Goal: Use online tool/utility: Utilize a website feature to perform a specific function

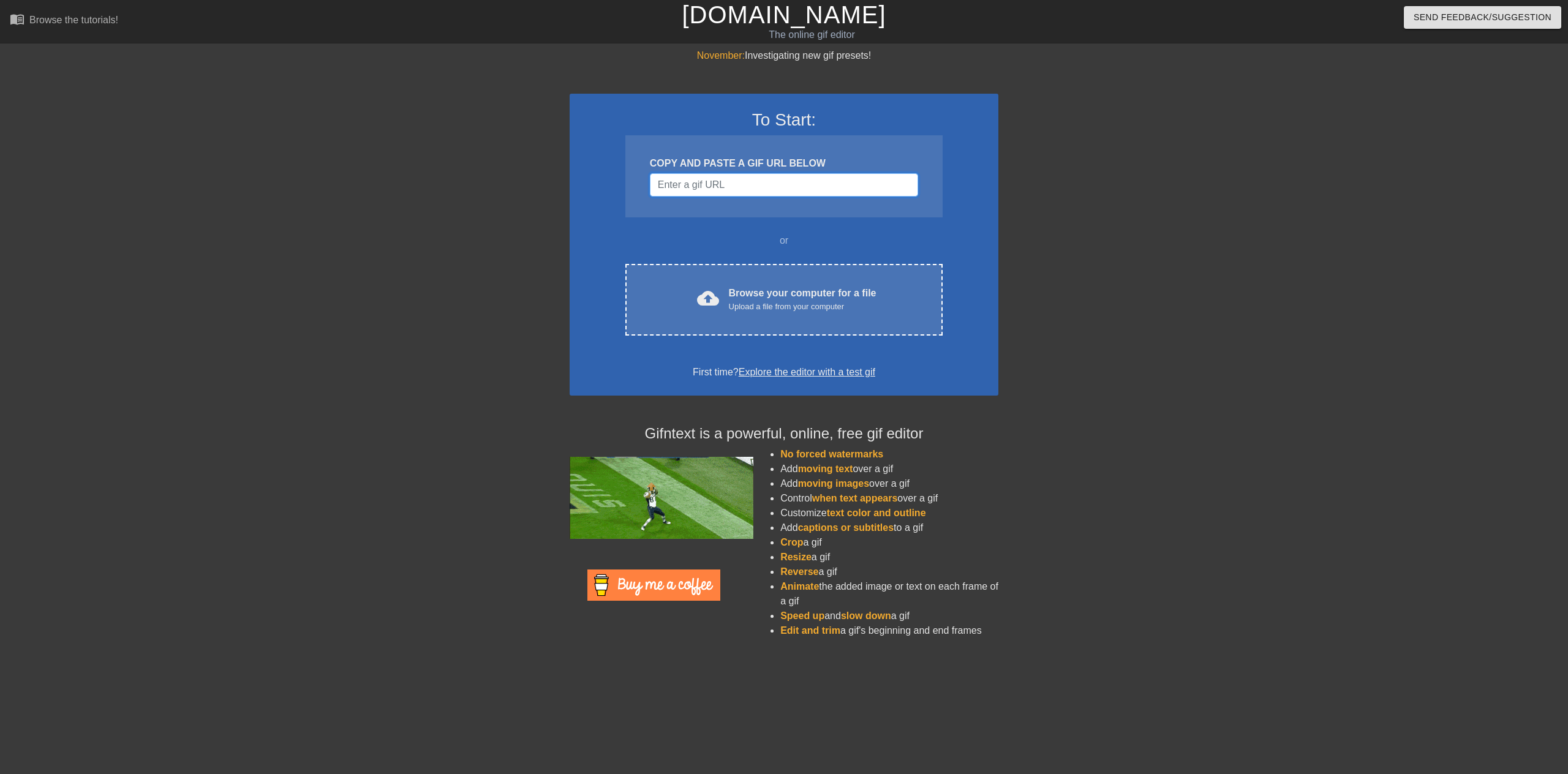
click at [819, 185] on input "Username" at bounding box center [784, 185] width 269 height 23
paste input "[URL][DOMAIN_NAME]"
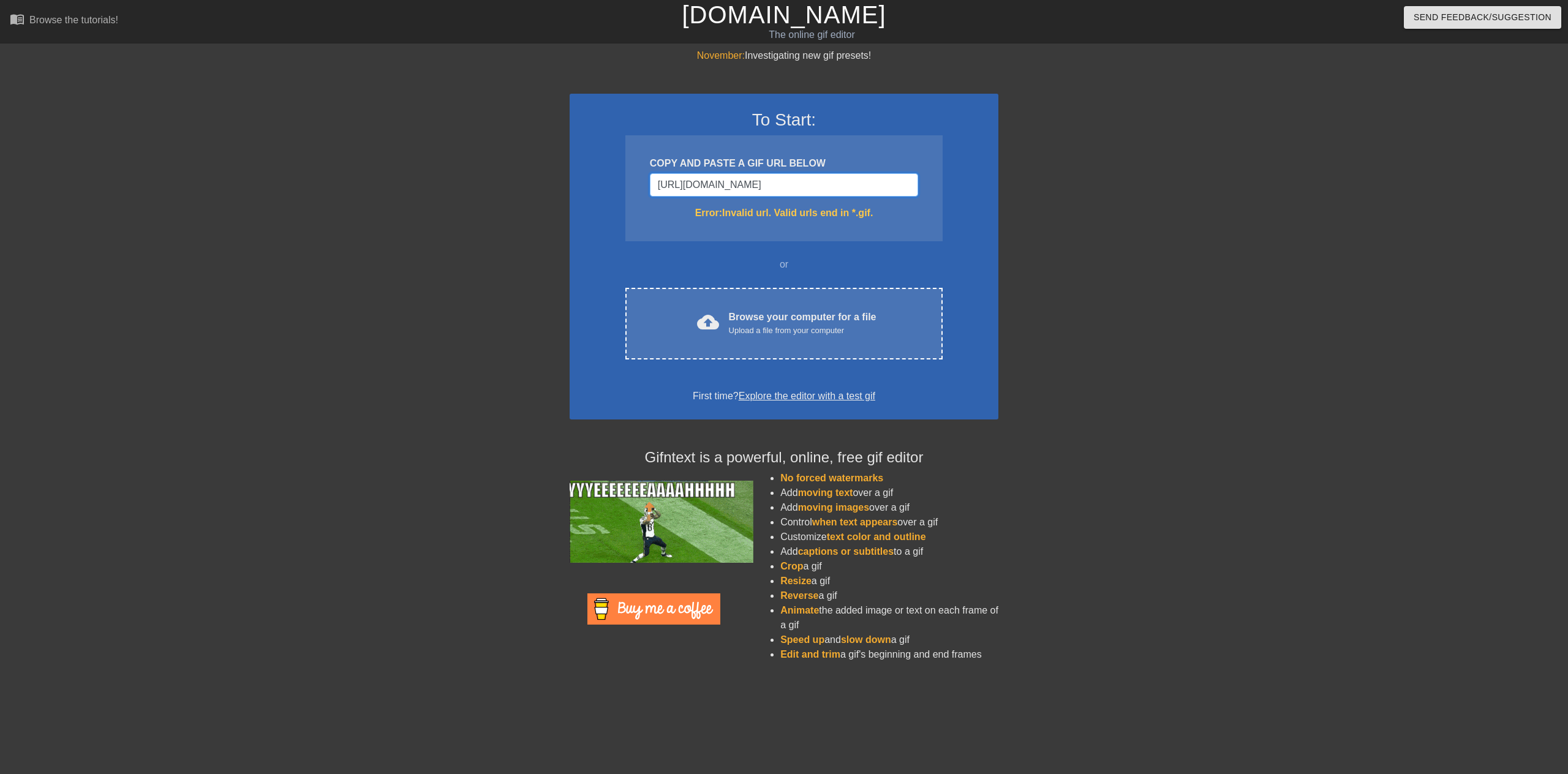
type input "[URL][DOMAIN_NAME]"
click at [833, 176] on input "[URL][DOMAIN_NAME]" at bounding box center [784, 185] width 269 height 23
click at [832, 178] on input "[URL][DOMAIN_NAME]" at bounding box center [784, 185] width 269 height 23
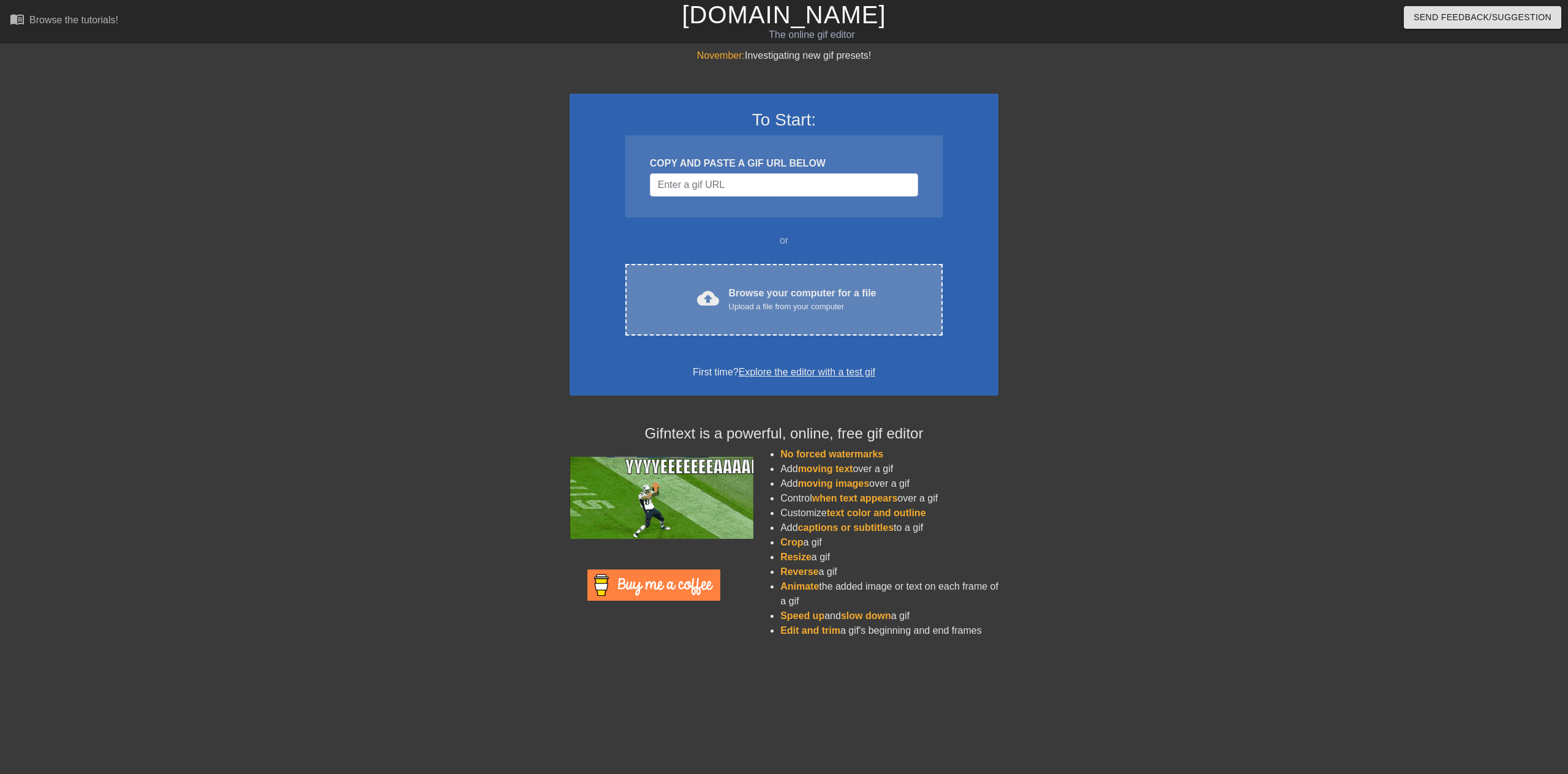
click at [733, 317] on div "cloud_upload Browse your computer for a file Upload a file from your computer C…" at bounding box center [784, 300] width 317 height 72
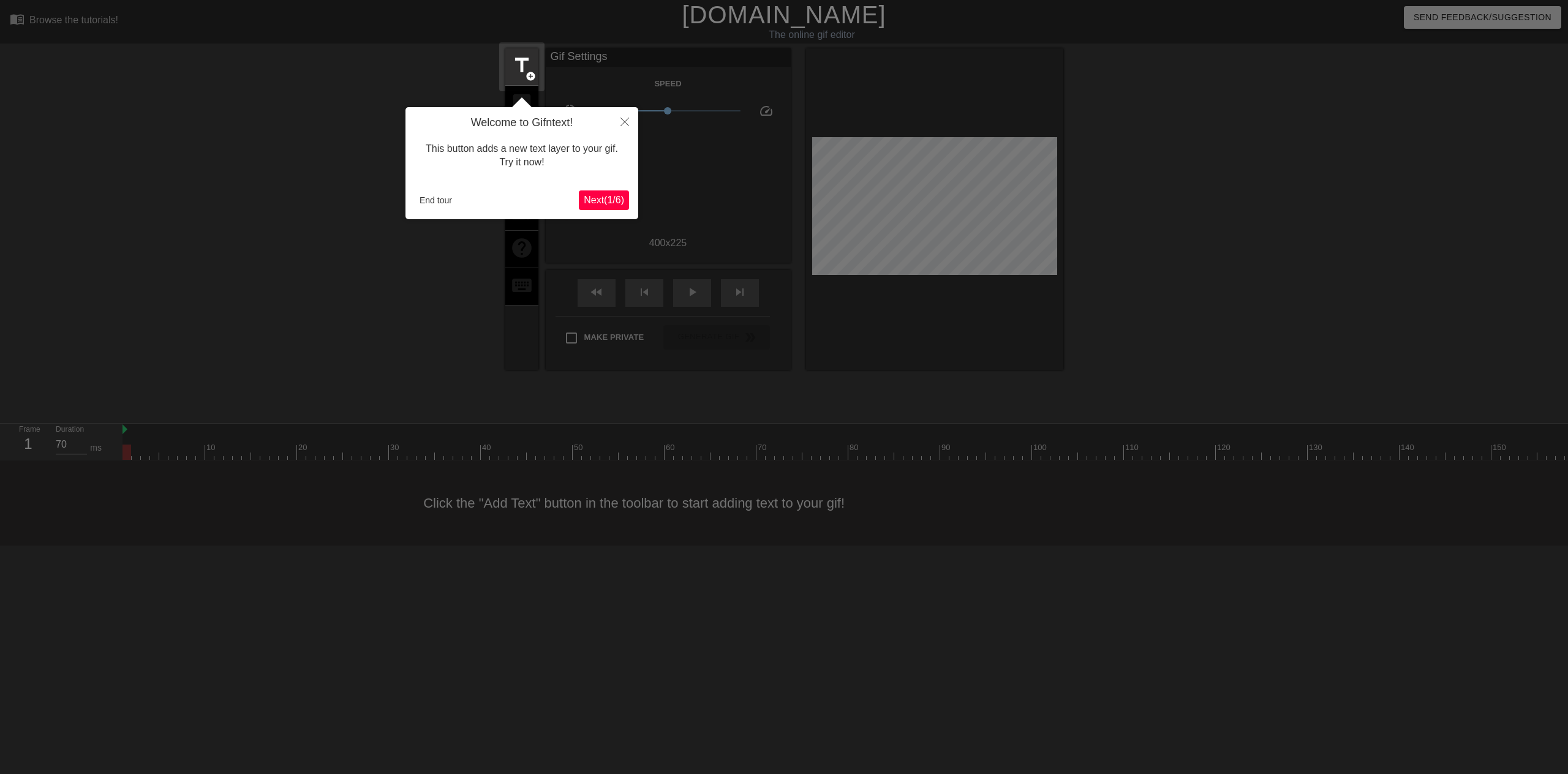
click at [599, 198] on span "Next ( 1 / 6 )" at bounding box center [604, 199] width 40 height 11
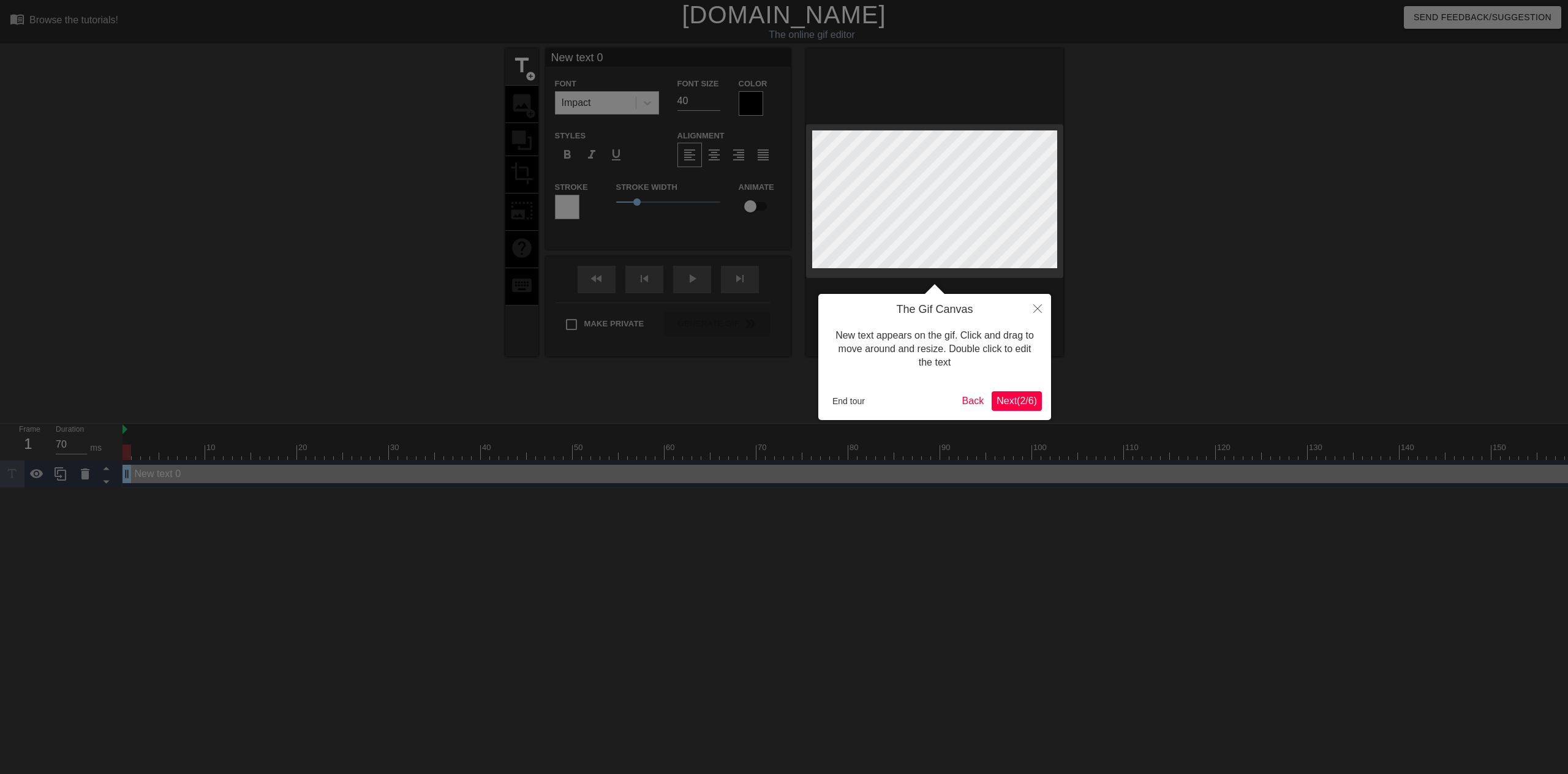
click at [998, 399] on span "Next ( 2 / 6 )" at bounding box center [1016, 400] width 40 height 11
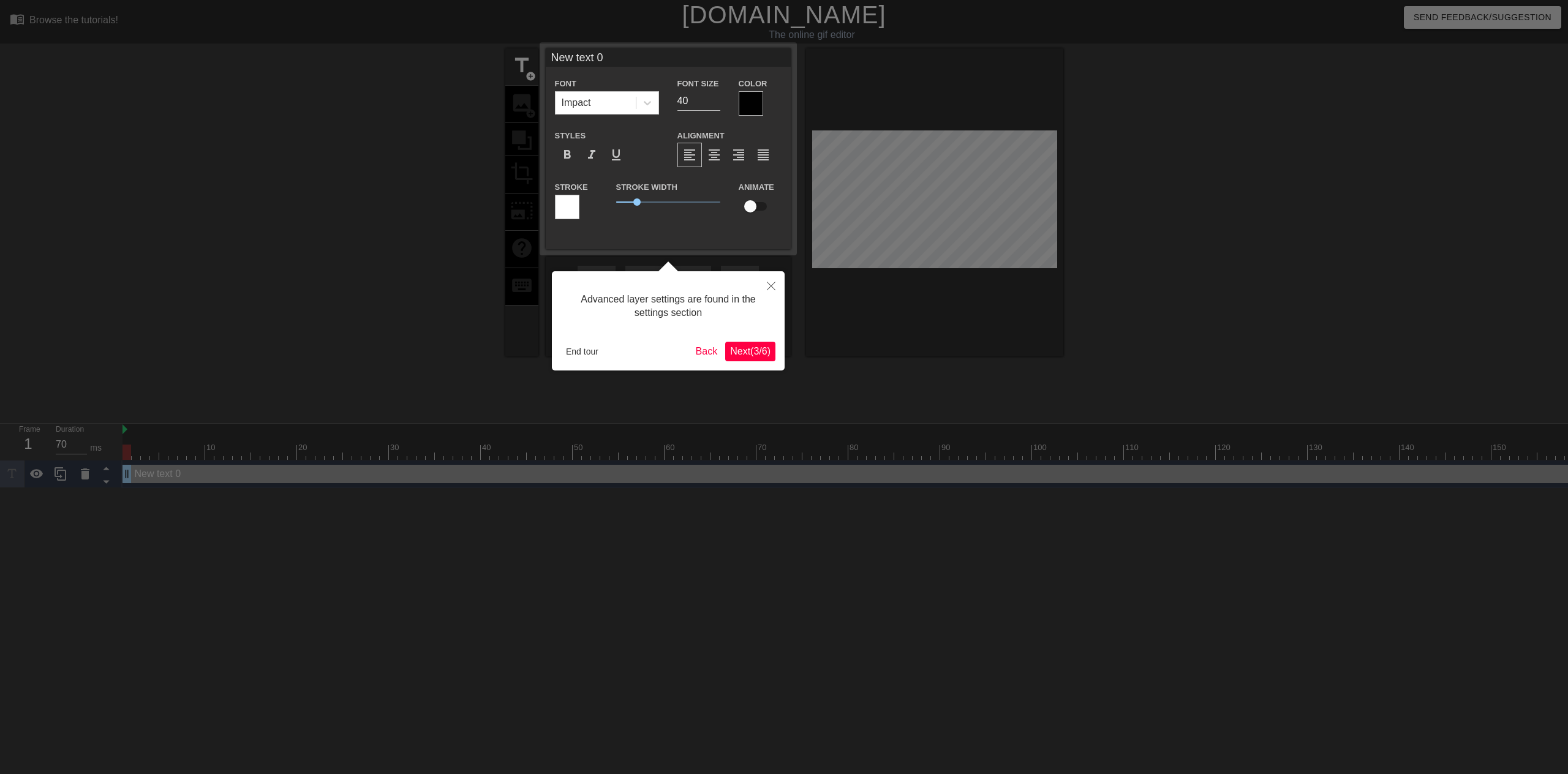
click at [757, 350] on span "Next ( 3 / 6 )" at bounding box center [750, 351] width 40 height 11
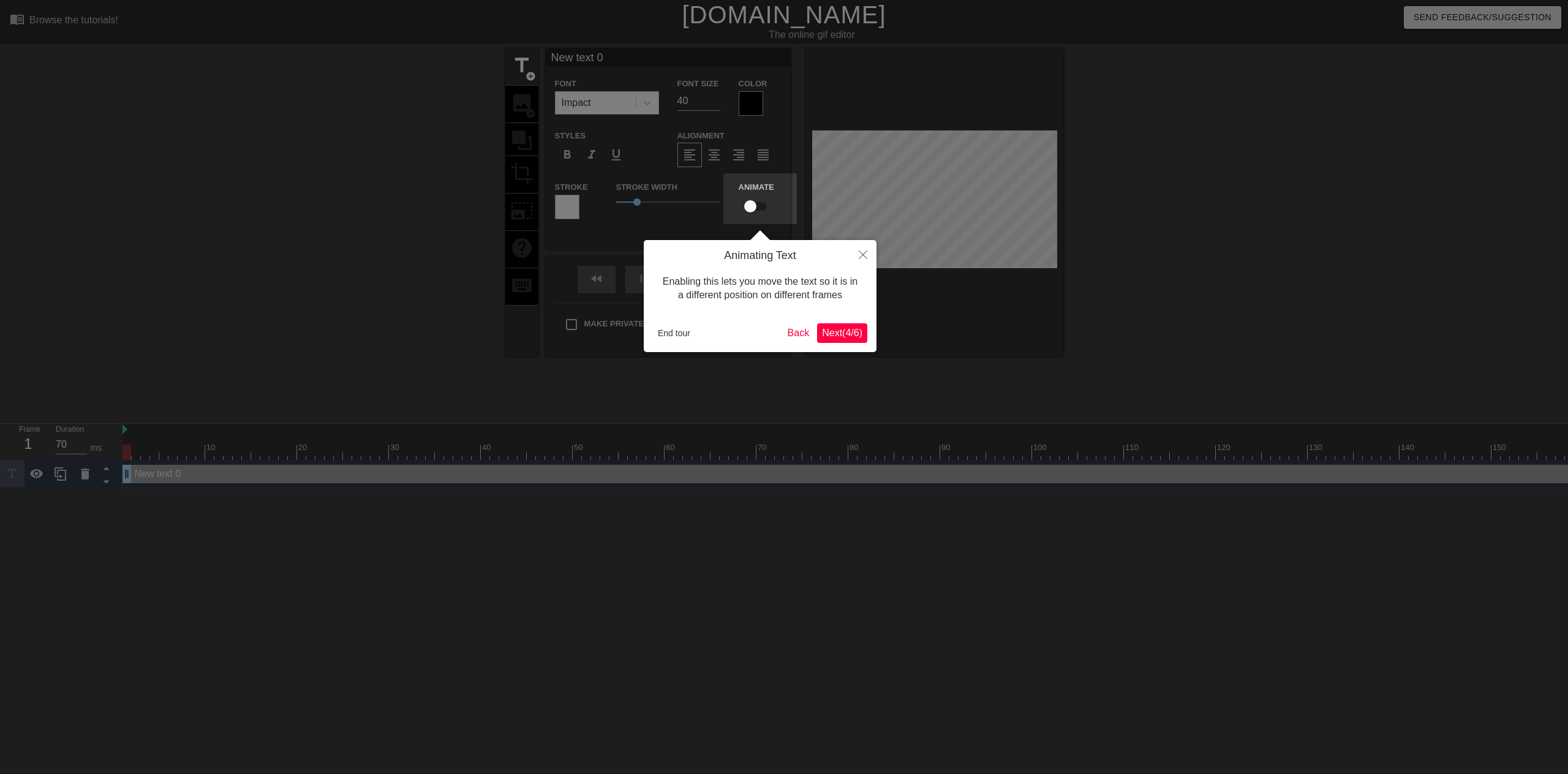
click at [842, 329] on span "Next ( 4 / 6 )" at bounding box center [842, 333] width 40 height 11
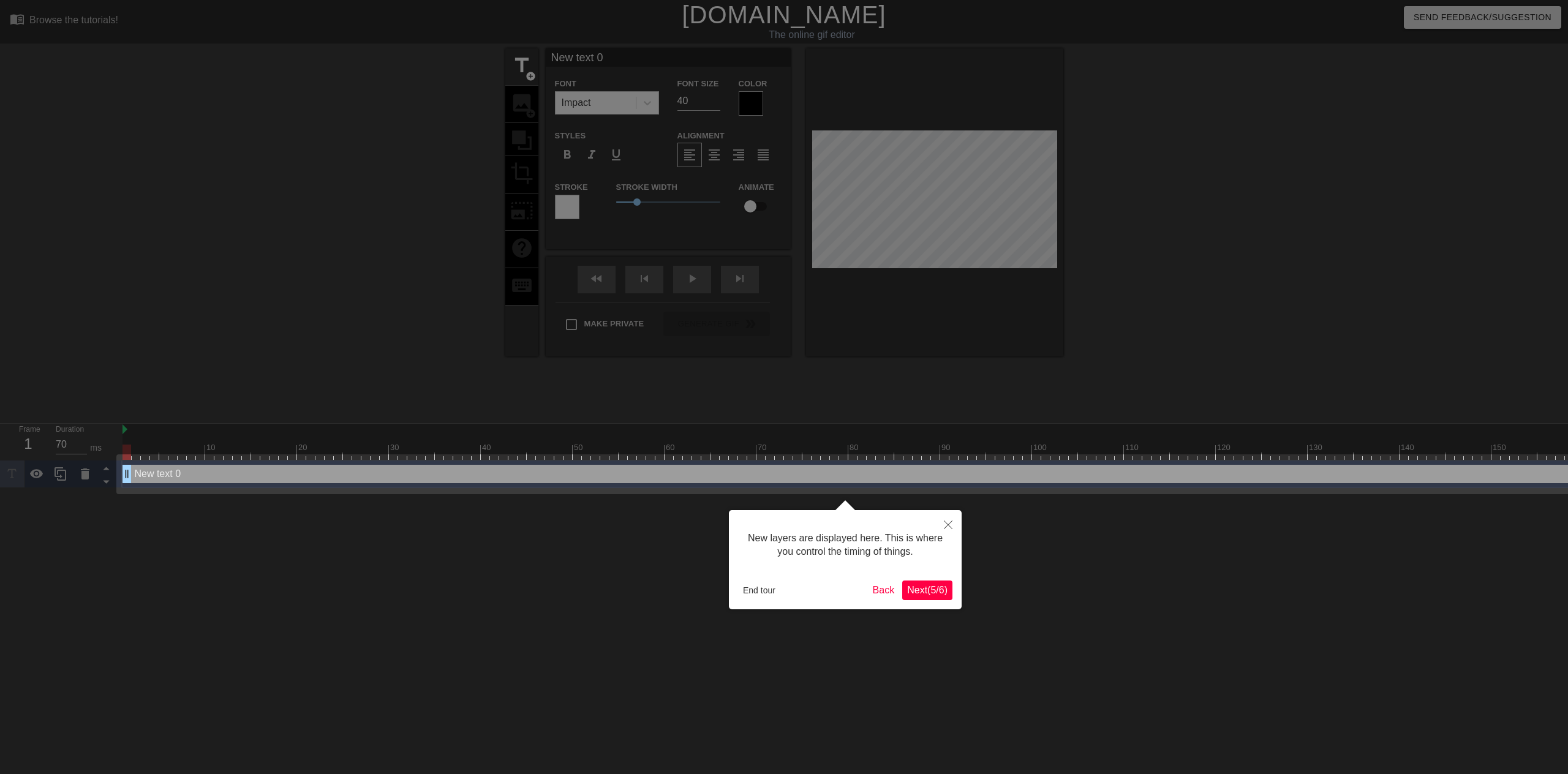
click at [929, 606] on div "New layers are displayed here. This is where you control the timing of things. …" at bounding box center [845, 560] width 233 height 99
click at [934, 597] on button "Next ( 5 / 6 )" at bounding box center [927, 591] width 50 height 20
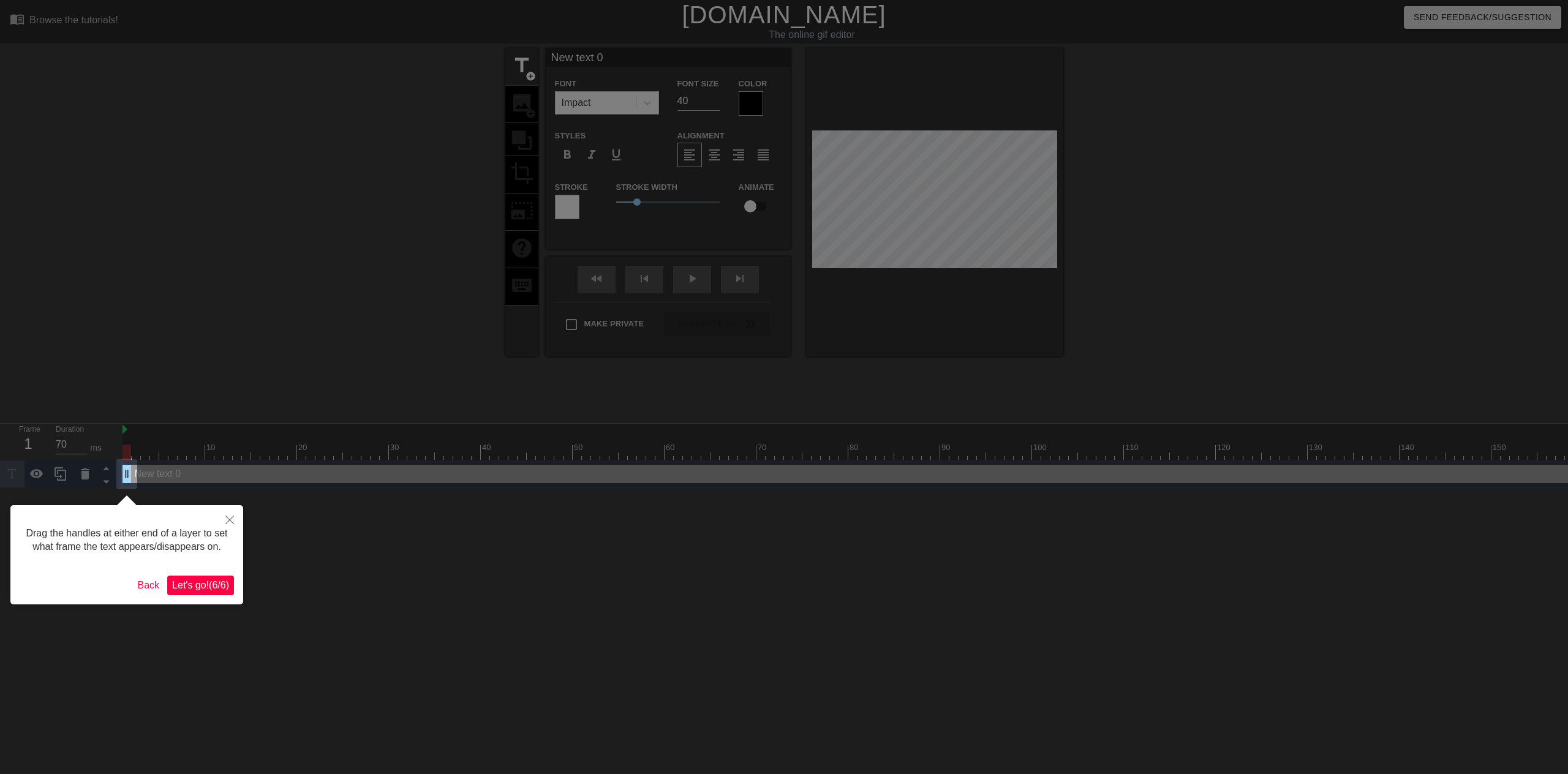
click at [198, 596] on div "Drag the handles at either end of a layer to set what frame the text appears/di…" at bounding box center [127, 555] width 233 height 99
click at [206, 586] on span "Let's go! ( 6 / 6 )" at bounding box center [200, 585] width 57 height 11
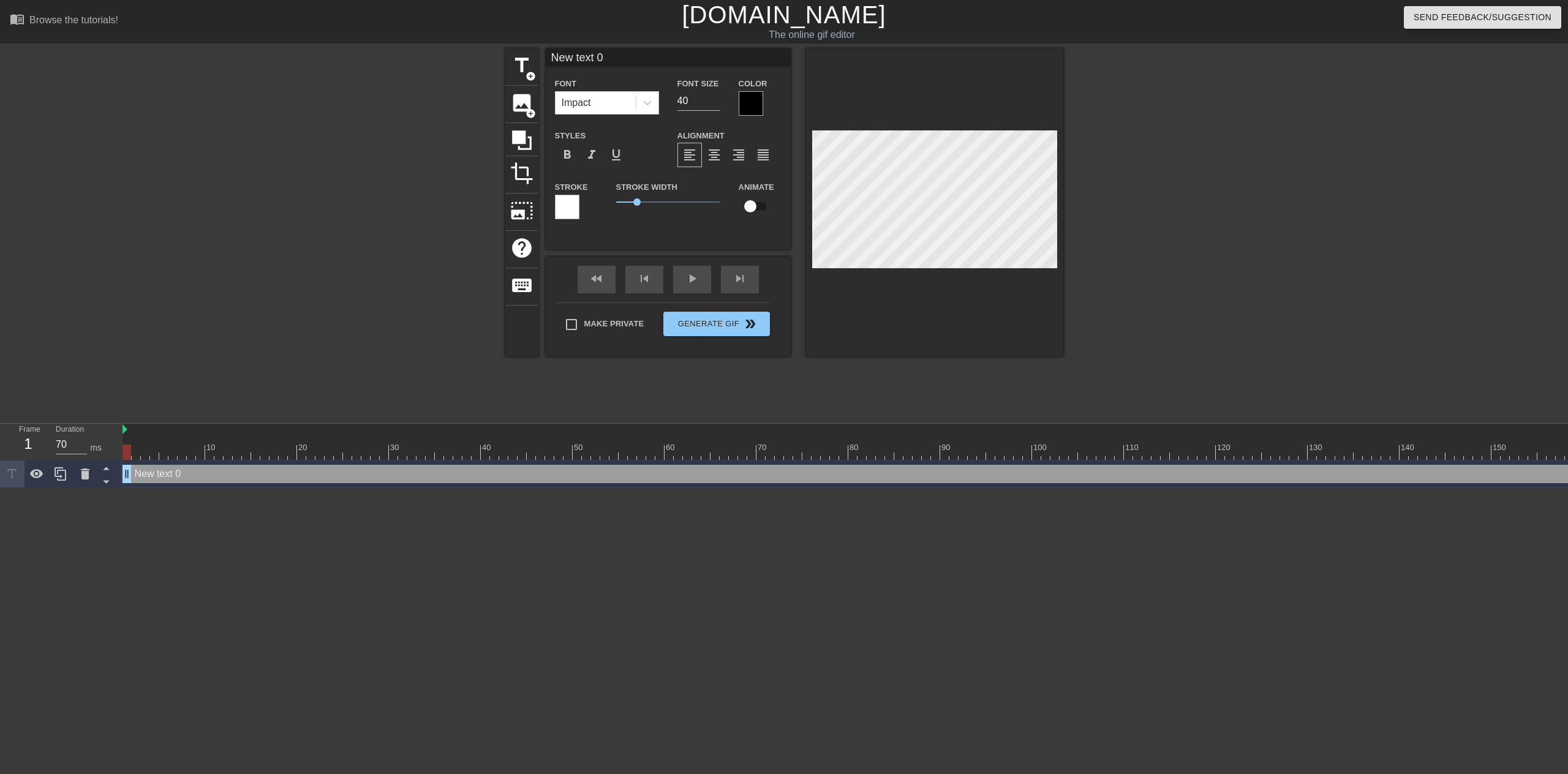
scroll to position [2, 3]
type input "Y"
type textarea "Y"
type input "Yo"
type textarea "Yo"
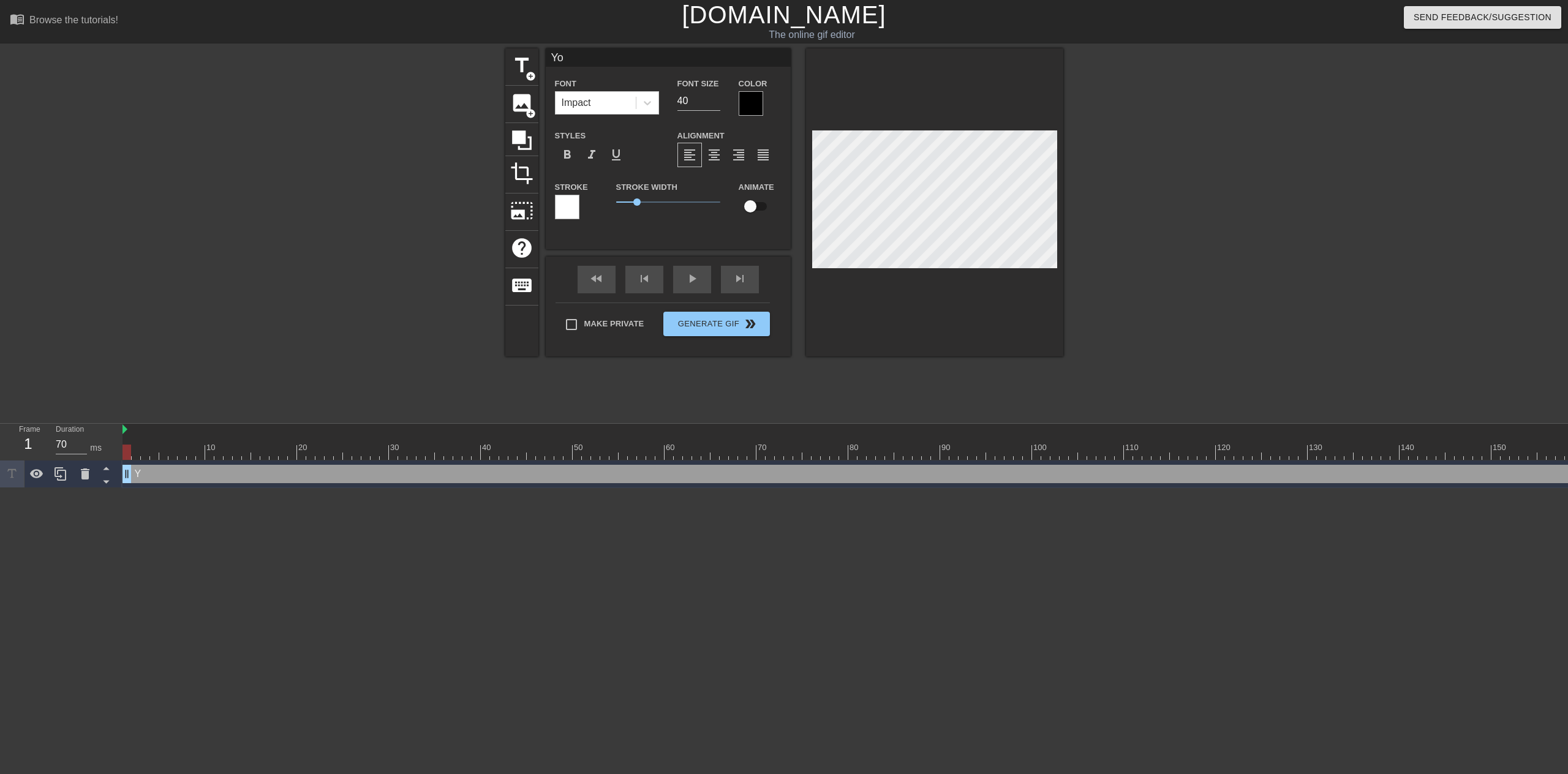
type input "You"
type textarea "You"
type input "You"
type textarea "You"
type input "You k"
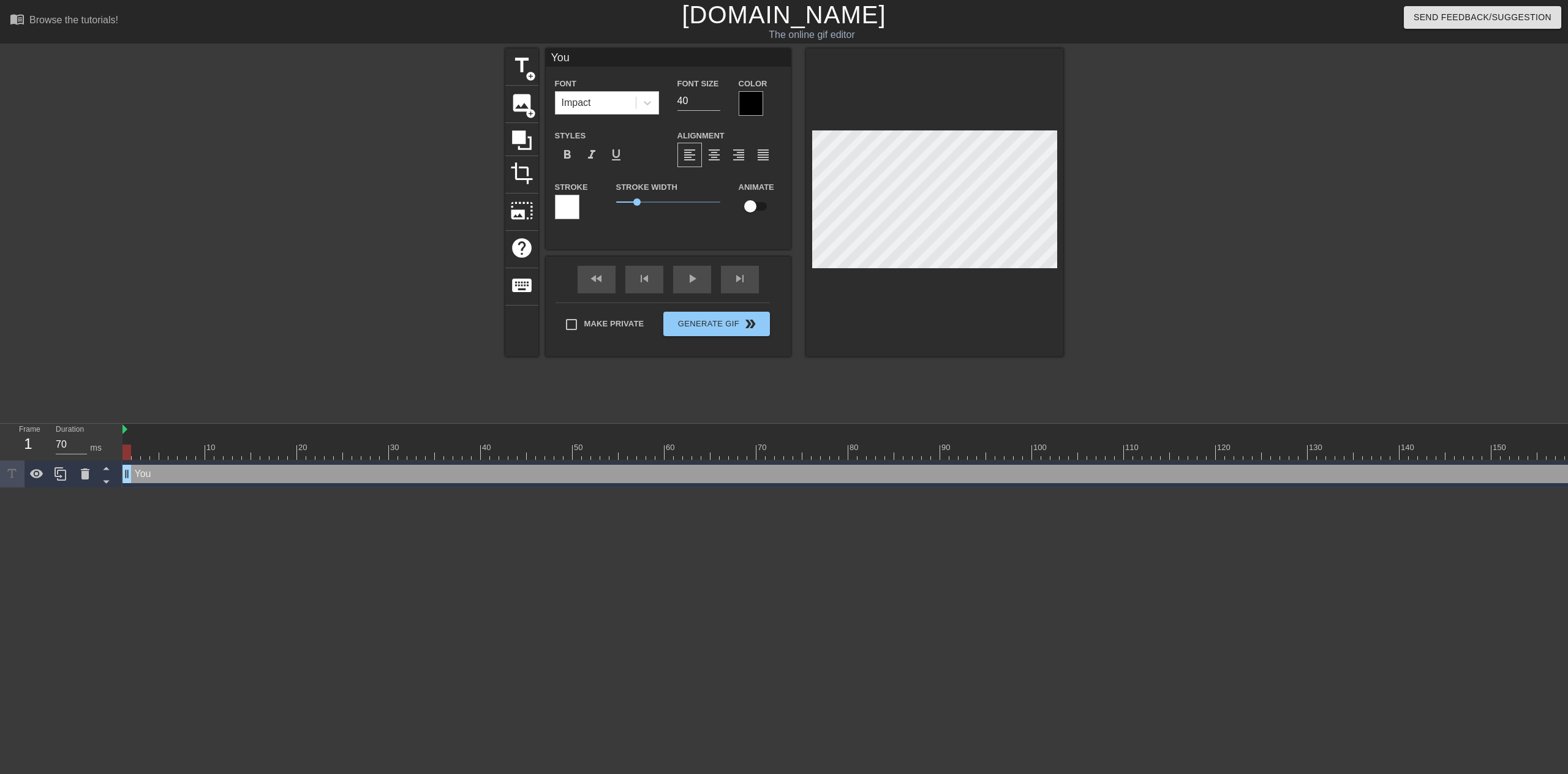
type textarea "You k"
type input "You kn"
type textarea "You kn"
type input "You kno"
type textarea "You kno"
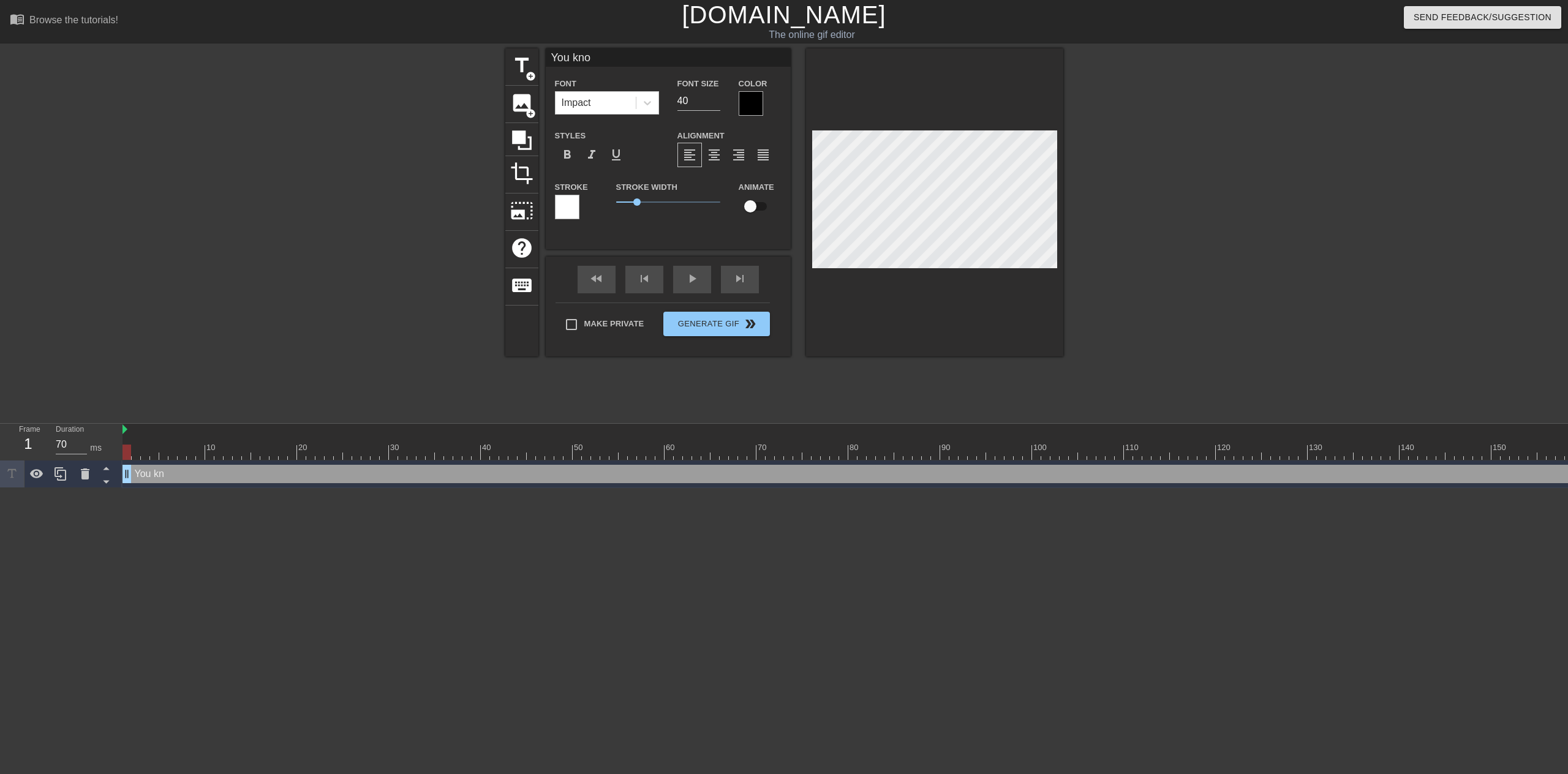
type input "You know"
type textarea "You know"
type input "You know"
type textarea "You know"
type input "You know i"
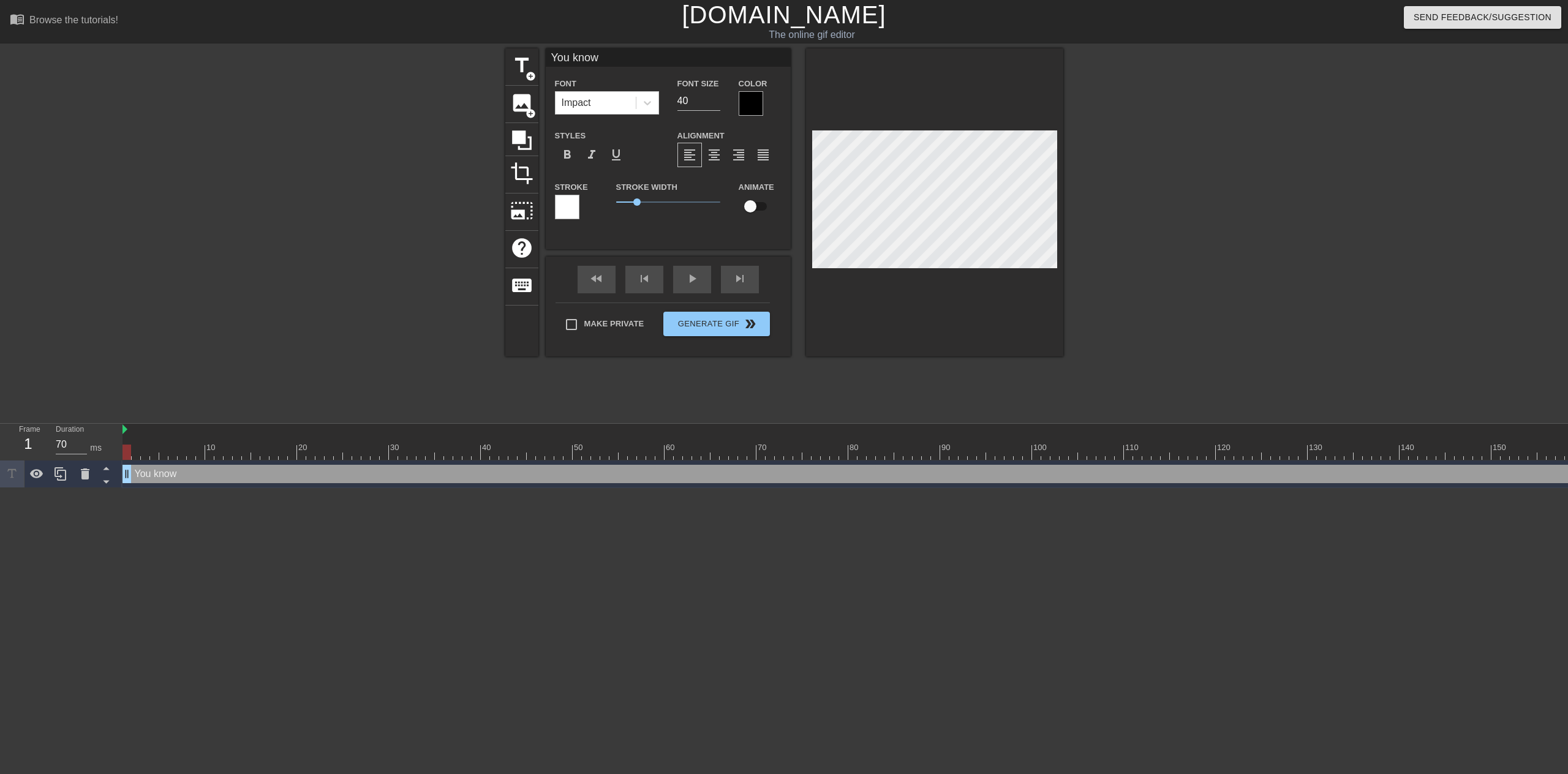
type textarea "You know i"
type input "You know it"
type textarea "You know it"
type input "You know its"
type textarea "You know its"
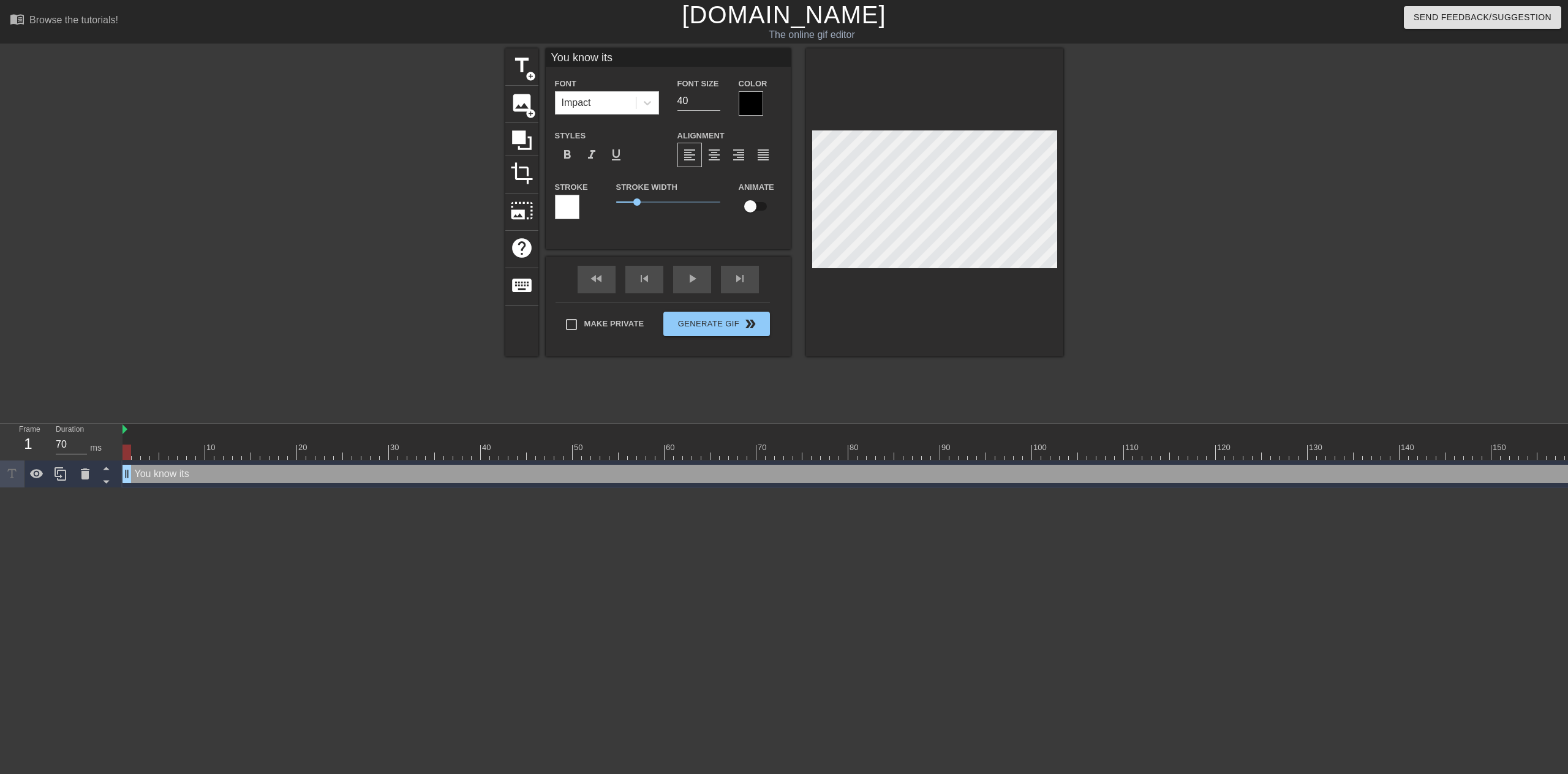
type input "You know its"
type textarea "You know its"
type input "You know its a"
type textarea "You know its a"
type input "You know its a"
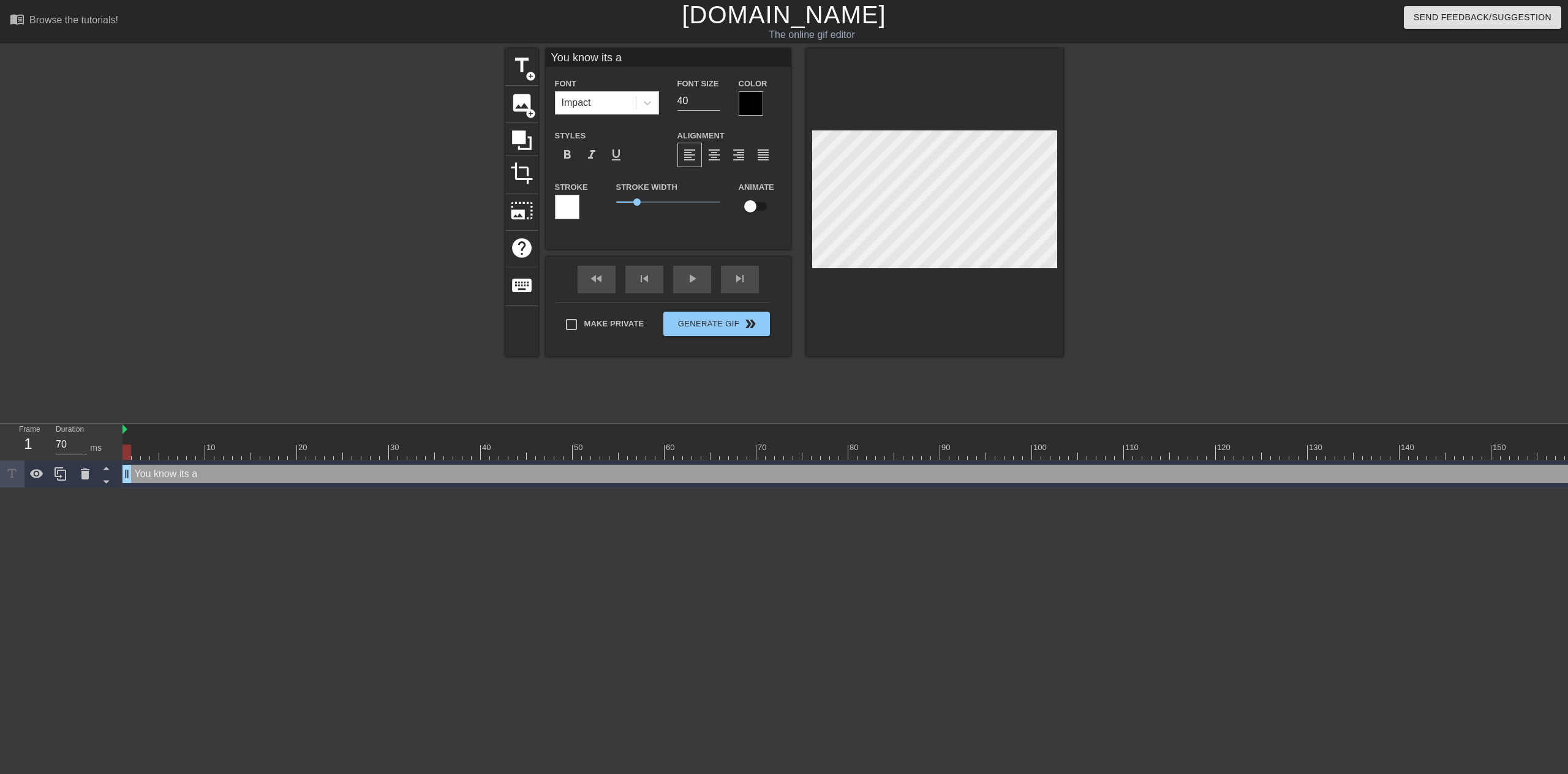
type textarea "You know its a"
type input "You know its a w"
type textarea "You know its a w"
type input "You know its a we"
type textarea "You know its a we"
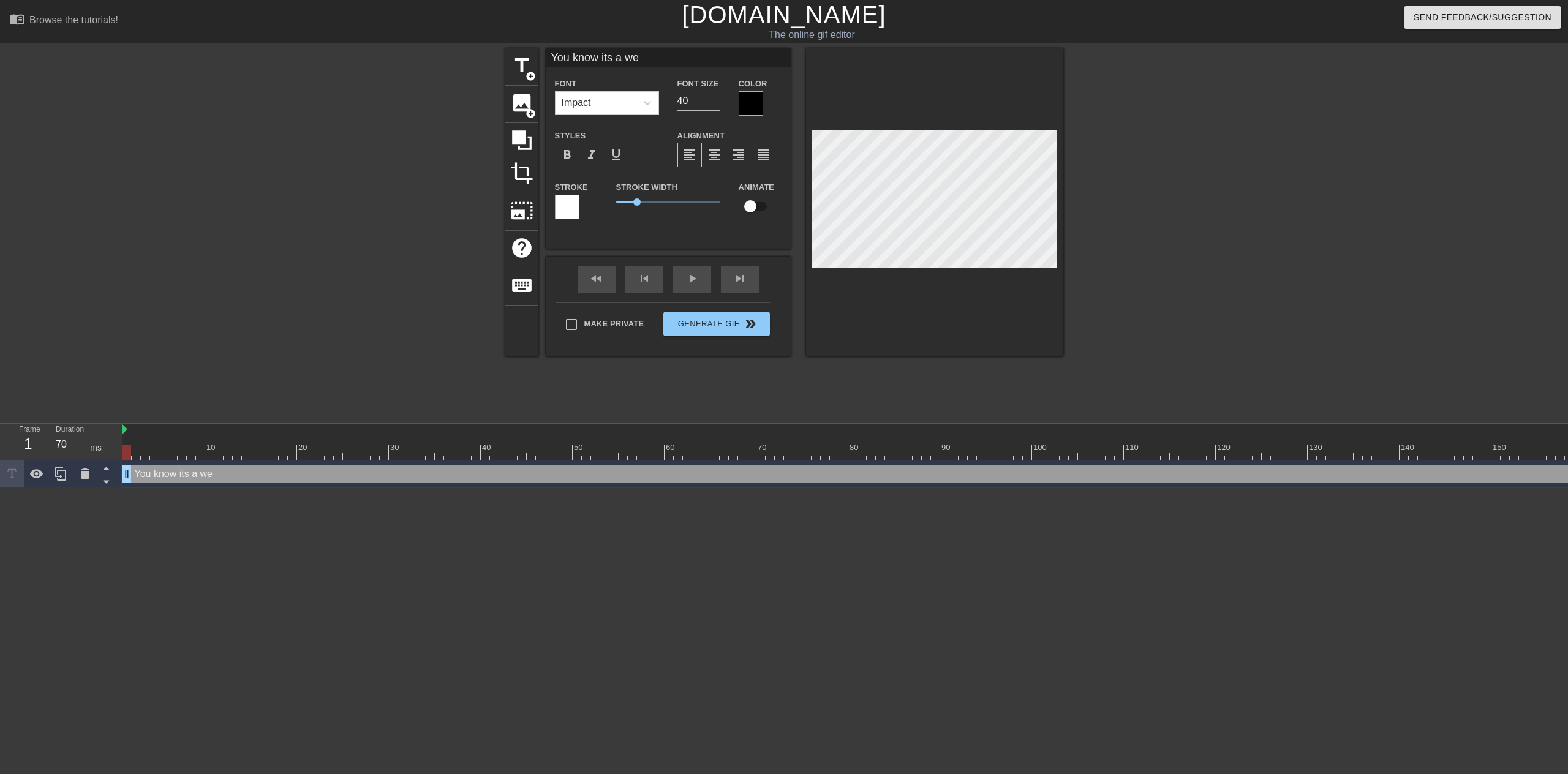
type input "You know its a wei"
type textarea "You know its a wei"
type input "You know its a [PERSON_NAME]"
type textarea "You know its a [PERSON_NAME]"
type input "You know its a weird"
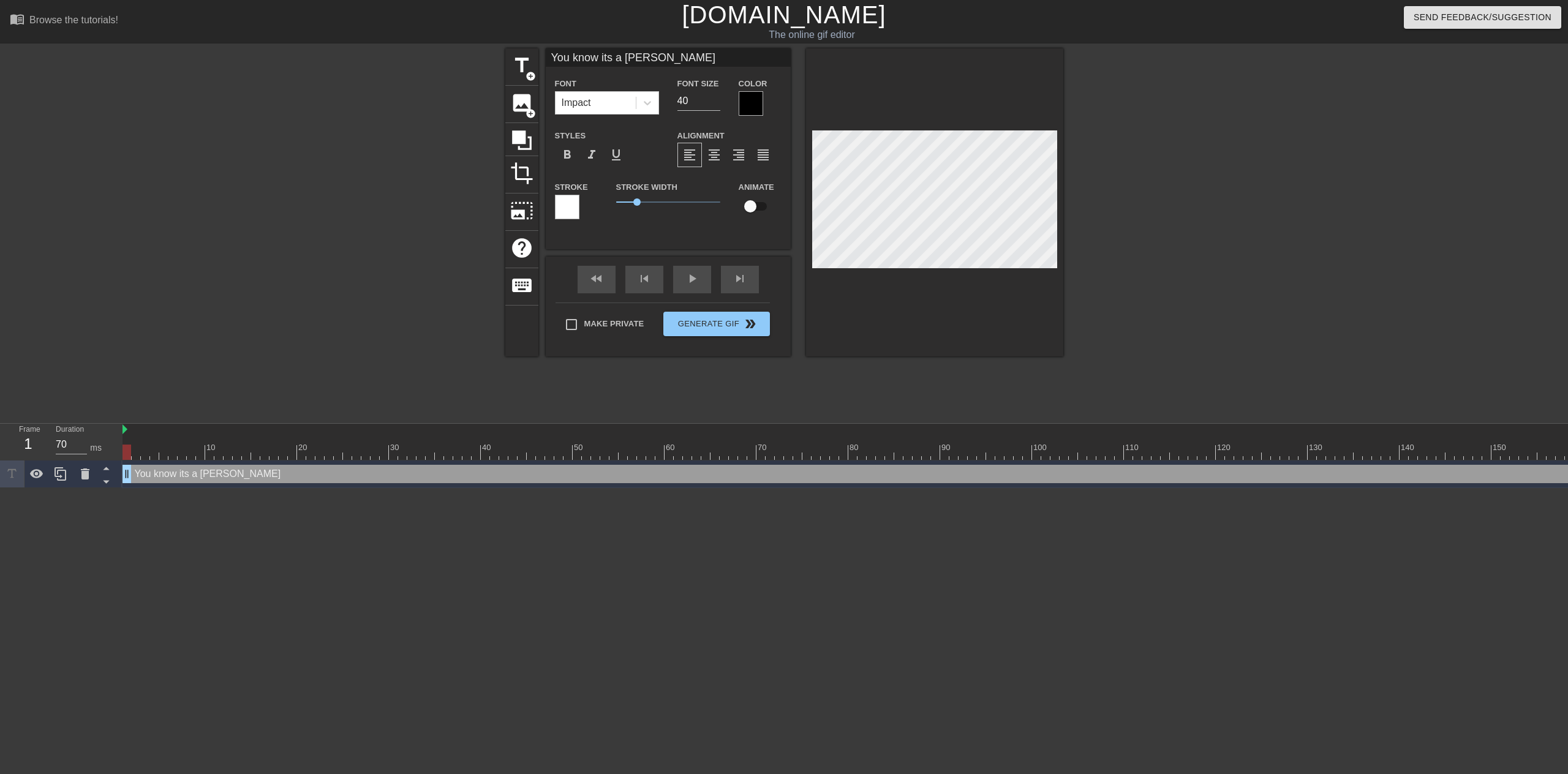
type textarea "You know its a weird"
type input "You know its a weird"
type textarea "You know its a weird"
type input "You know its a weird s"
type textarea "You know its a weird s"
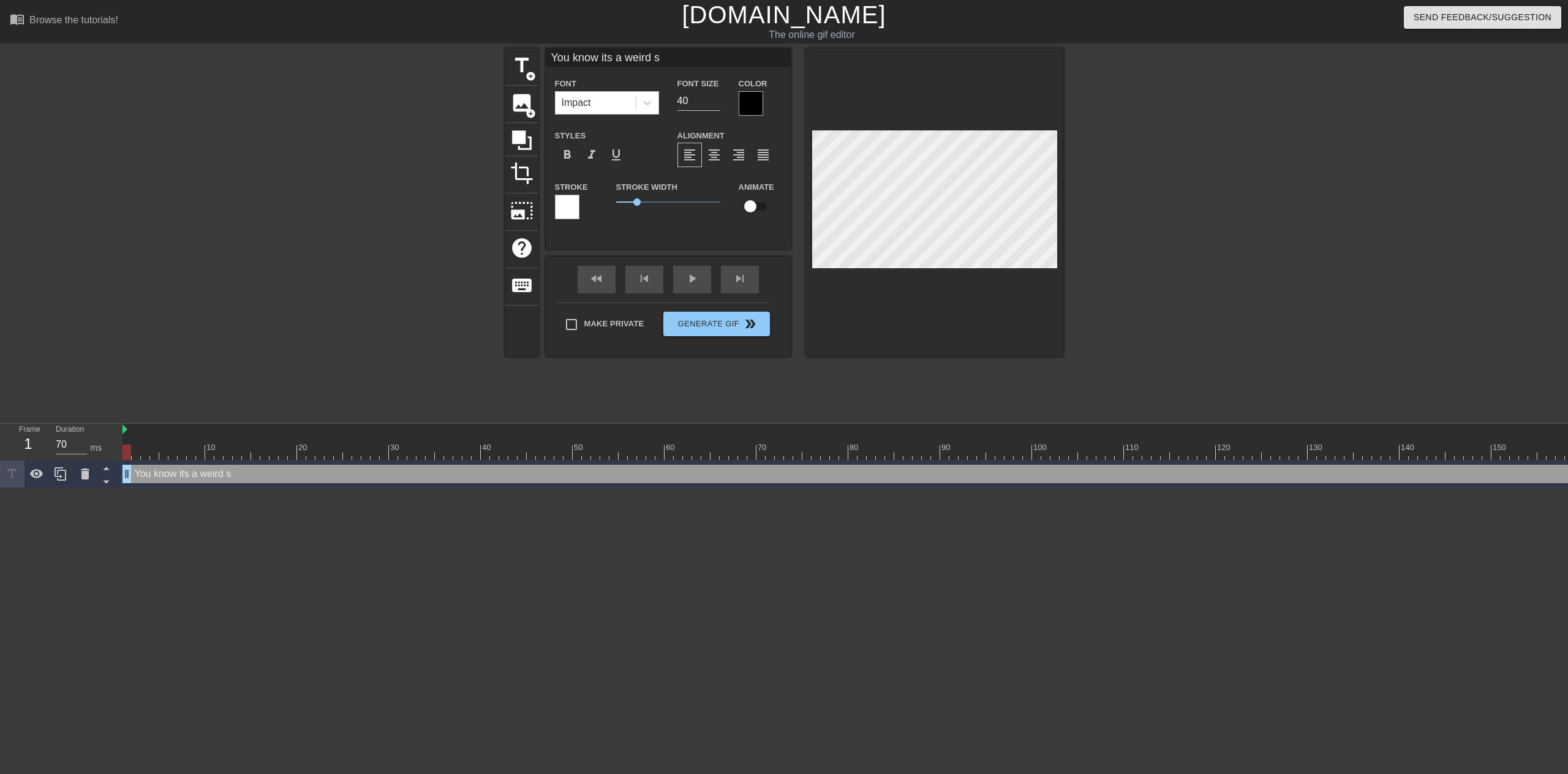
type input "You know its a weird st"
type textarea "You know its a weird st"
type input "You know its a weird sto"
type textarea "You know its a weird sto"
type input "You know its a weird stor"
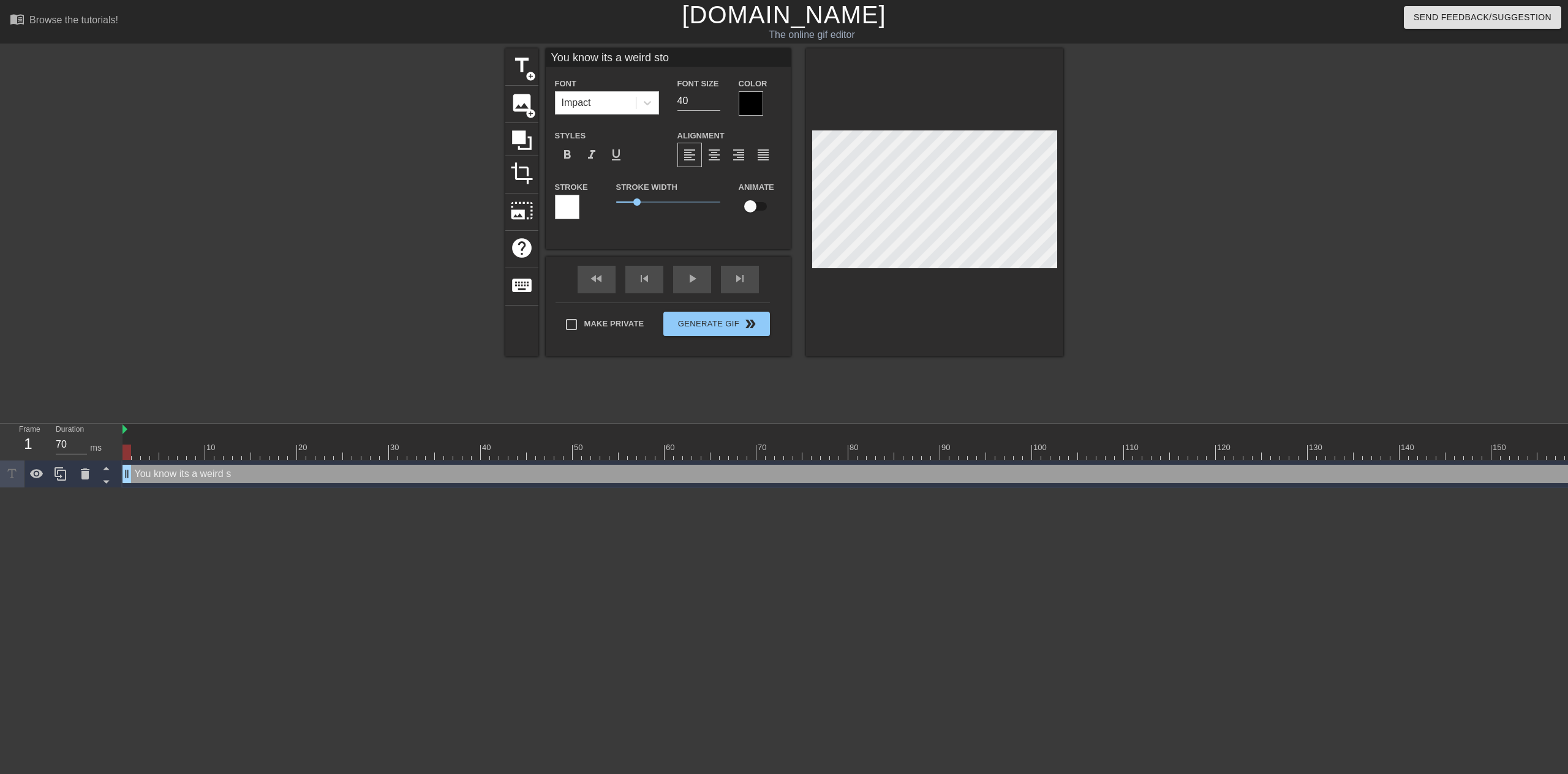
type textarea "You know its a weird stor"
type input "You know its a weird story"
type textarea "You know its a weird story"
click at [716, 104] on input "39" at bounding box center [699, 101] width 43 height 20
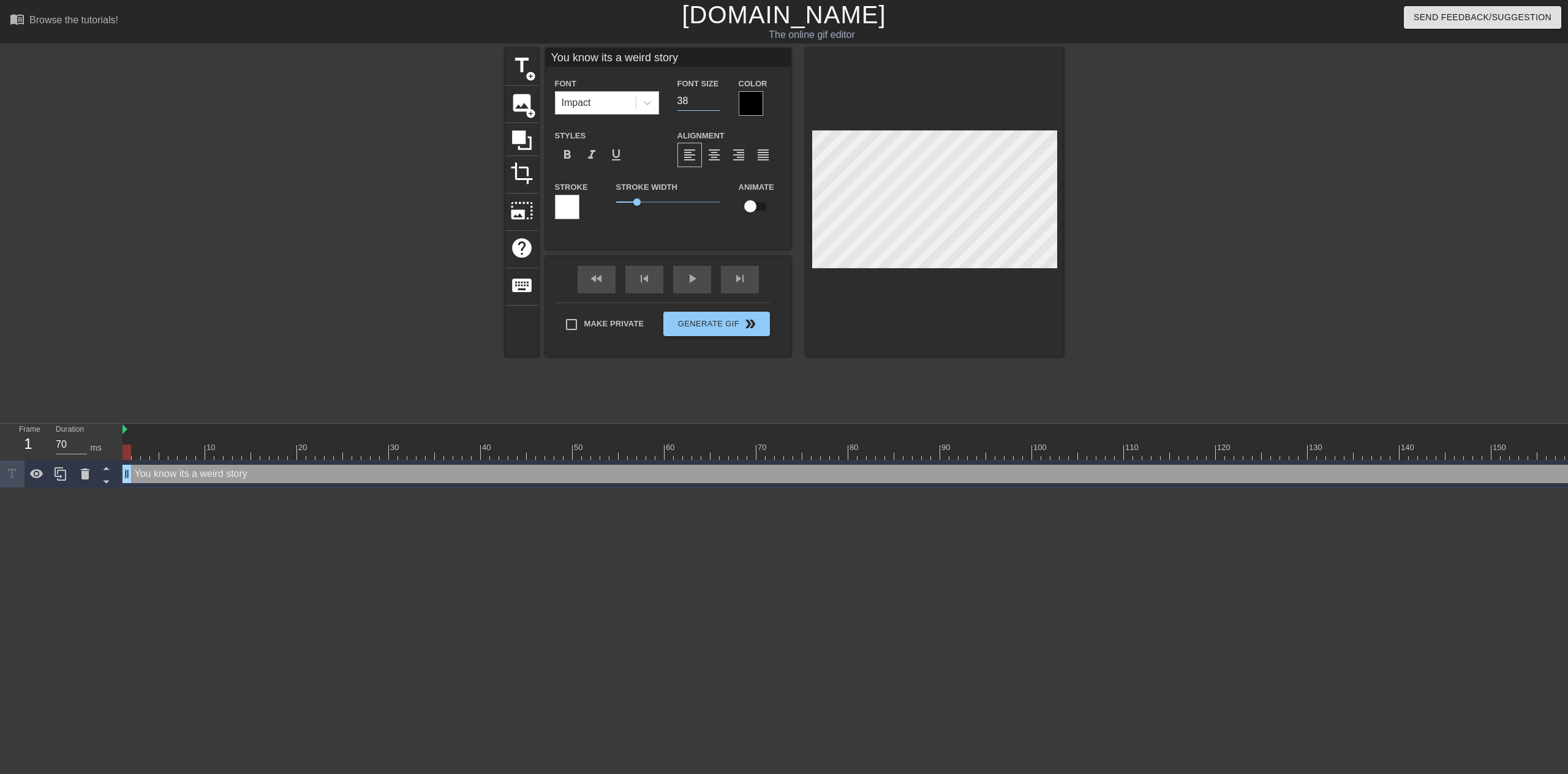
click at [716, 104] on input "38" at bounding box center [699, 101] width 43 height 20
click at [716, 104] on input "37" at bounding box center [699, 101] width 43 height 20
click at [716, 104] on input "36" at bounding box center [699, 101] width 43 height 20
click at [716, 104] on input "35" at bounding box center [699, 101] width 43 height 20
click at [716, 104] on input "34" at bounding box center [699, 101] width 43 height 20
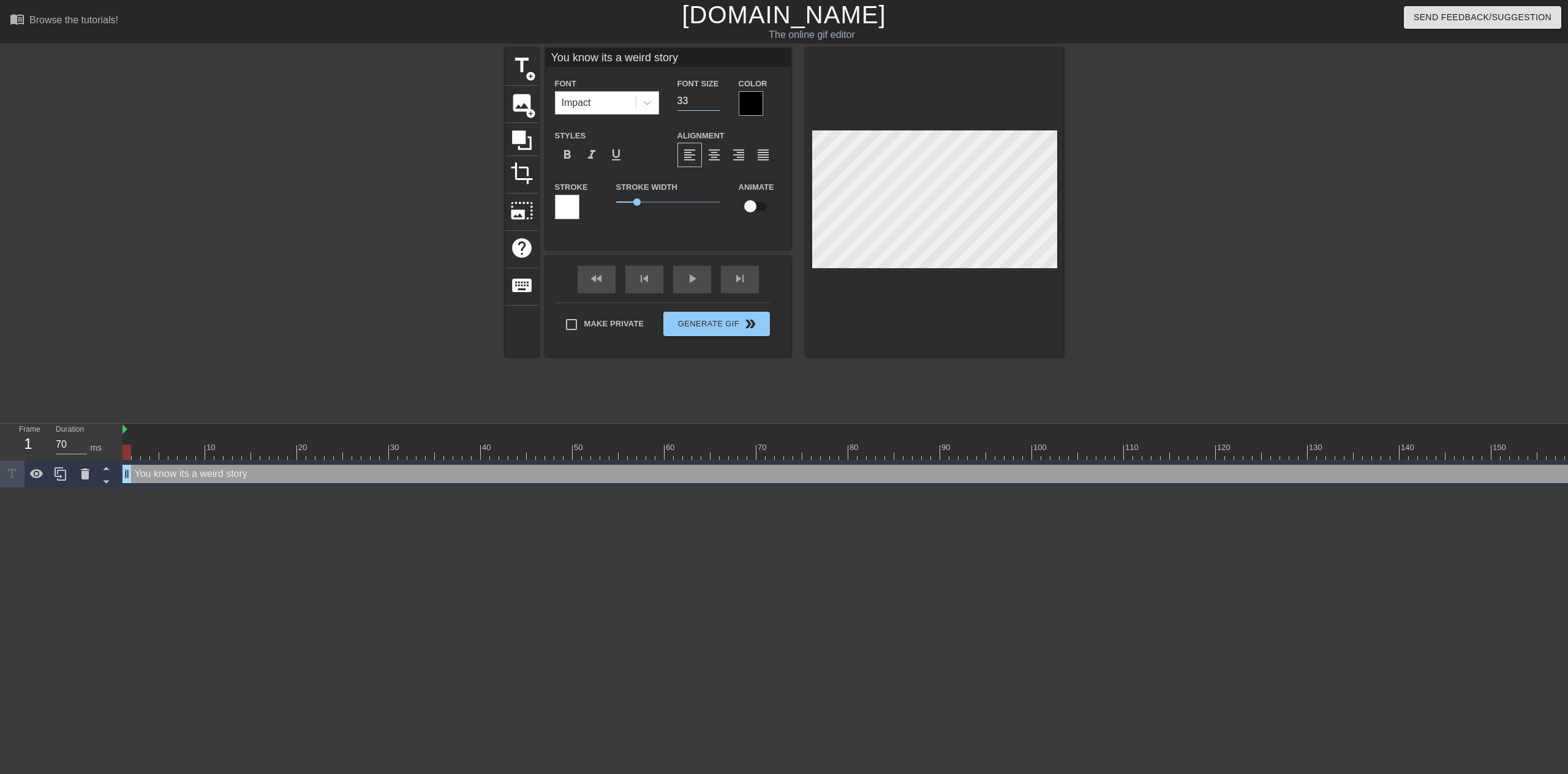
click at [716, 104] on input "33" at bounding box center [699, 101] width 43 height 20
click at [716, 104] on input "32" at bounding box center [699, 101] width 43 height 20
click at [716, 104] on input "31" at bounding box center [699, 101] width 43 height 20
click at [716, 104] on input "30" at bounding box center [699, 101] width 43 height 20
click at [716, 104] on input "29" at bounding box center [699, 101] width 43 height 20
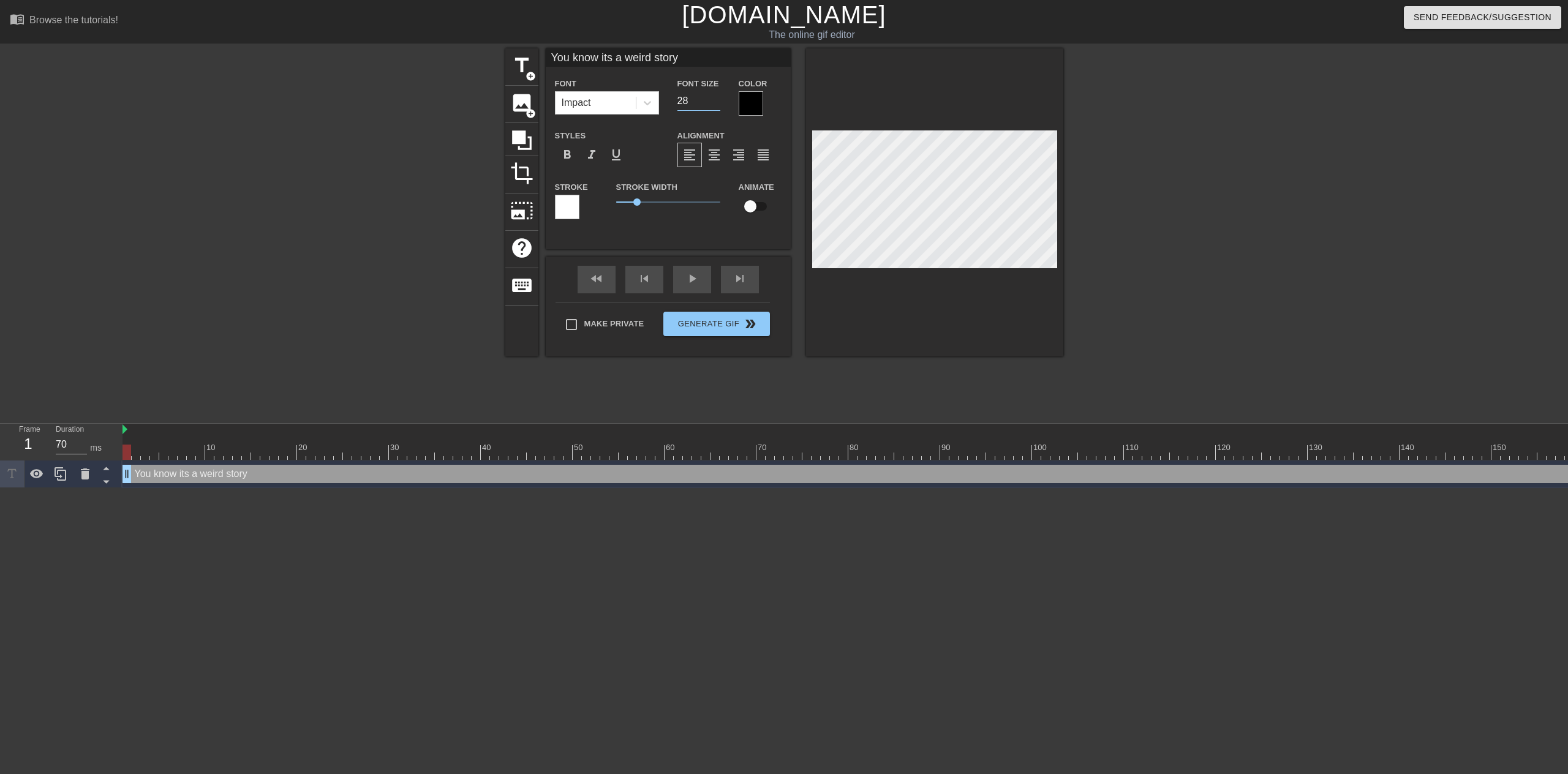
click at [716, 104] on input "28" at bounding box center [699, 101] width 43 height 20
click at [716, 104] on input "27" at bounding box center [699, 101] width 43 height 20
type input "26"
click at [716, 104] on input "26" at bounding box center [699, 101] width 43 height 20
click at [525, 73] on span "title" at bounding box center [522, 65] width 23 height 23
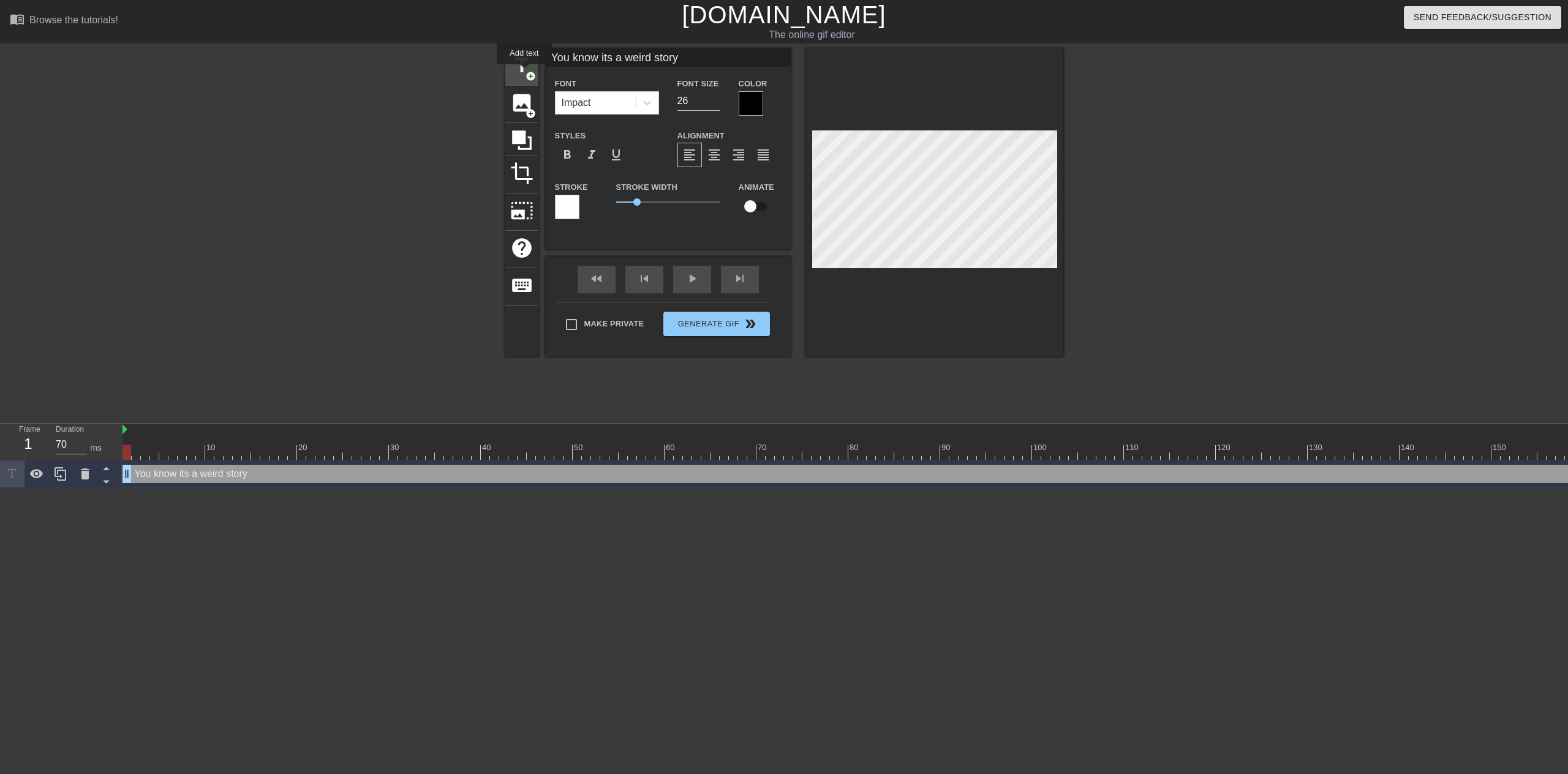
type input "New text 1"
type input "40"
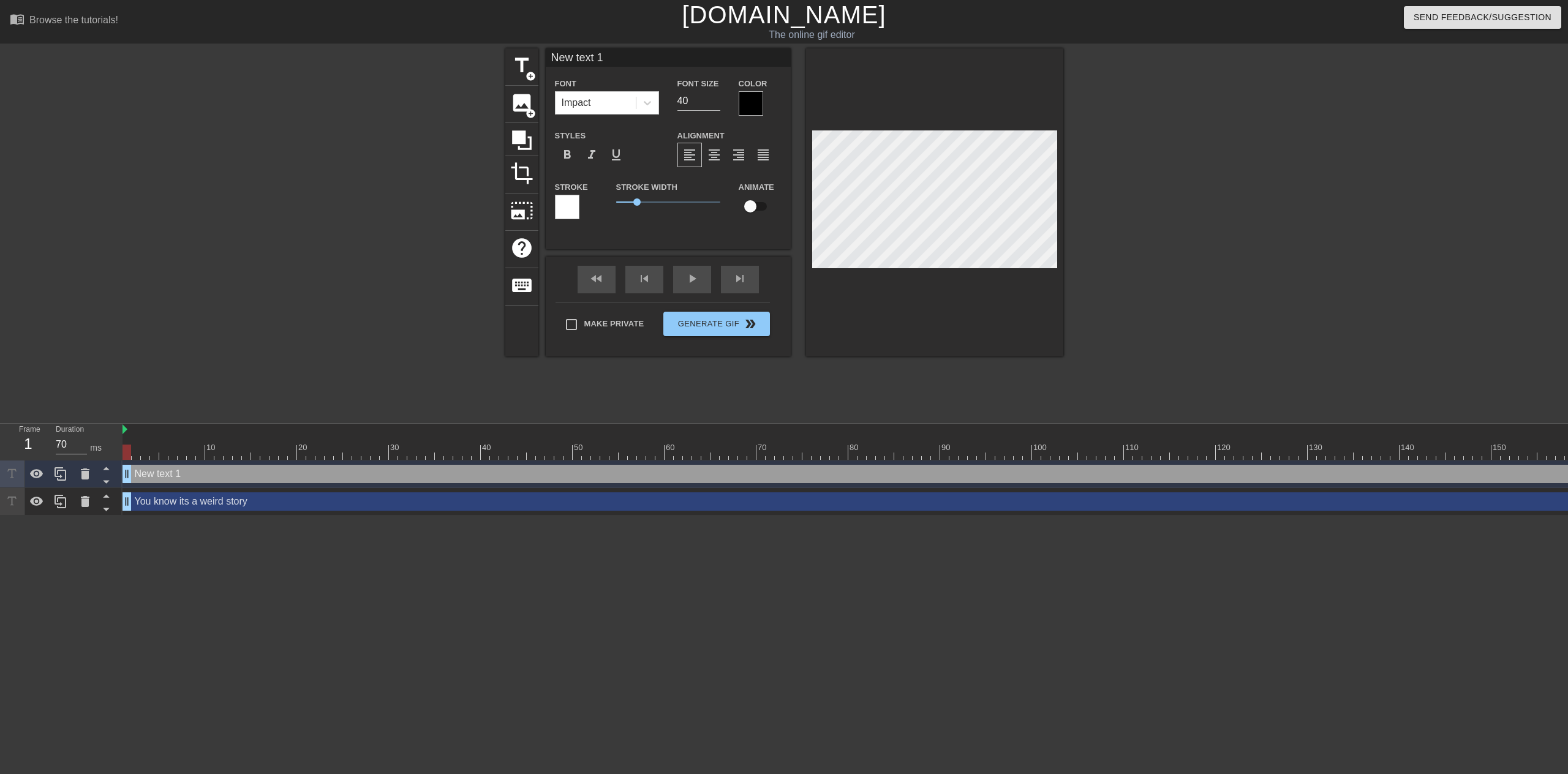
type input "You know its a weird story"
type input "26"
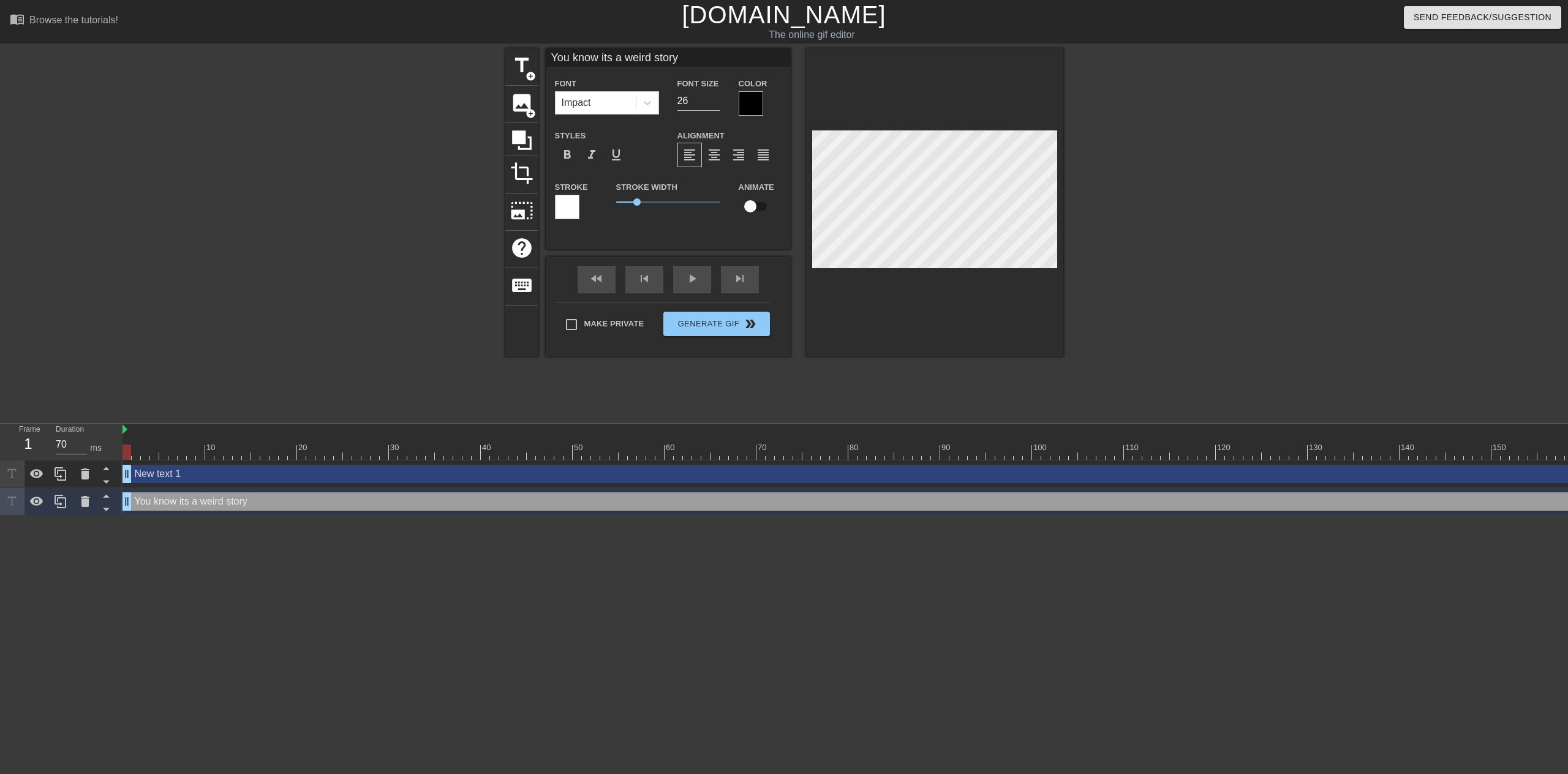
type input "New text 1"
type input "40"
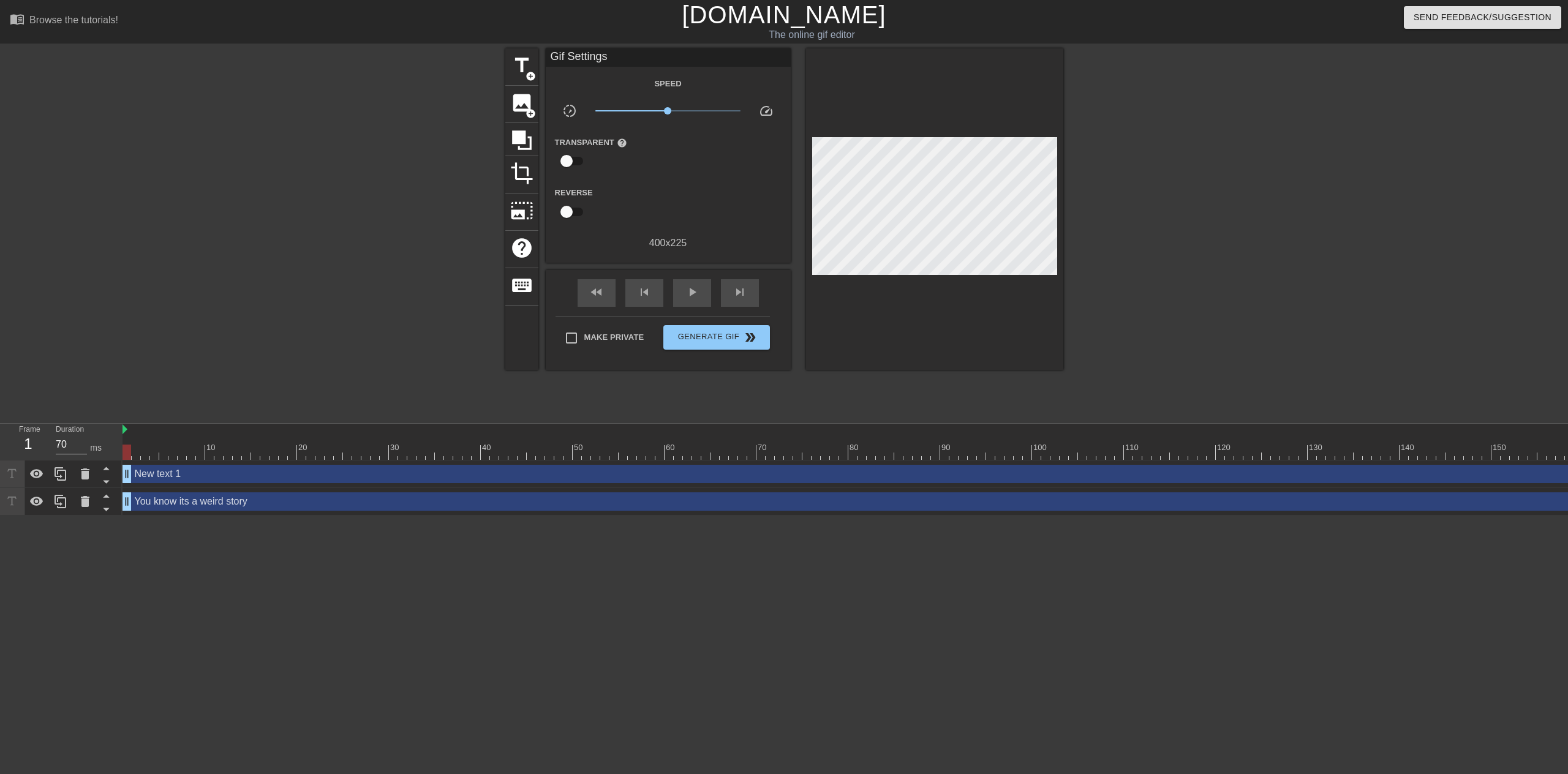
drag, startPoint x: 188, startPoint y: 481, endPoint x: 519, endPoint y: 402, distance: 340.3
click at [519, 402] on div "title add_circle image add_circle crop photo_size_select_large help keyboard Gi…" at bounding box center [784, 232] width 558 height 367
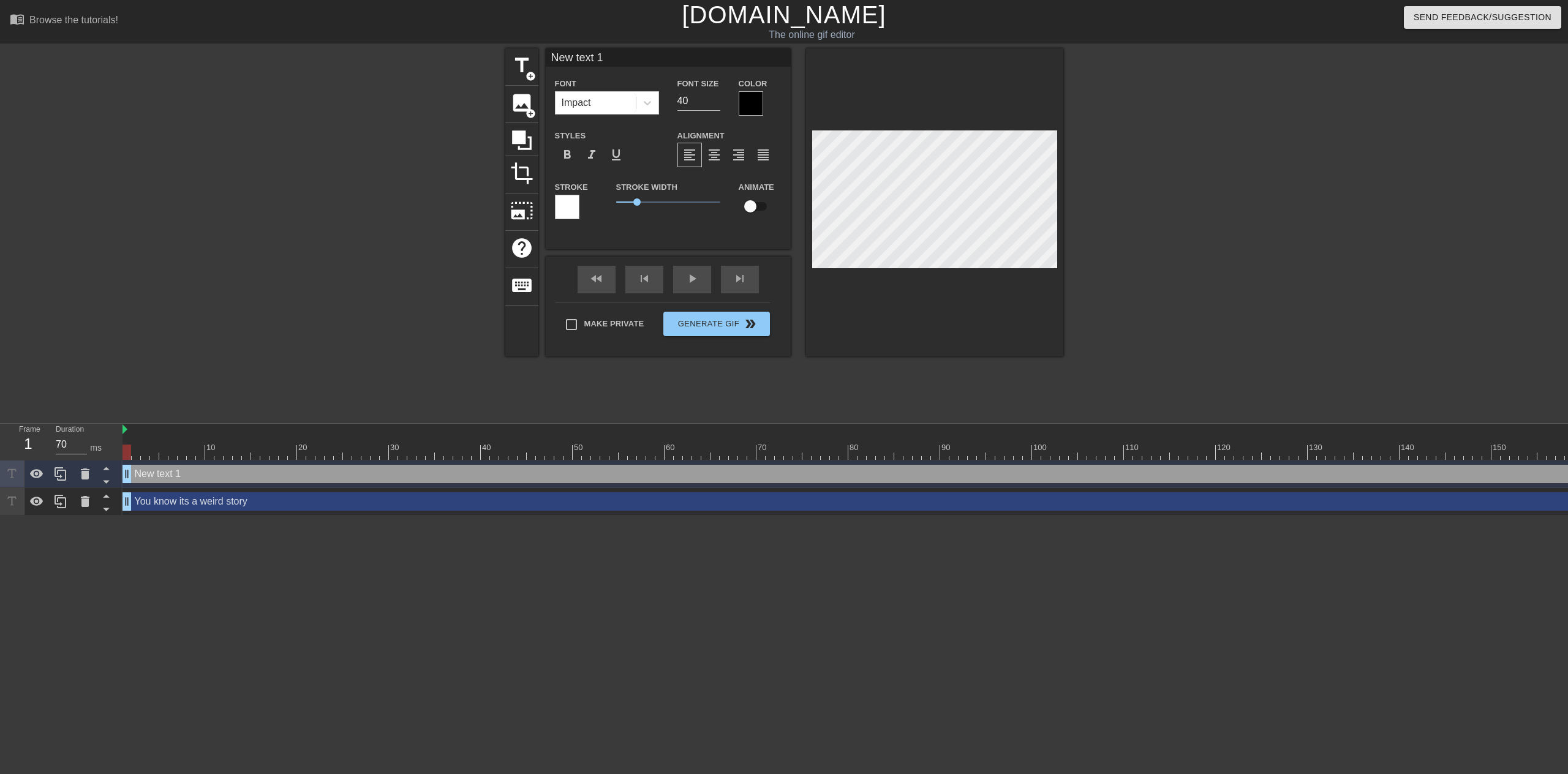
drag, startPoint x: 233, startPoint y: 472, endPoint x: 502, endPoint y: 583, distance: 291.0
click at [566, 515] on html "menu_book Browse the tutorials! [DOMAIN_NAME] The online gif editor Send Feedba…" at bounding box center [784, 257] width 1568 height 515
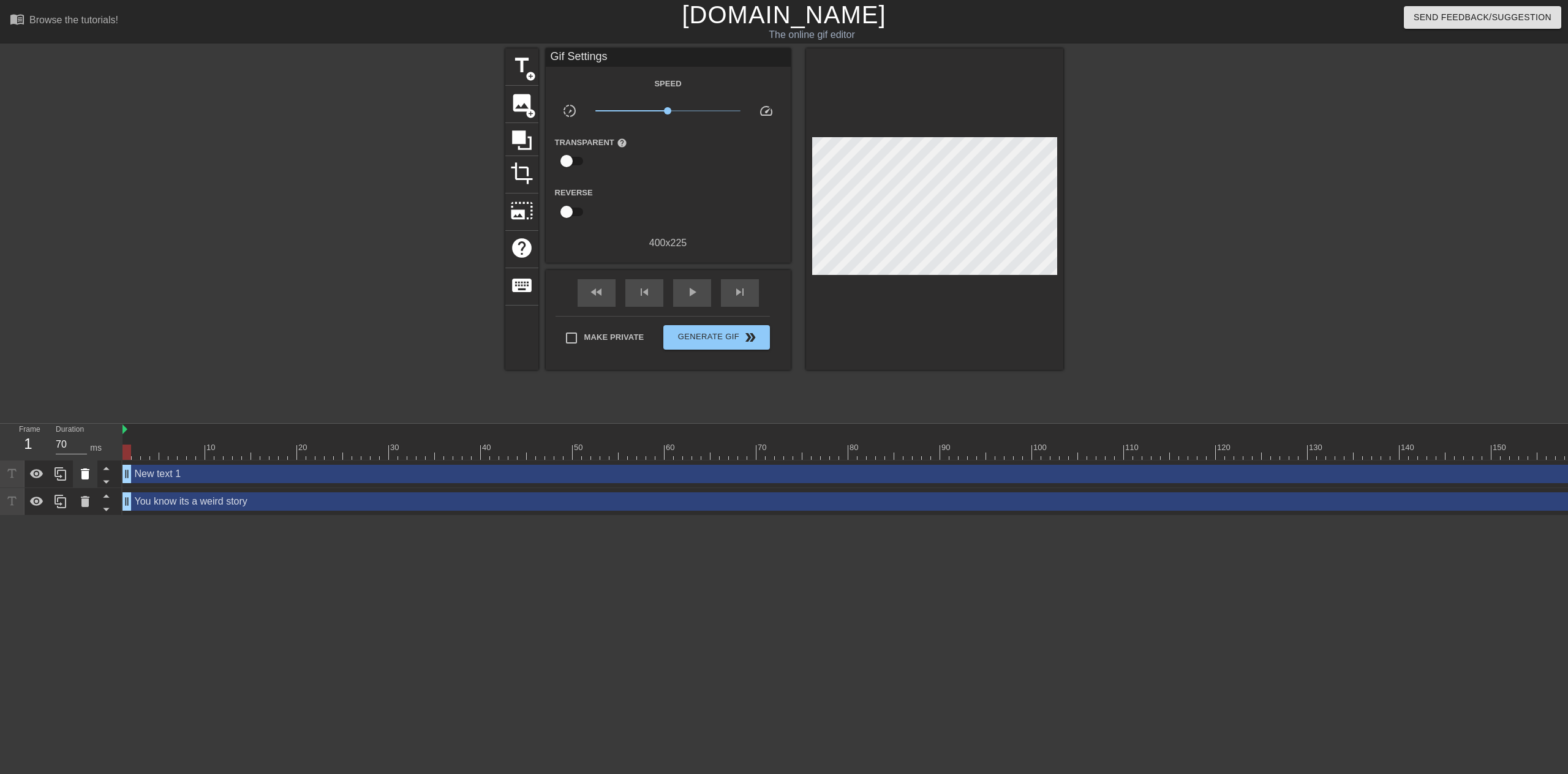
click at [85, 479] on icon at bounding box center [85, 474] width 8 height 11
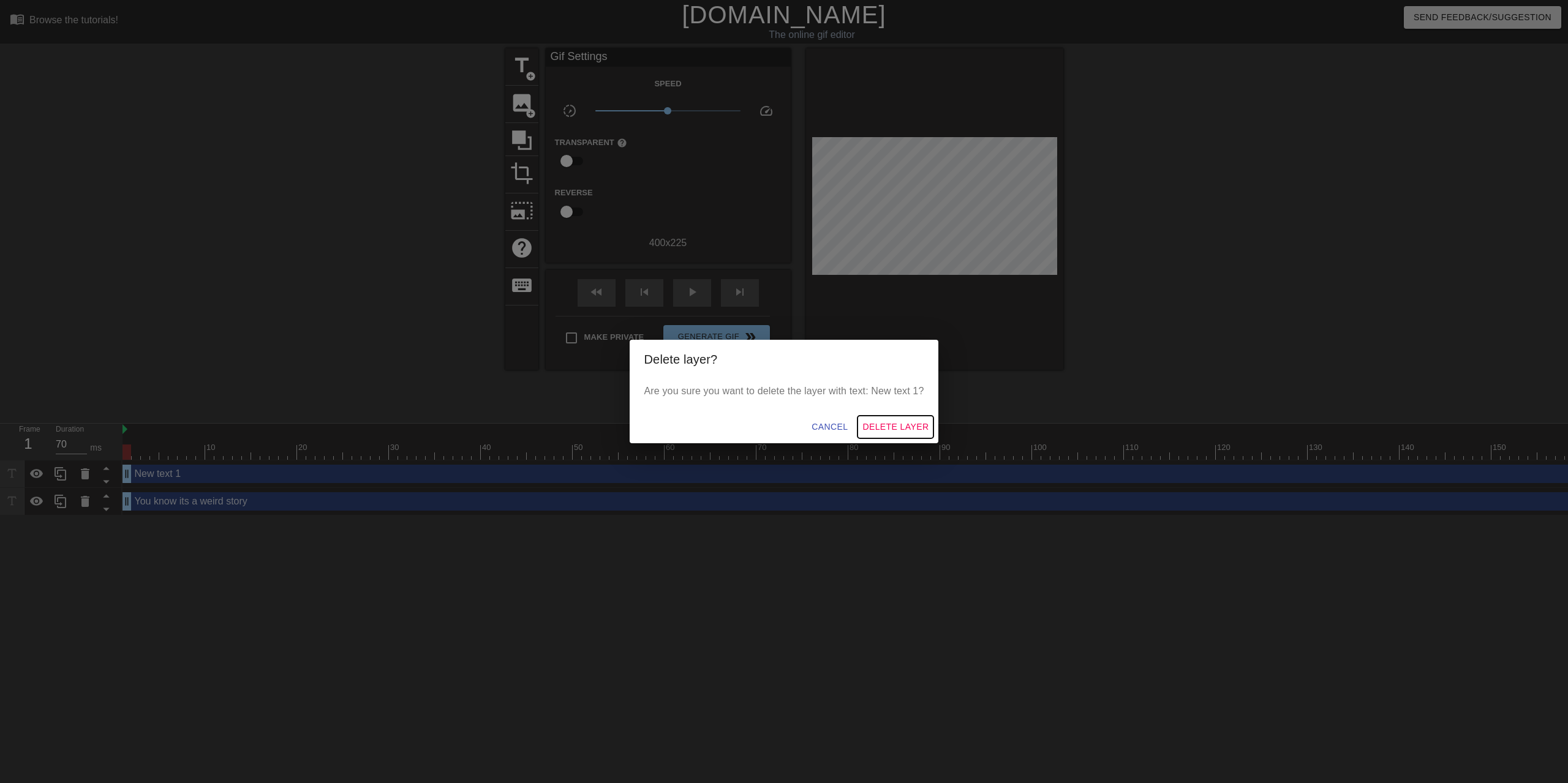
click at [890, 429] on span "Delete Layer" at bounding box center [895, 427] width 66 height 16
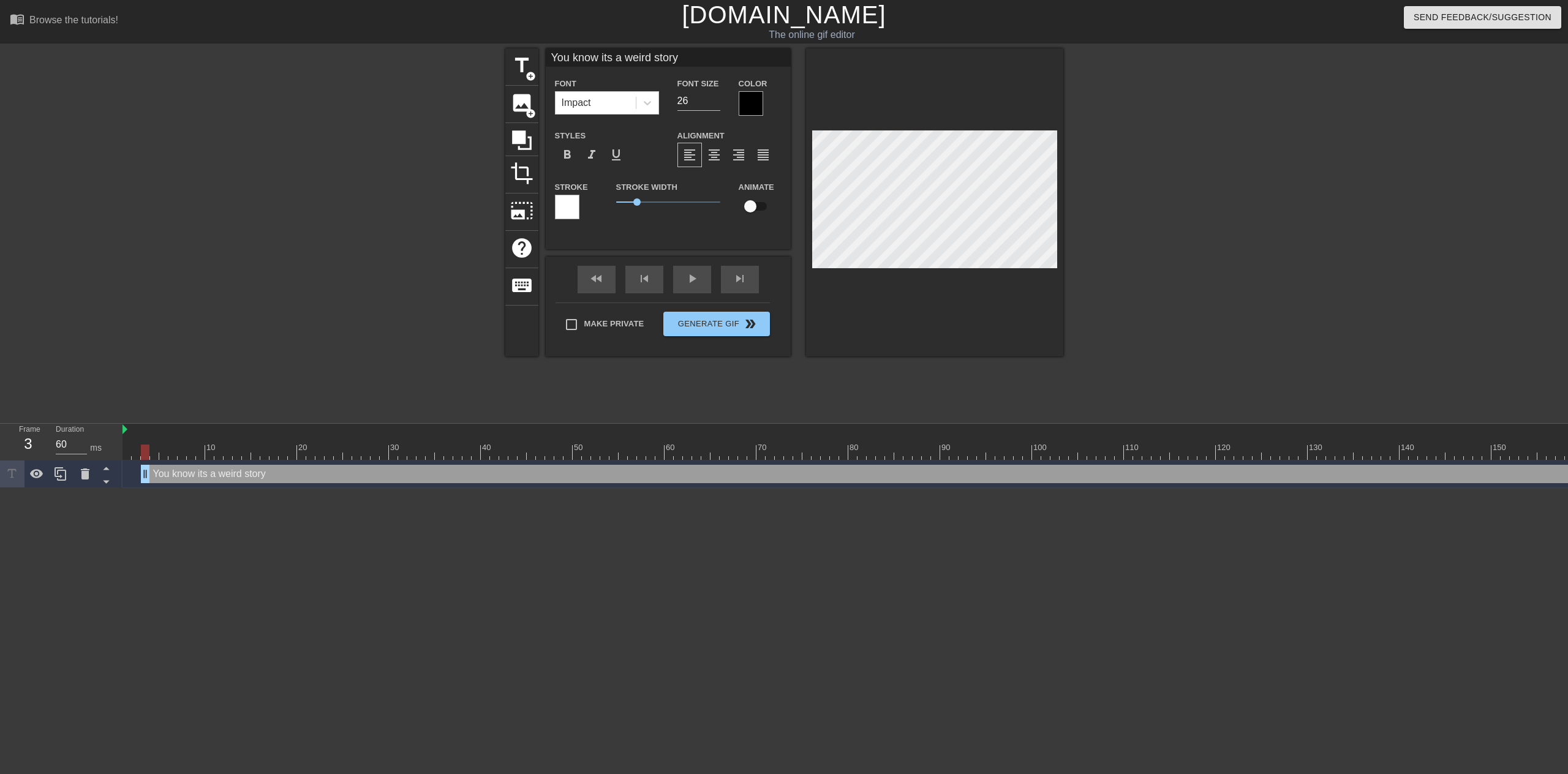
drag, startPoint x: 128, startPoint y: 477, endPoint x: 168, endPoint y: 477, distance: 40.0
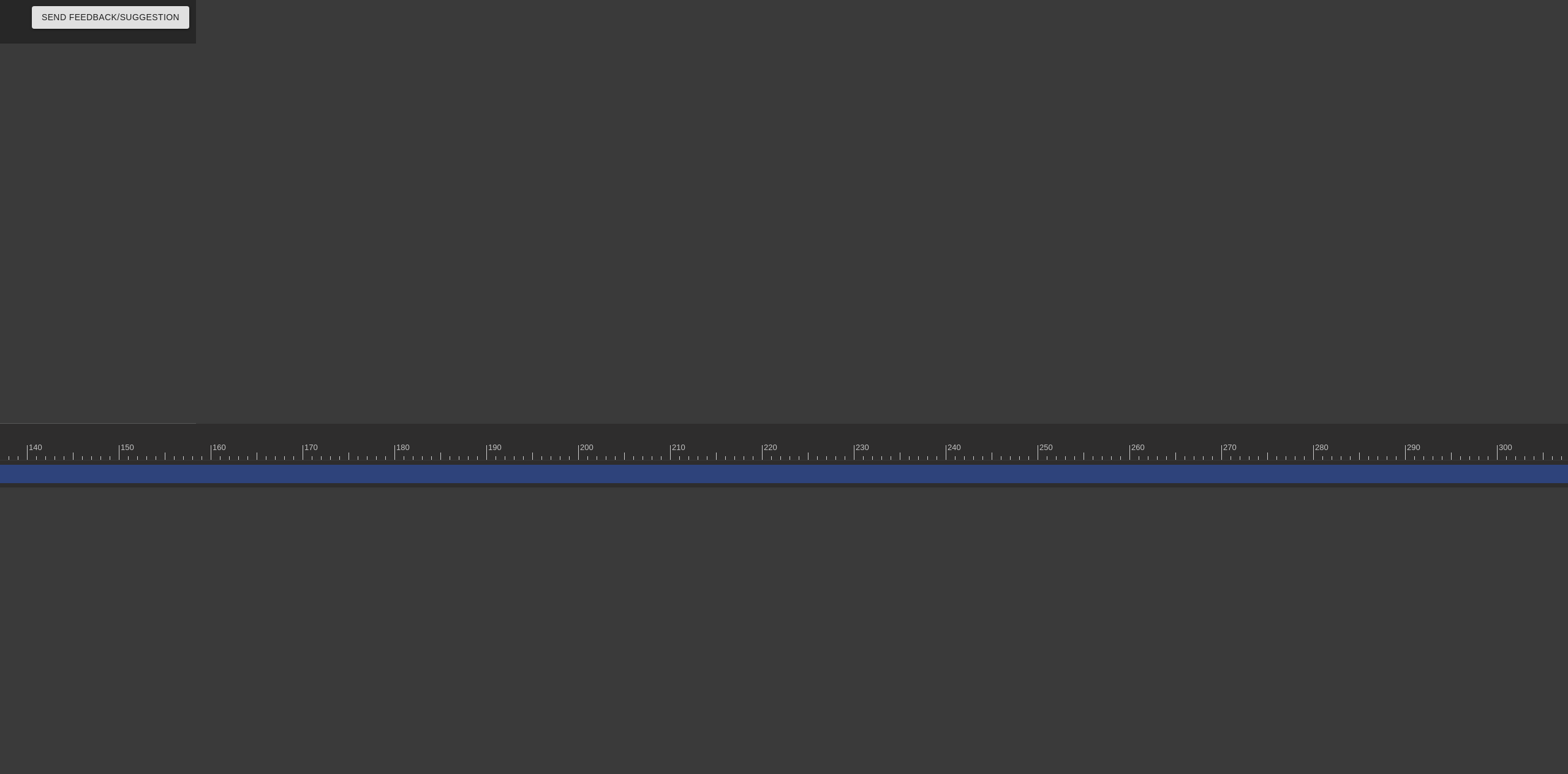
drag, startPoint x: 944, startPoint y: 768, endPoint x: 979, endPoint y: 775, distance: 35.7
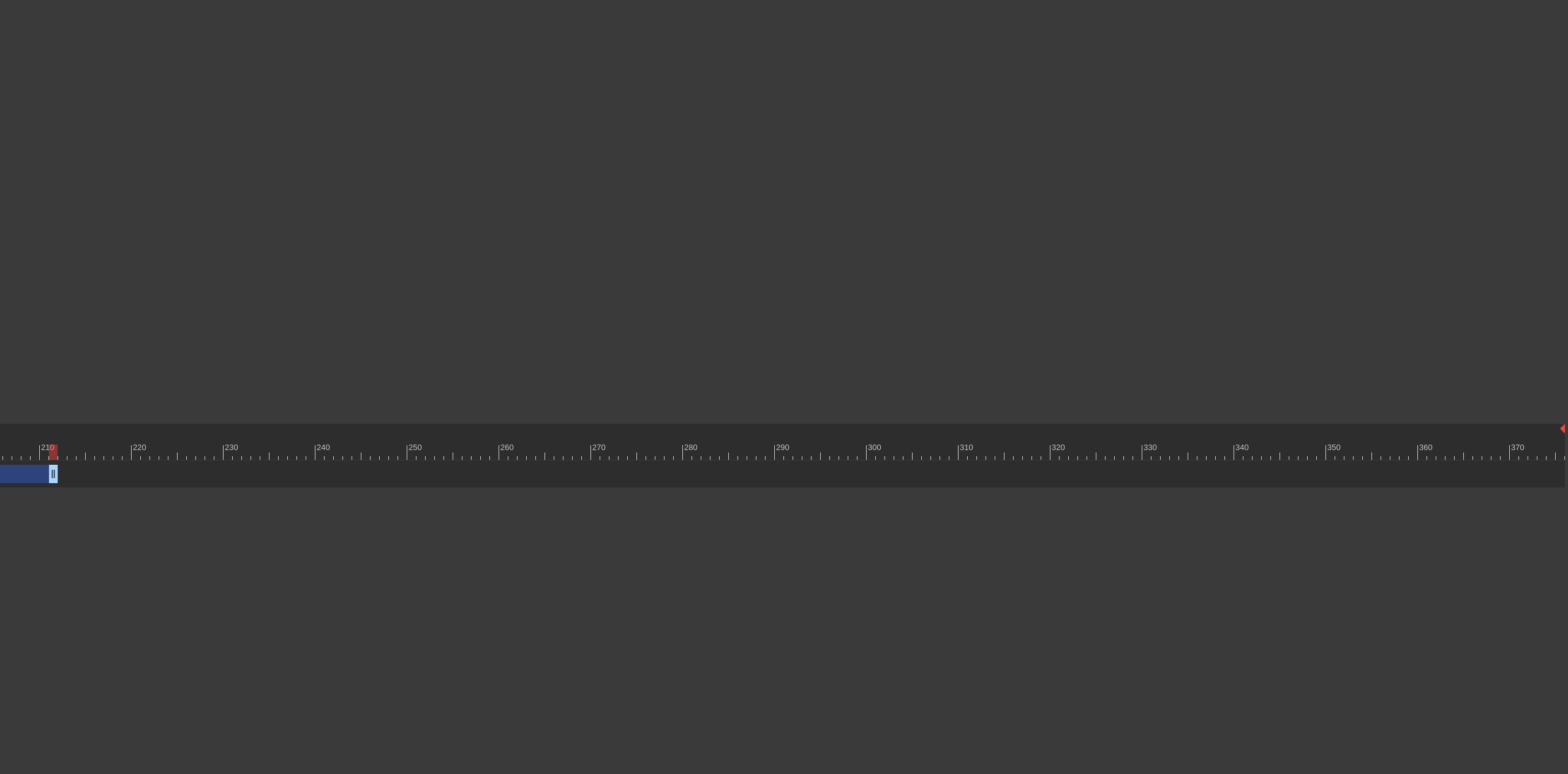
drag, startPoint x: 1557, startPoint y: 480, endPoint x: 58, endPoint y: 451, distance: 1499.3
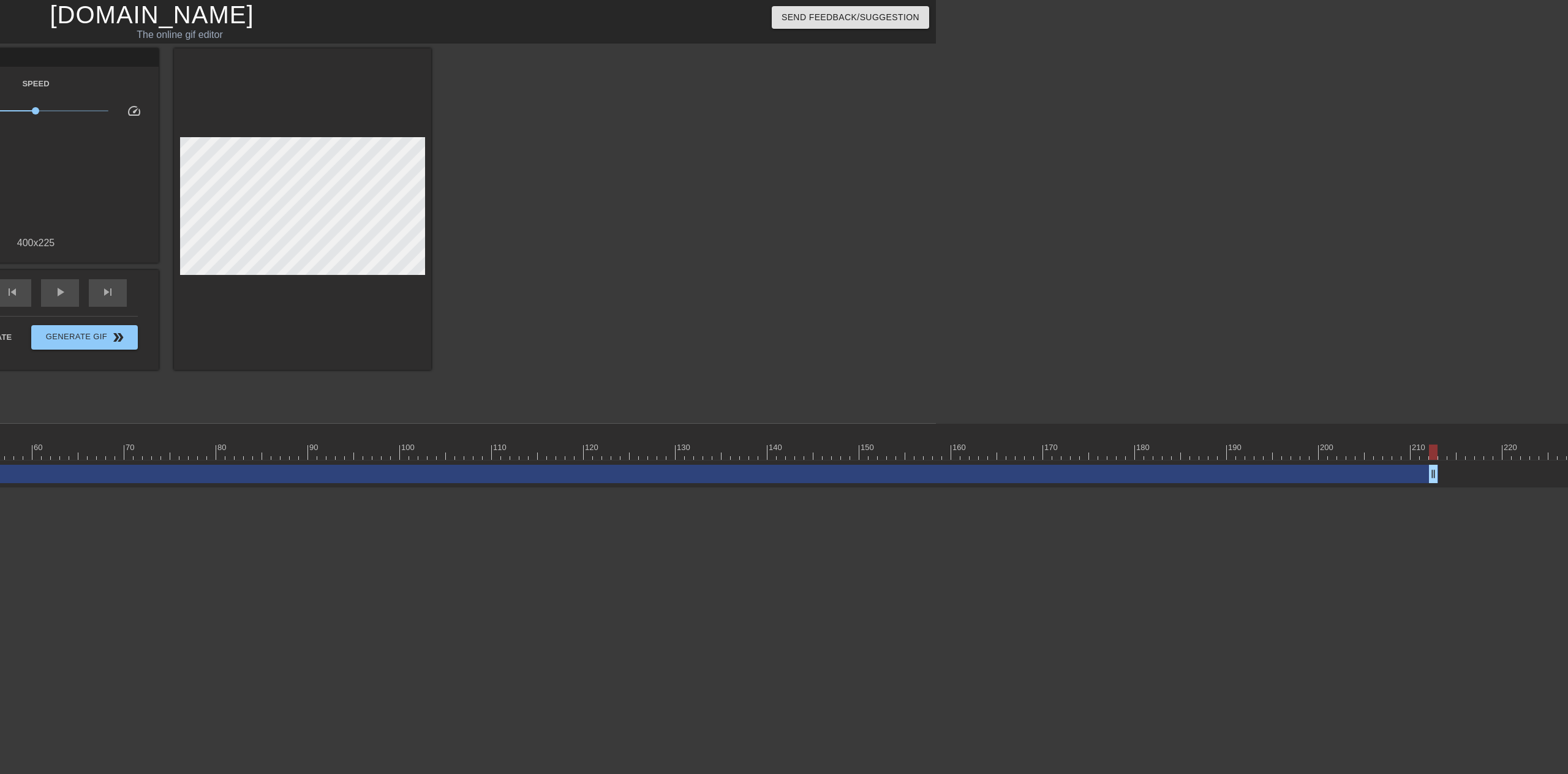
scroll to position [0, 635]
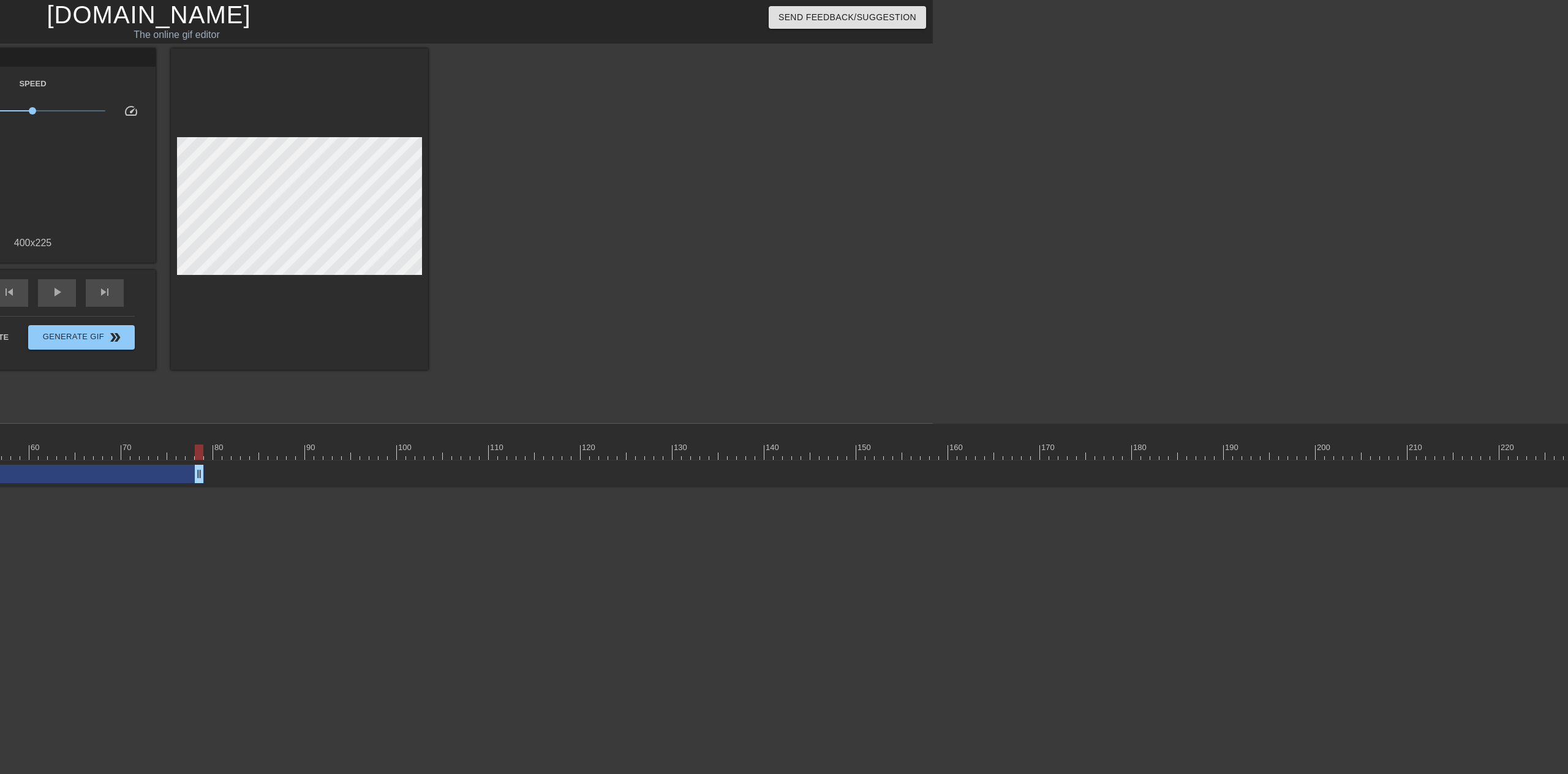
drag, startPoint x: 1428, startPoint y: 475, endPoint x: 200, endPoint y: 487, distance: 1228.1
click at [200, 487] on div "You know its a weird story drag_handle drag_handle" at bounding box center [1210, 474] width 3446 height 27
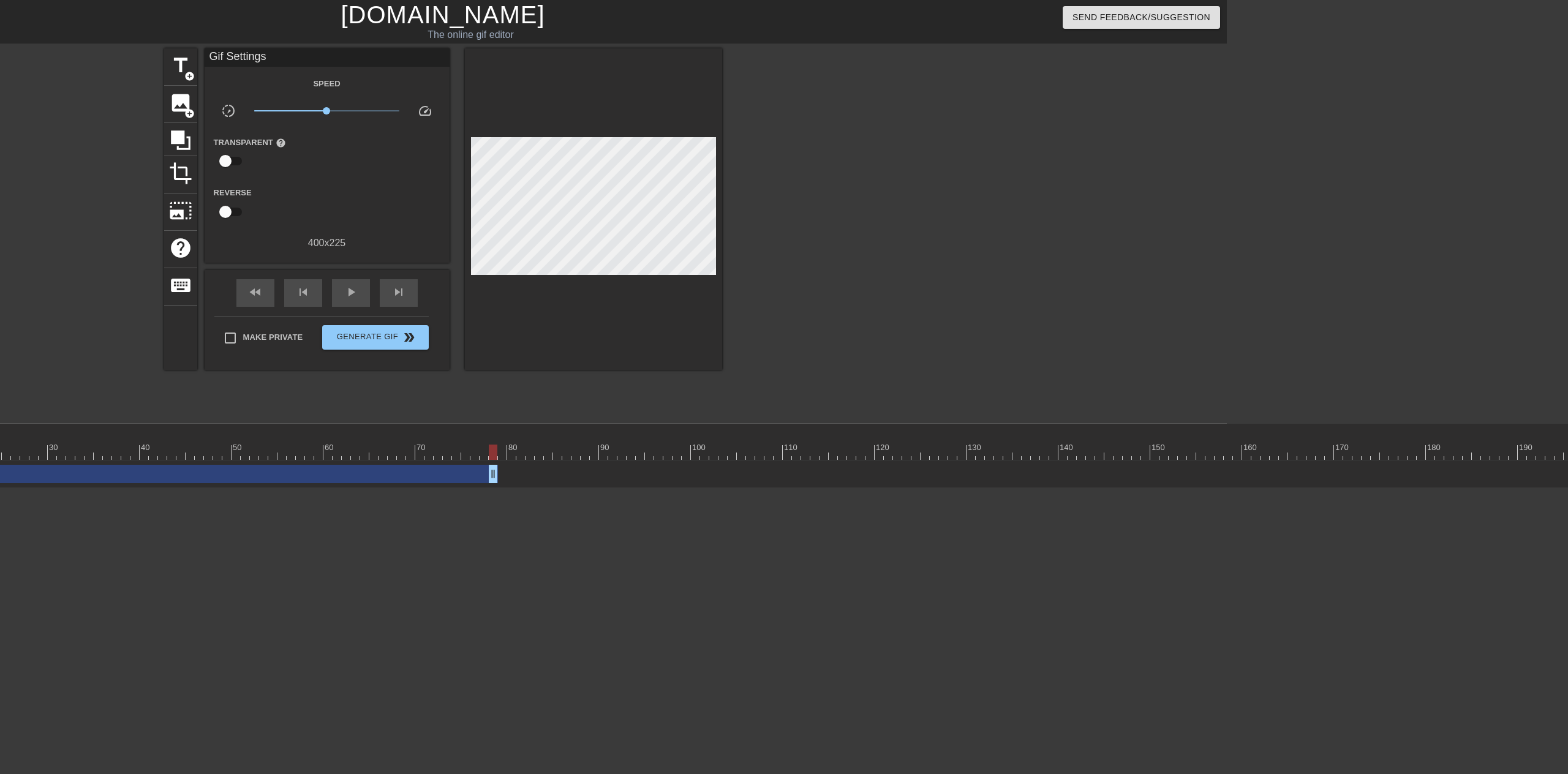
scroll to position [0, 0]
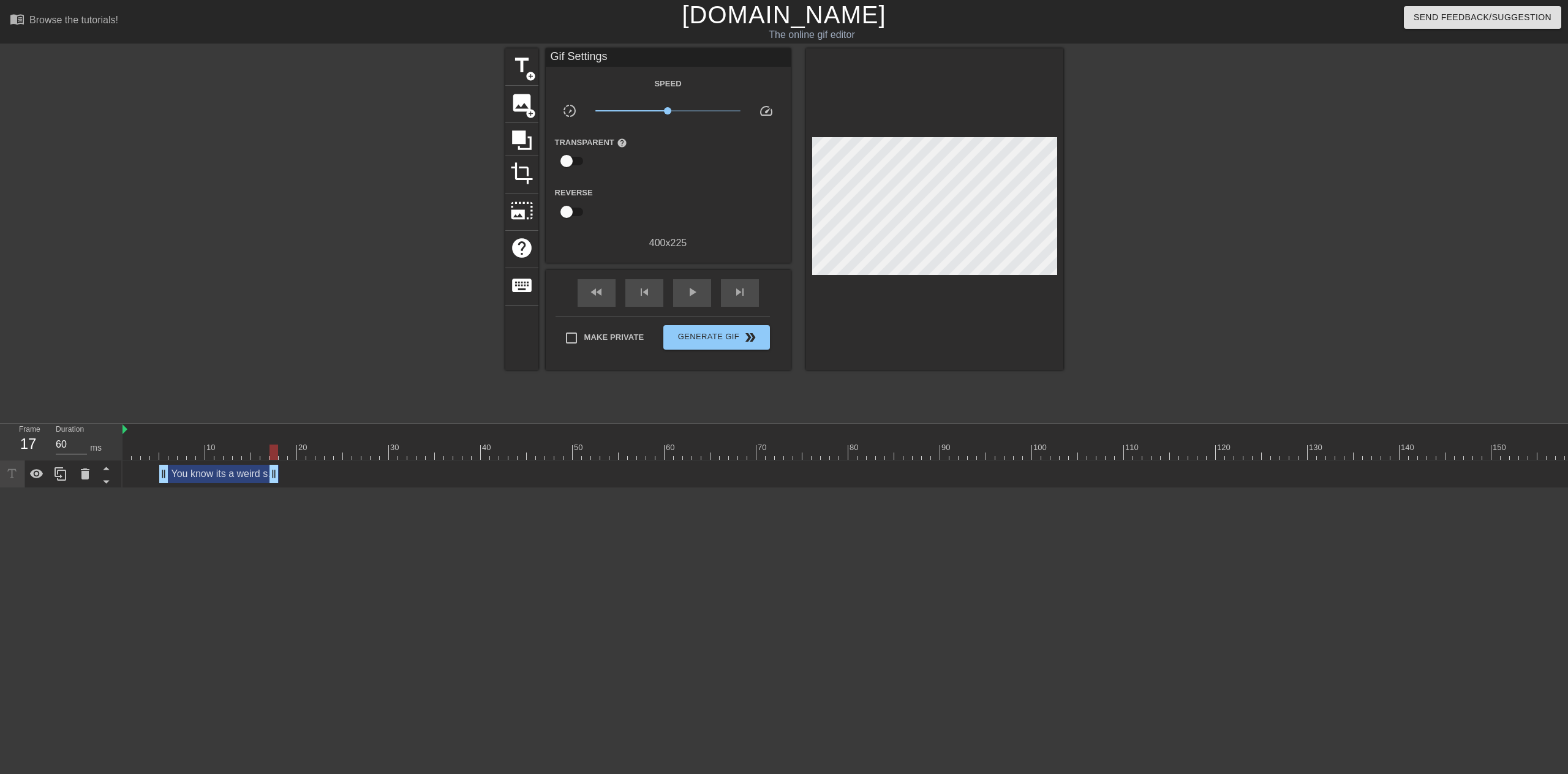
drag, startPoint x: 831, startPoint y: 478, endPoint x: 269, endPoint y: 487, distance: 562.1
click at [126, 431] on img at bounding box center [125, 429] width 5 height 10
drag, startPoint x: 197, startPoint y: 468, endPoint x: 151, endPoint y: 471, distance: 46.1
click at [151, 471] on div "You know its a weird story drag_handle drag_handle" at bounding box center [182, 474] width 119 height 18
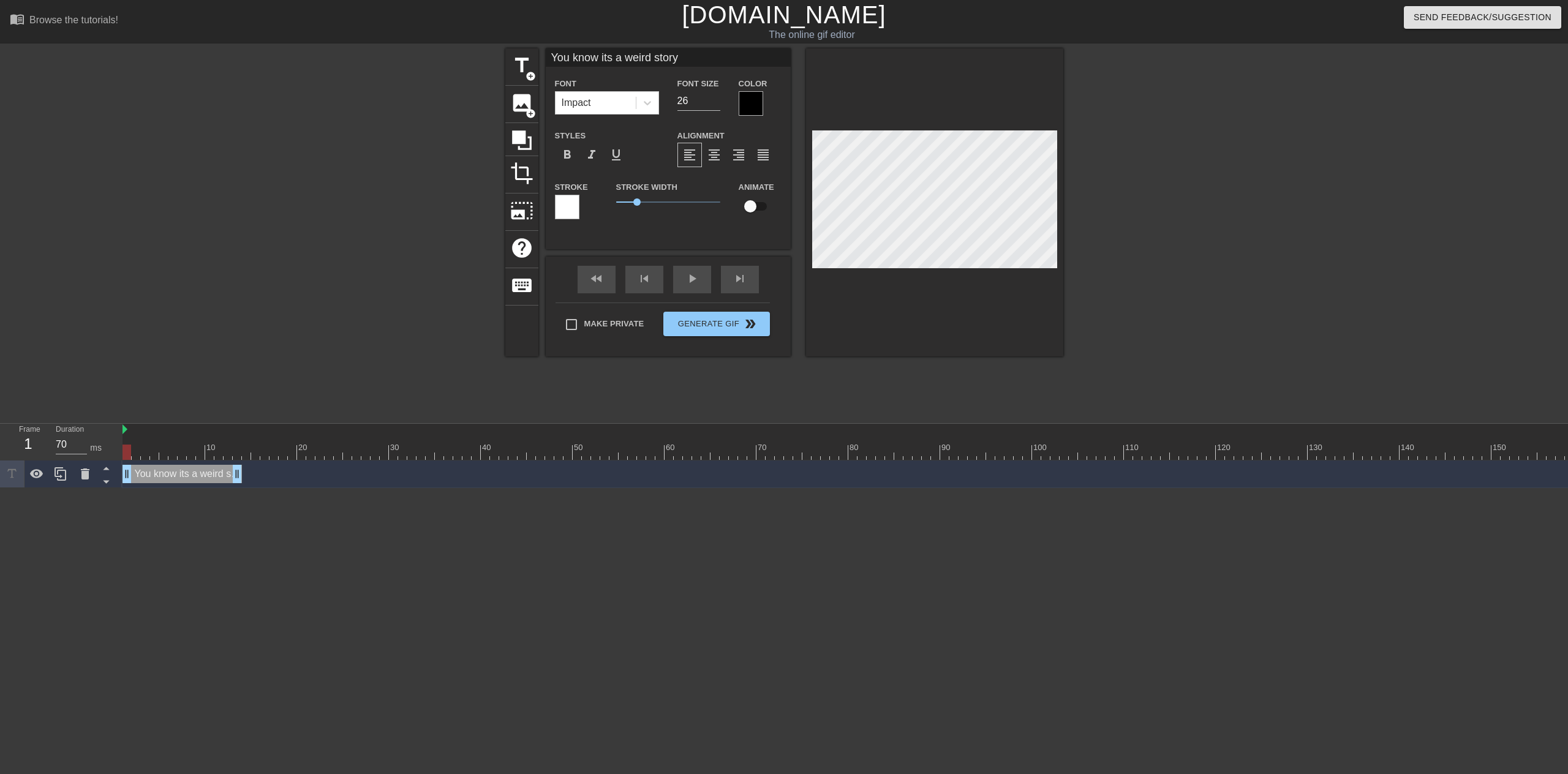
click at [1163, 305] on div at bounding box center [1170, 232] width 184 height 367
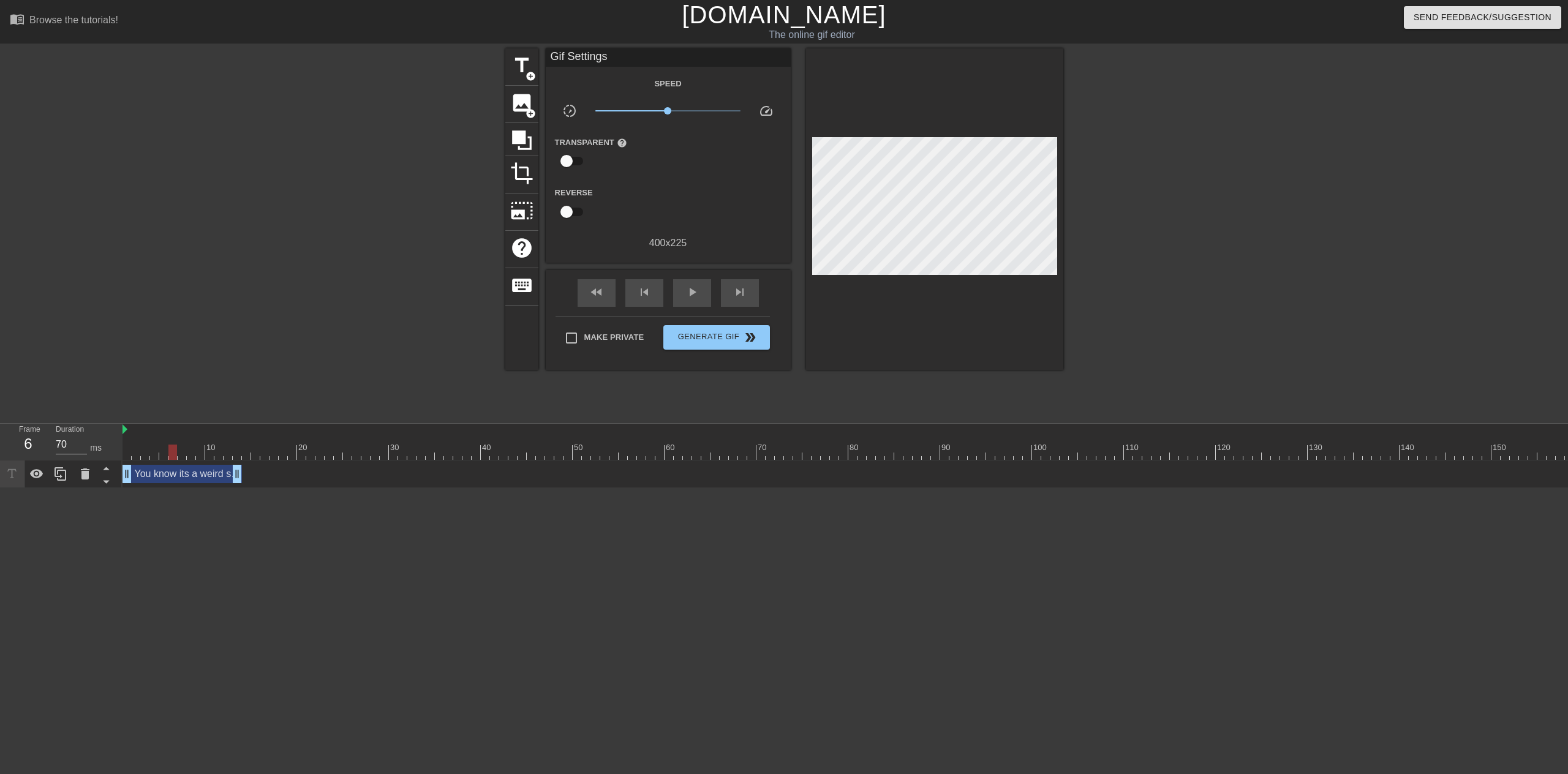
type input "60"
drag, startPoint x: 184, startPoint y: 456, endPoint x: 245, endPoint y: 460, distance: 61.1
click at [527, 68] on span "title" at bounding box center [522, 65] width 23 height 23
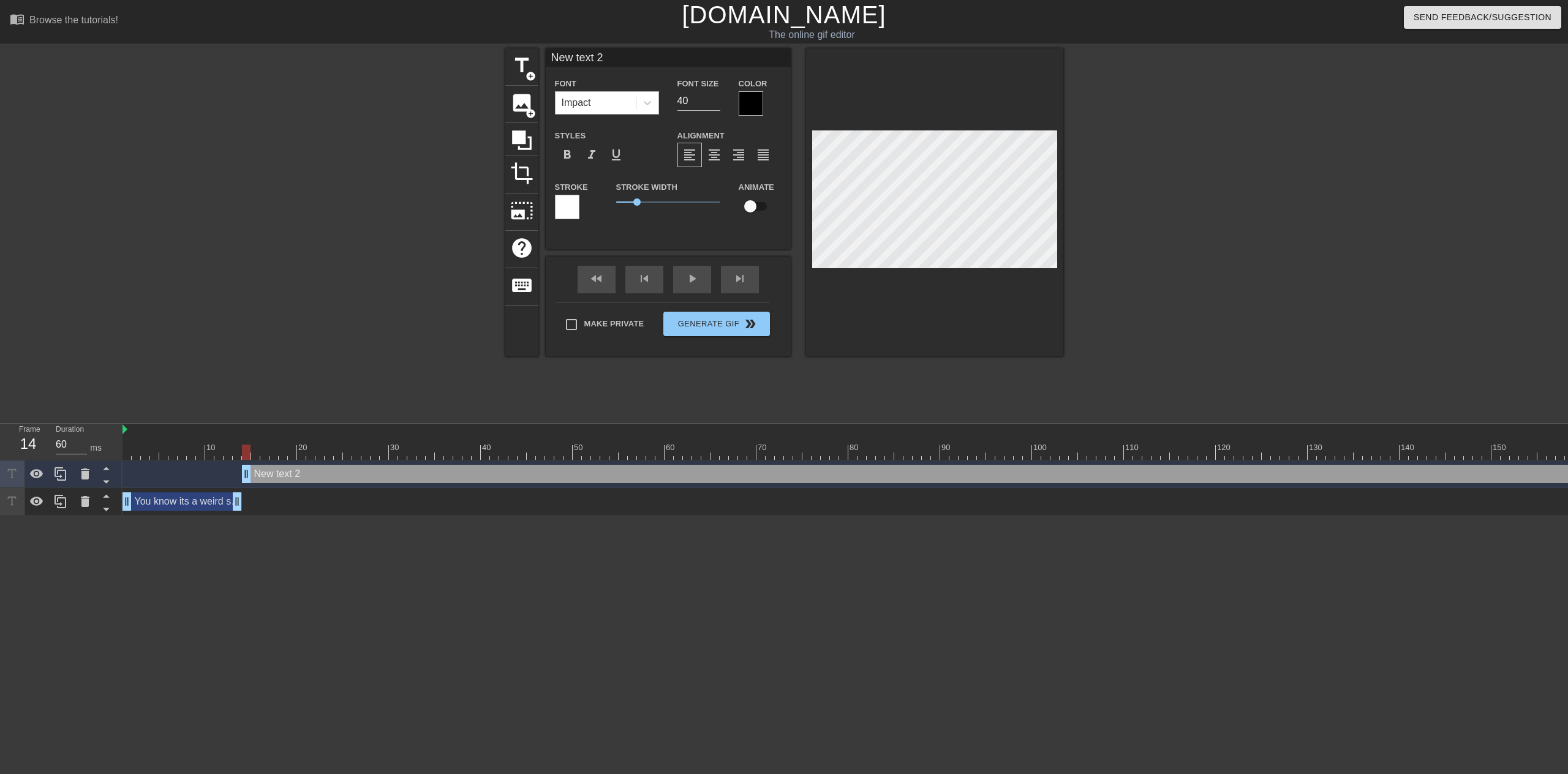
click at [615, 102] on div "Impact" at bounding box center [596, 102] width 80 height 22
type input "I"
type textarea "I"
type input "I"
type textarea "I"
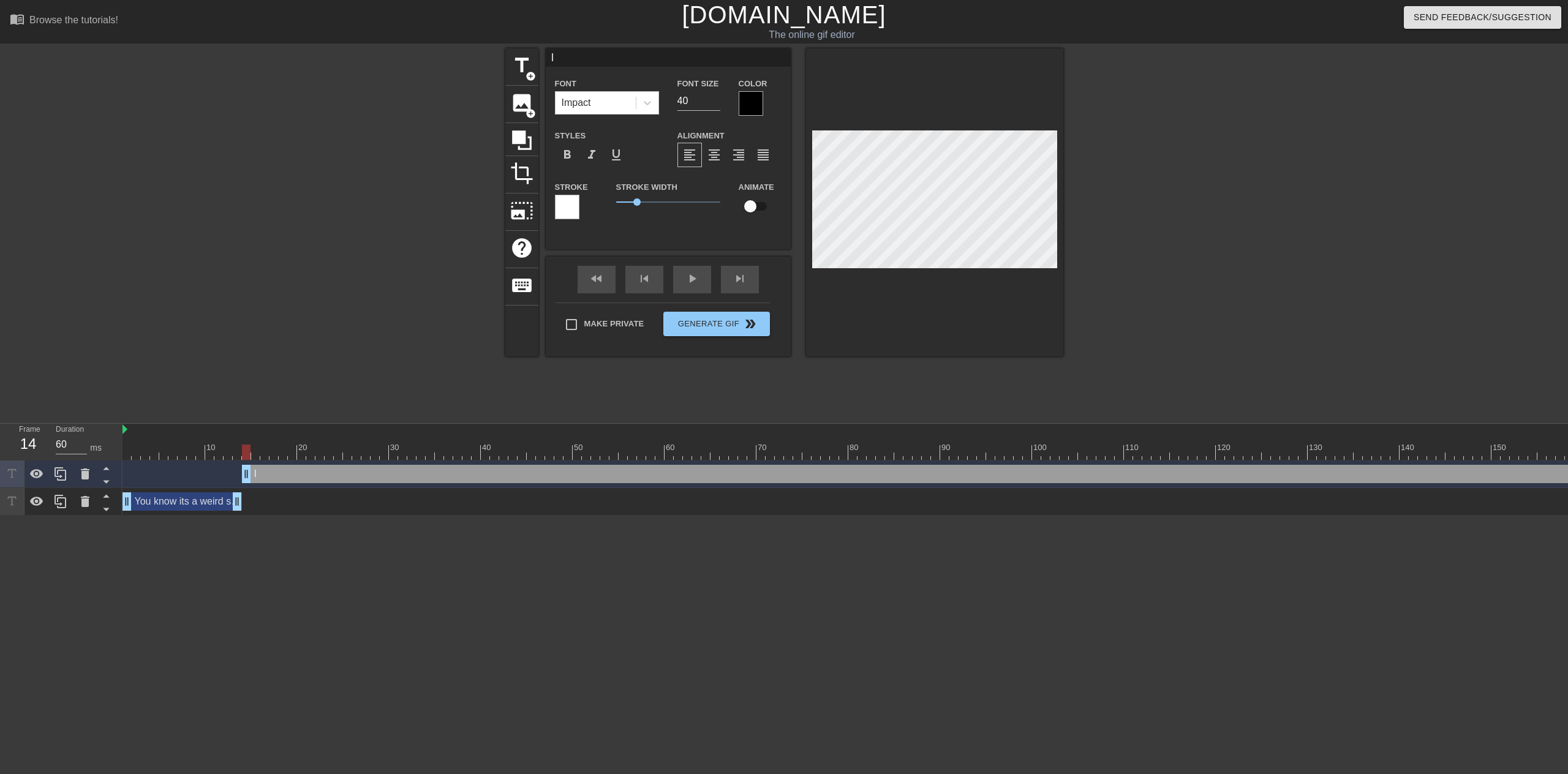
type input "I w"
type textarea "I w"
type input "I wa"
type textarea "I wa"
type input "I was"
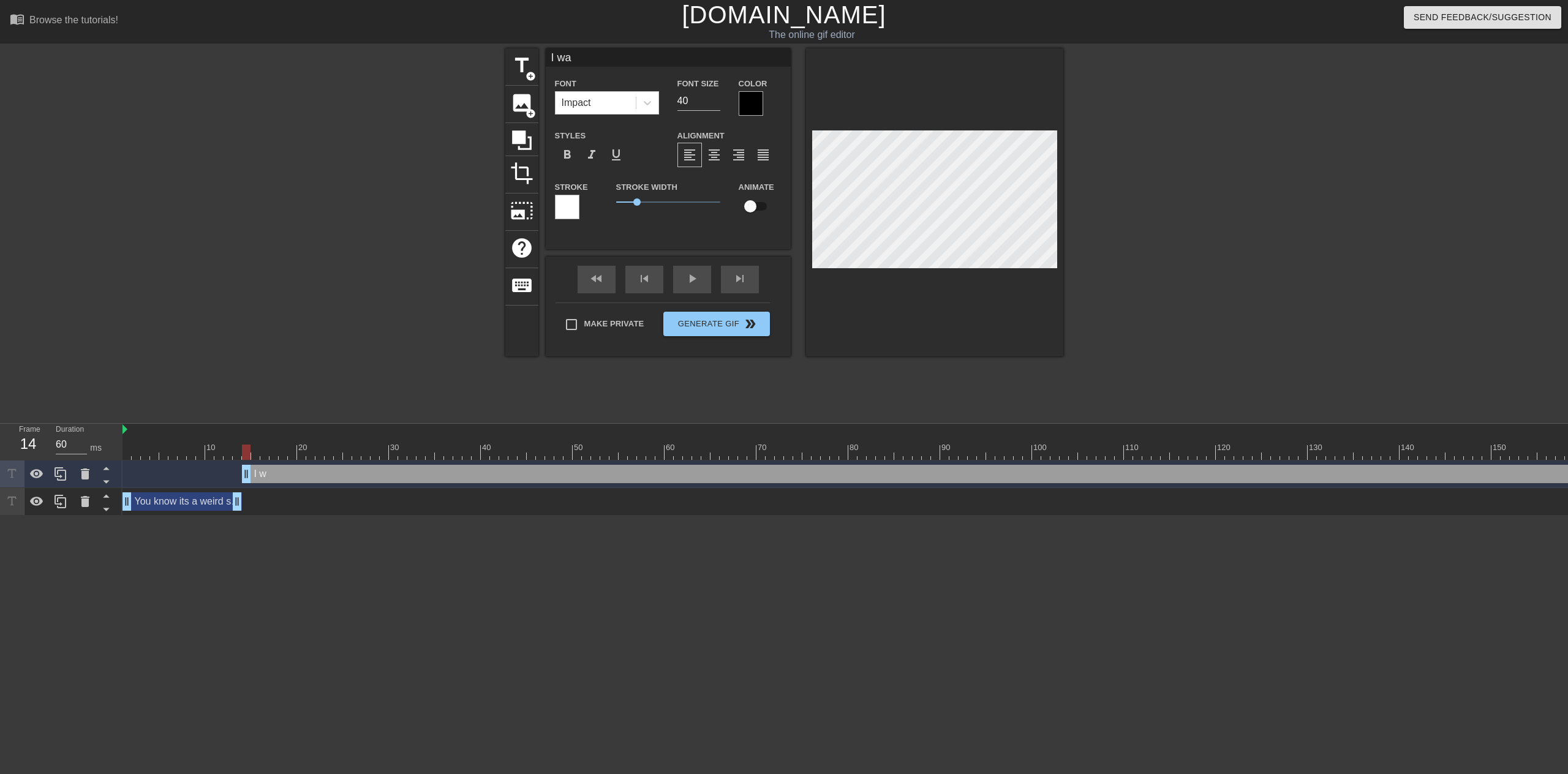
type textarea "I was"
type input "I was"
type textarea "I was"
type input "I was w"
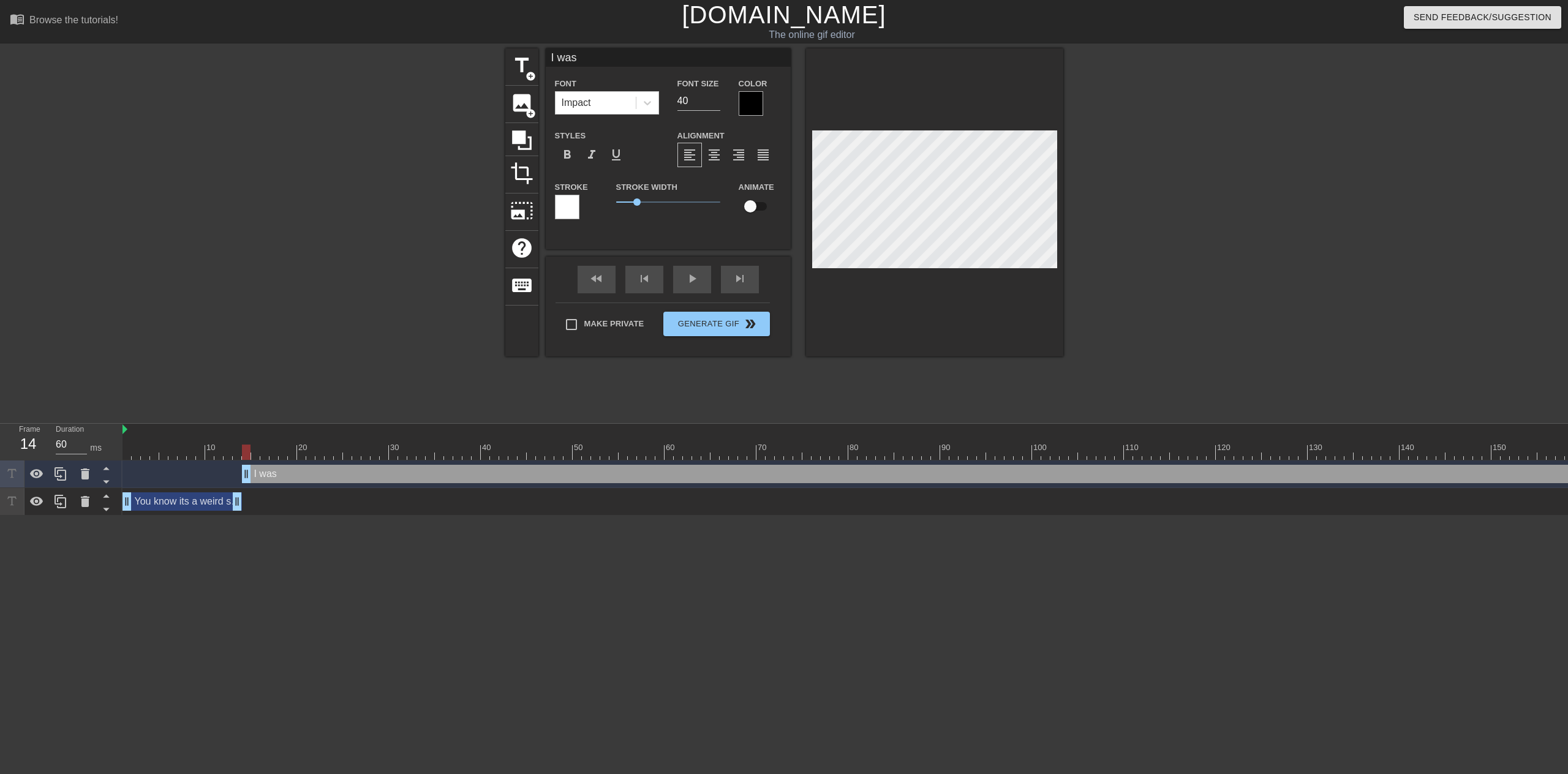
type textarea "I was w"
type input "I was wa"
type textarea "I was wa"
type input "I was wal"
type textarea "I was wal"
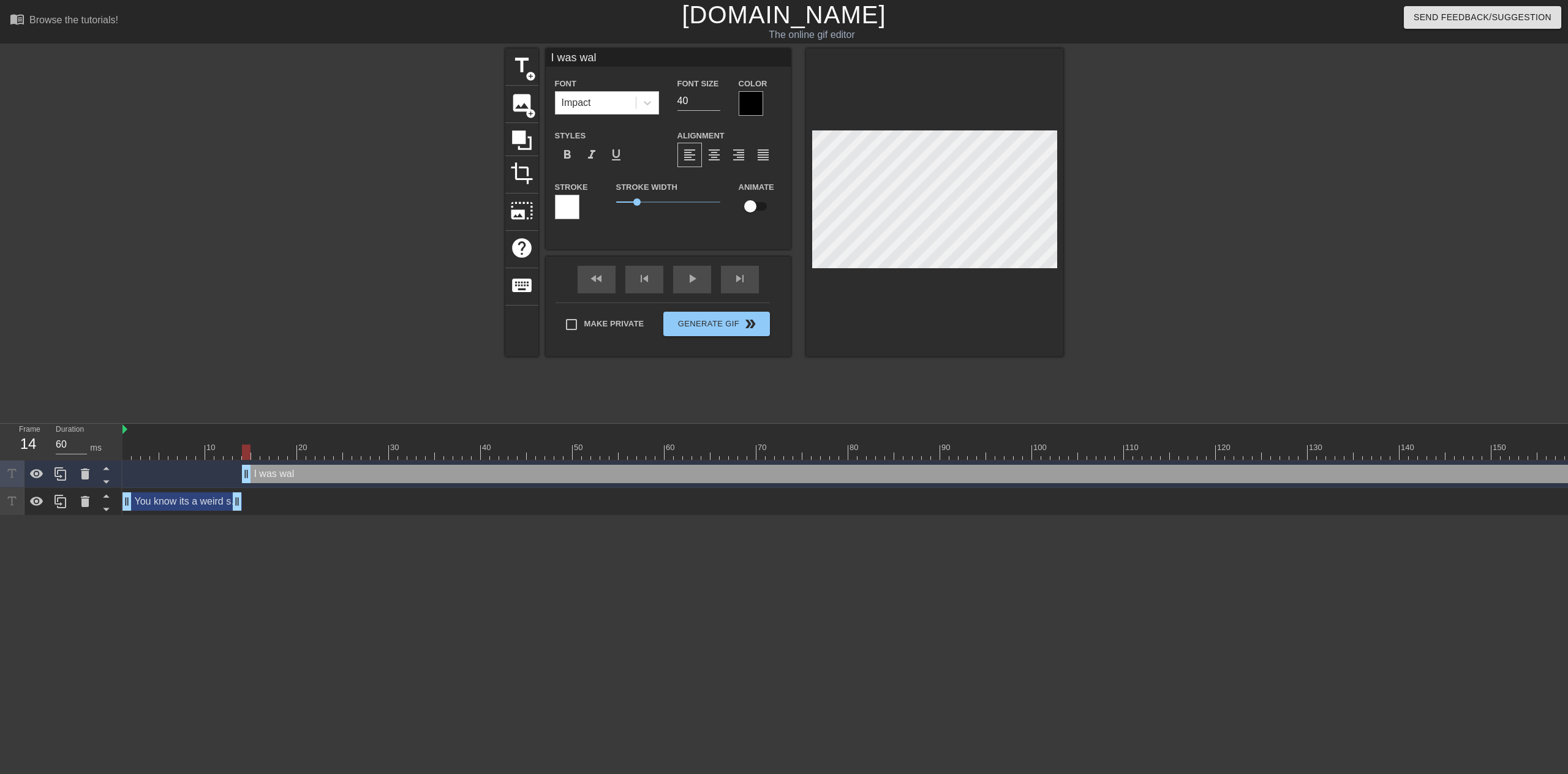
type input "I was walk"
type textarea "I was walk"
type input "I was walki"
type textarea "I was walki"
type input "I was walkin"
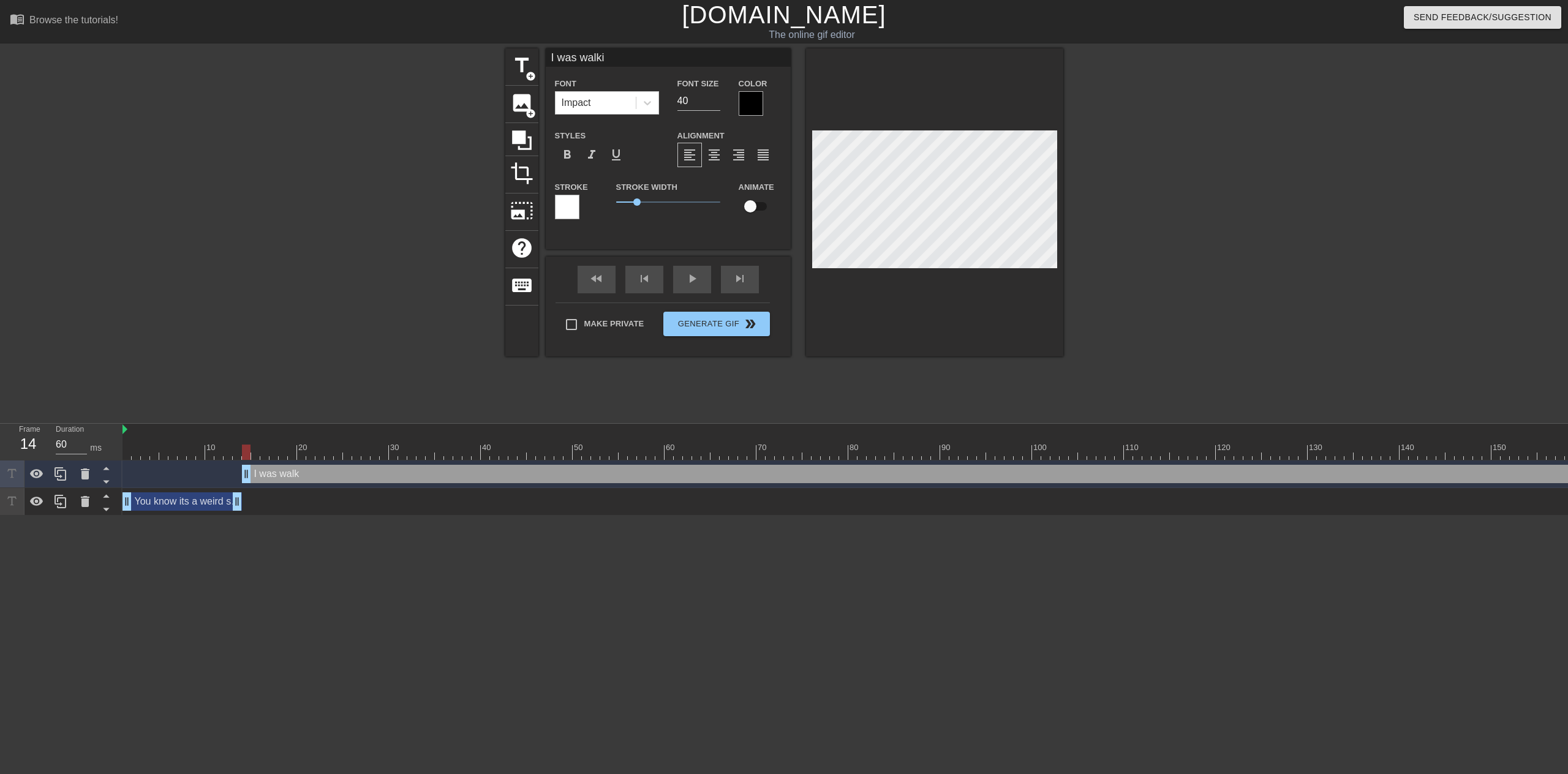
type textarea "I was walkin"
type input "I was walking"
type textarea "I was walking"
type input "I was walking"
type textarea "I was walking"
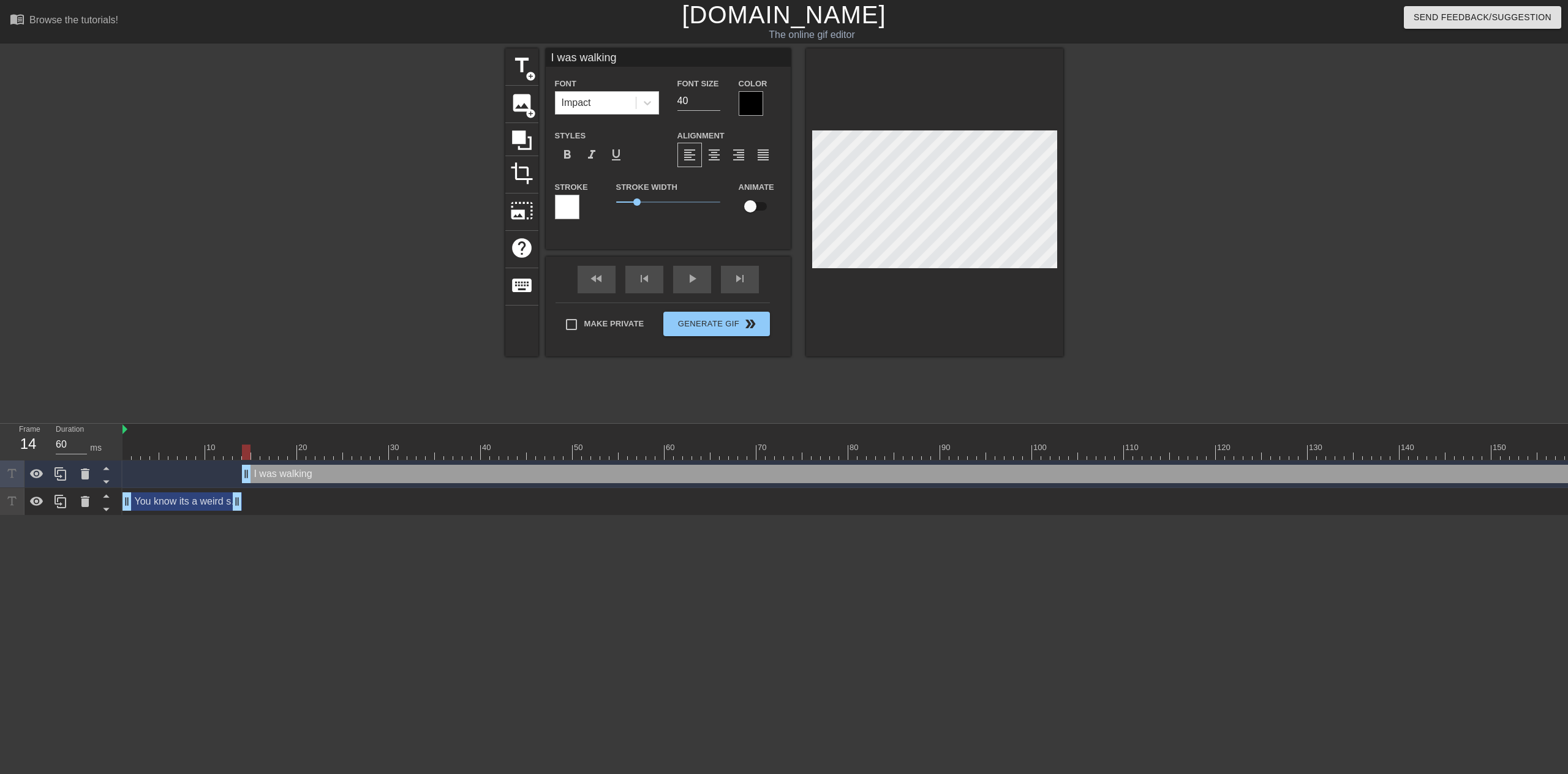
type input "I was walking i"
type textarea "I was walking i"
type input "I was walking in"
type textarea "I was walking in"
type input "I was walking in"
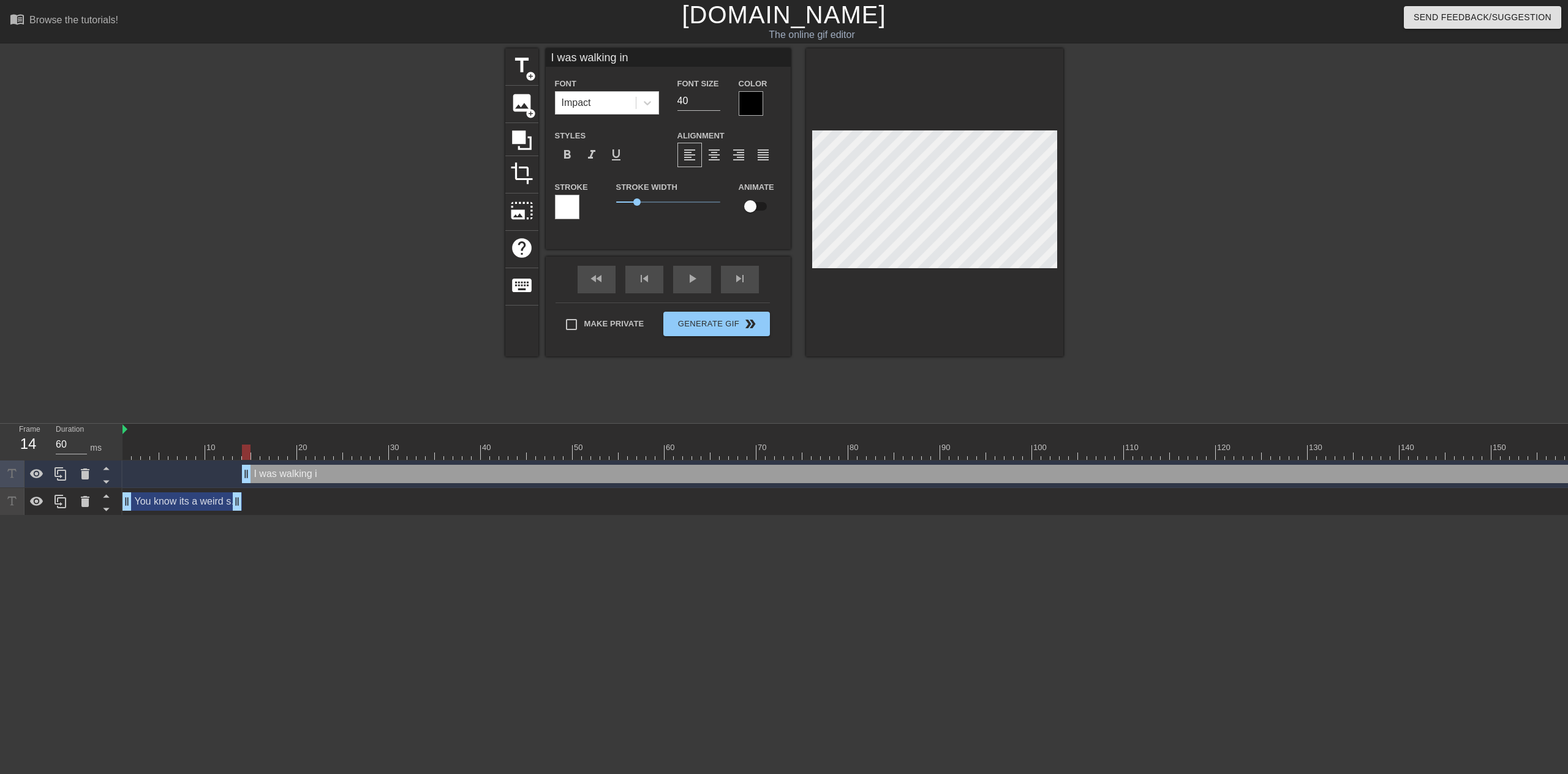
type textarea "I was walking in"
type input "I was walking in O"
type textarea "I was walking in O"
type input "I was walking in [GEOGRAPHIC_DATA]"
type textarea "I was walking in [GEOGRAPHIC_DATA]"
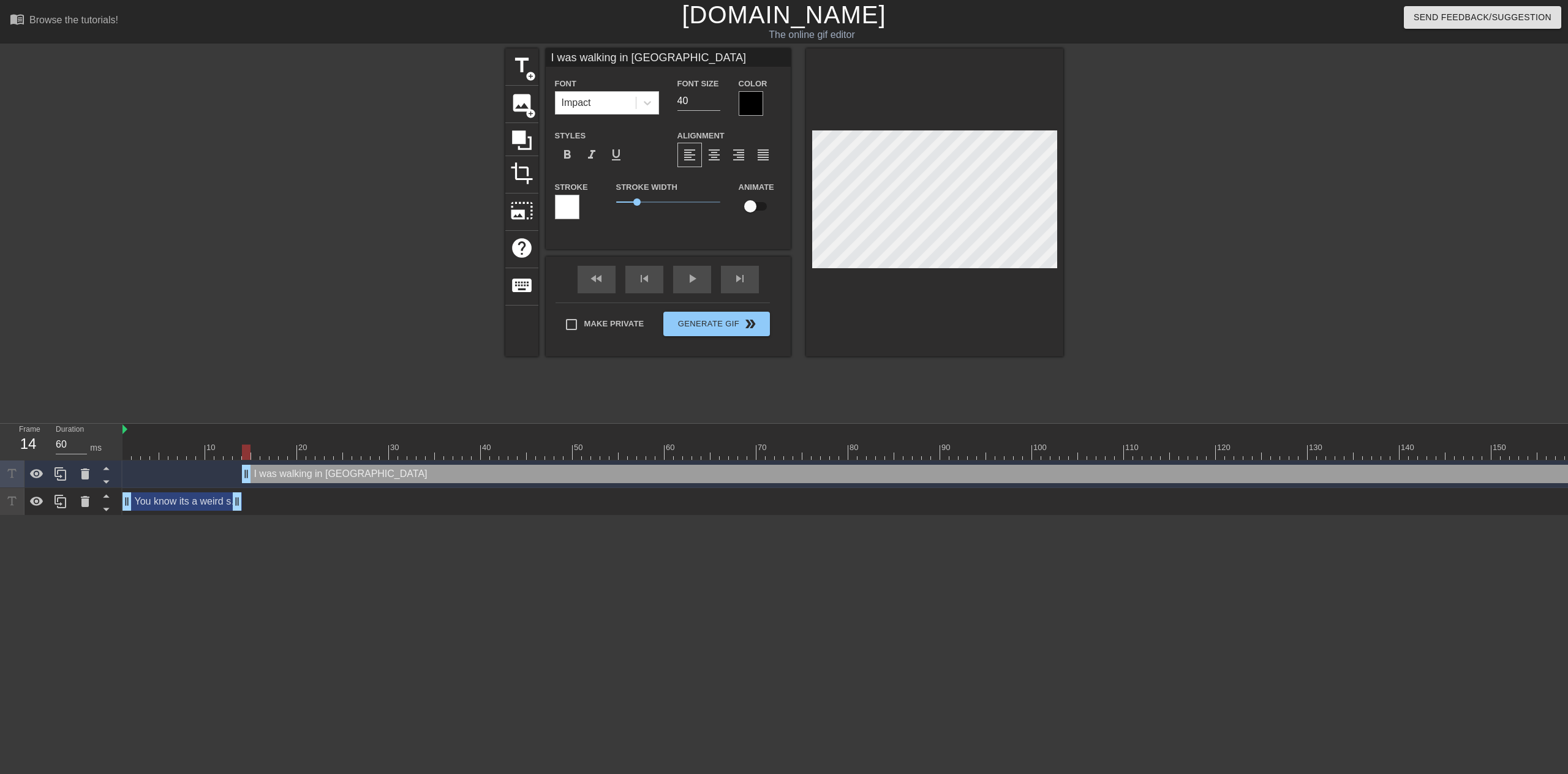
type input "I was walking in Org"
type textarea "I was walking in Org"
type input "I was walking in Org"
type textarea "I was walking in Org"
type input "I was walking in Org o"
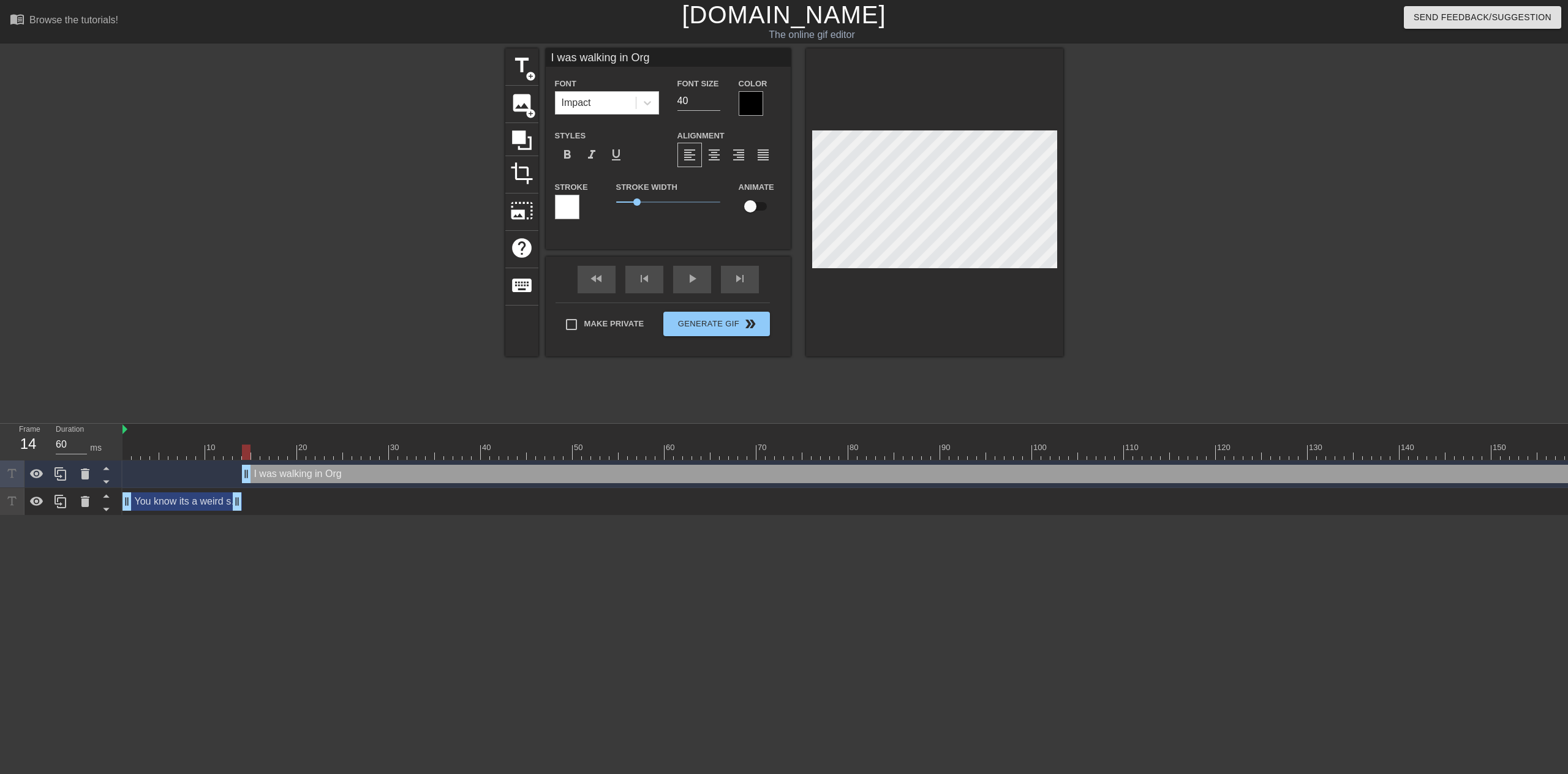
type textarea "I was walking in Org o"
type input "I was walking in Org on"
type textarea "I was walking in Org on"
type input "I was walking in Org one"
type textarea "I was walking in Org one"
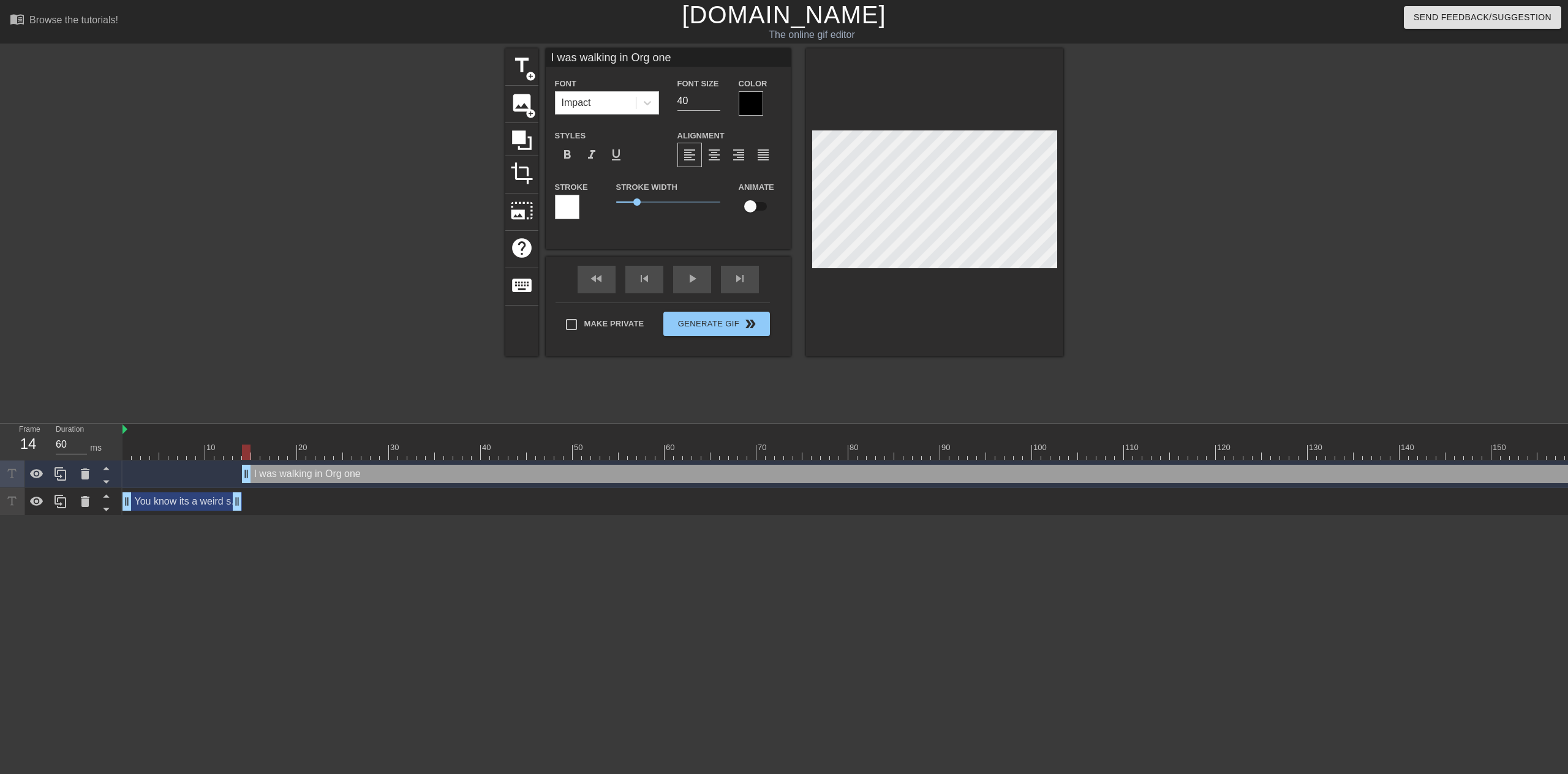
type input "I was walking in Org one"
type textarea "I was walking in Org one"
type input "I was walking in Org one d"
type textarea "I was walking in Org one d"
type input "I was walking in Org one da"
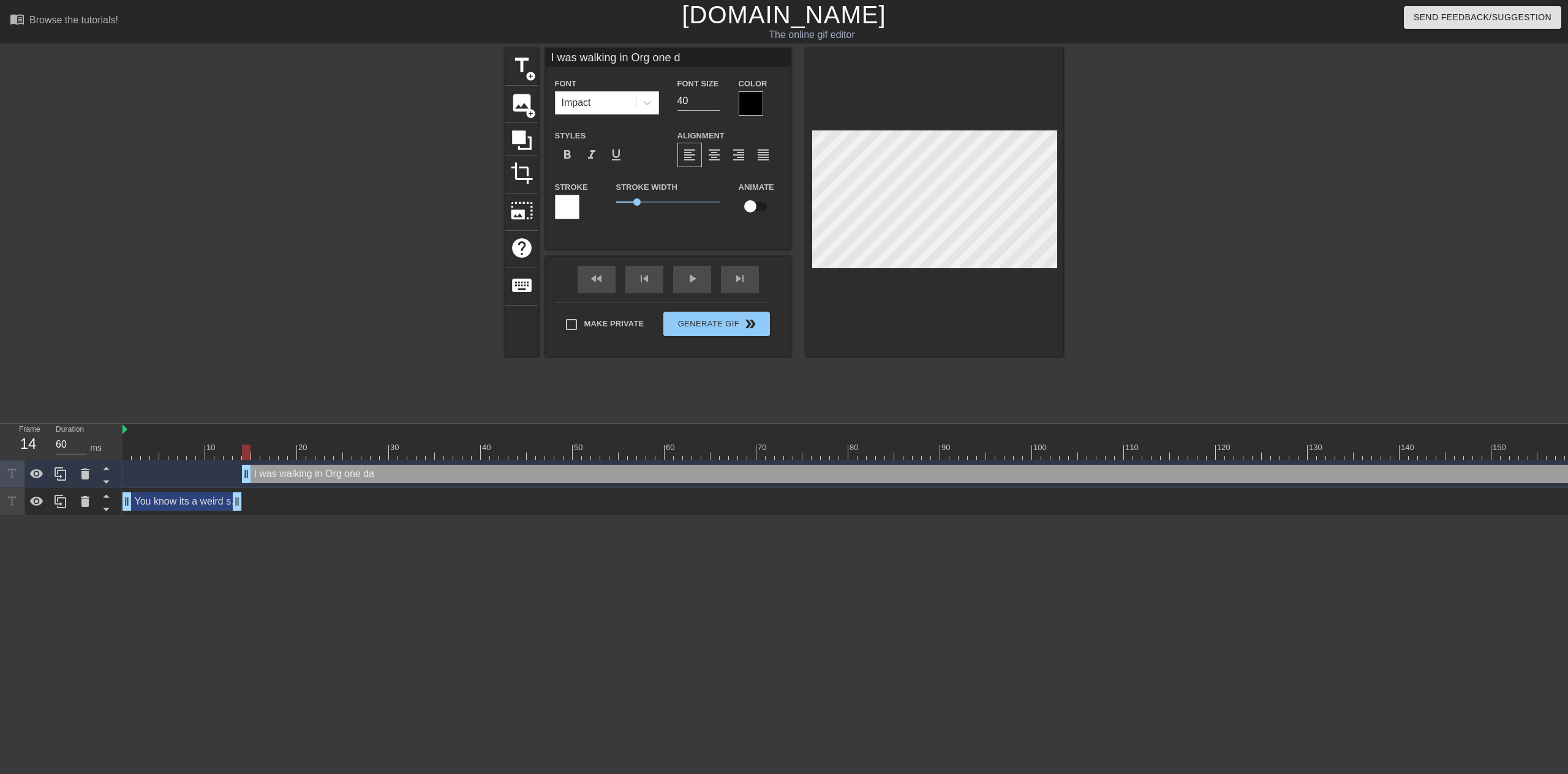
type textarea "I was walking in Org one da"
type input "I was walking in Org one day"
type textarea "I was walking in Org one day"
type input "I was walking in Org one da"
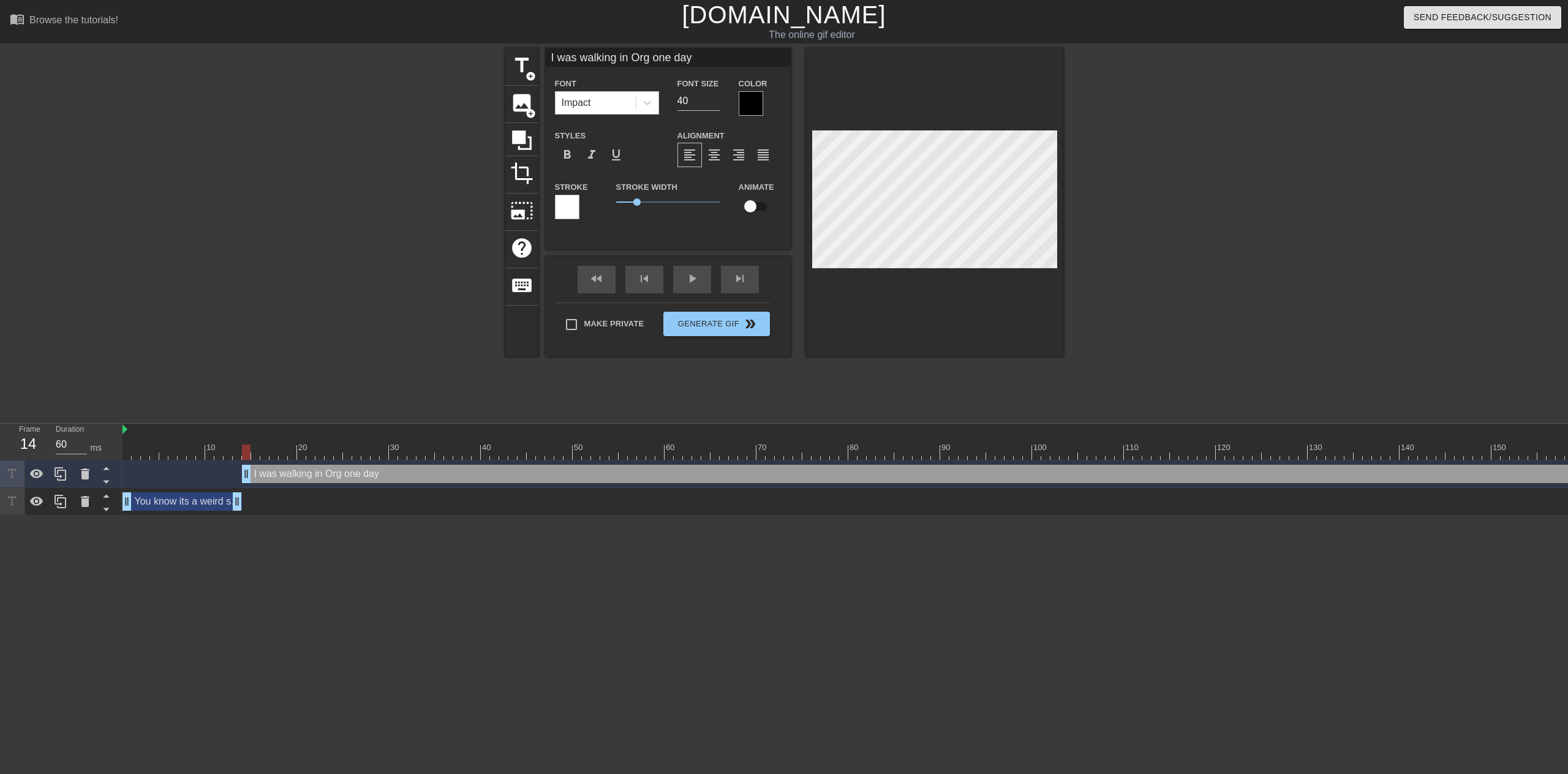
type textarea "I was walking in Org one da"
type input "I was walking in Org one d"
type textarea "I was walking in Org one d"
type input "I was walking in Org one"
type textarea "I was walking in Org one"
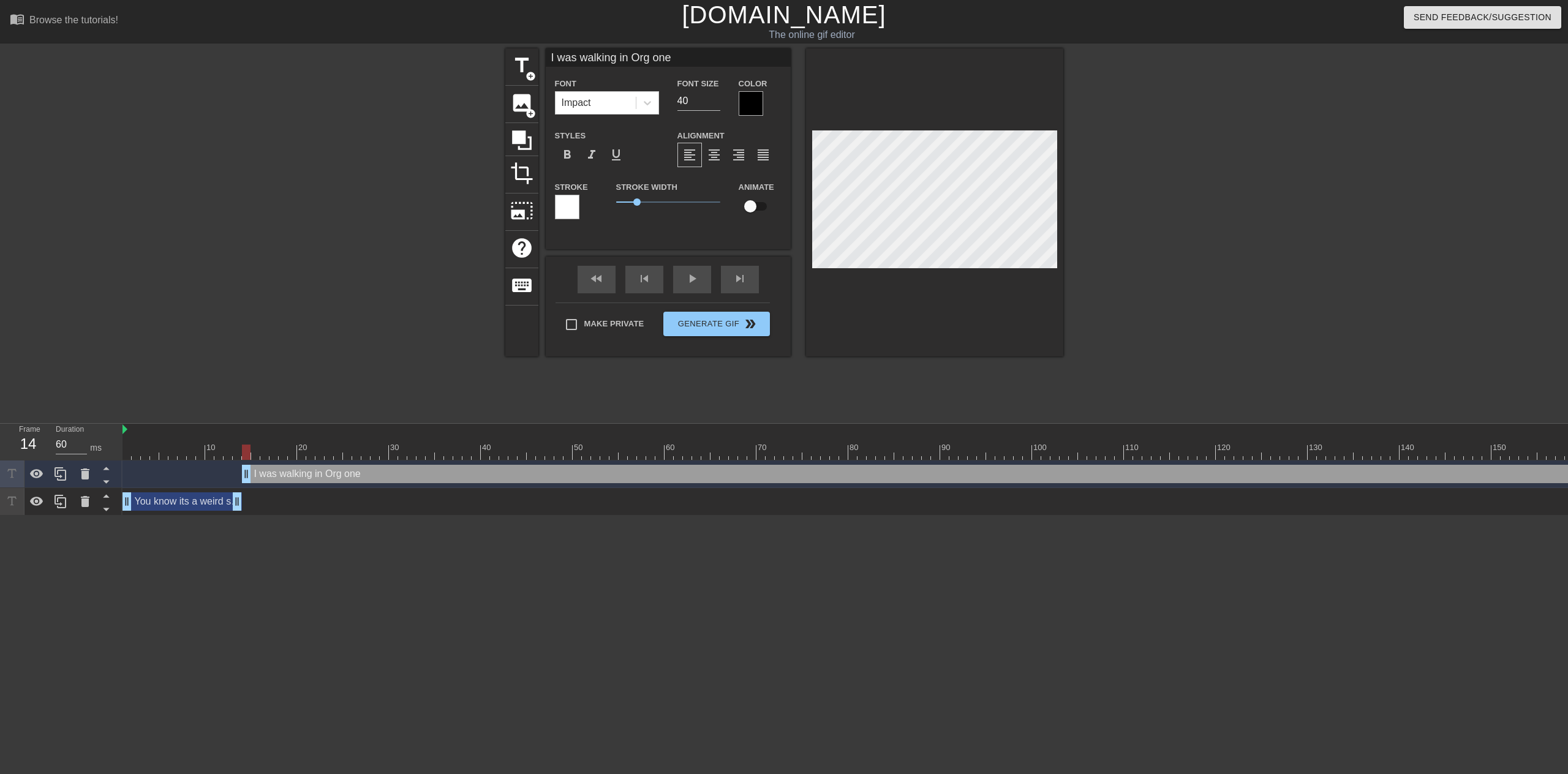
type input "I was walking in Org one"
type textarea "I was walking in Org one"
type input "I was walking in Org on"
type textarea "I was walking in Org on"
type input "I was walking in Org o"
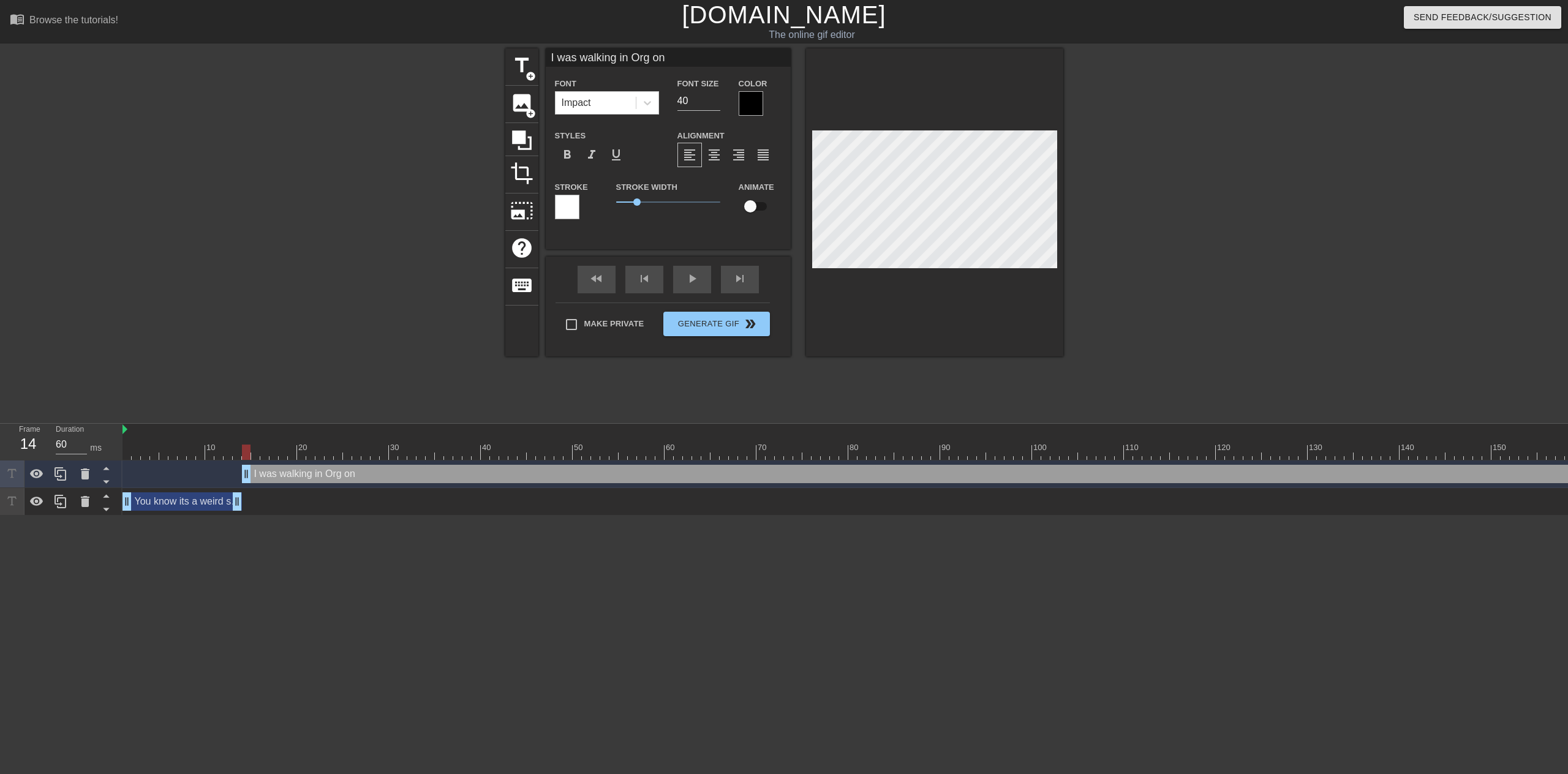
type textarea "I was walking in Org o"
type input "I was walking in Org"
type textarea "I was walking in Org"
type input "I was walking in Org"
type textarea "I was walking in Org"
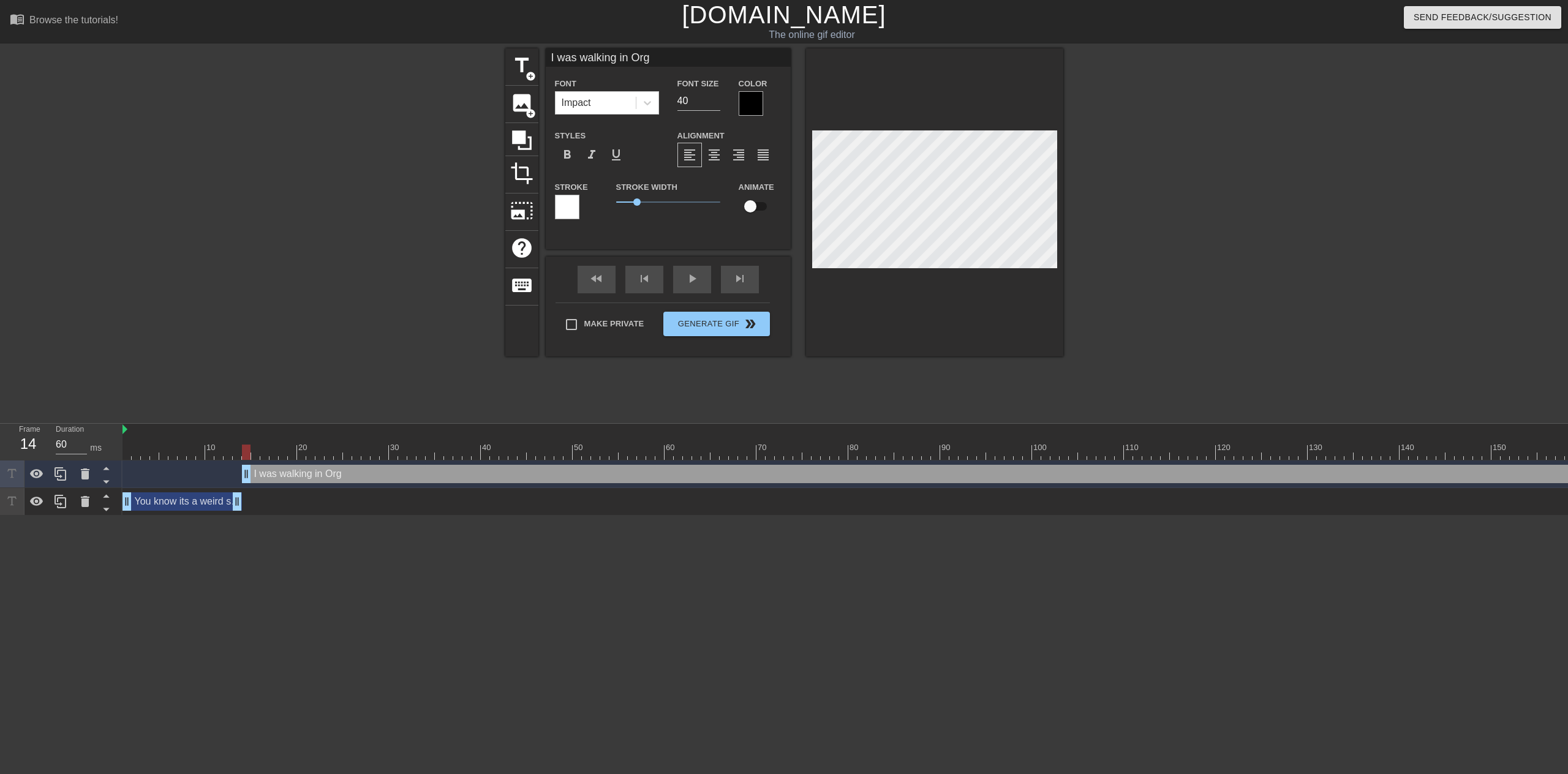
type input "I was walking in Org"
type textarea "I was walking in Org"
type input "I was walking in [GEOGRAPHIC_DATA]"
type textarea "I was walking in Org o"
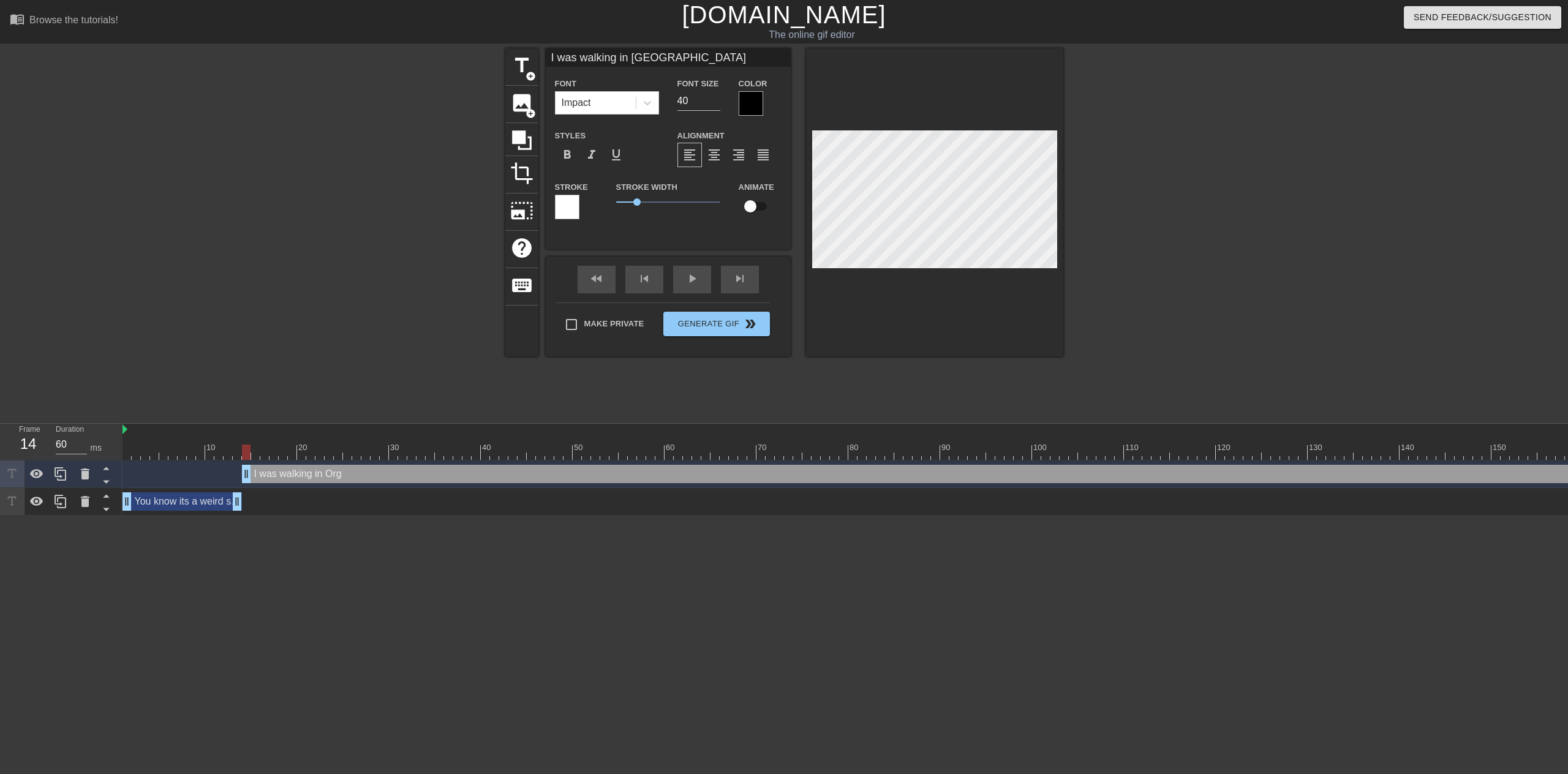
type input "I was walking in [GEOGRAPHIC_DATA]"
type textarea "I was walking in Org on"
type input "I was walking in [GEOGRAPHIC_DATA]"
type textarea "I was walking in Org one"
type input "I was walking in [GEOGRAPHIC_DATA]"
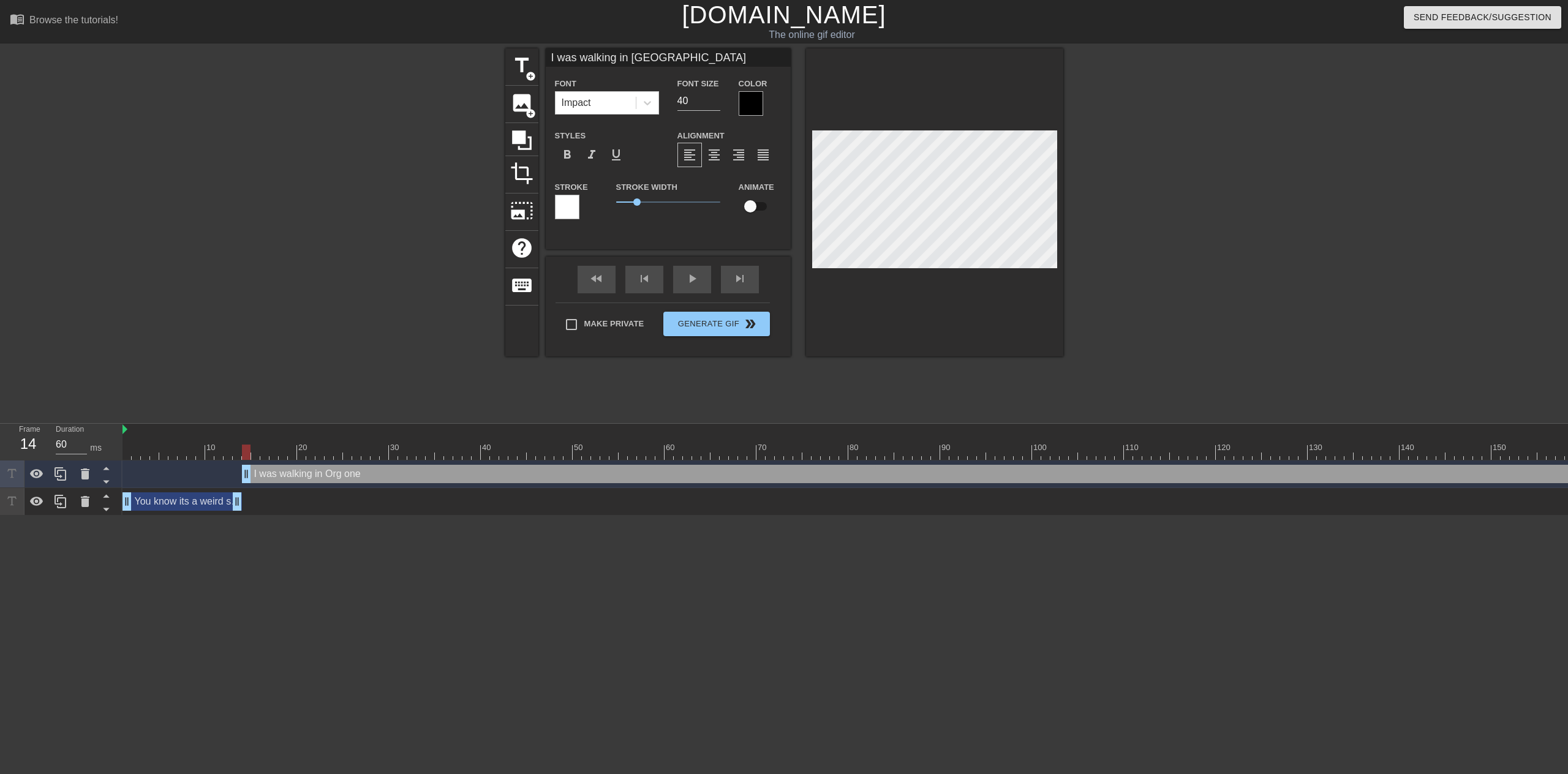
type textarea "I was walking in Org one"
type input "I was walking in Orgone d"
type textarea "I was walking in Org one d"
type input "I was walking in Orgone da"
type textarea "I was walking in Org one da"
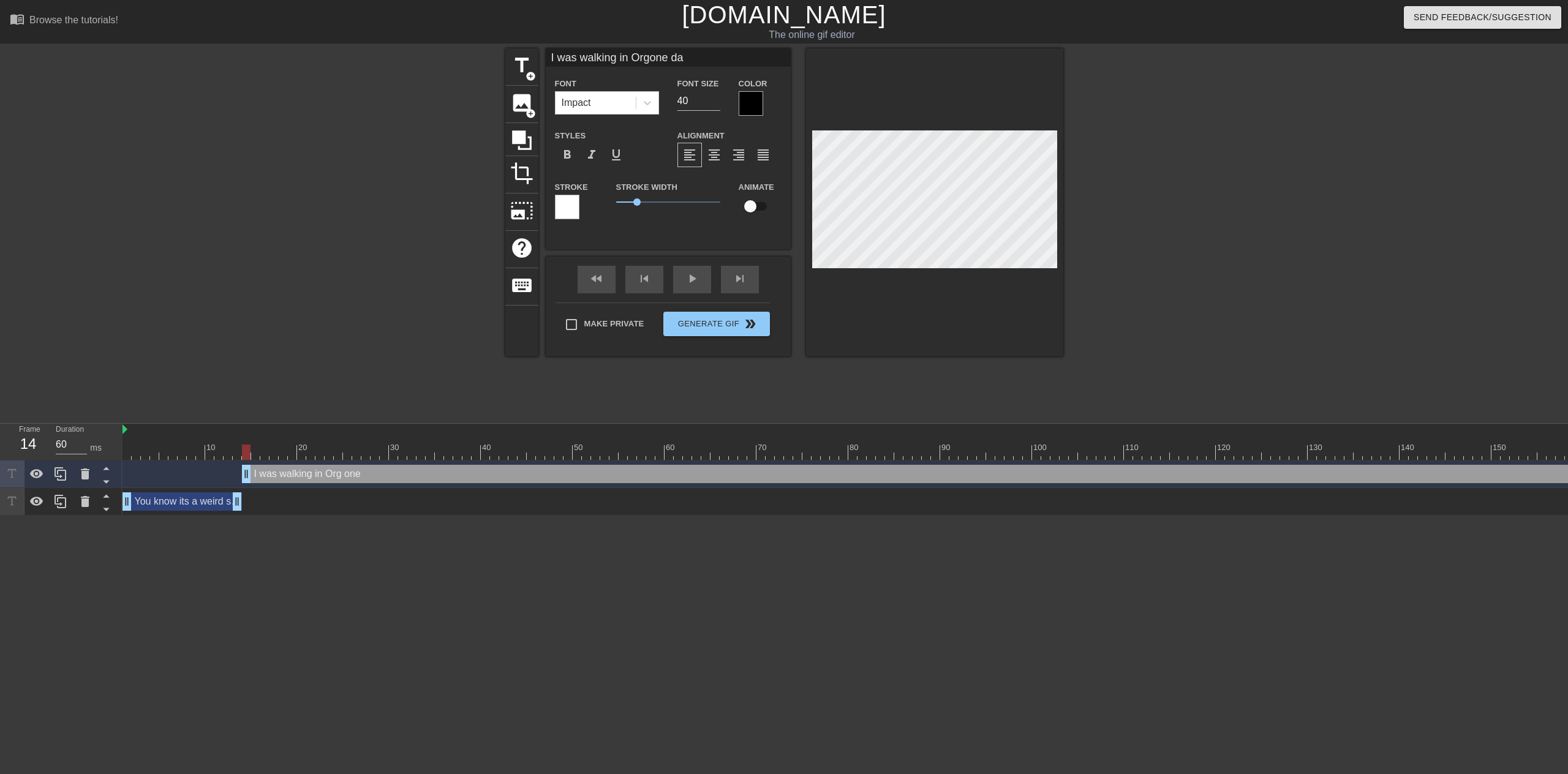
scroll to position [2, 2]
type input "I was walking in Orgone day"
type textarea "I was walking in Org one day"
click at [722, 156] on div "format_align_center" at bounding box center [714, 154] width 25 height 25
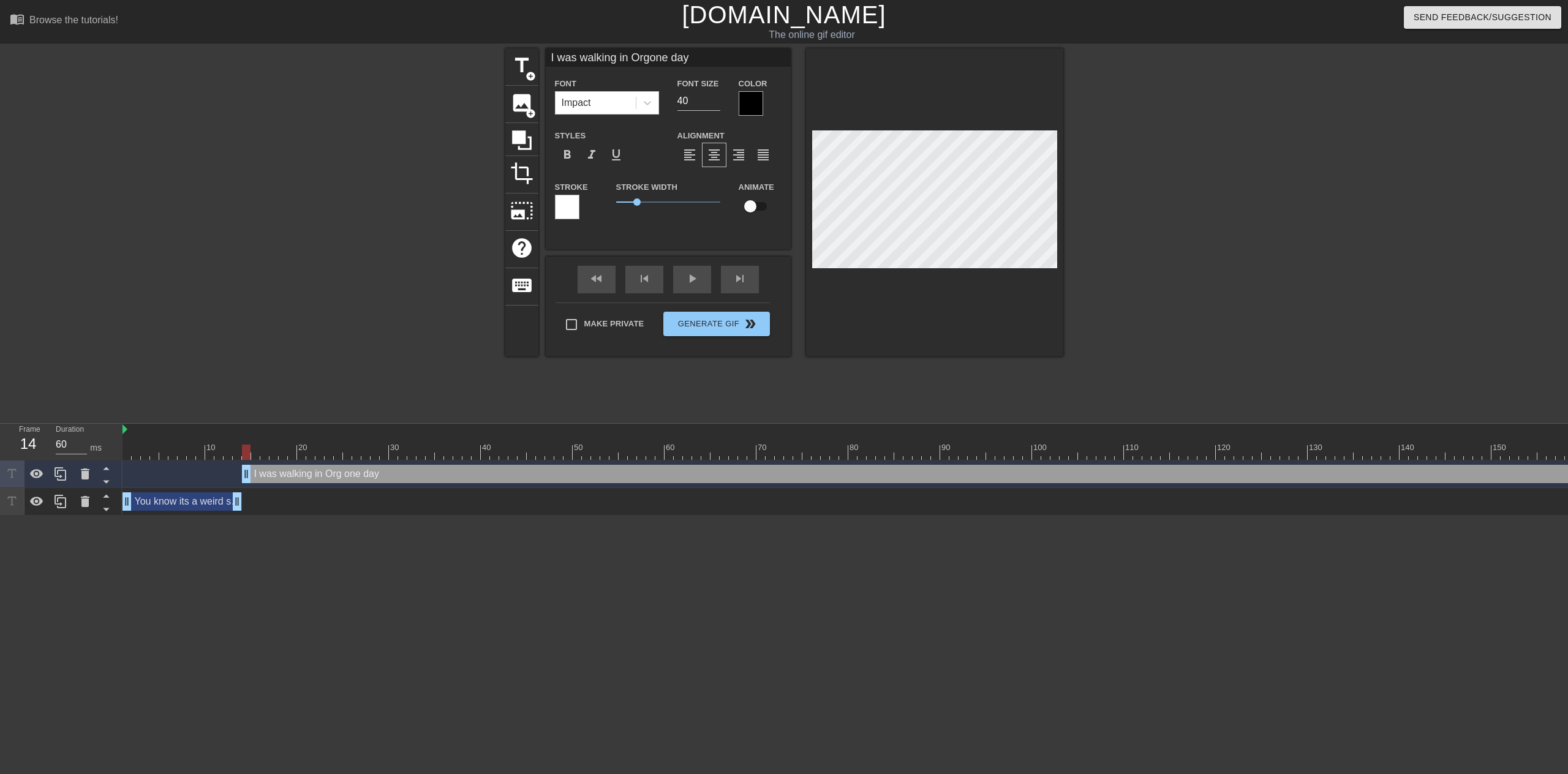
click at [1149, 281] on div at bounding box center [1170, 232] width 184 height 367
click at [706, 103] on input "40" at bounding box center [699, 101] width 43 height 20
type input "I was walking in Orgone day"
type input "39"
click at [718, 105] on input "39" at bounding box center [699, 101] width 43 height 20
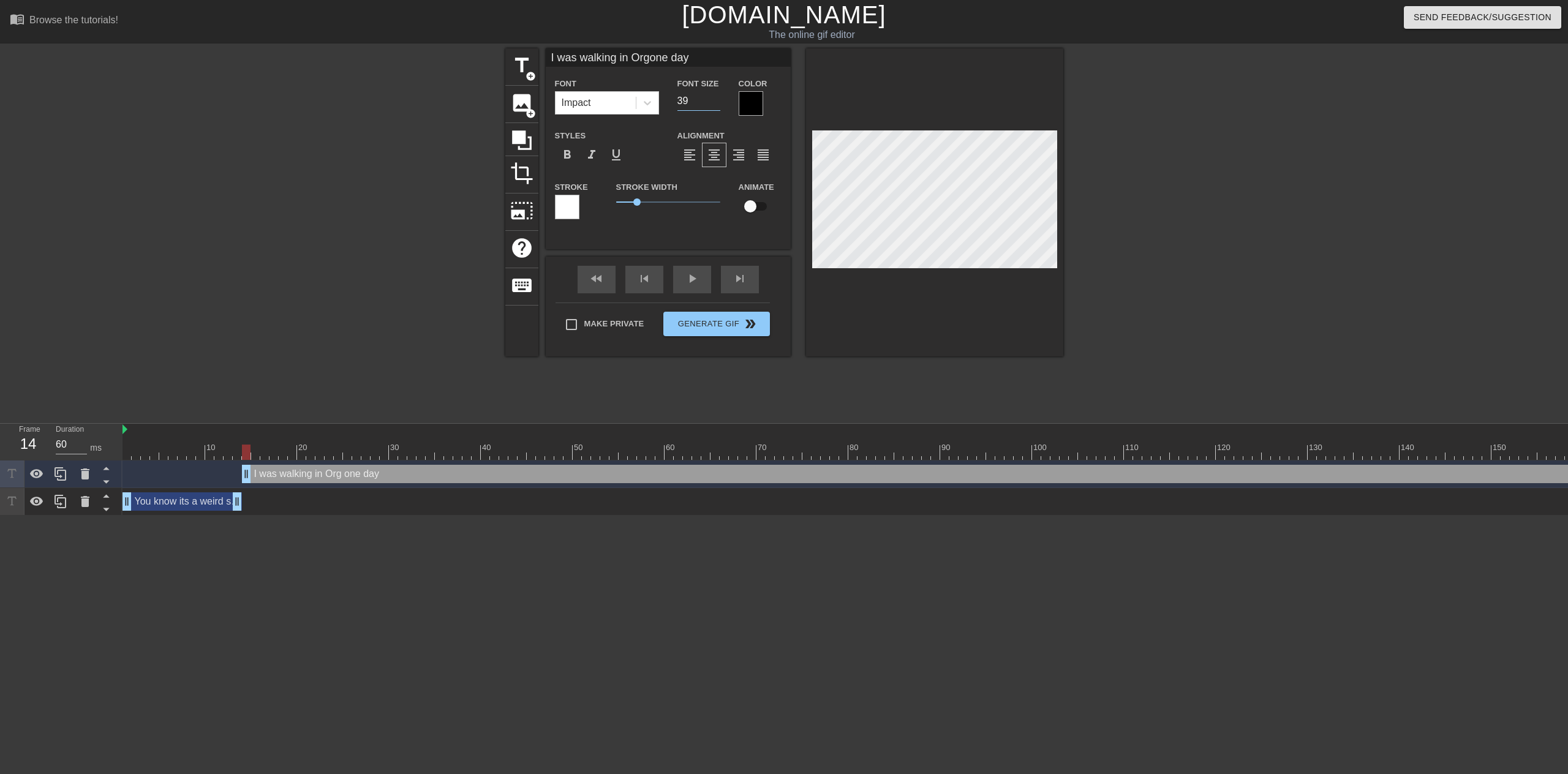
type input "I was walking in Orgone day"
type input "38"
click at [717, 105] on input "38" at bounding box center [699, 101] width 43 height 20
type input "I was walking in Orgone day"
type input "37"
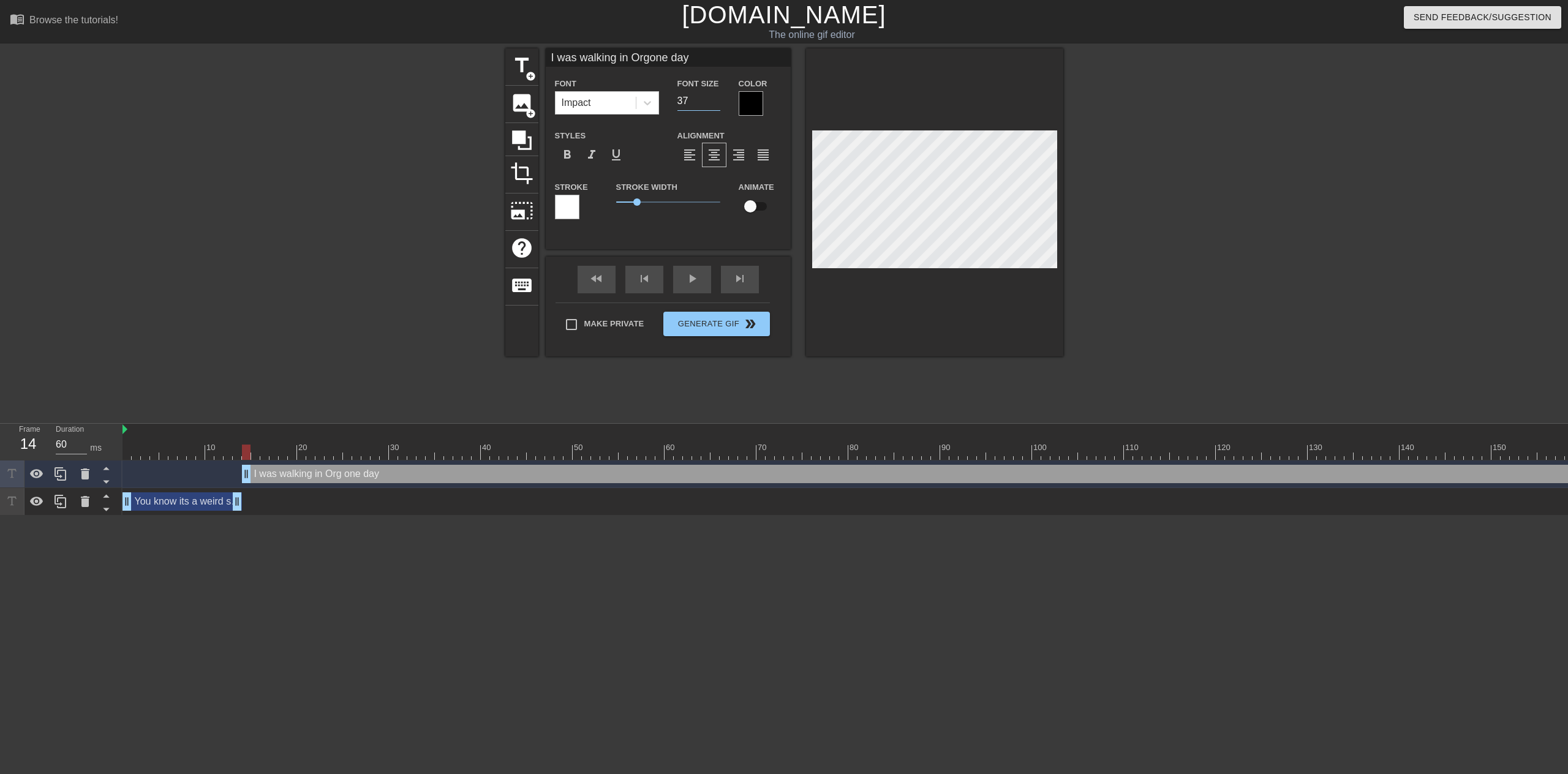
click at [717, 105] on input "37" at bounding box center [699, 101] width 43 height 20
type input "I was walking in Orgone day"
type input "36"
click at [717, 105] on input "36" at bounding box center [699, 101] width 43 height 20
click at [211, 501] on div "You know its a weird story drag_handle drag_handle" at bounding box center [182, 501] width 119 height 18
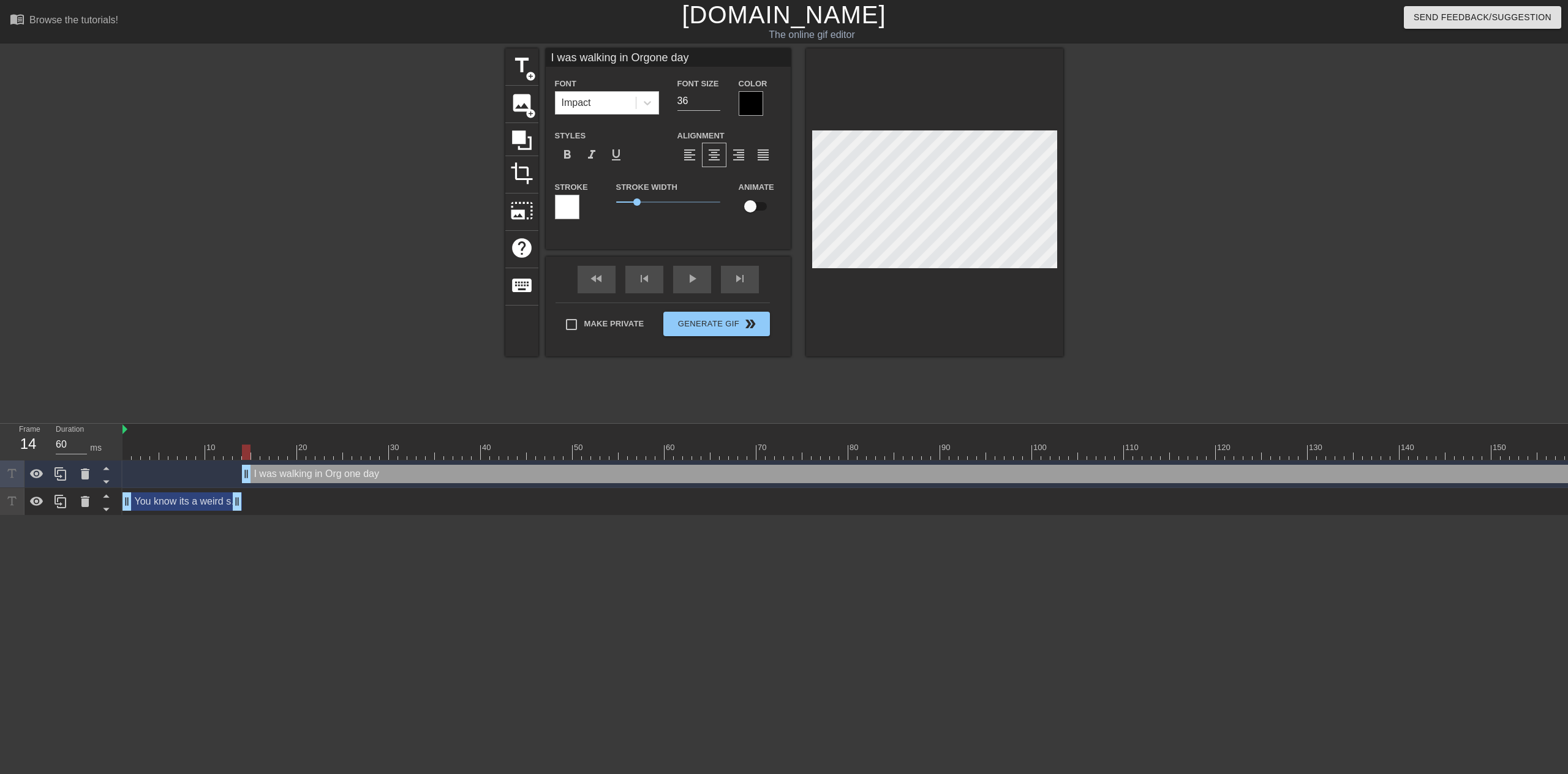
type input "You know its a weird story"
type input "26"
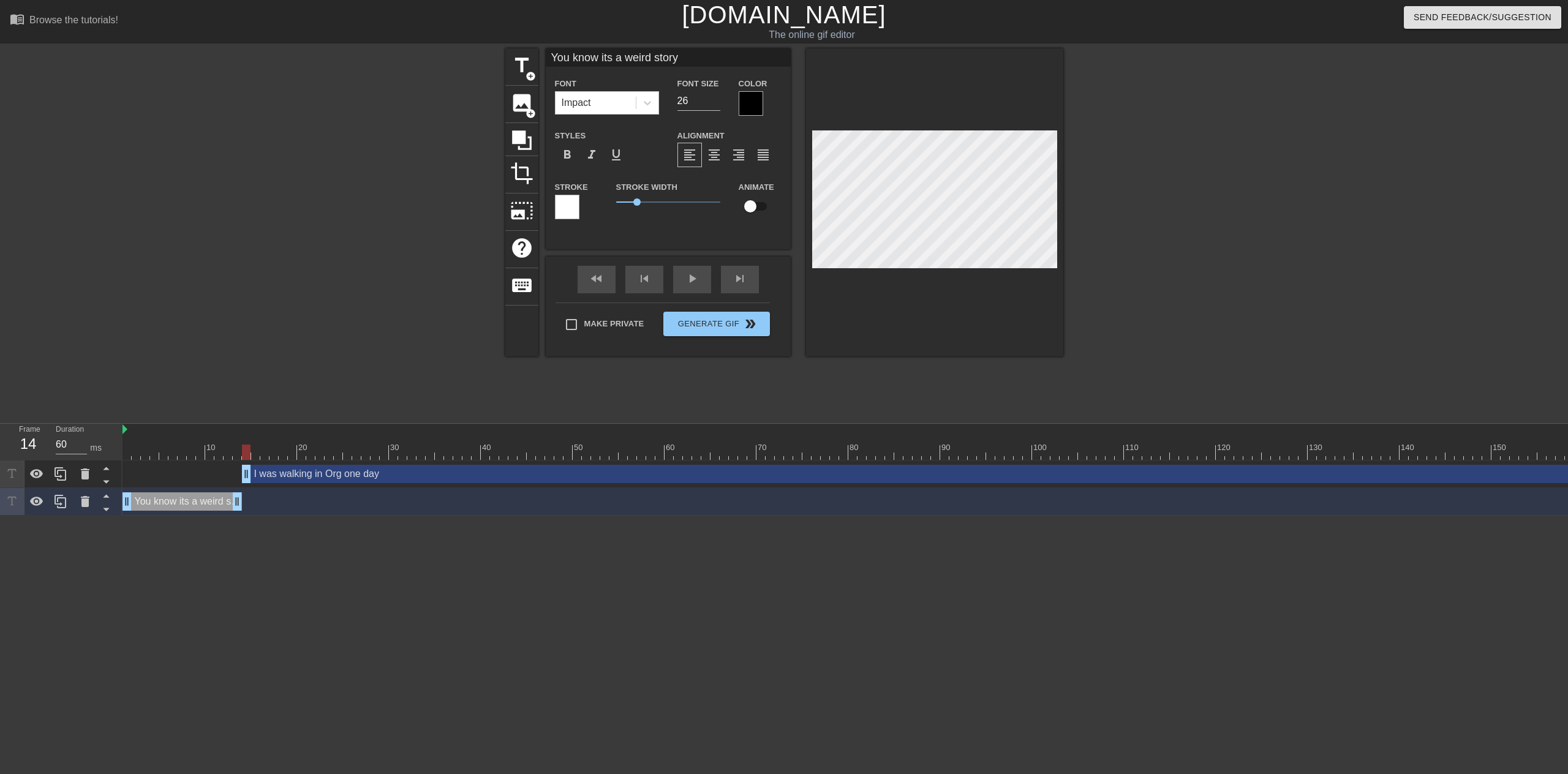
type input "I was walking in Orgone day"
type input "36"
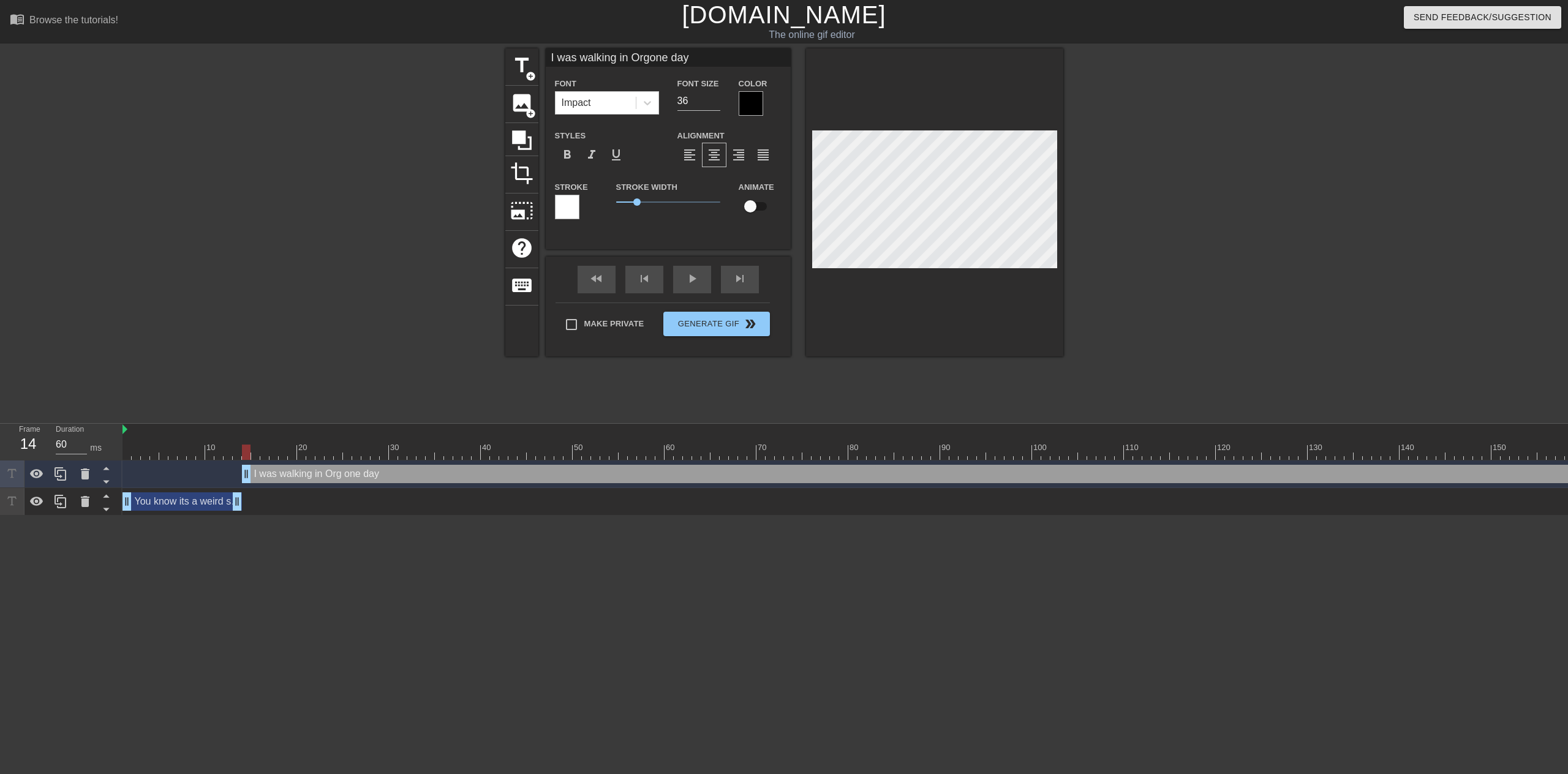
type input "I was walking in Orgone day"
type input "35"
click at [711, 104] on input "35" at bounding box center [699, 101] width 43 height 20
type input "I was walking in Orgone day"
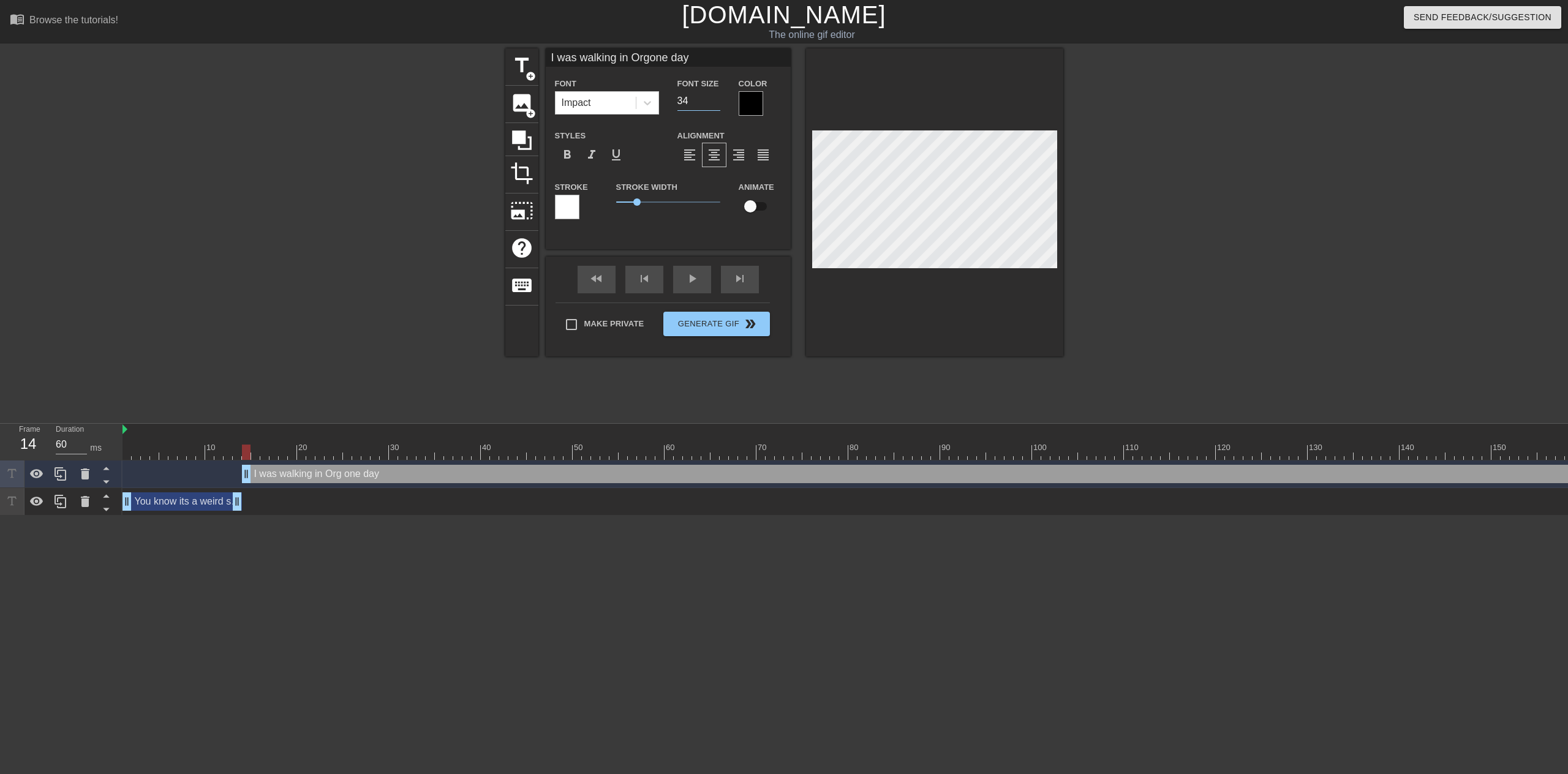
type input "34"
click at [711, 104] on input "34" at bounding box center [699, 101] width 43 height 20
type input "I was walking in Orgone day"
type input "33"
click at [713, 104] on input "33" at bounding box center [699, 101] width 43 height 20
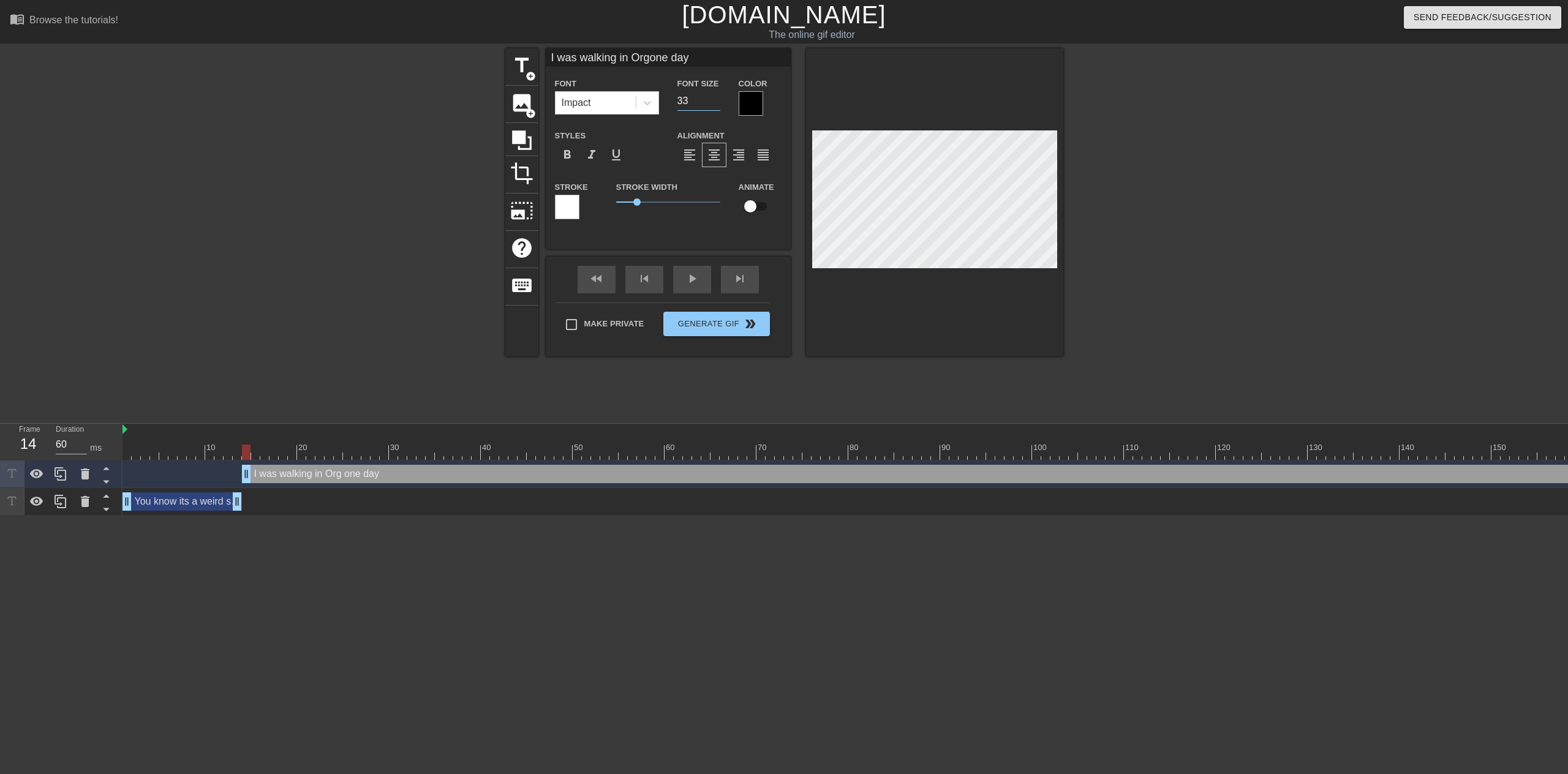
type input "I was walking in Orgone day"
type input "32"
click at [713, 104] on input "32" at bounding box center [699, 101] width 43 height 20
type input "I was walking in Orgone day"
type input "31"
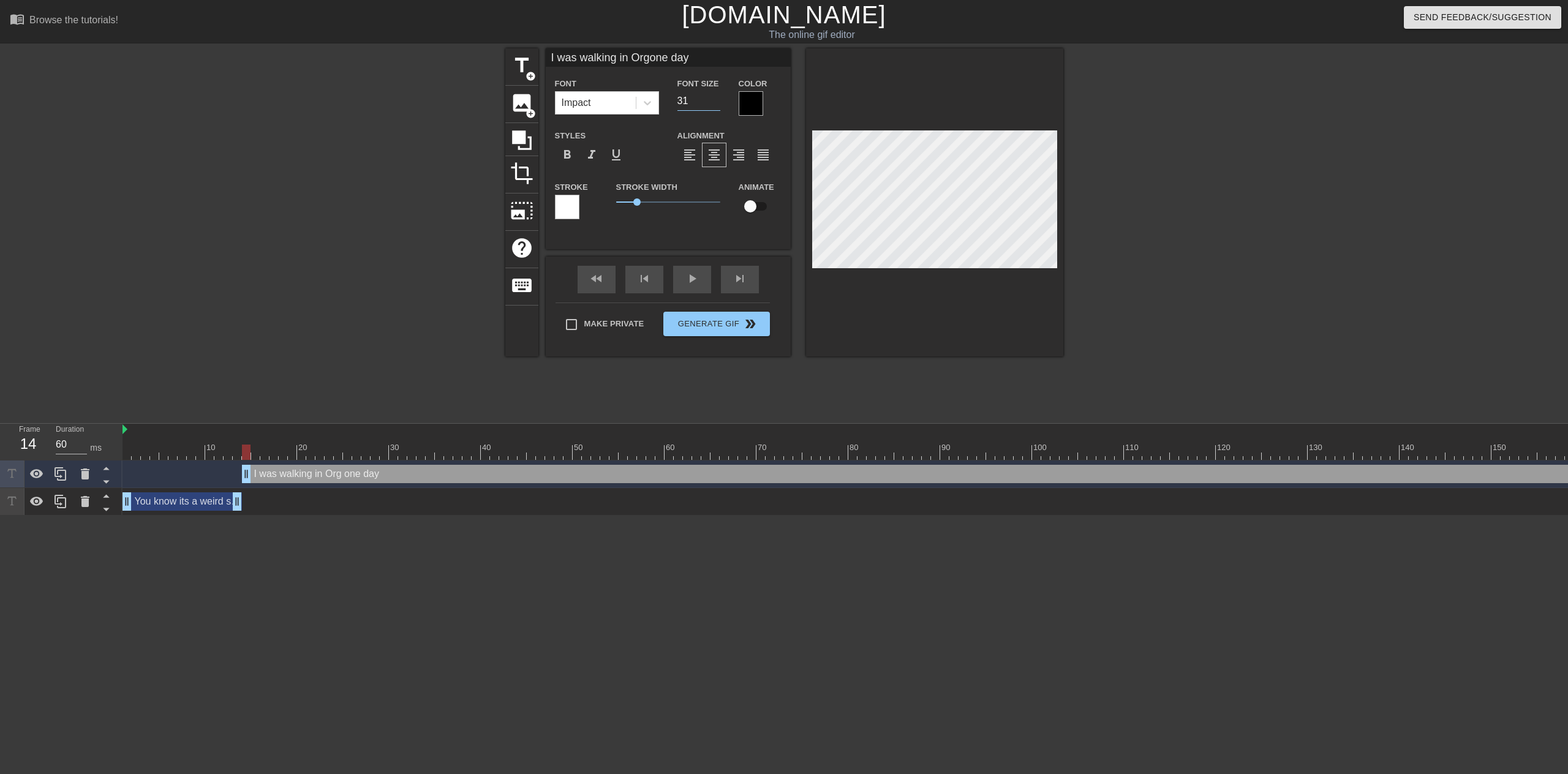
click at [713, 104] on input "31" at bounding box center [699, 101] width 43 height 20
type input "I was walking in Orgone day"
type input "30"
click at [713, 104] on input "30" at bounding box center [699, 101] width 43 height 20
type input "I was walking in Orgone day"
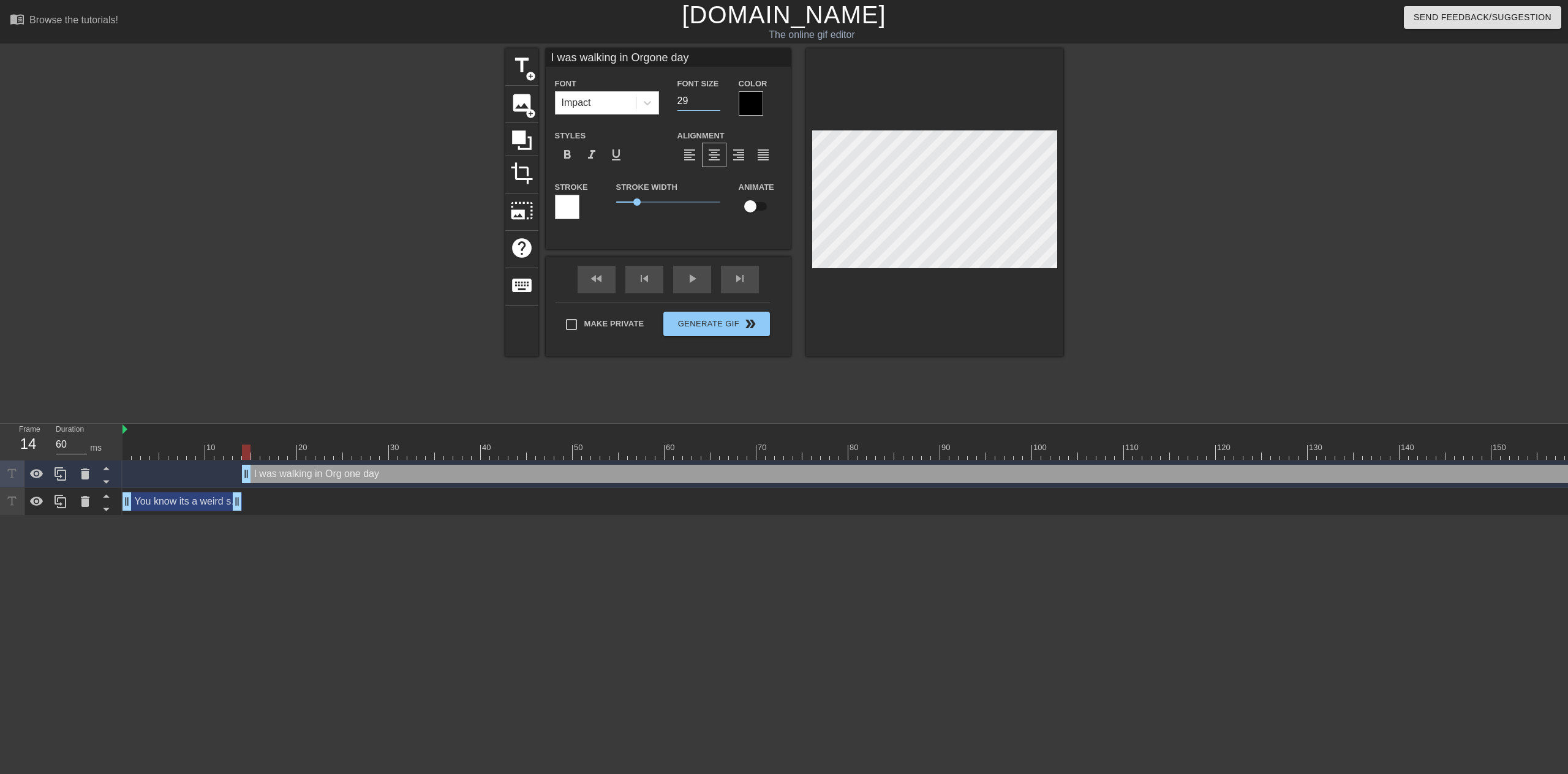
type input "29"
click at [713, 104] on input "29" at bounding box center [699, 101] width 43 height 20
type input "I was walking in Orgone day"
type input "28"
click at [713, 104] on input "28" at bounding box center [699, 101] width 43 height 20
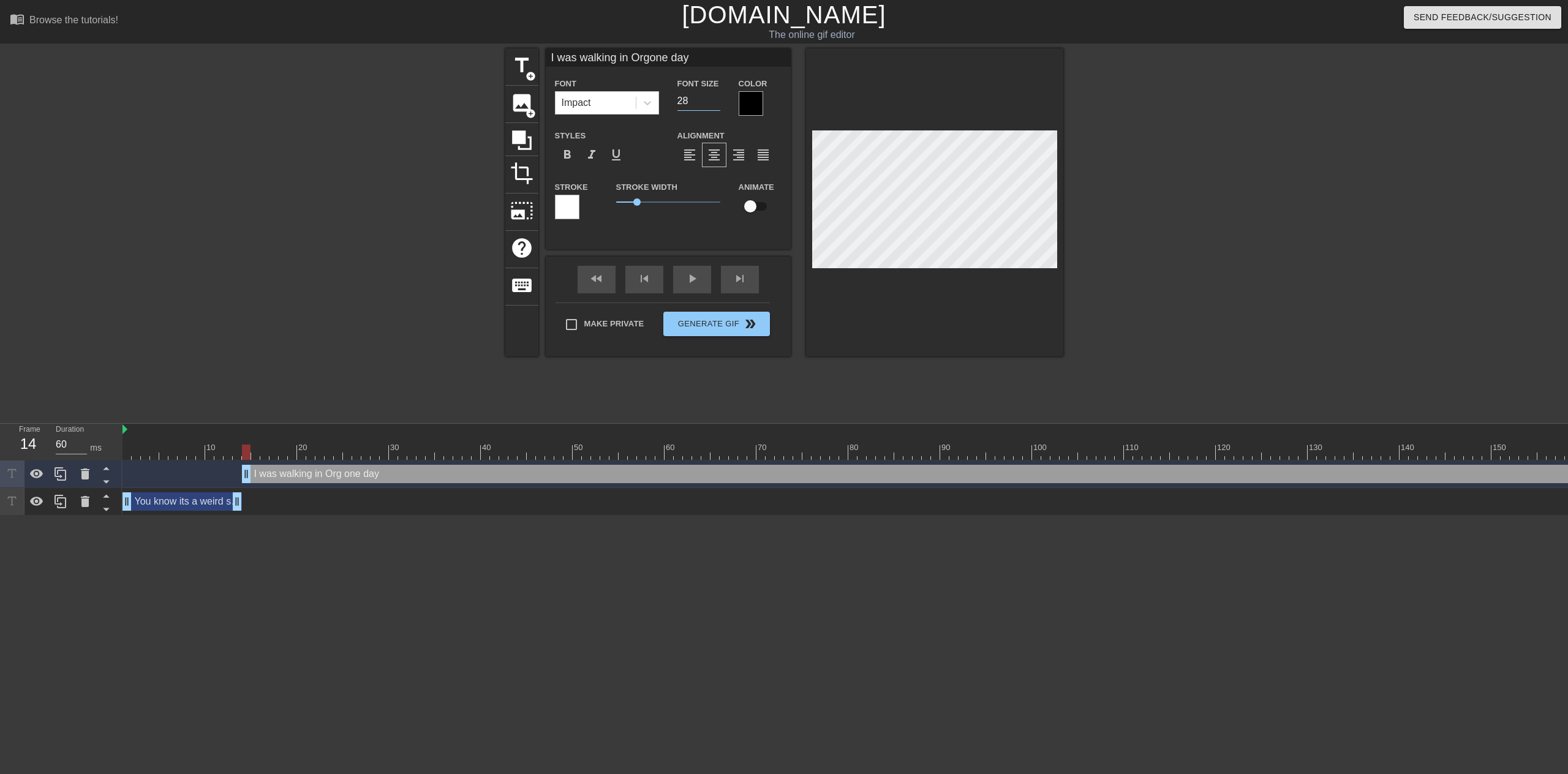
type input "I was walking in Orgone day"
type input "27"
click at [712, 103] on input "27" at bounding box center [699, 101] width 43 height 20
type input "I was walking in Orgone day"
type input "26"
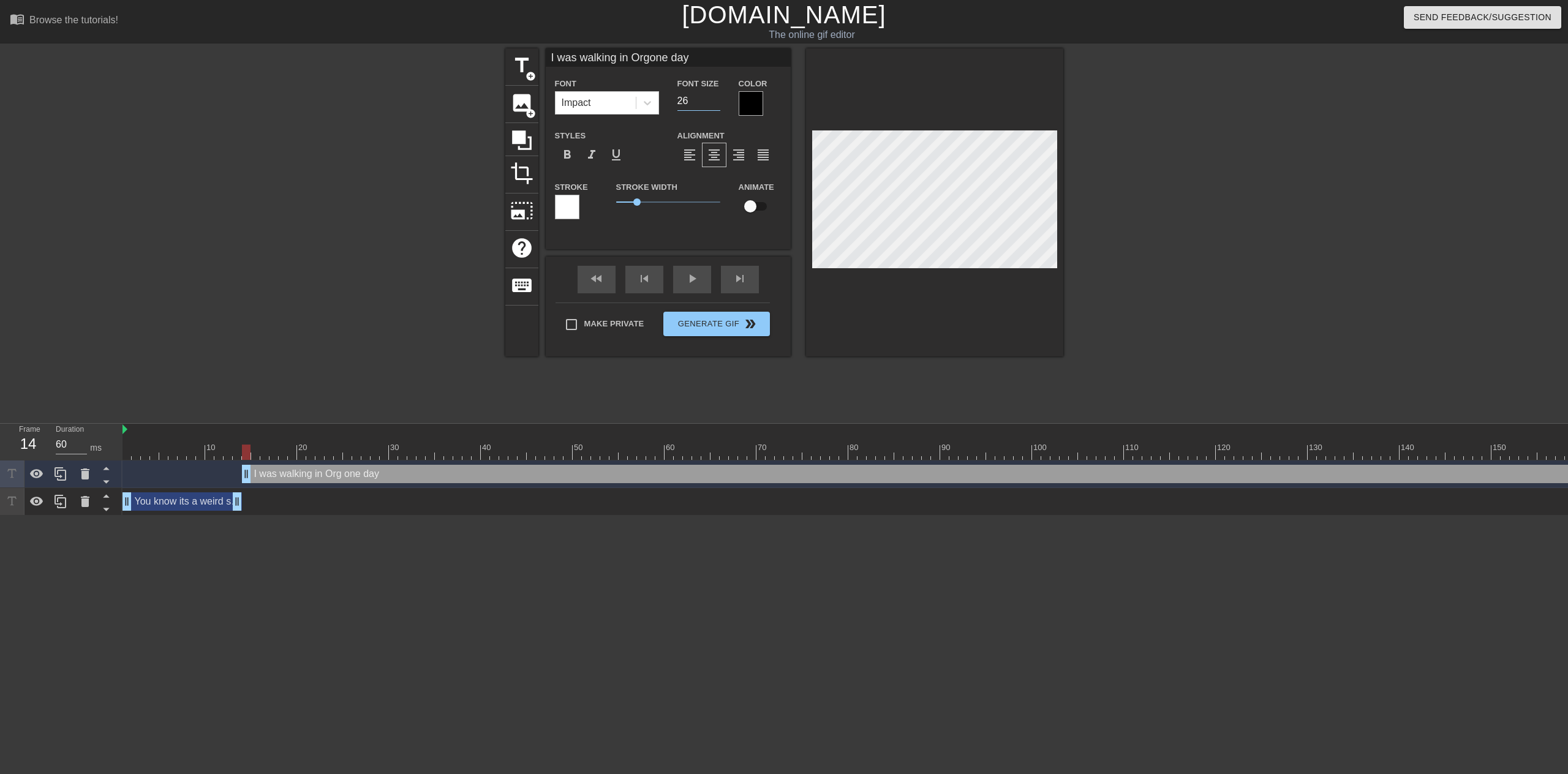
click at [712, 103] on input "26" at bounding box center [699, 101] width 43 height 20
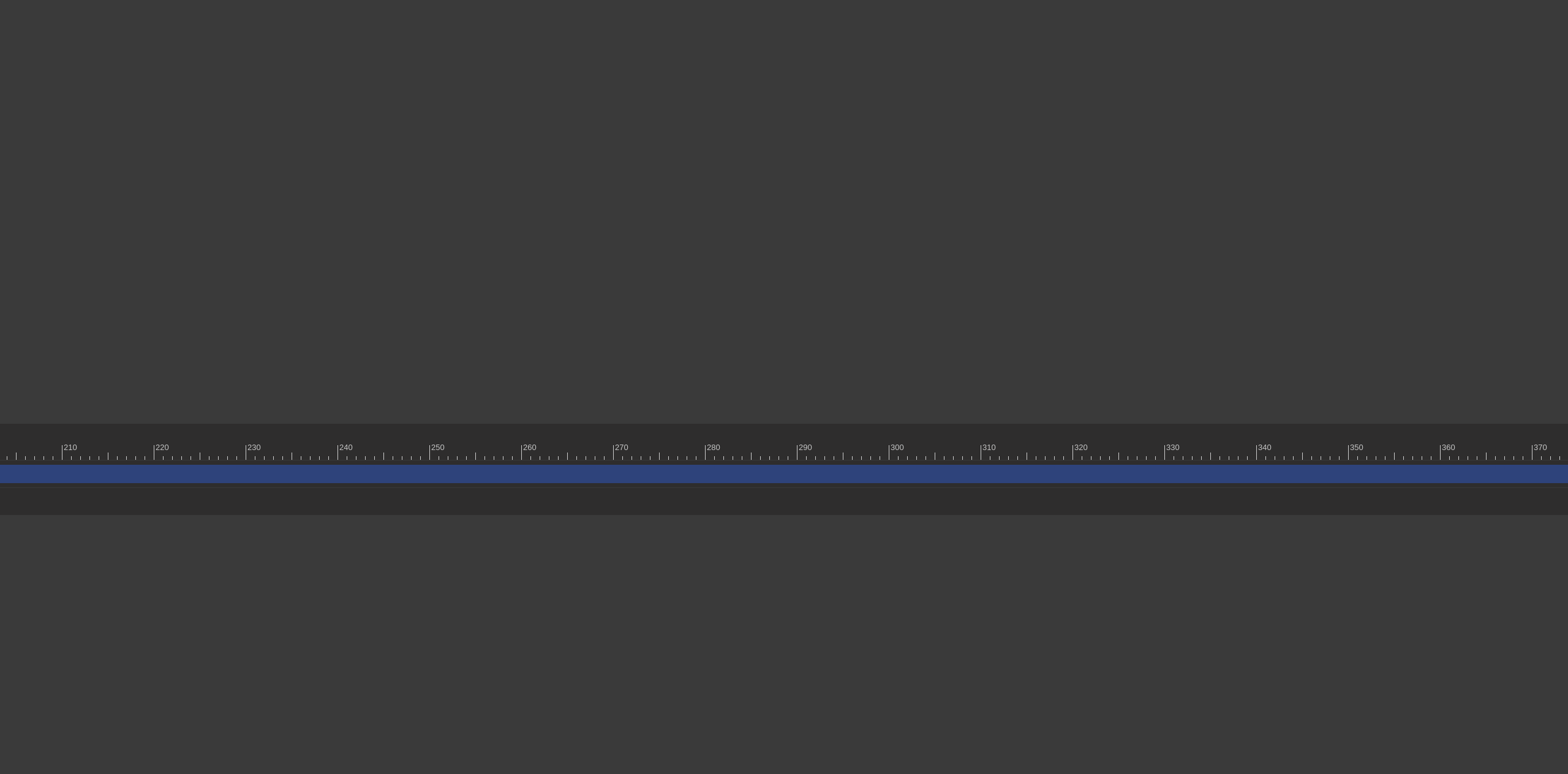
scroll to position [0, 2003]
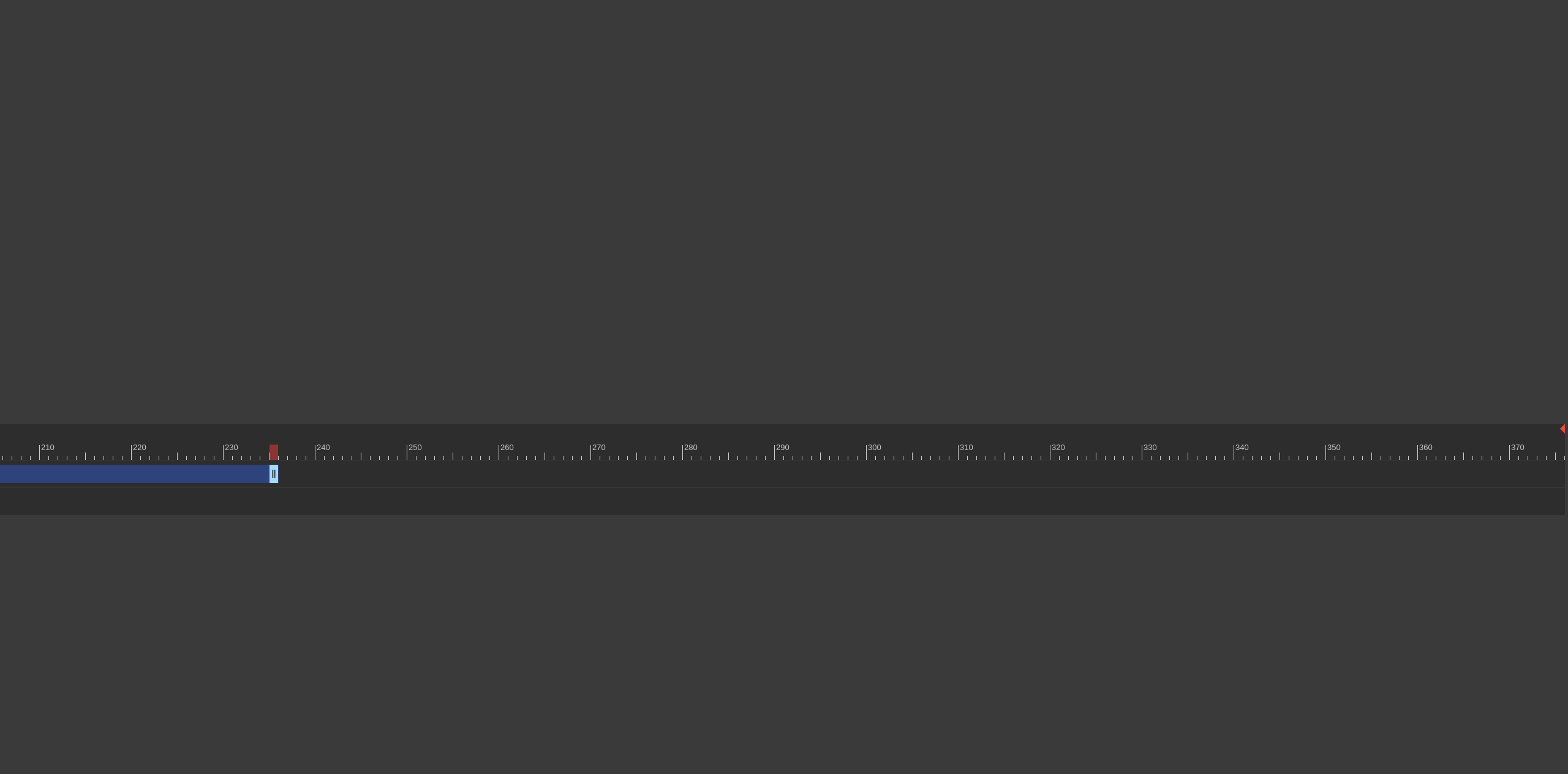
drag, startPoint x: 1557, startPoint y: 475, endPoint x: 271, endPoint y: 496, distance: 1286.2
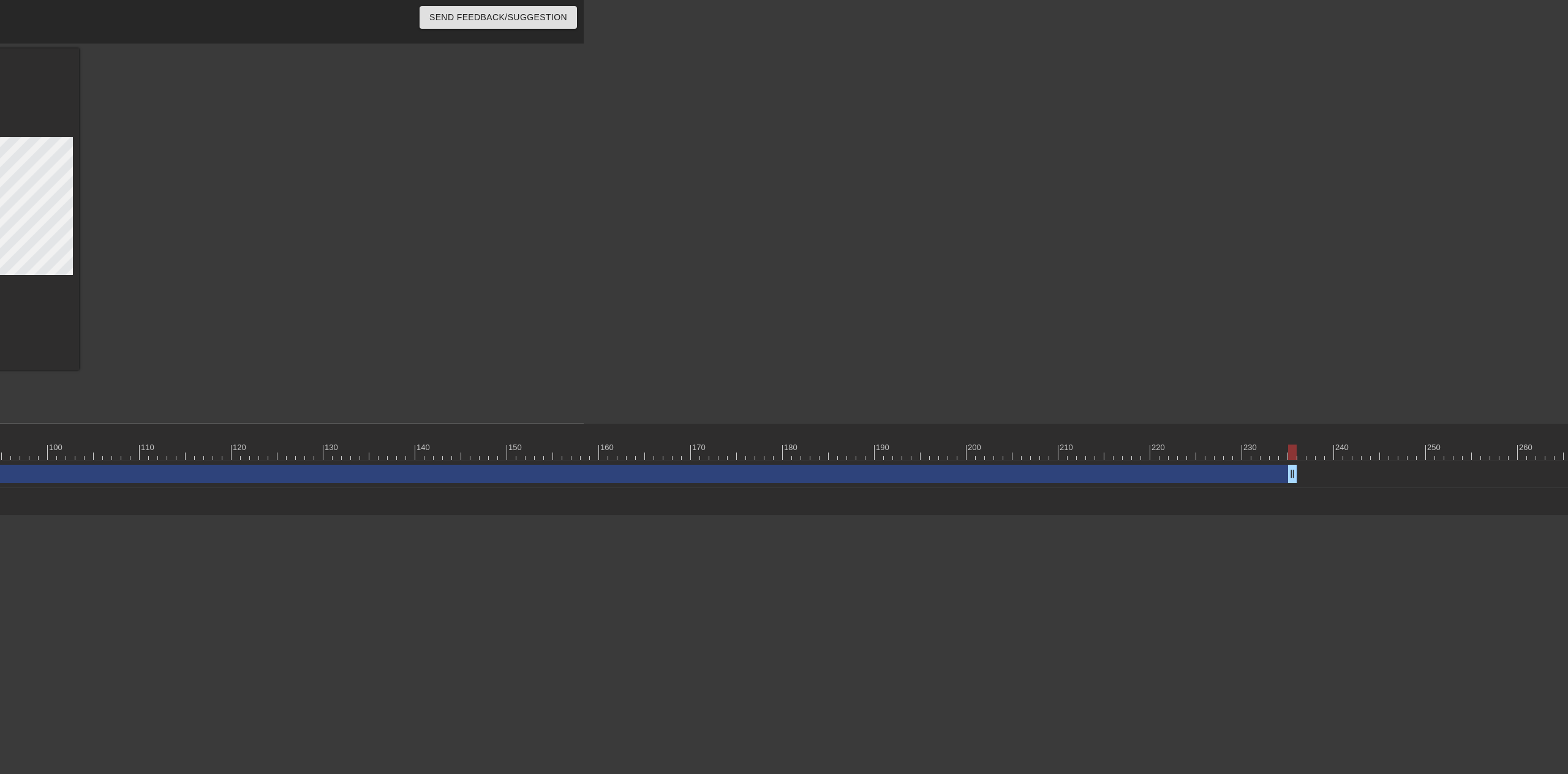
scroll to position [0, 1094]
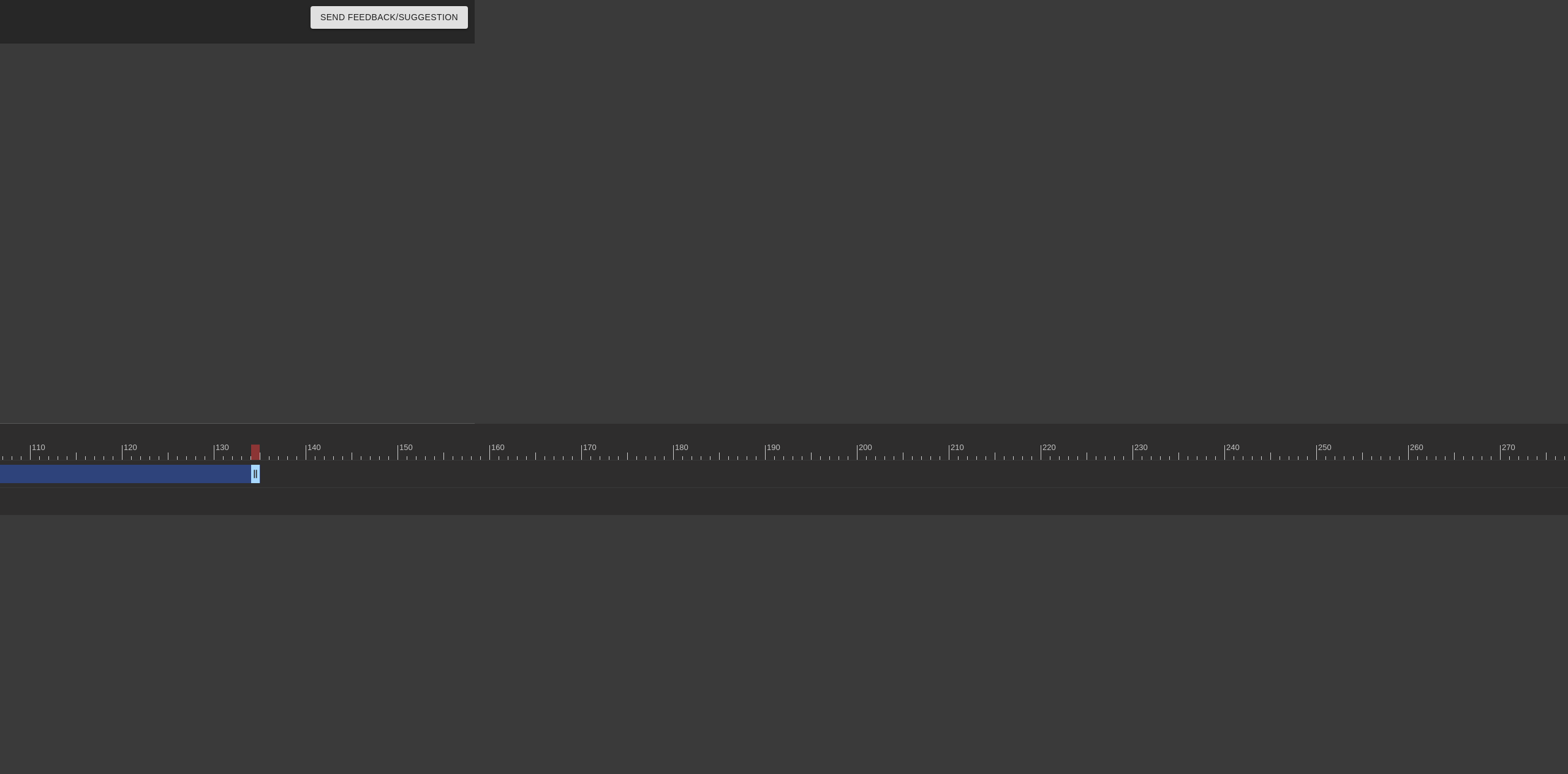
drag, startPoint x: 1182, startPoint y: 478, endPoint x: 252, endPoint y: 505, distance: 930.4
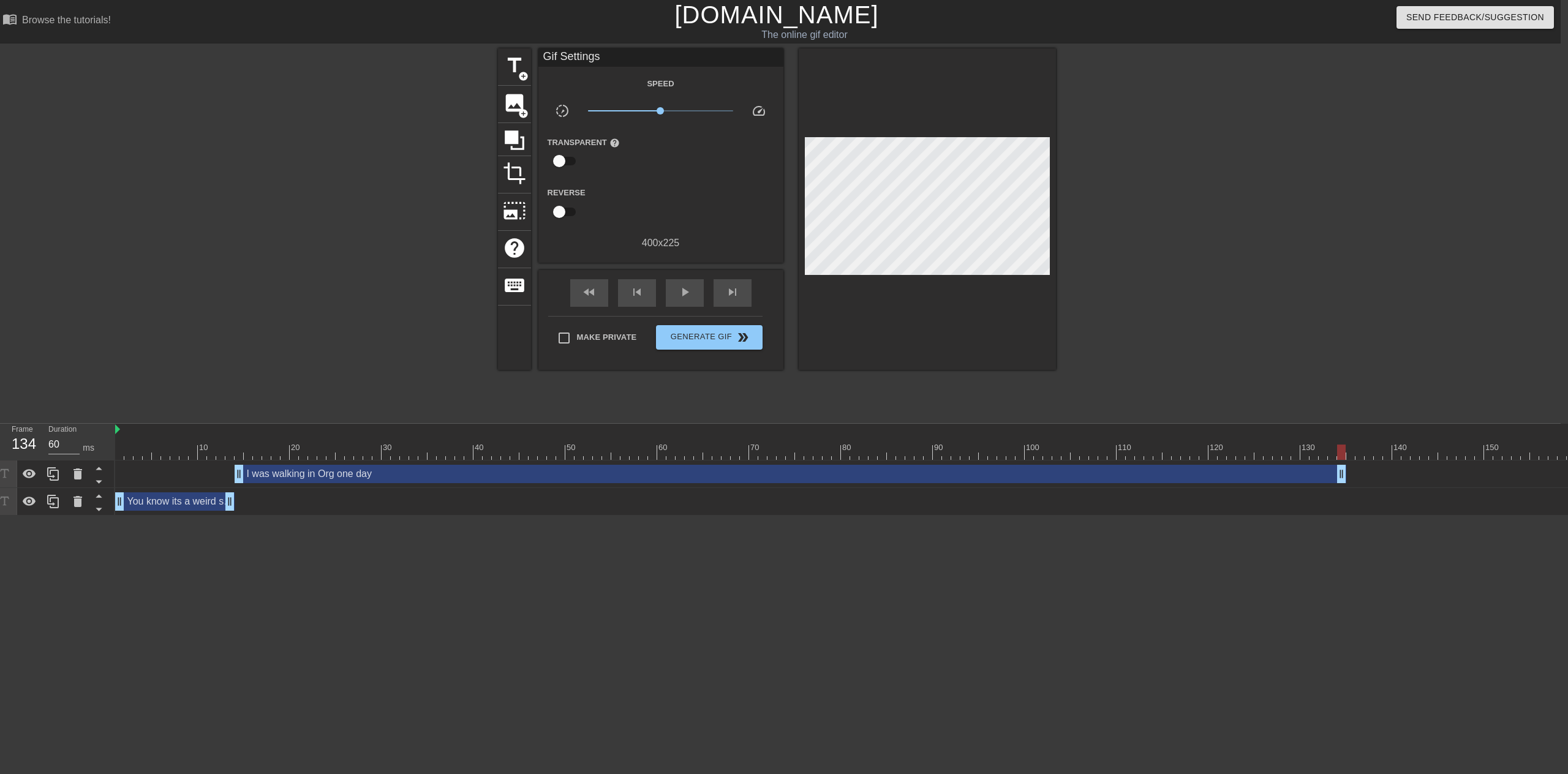
scroll to position [0, 0]
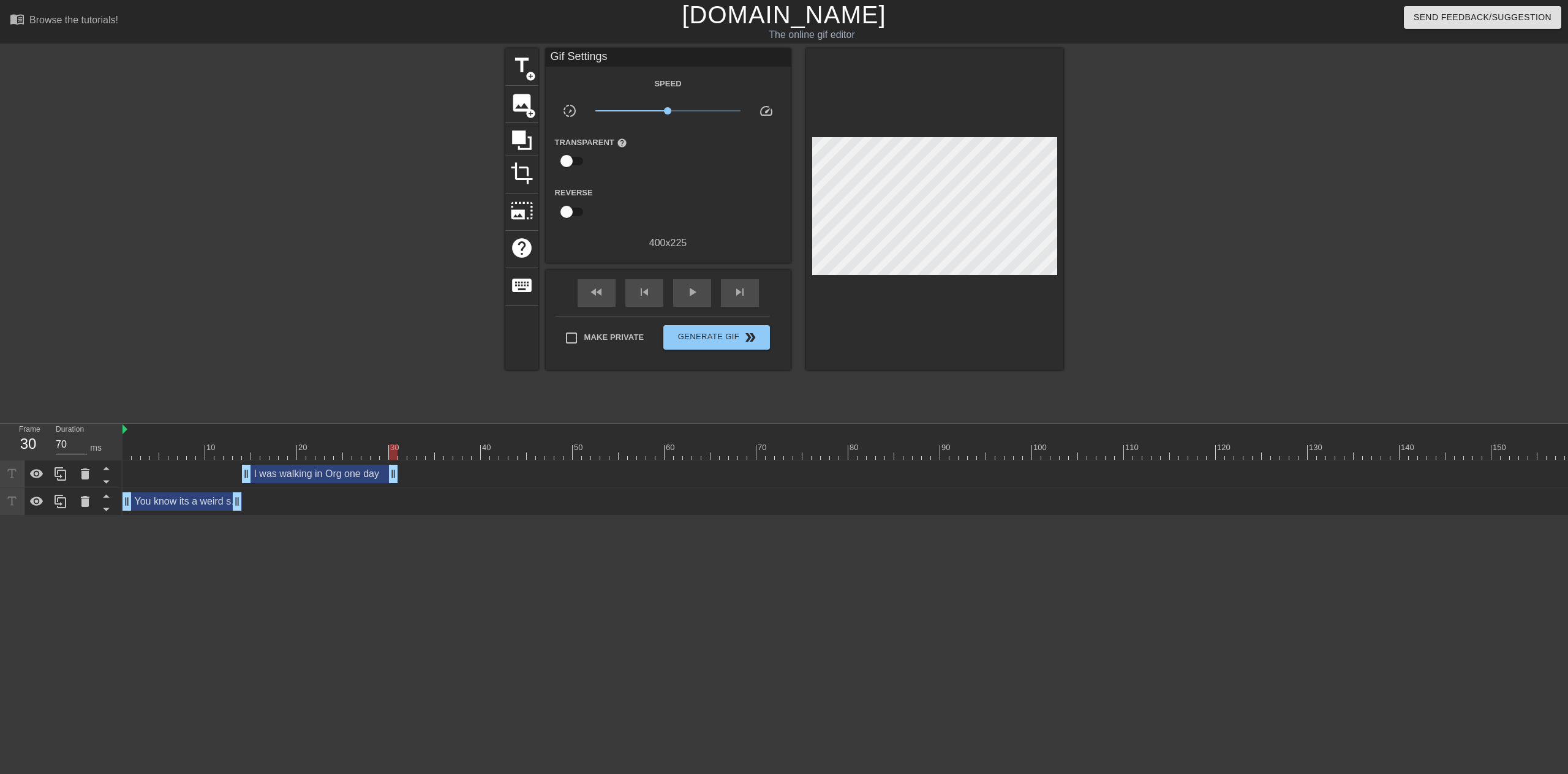
drag, startPoint x: 1346, startPoint y: 474, endPoint x: 391, endPoint y: 460, distance: 955.1
click at [390, 460] on div "10 20 30 40 50 60 70 80 90 100 110 120 130 140 150 160" at bounding box center [845, 469] width 1445 height 92
drag, startPoint x: 395, startPoint y: 475, endPoint x: 414, endPoint y: 472, distance: 19.2
click at [420, 343] on div at bounding box center [398, 232] width 184 height 367
click at [529, 68] on span "title" at bounding box center [522, 65] width 23 height 23
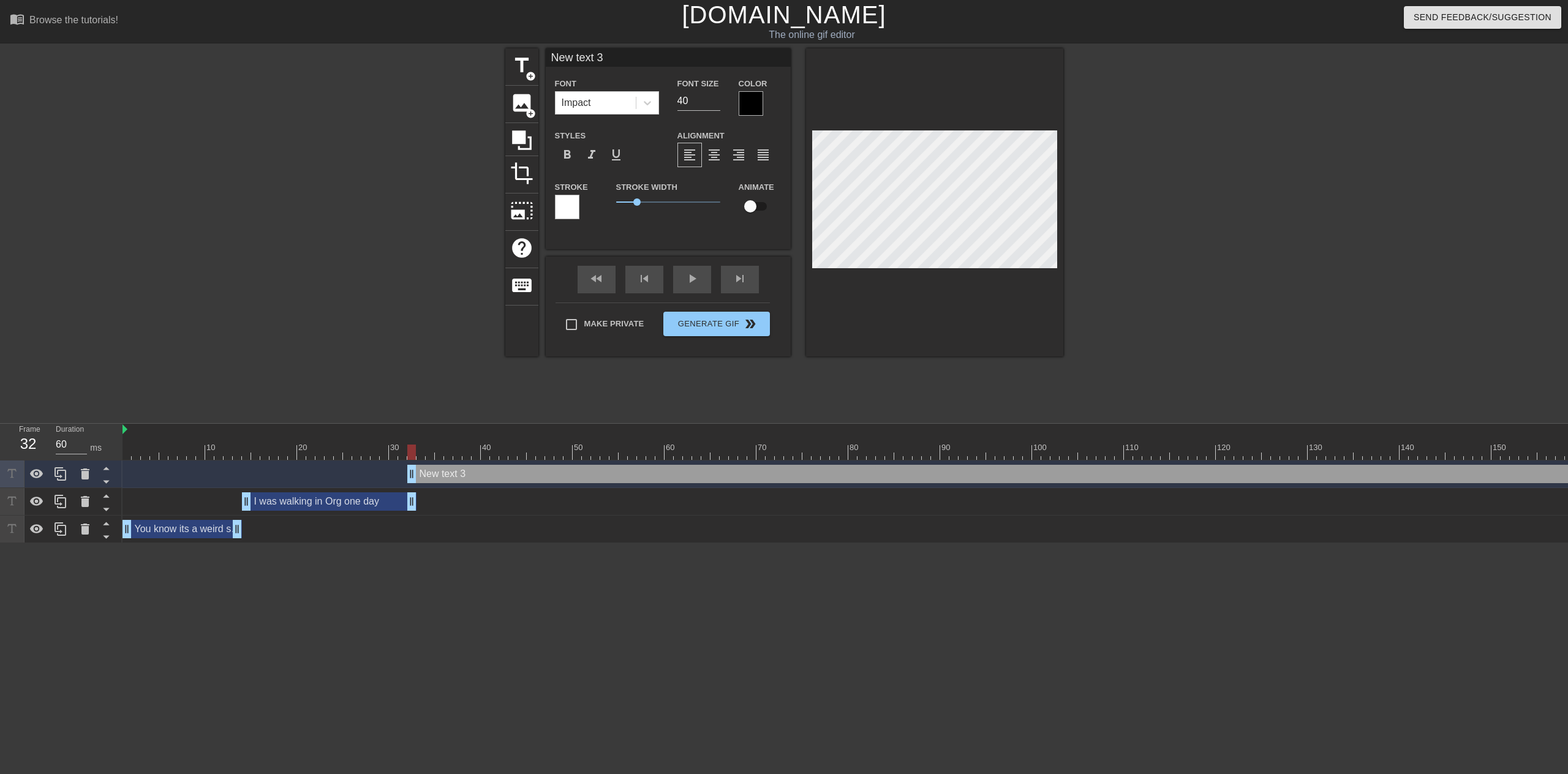
type input "70"
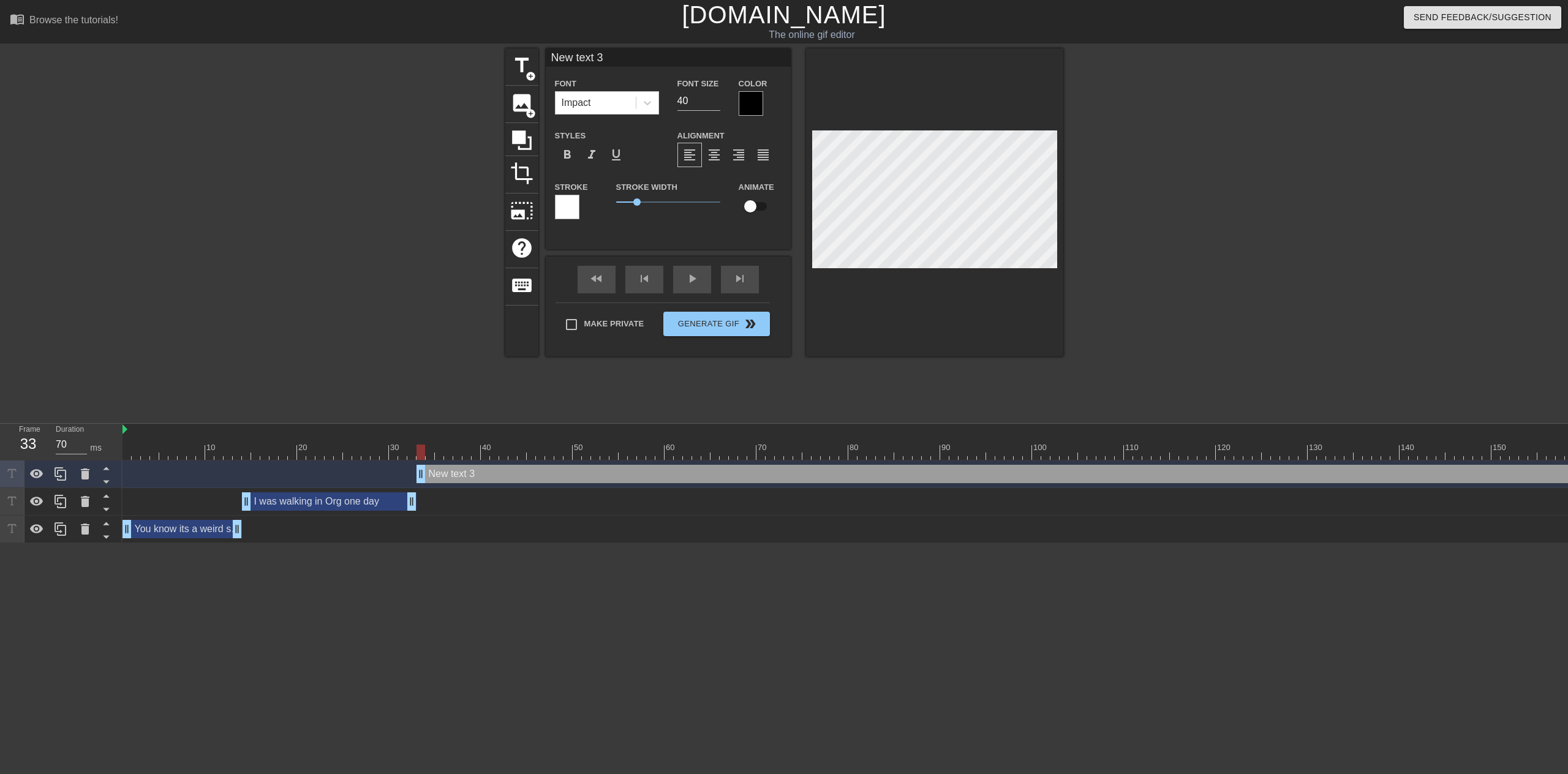
type input "A"
type textarea "A"
type input "Ab"
type textarea "Ab"
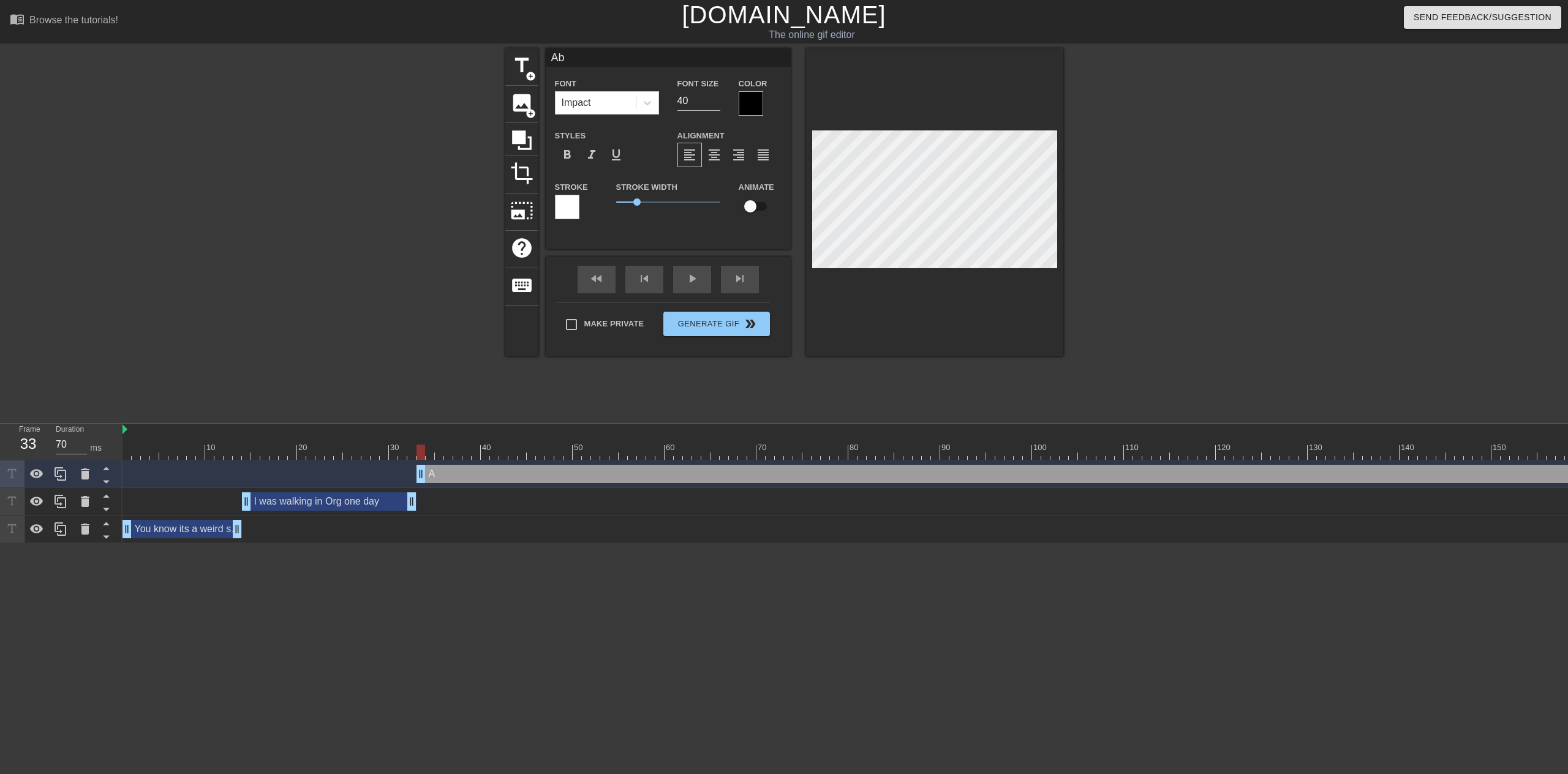
type input "Abd"
type textarea "Abd"
type input "Abdm"
type textarea "Abdm"
type input "Abd"
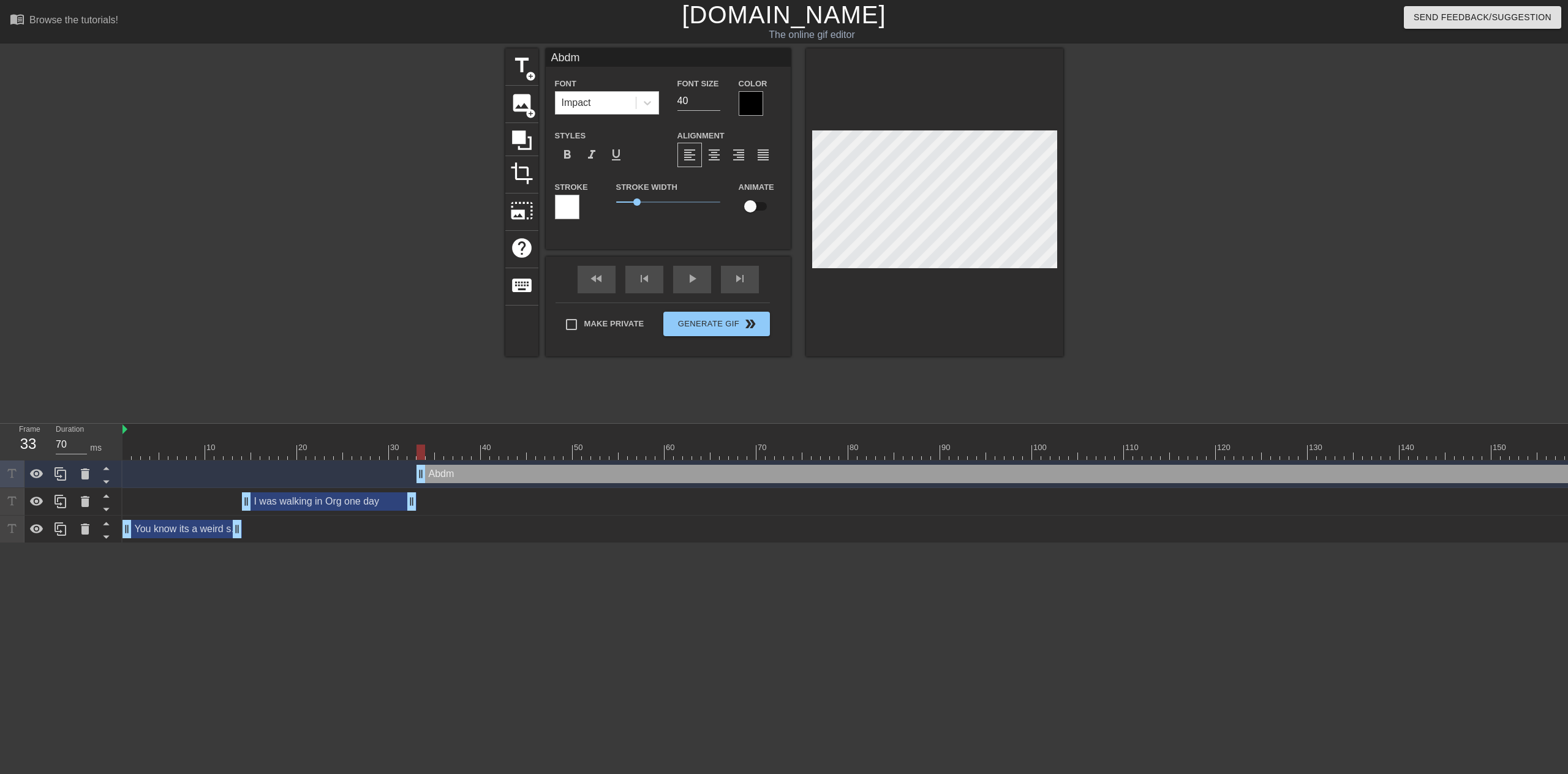
type textarea "Abd"
type input "Ab"
type textarea "Ab"
type input "A"
type textarea "A"
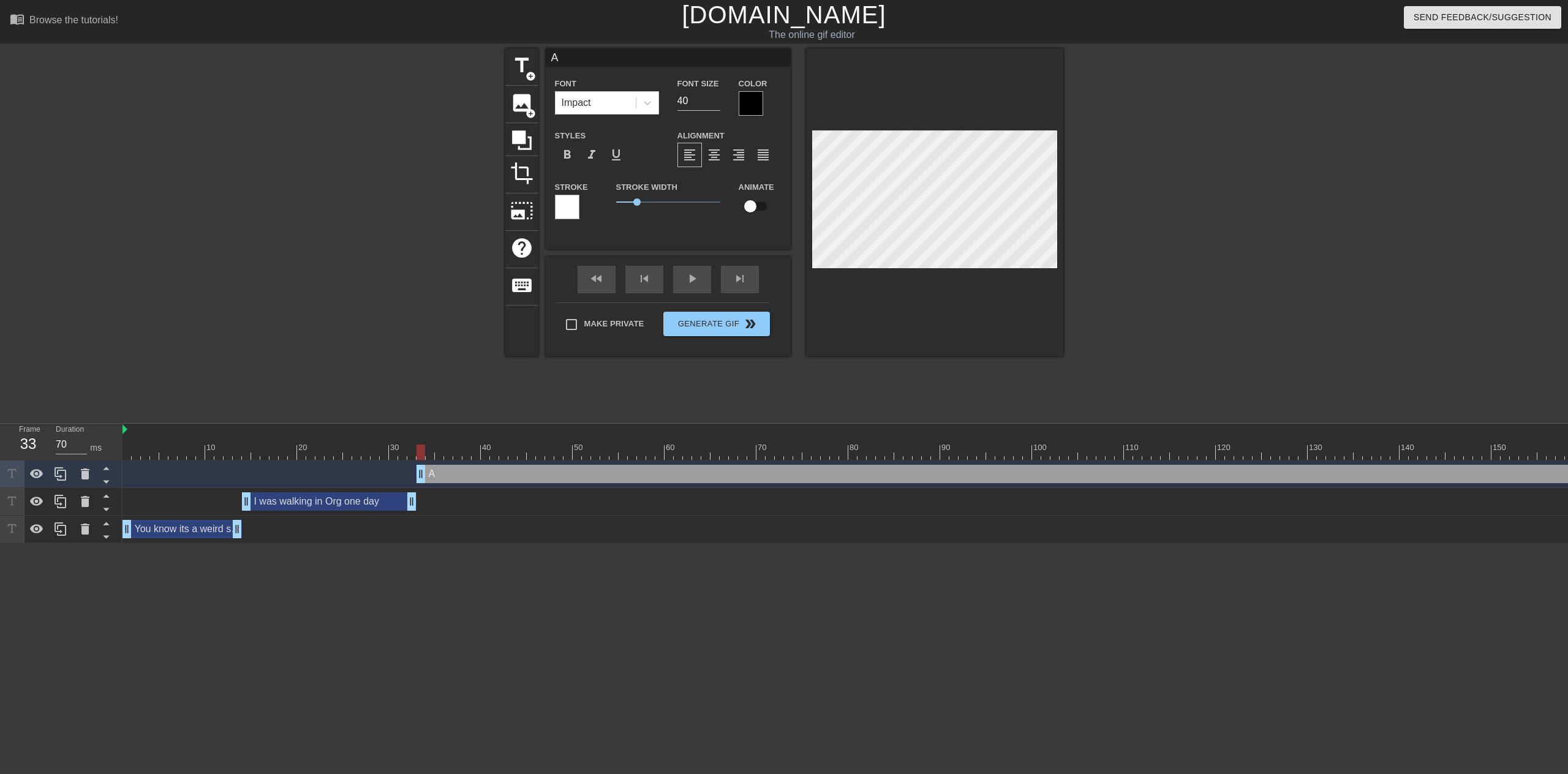
type input "A,"
type textarea "A,"
type input "A,d"
click at [705, 106] on input "40" at bounding box center [699, 101] width 43 height 20
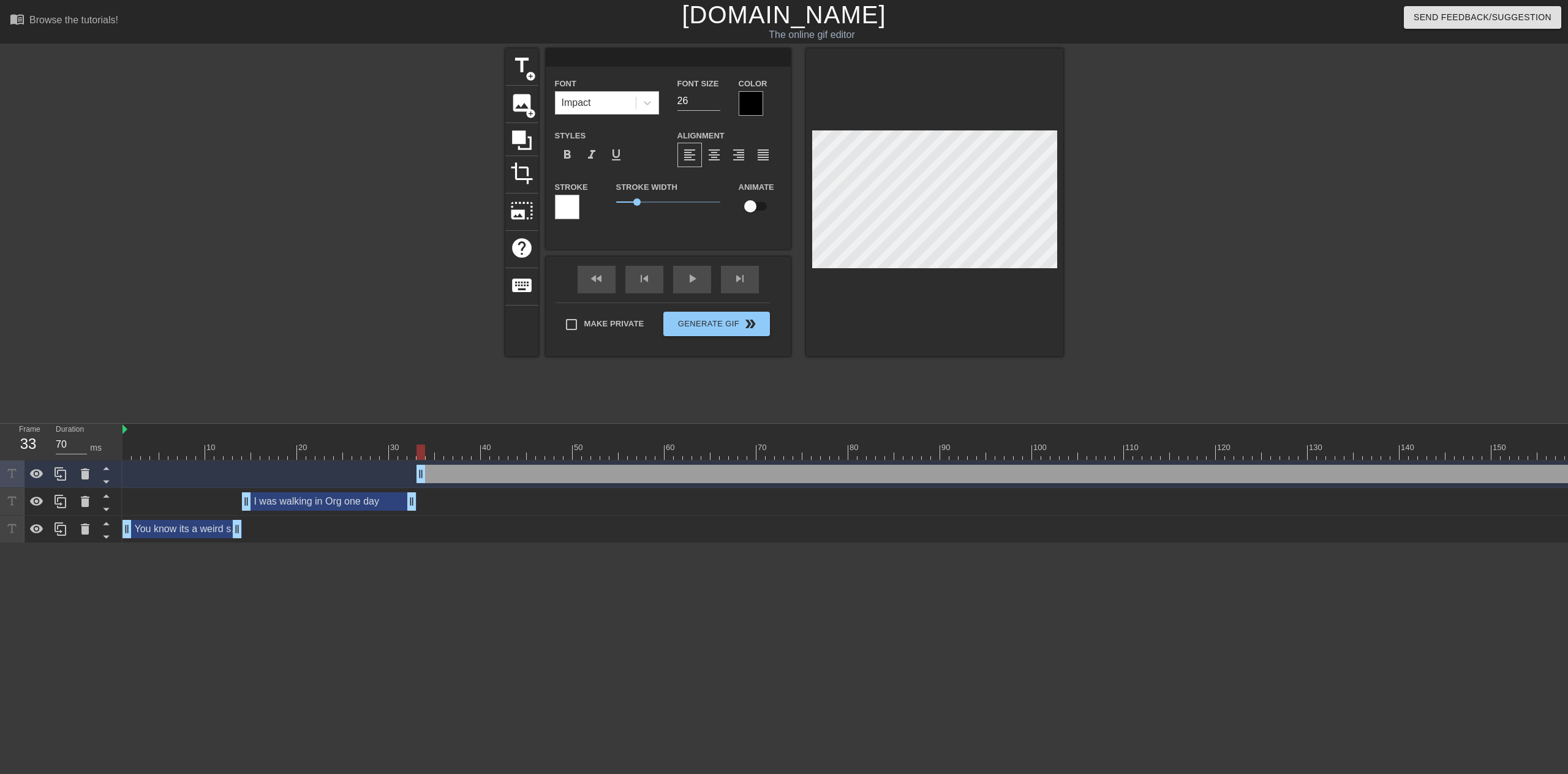
click at [642, 65] on input at bounding box center [668, 58] width 245 height 18
click at [698, 90] on div "Font Size 26" at bounding box center [699, 96] width 61 height 39
click at [713, 104] on input "25" at bounding box center [699, 101] width 43 height 20
click at [1398, 377] on div "title add_circle image add_circle crop photo_size_select_large help keyboard An…" at bounding box center [784, 232] width 1568 height 367
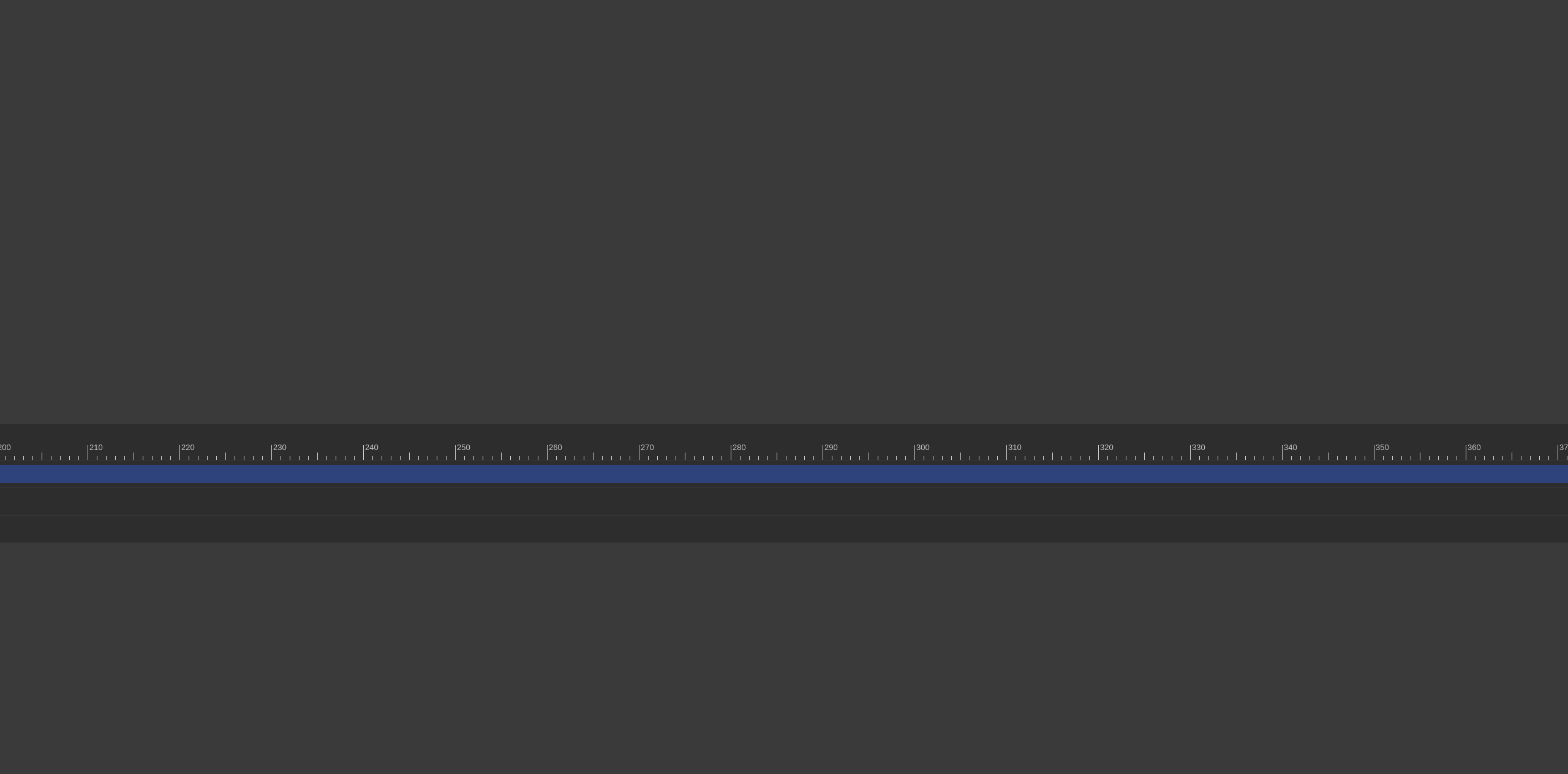
scroll to position [0, 2003]
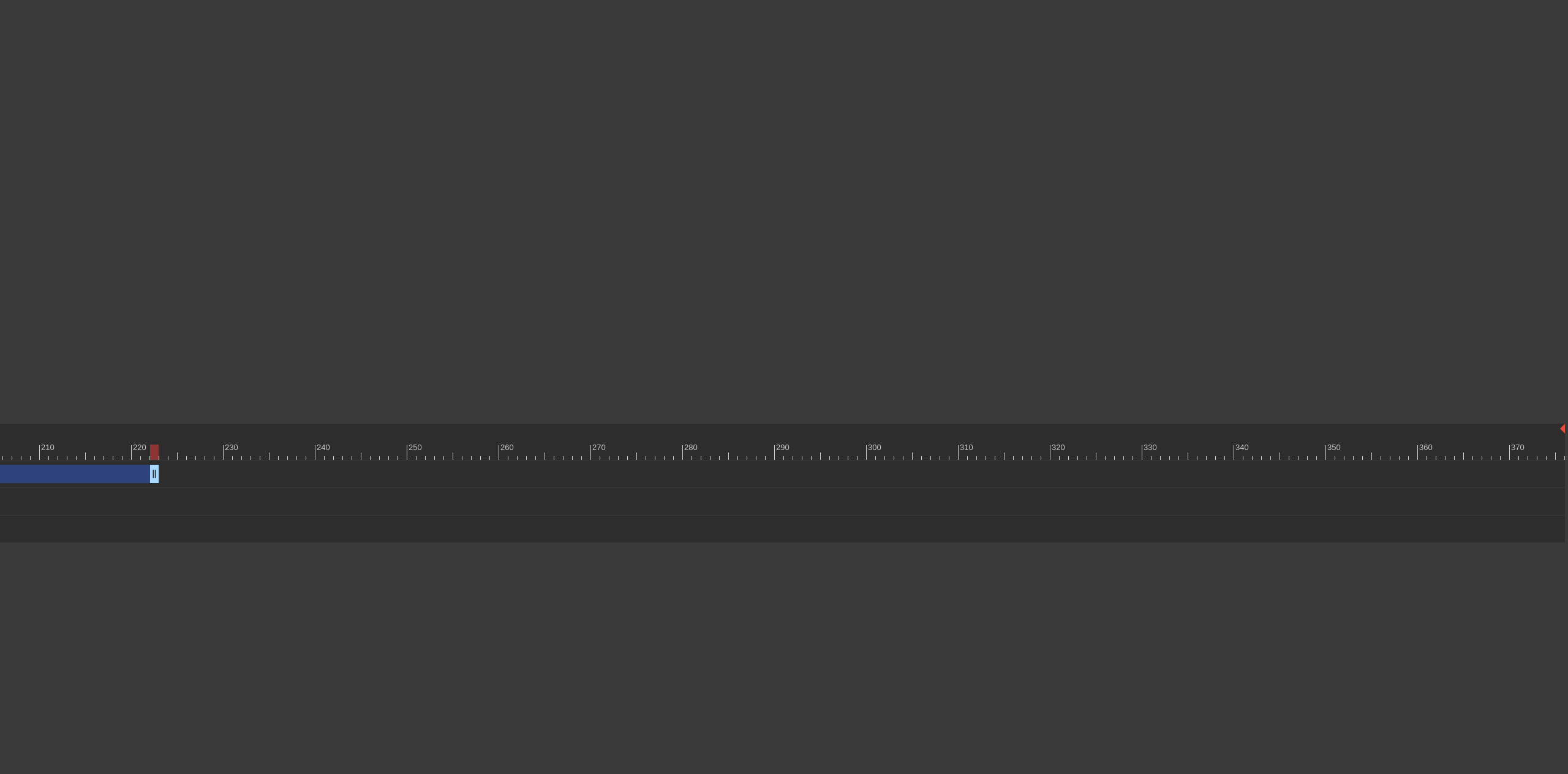
drag, startPoint x: 1559, startPoint y: 473, endPoint x: 133, endPoint y: 471, distance: 1426.0
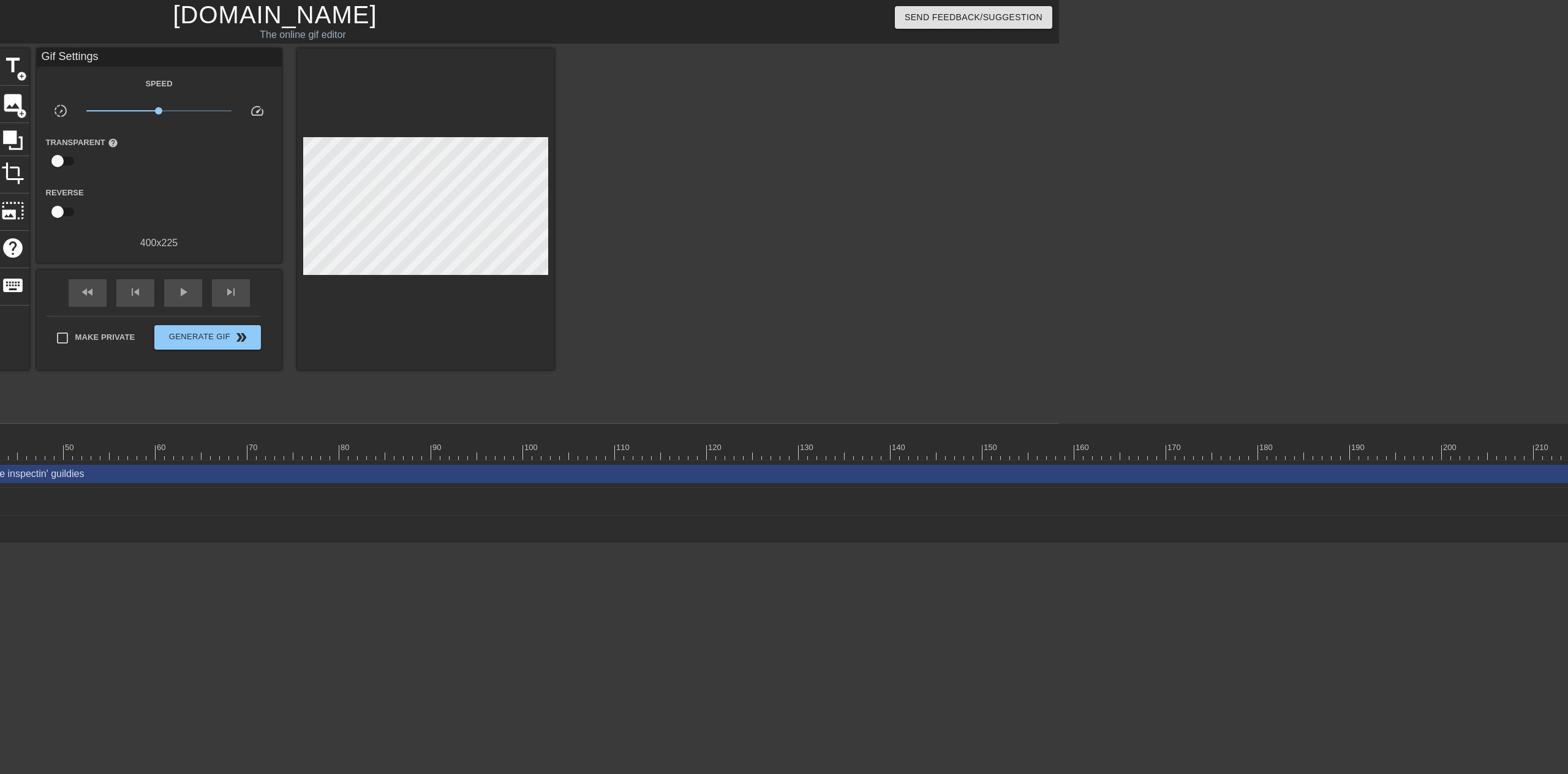
scroll to position [0, 649]
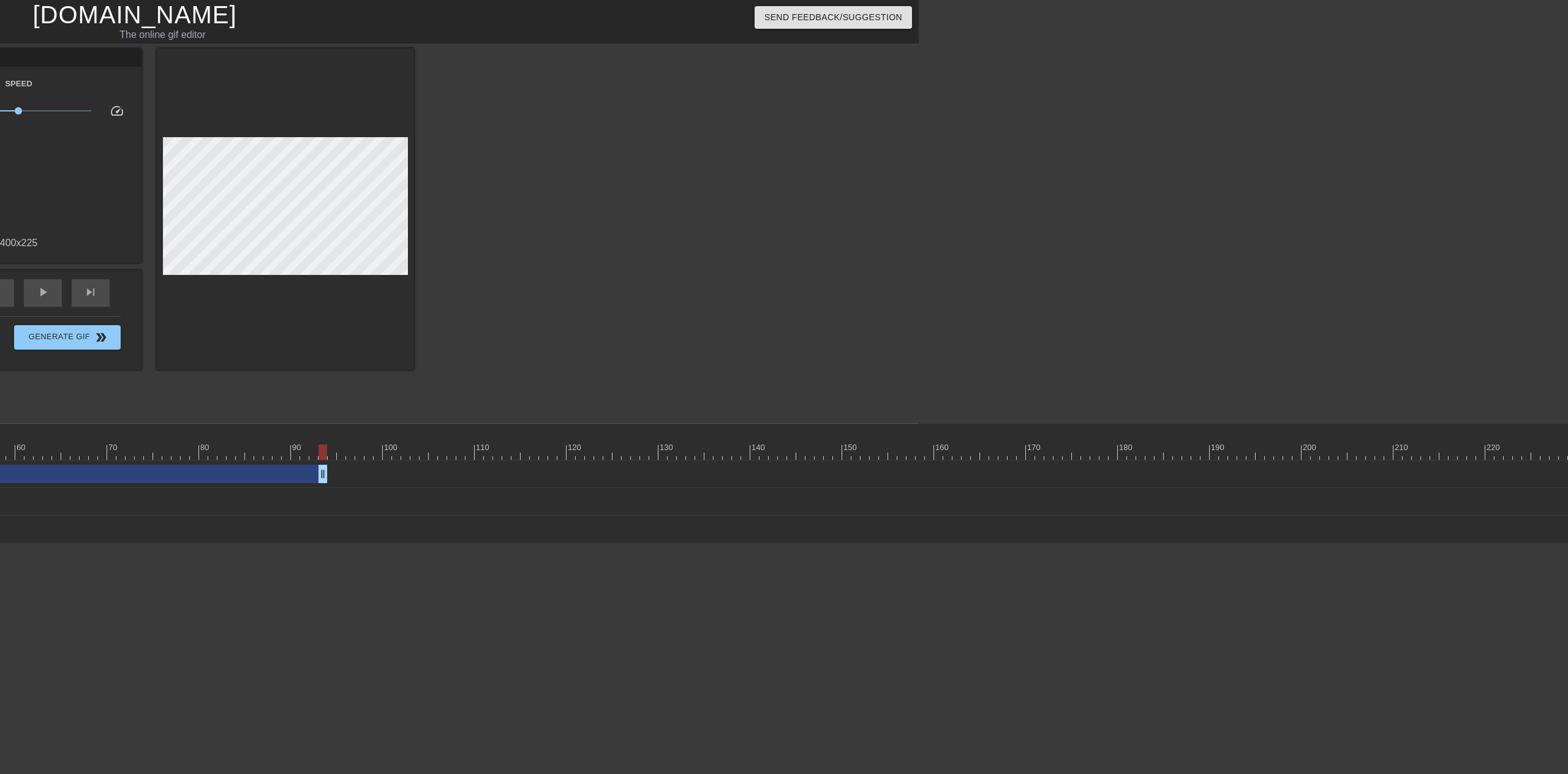
drag, startPoint x: 1489, startPoint y: 479, endPoint x: 325, endPoint y: 491, distance: 1164.1
click at [325, 491] on div "And, you know, I be inspectin' guildies drag_handle drag_handle I was walking i…" at bounding box center [196, 501] width 1445 height 82
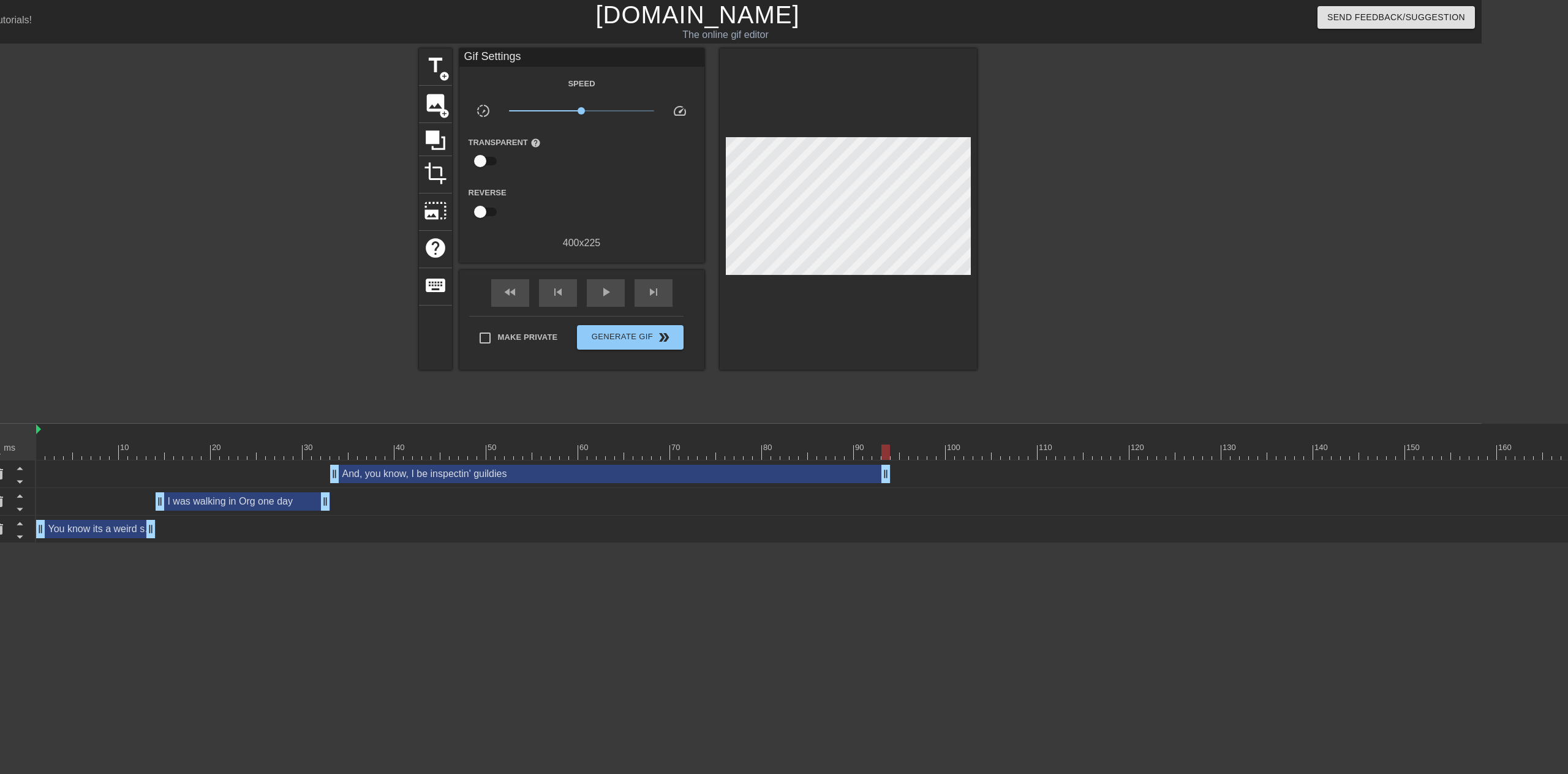
scroll to position [0, 42]
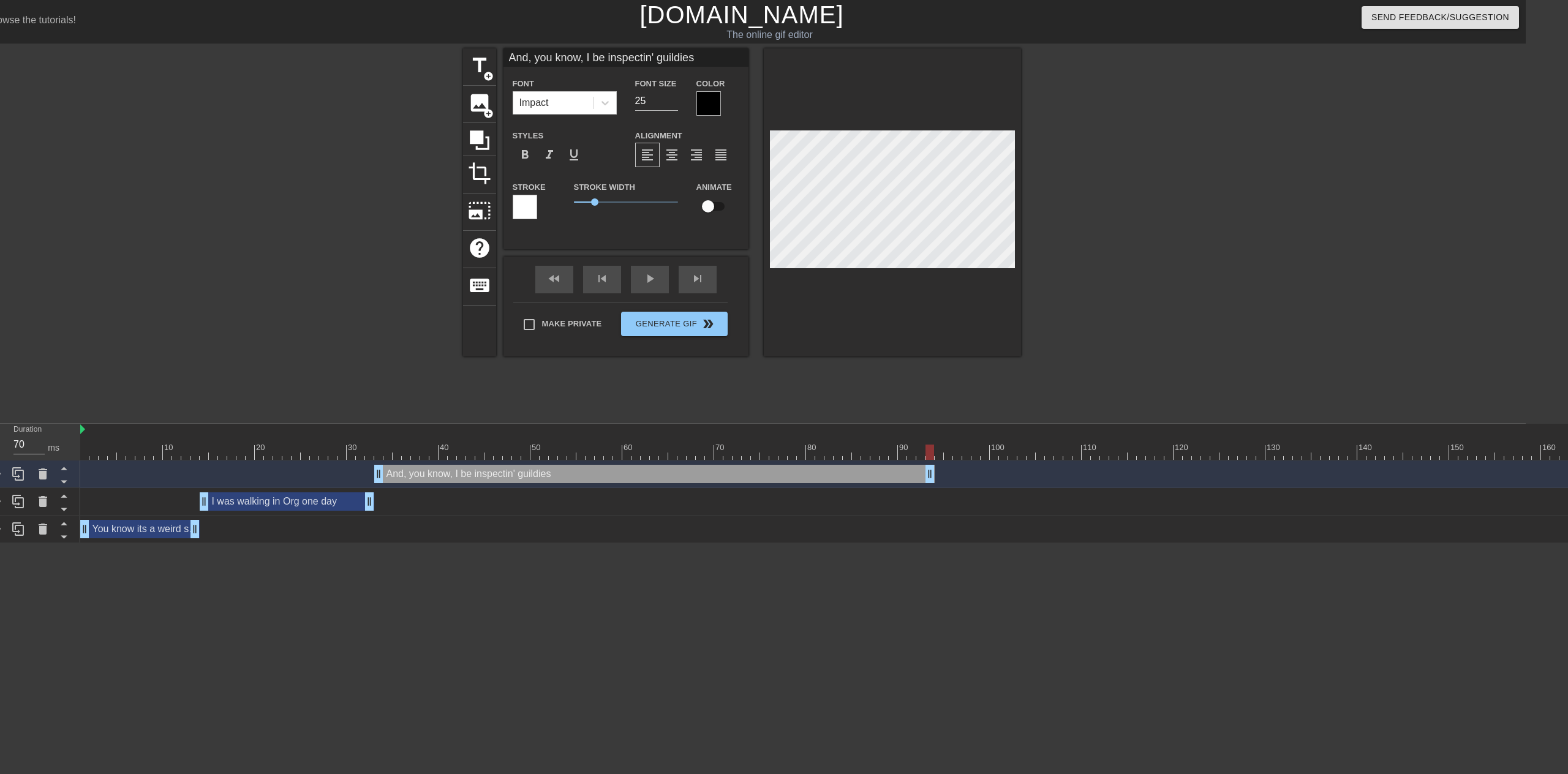
click at [712, 54] on input "And, you know, I be inspectin' guildies" at bounding box center [625, 58] width 245 height 18
drag, startPoint x: 680, startPoint y: 154, endPoint x: 694, endPoint y: 163, distance: 16.6
click at [680, 154] on div "format_align_center" at bounding box center [672, 154] width 25 height 25
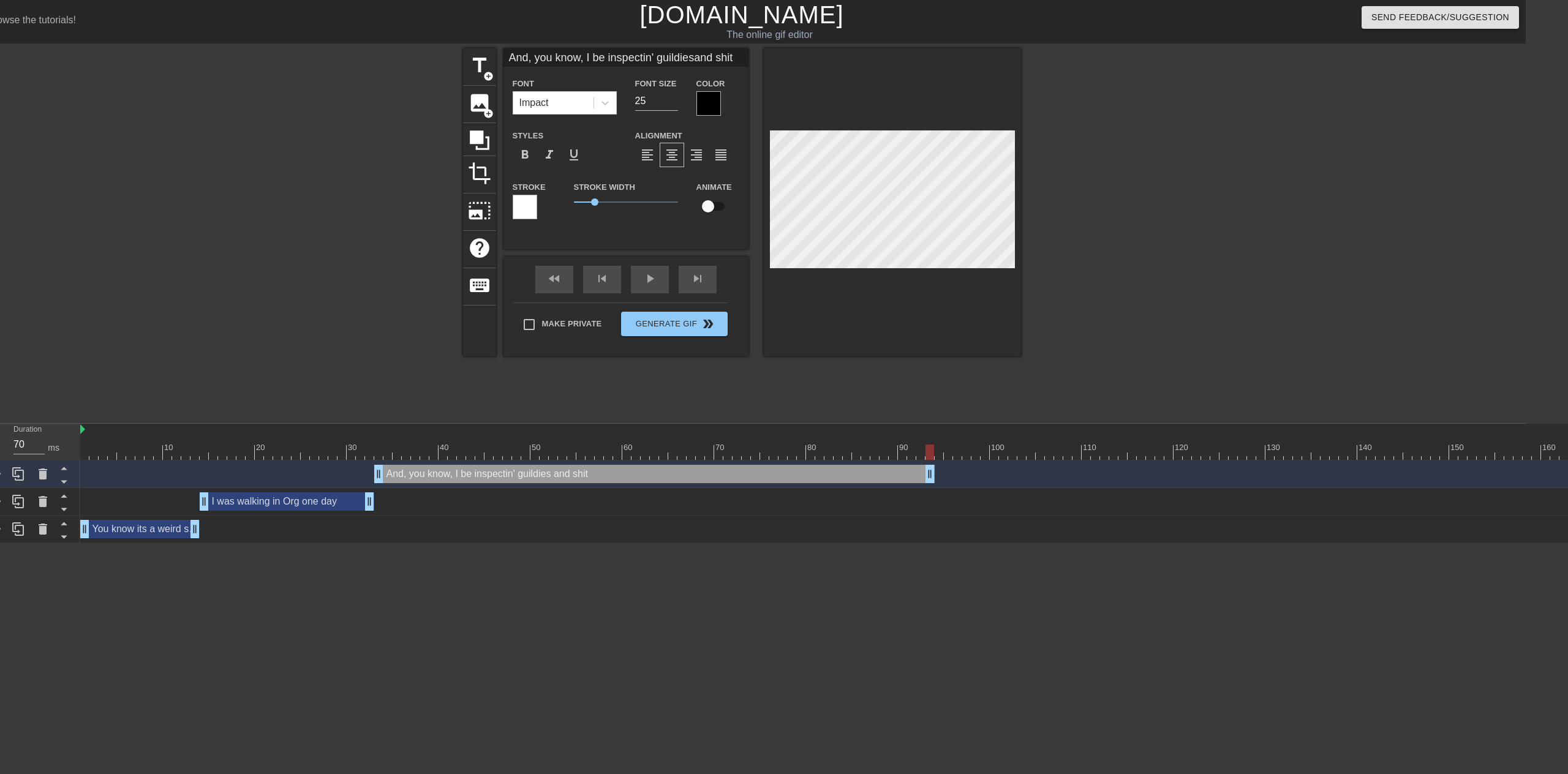
click at [1073, 266] on div at bounding box center [1127, 232] width 184 height 367
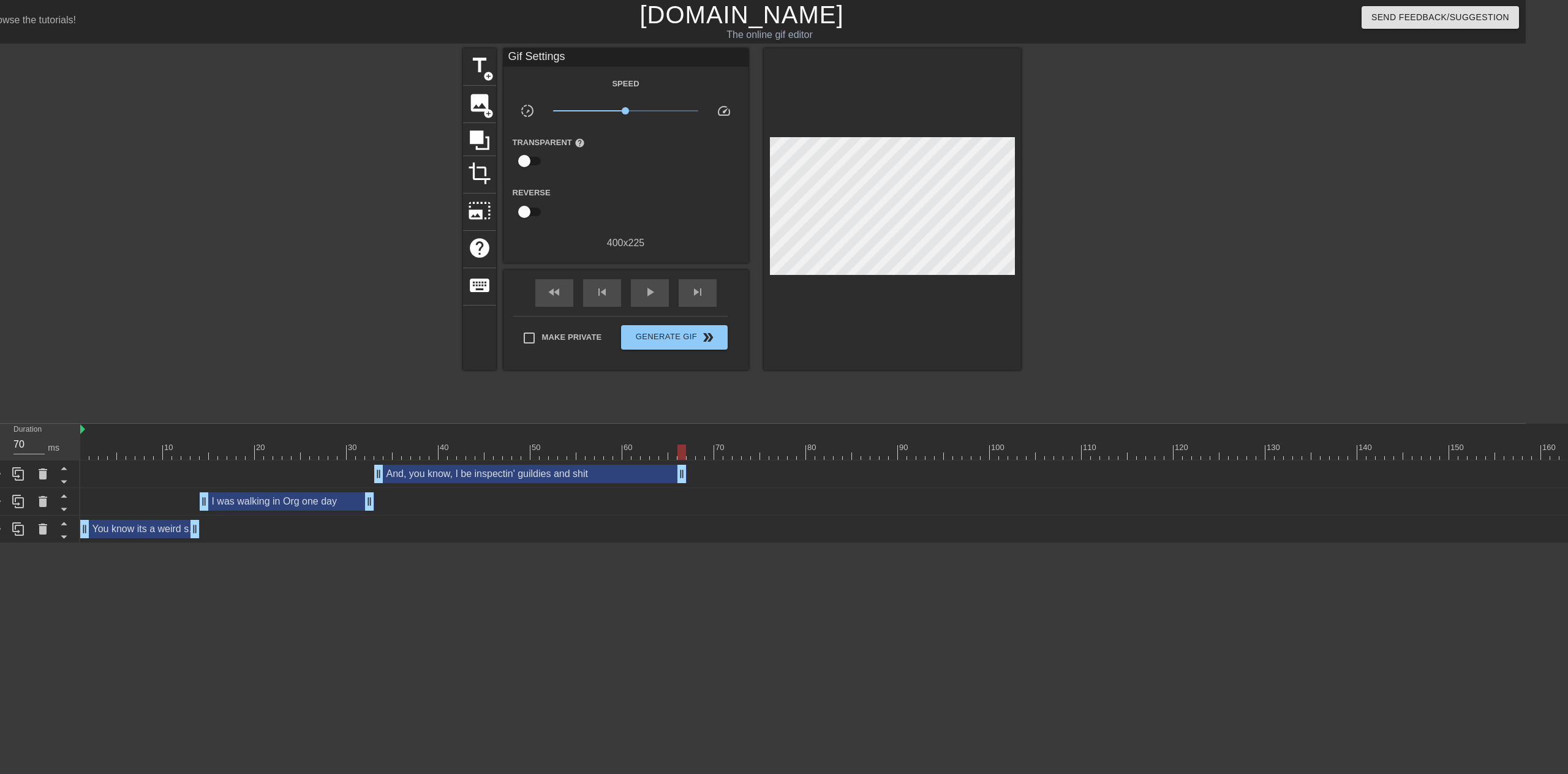
drag, startPoint x: 931, startPoint y: 477, endPoint x: 687, endPoint y: 467, distance: 244.2
click at [312, 502] on div "I was walking in Org one day drag_handle drag_handle" at bounding box center [287, 501] width 175 height 18
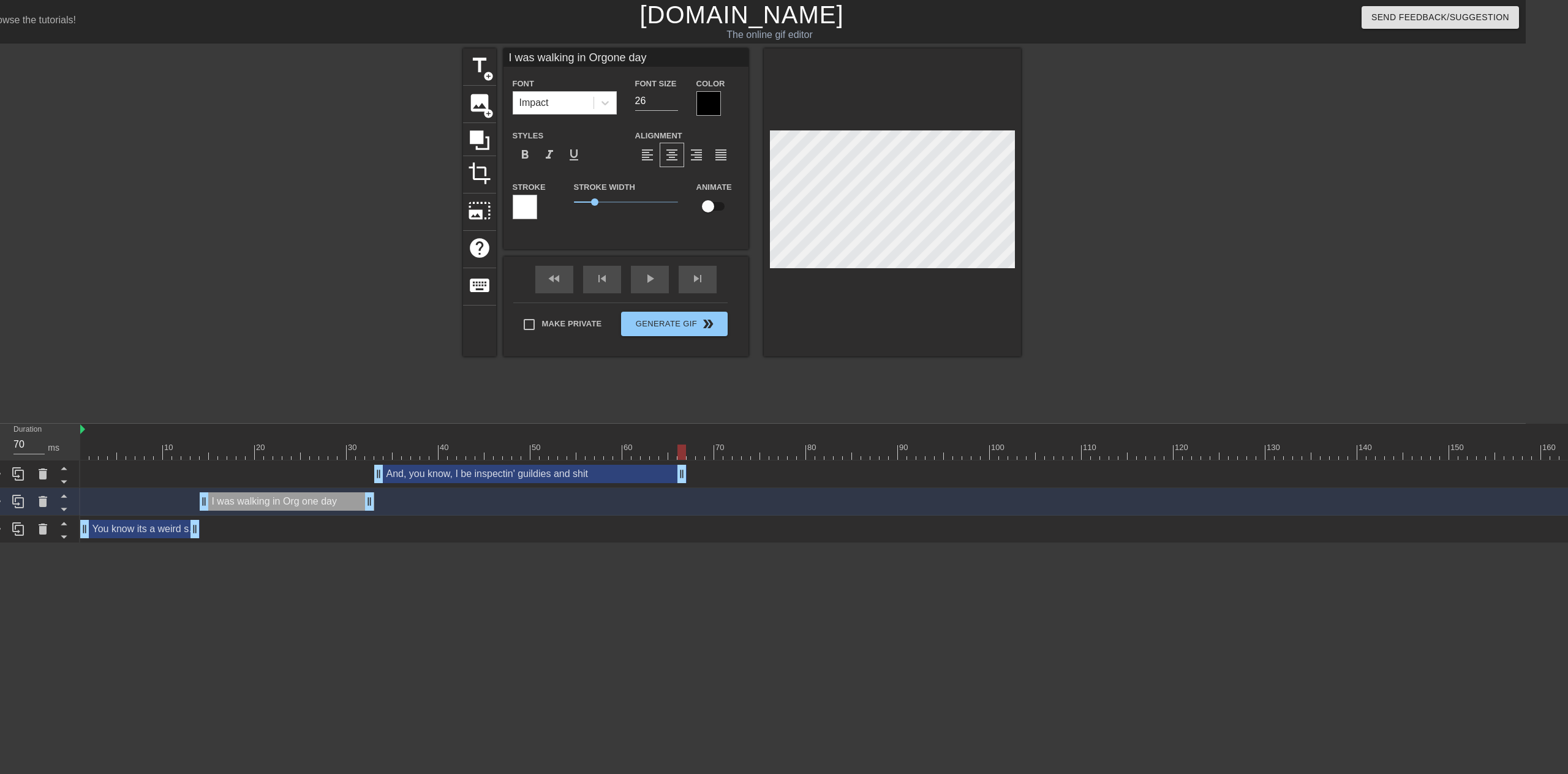
click at [494, 477] on div "And, you know, I be inspectin' guildies and shit drag_handle drag_handle" at bounding box center [530, 474] width 312 height 18
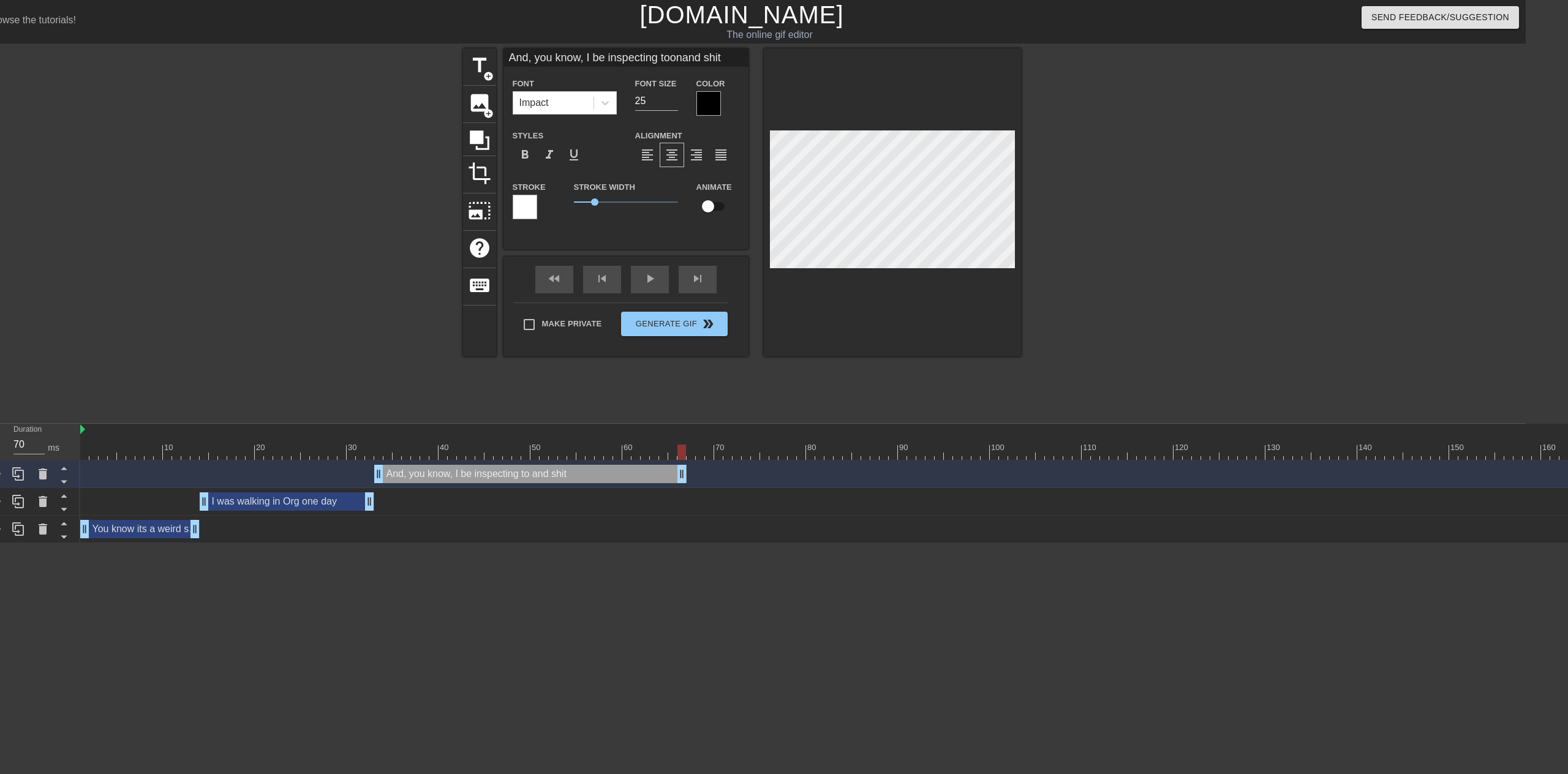
scroll to position [2, 11]
click at [609, 476] on div "And, you know, I be inspecting toons and shit drag_handle drag_handle" at bounding box center [530, 474] width 312 height 18
click at [1091, 333] on div at bounding box center [1127, 232] width 184 height 367
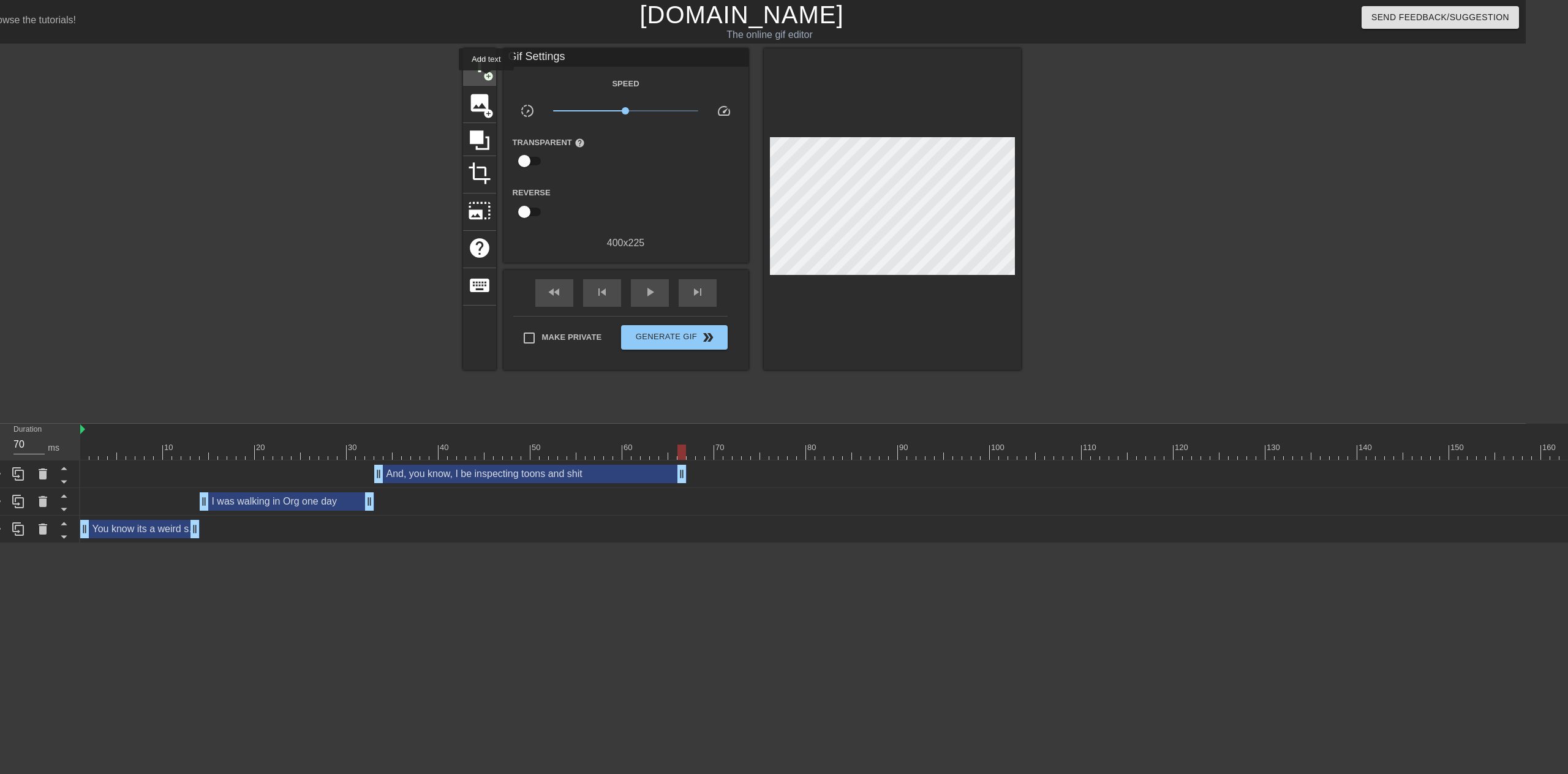
click at [486, 79] on span "add_circle" at bounding box center [488, 76] width 11 height 11
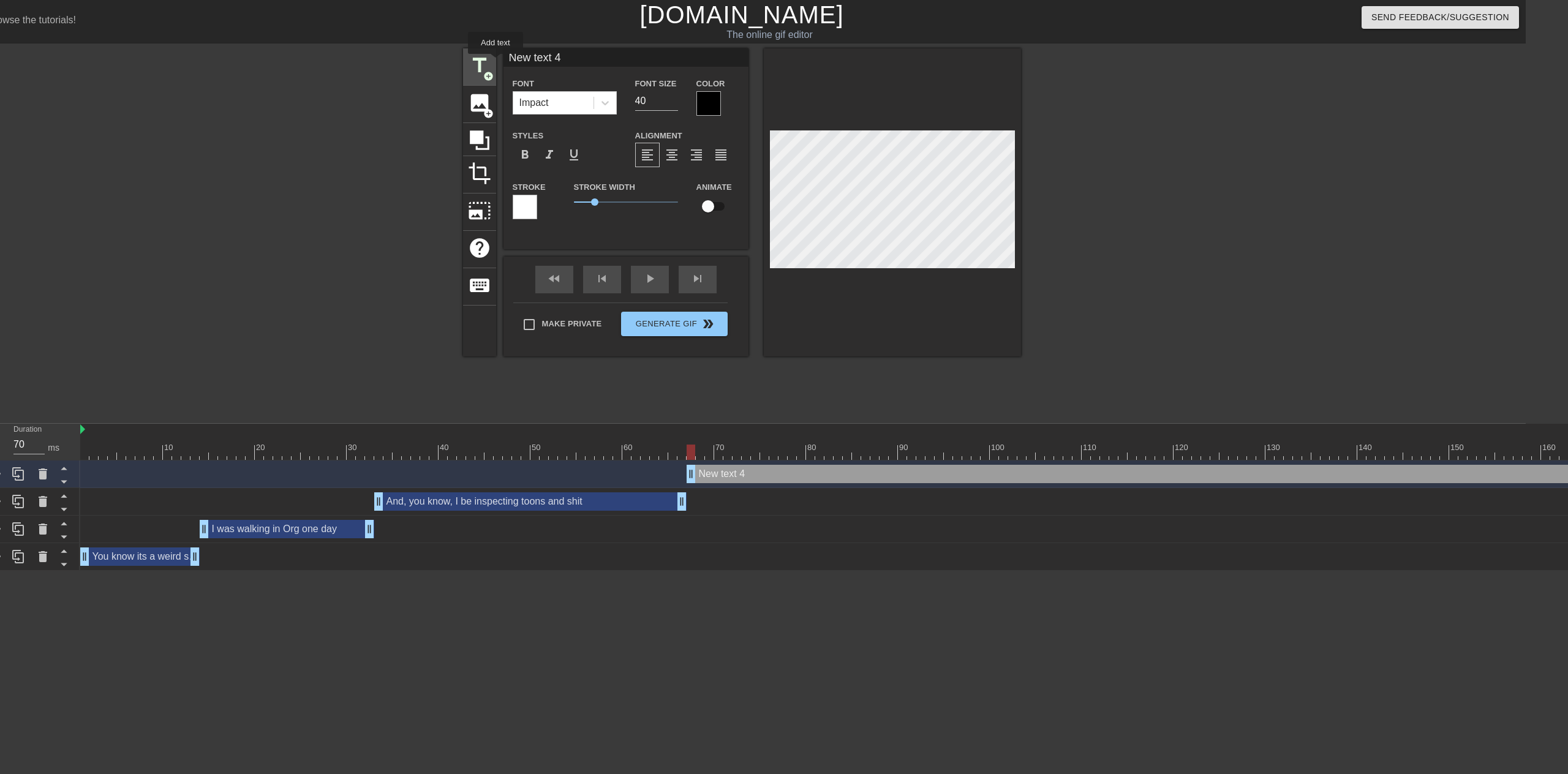
drag, startPoint x: 574, startPoint y: 59, endPoint x: 496, endPoint y: 63, distance: 78.1
click at [496, 63] on div "title add_circle image add_circle crop photo_size_select_large help keyboard Ne…" at bounding box center [742, 202] width 558 height 308
click at [671, 96] on input "41" at bounding box center [656, 101] width 43 height 20
click at [672, 96] on input "42" at bounding box center [656, 101] width 43 height 20
click at [672, 96] on input "43" at bounding box center [656, 101] width 43 height 20
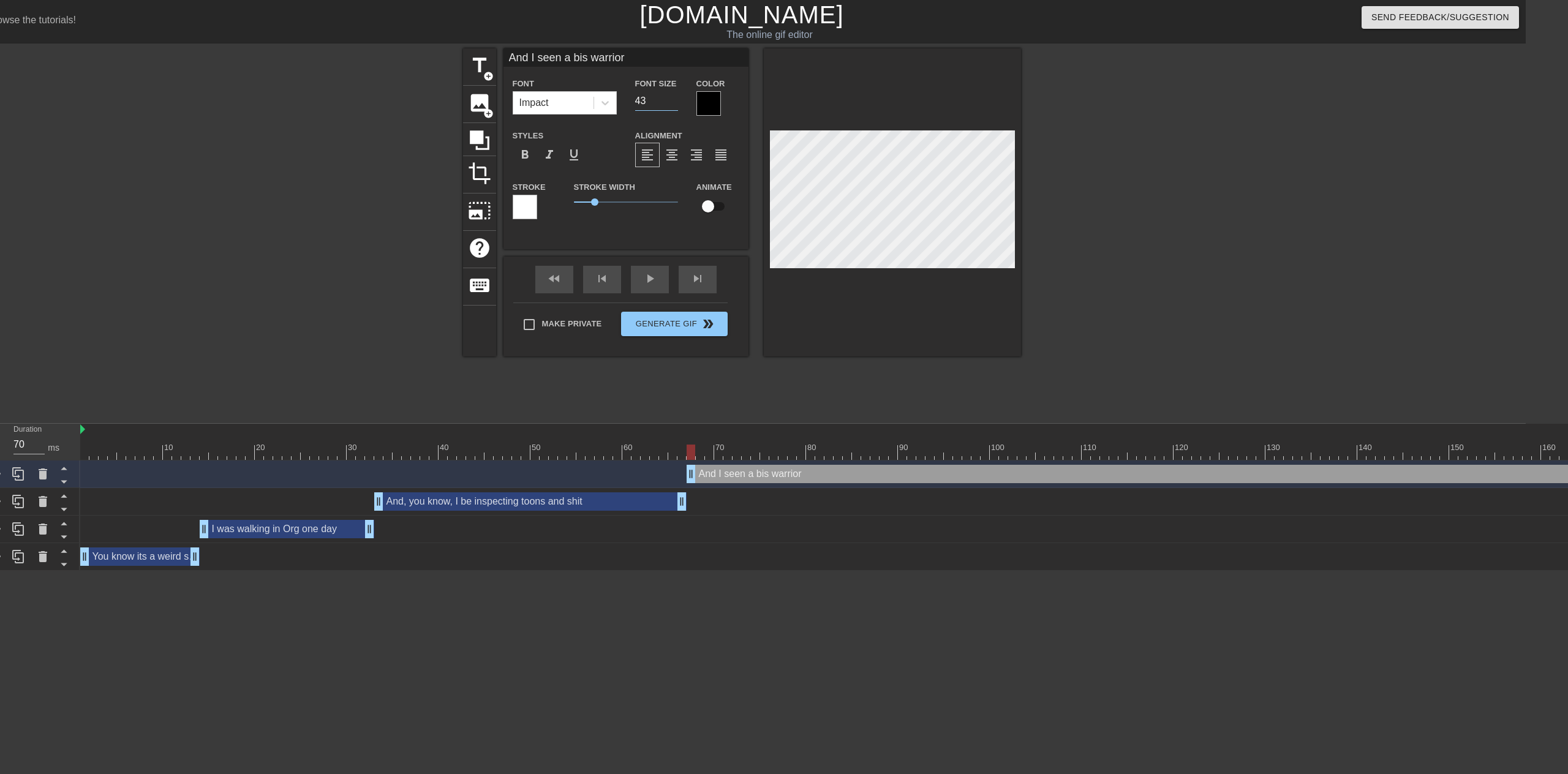
click at [674, 108] on input "43" at bounding box center [656, 101] width 43 height 20
click at [674, 105] on input "42" at bounding box center [656, 101] width 43 height 20
click at [674, 105] on input "41" at bounding box center [656, 101] width 43 height 20
click at [674, 105] on input "40" at bounding box center [656, 101] width 43 height 20
click at [674, 105] on input "39" at bounding box center [656, 101] width 43 height 20
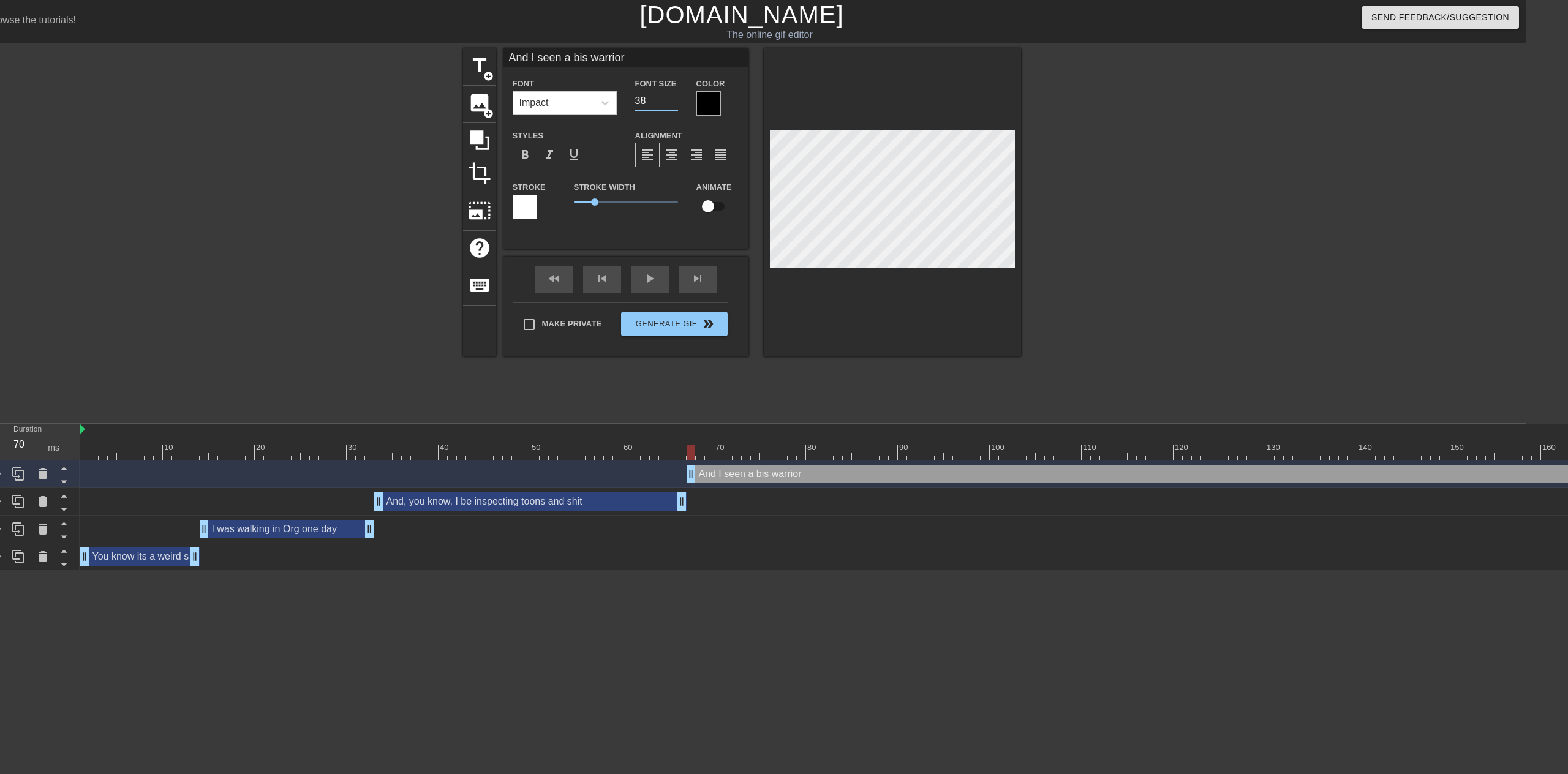
click at [674, 105] on input "38" at bounding box center [656, 101] width 43 height 20
click at [674, 105] on input "37" at bounding box center [656, 101] width 43 height 20
click at [674, 105] on input "36" at bounding box center [656, 101] width 43 height 20
click at [674, 105] on input "35" at bounding box center [656, 101] width 43 height 20
click at [674, 105] on input "34" at bounding box center [656, 101] width 43 height 20
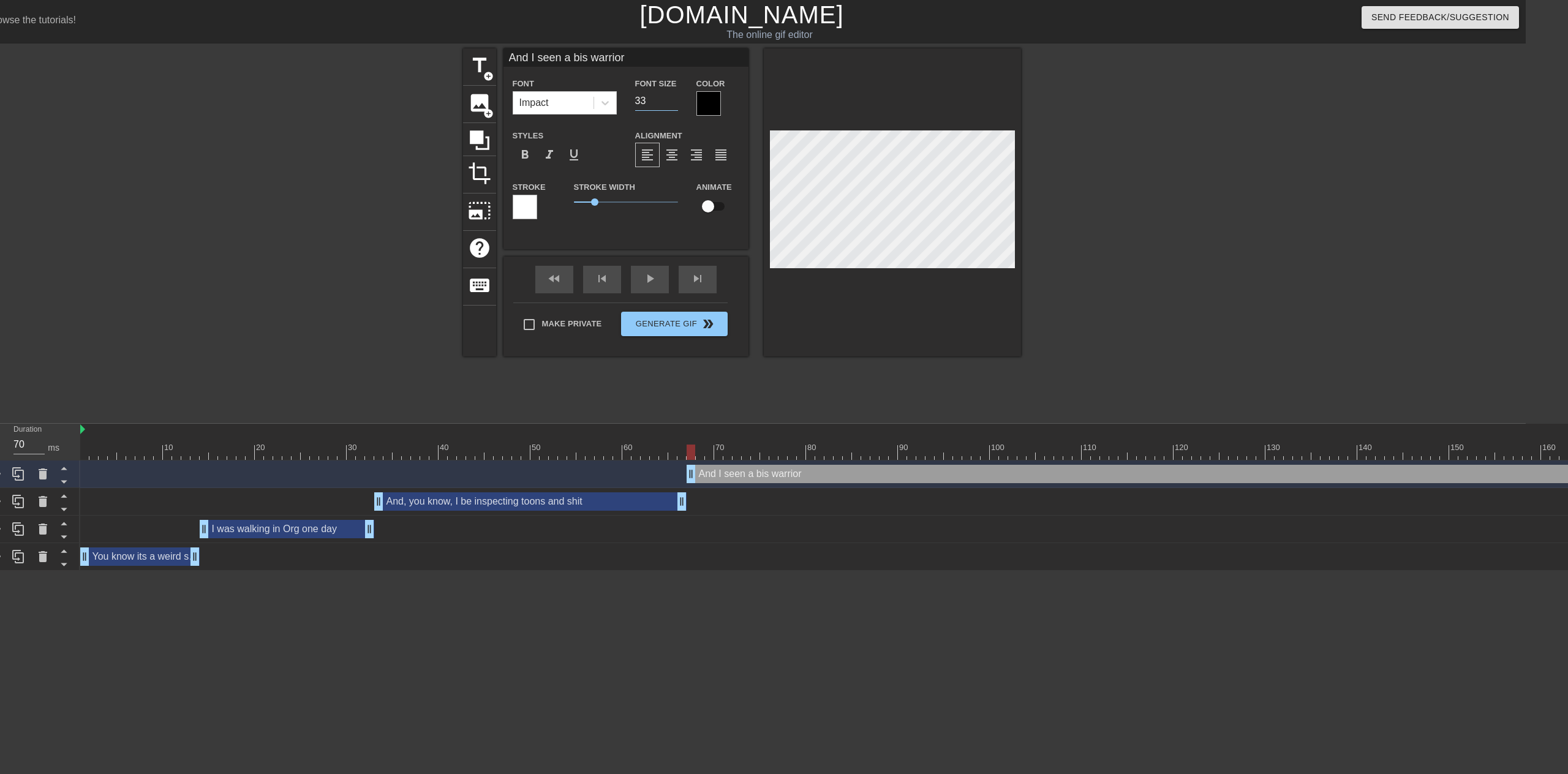
click at [674, 105] on input "33" at bounding box center [656, 101] width 43 height 20
click at [674, 105] on input "32" at bounding box center [656, 101] width 43 height 20
click at [674, 105] on input "31" at bounding box center [656, 101] width 43 height 20
click at [674, 105] on input "30" at bounding box center [656, 101] width 43 height 20
click at [674, 105] on input "29" at bounding box center [656, 101] width 43 height 20
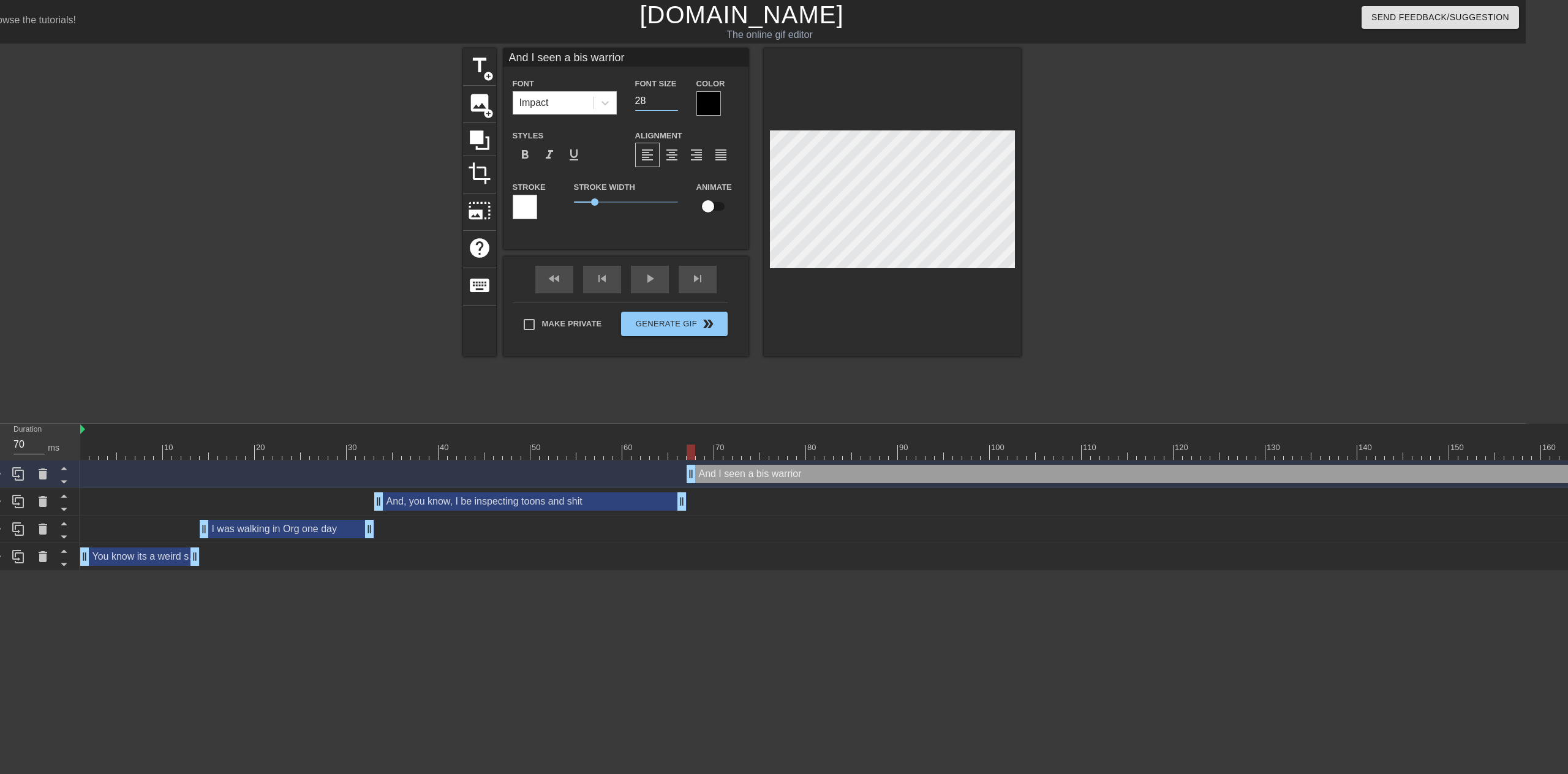
click at [674, 105] on input "28" at bounding box center [656, 101] width 43 height 20
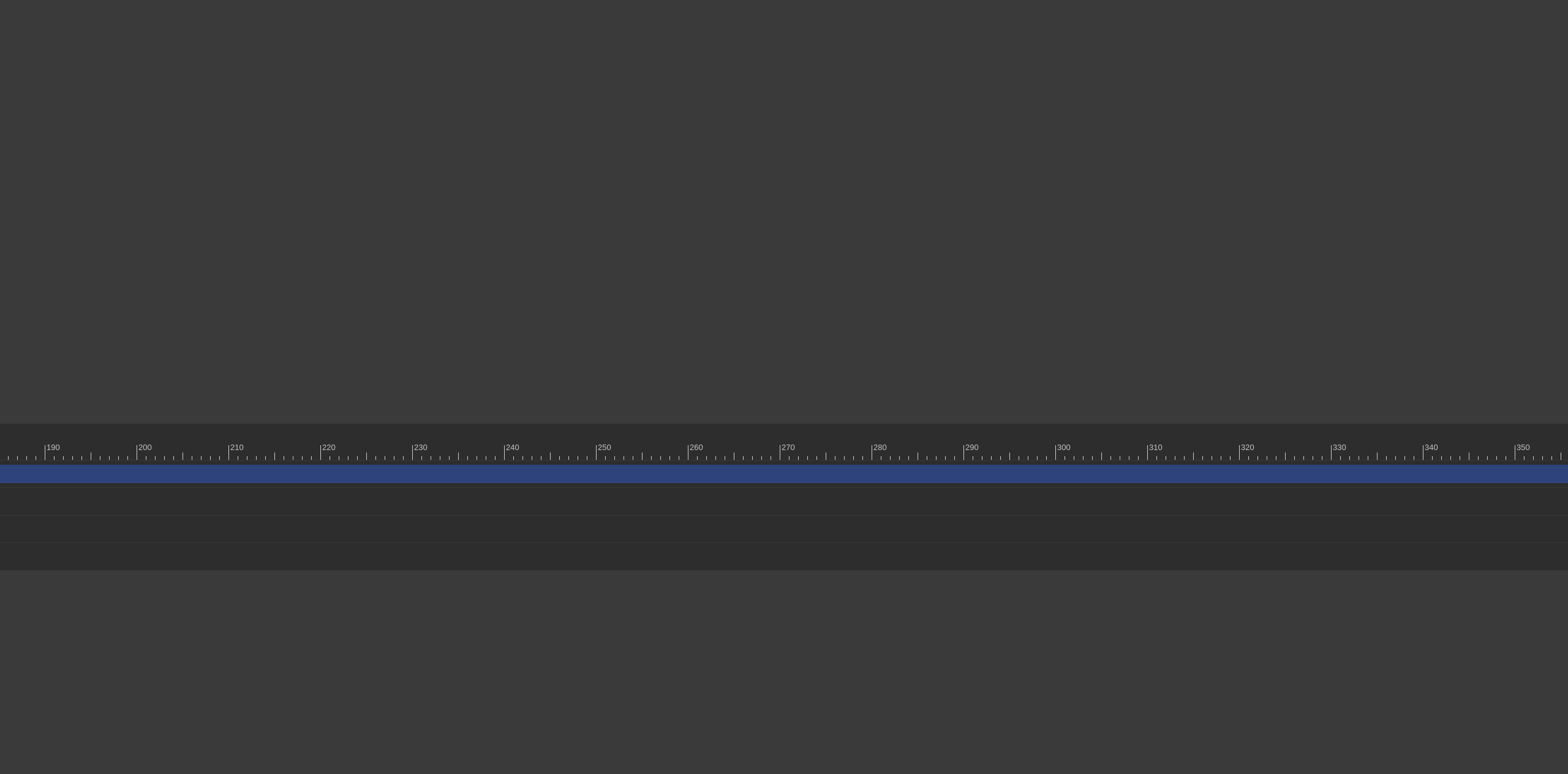
scroll to position [0, 2003]
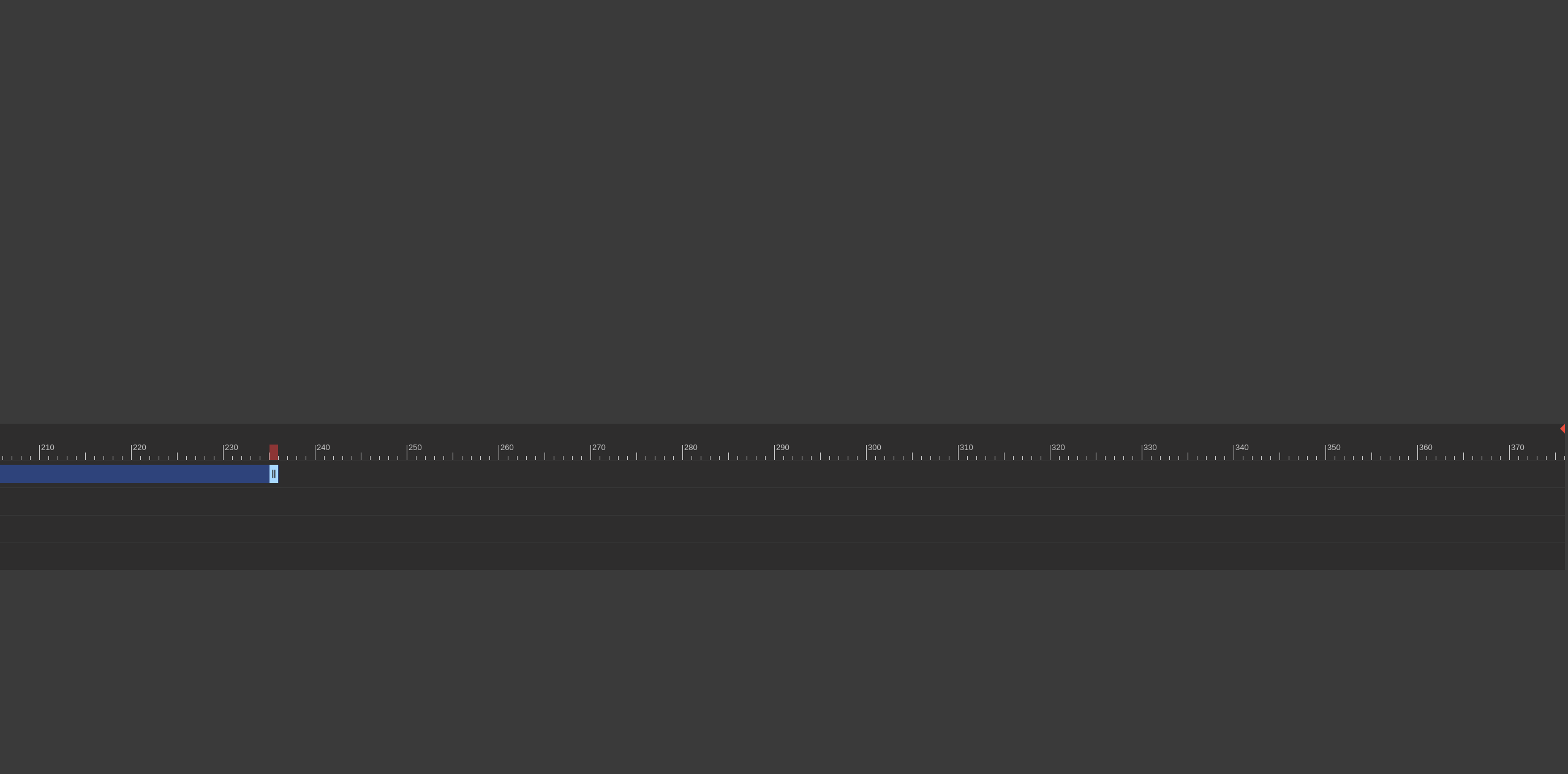
drag, startPoint x: 1558, startPoint y: 469, endPoint x: 141, endPoint y: 469, distance: 1417.0
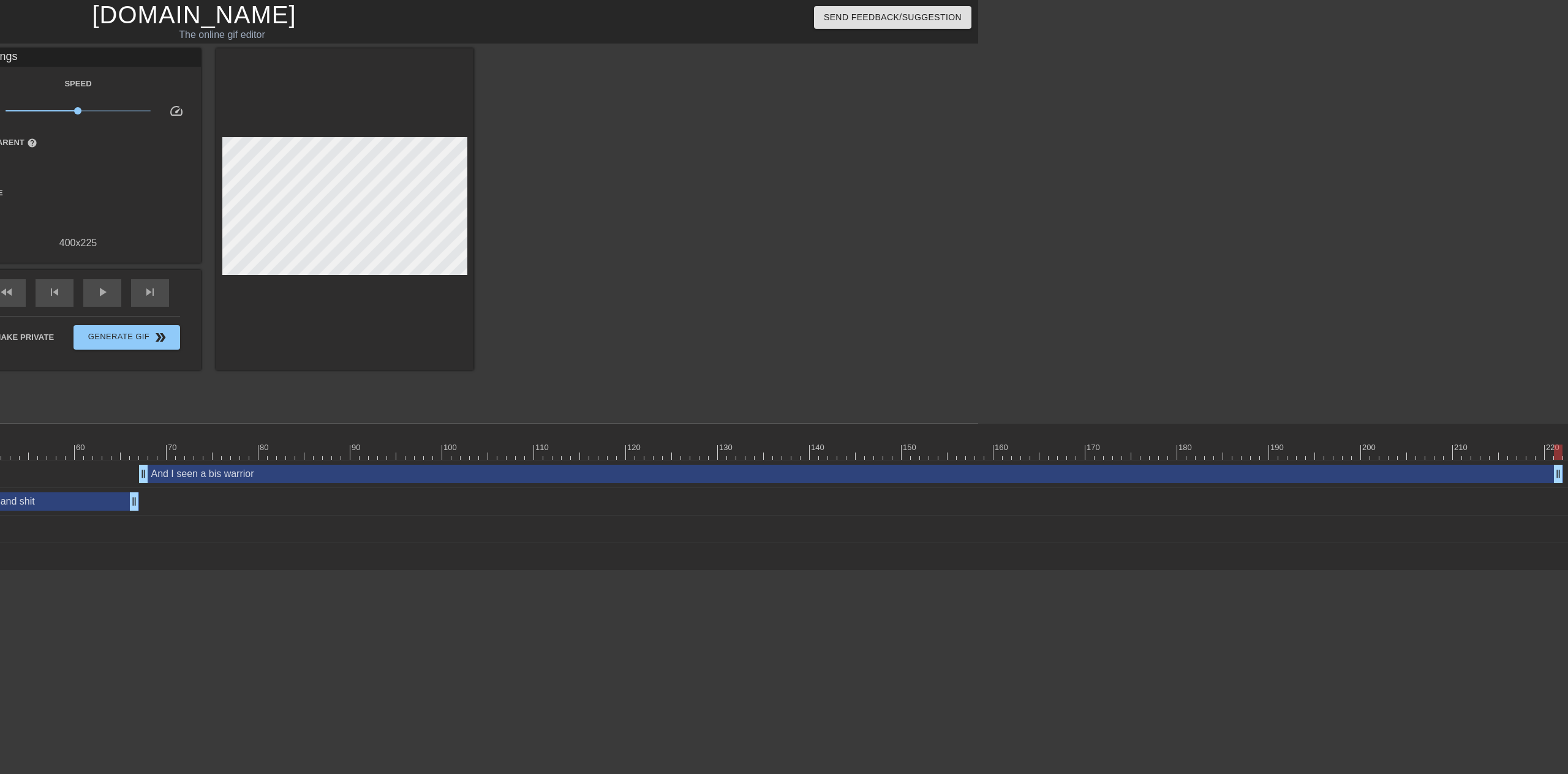
scroll to position [0, 593]
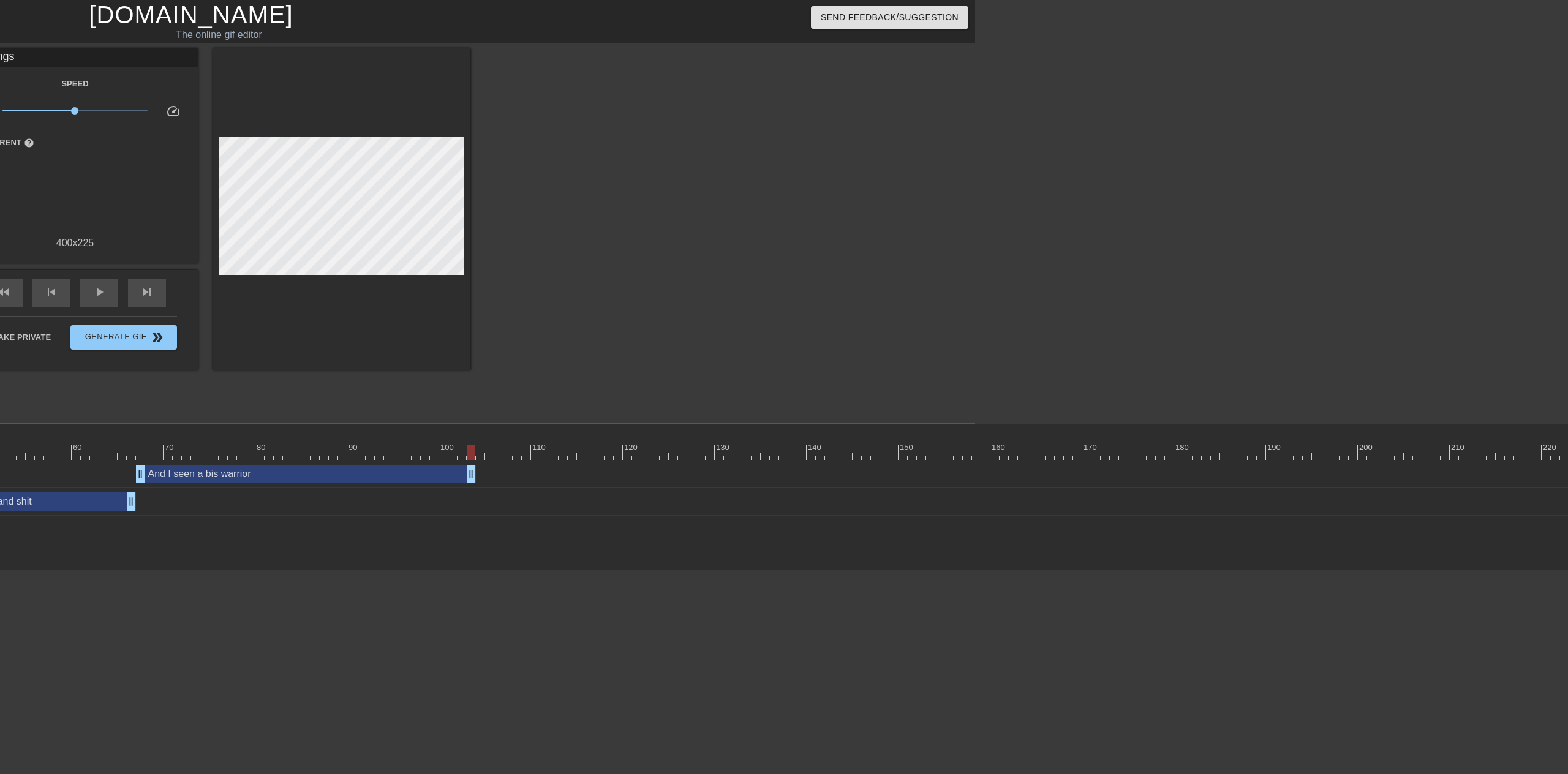
drag, startPoint x: 1556, startPoint y: 474, endPoint x: 473, endPoint y: 486, distance: 1083.1
click at [473, 486] on div "And I seen a bis warrior drag_handle drag_handle" at bounding box center [1252, 474] width 3446 height 27
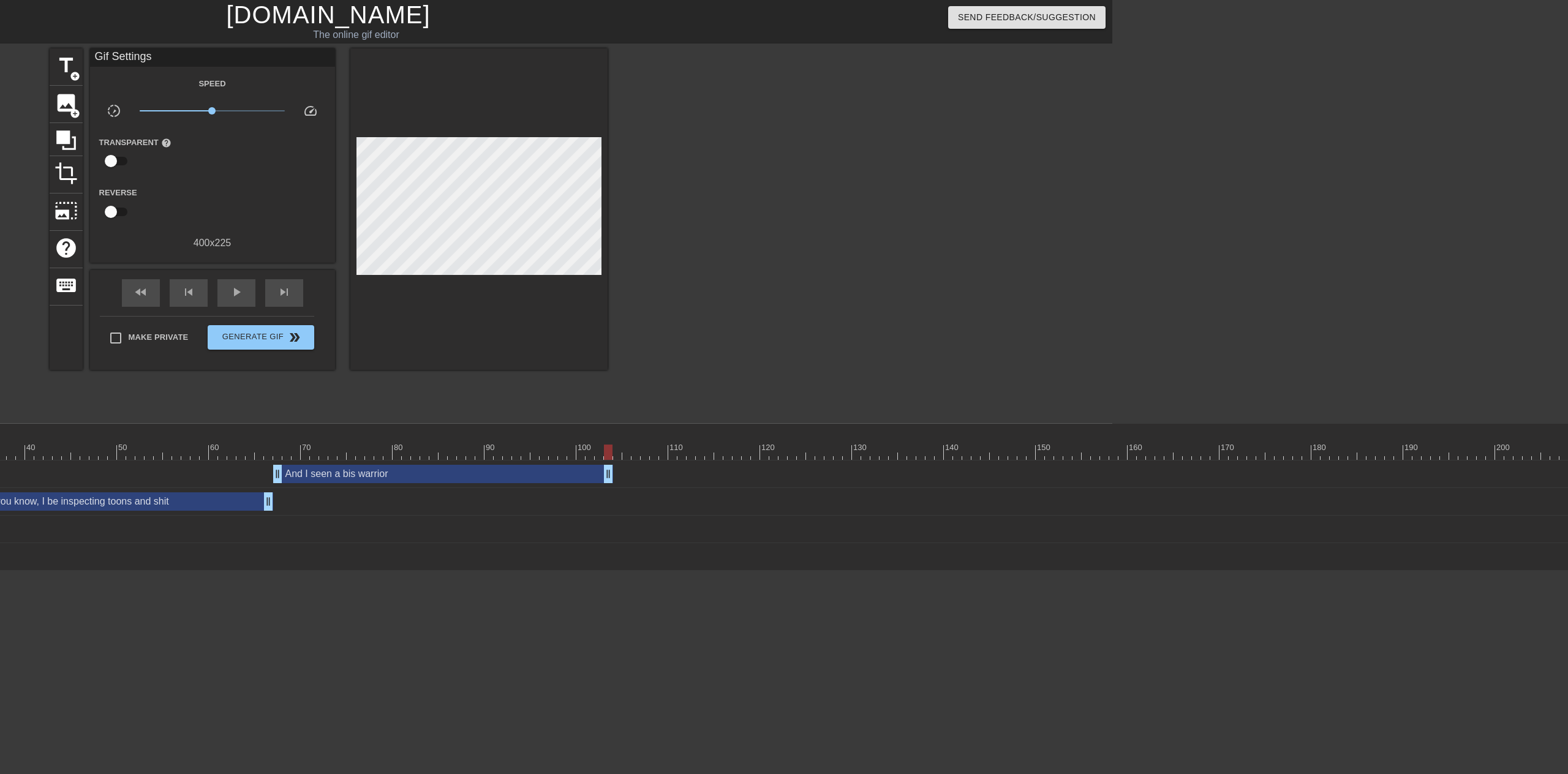
scroll to position [0, 454]
drag, startPoint x: 609, startPoint y: 477, endPoint x: 549, endPoint y: 479, distance: 60.0
click at [80, 73] on span "add_circle" at bounding box center [77, 76] width 11 height 11
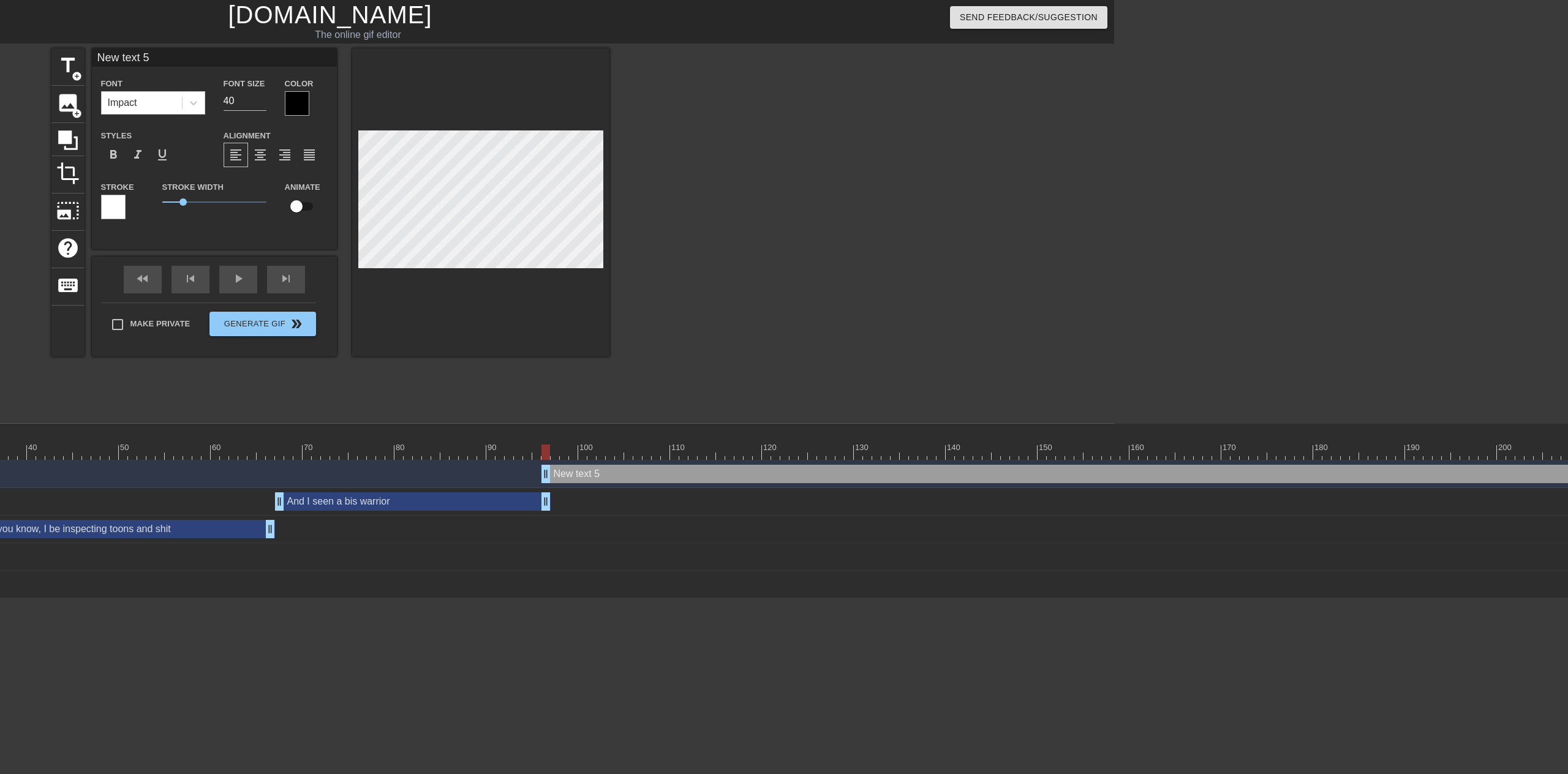
click at [184, 54] on input "New text 5" at bounding box center [214, 58] width 245 height 18
click at [257, 154] on span "format_align_center" at bounding box center [260, 154] width 15 height 15
drag, startPoint x: 546, startPoint y: 472, endPoint x: 552, endPoint y: 473, distance: 6.1
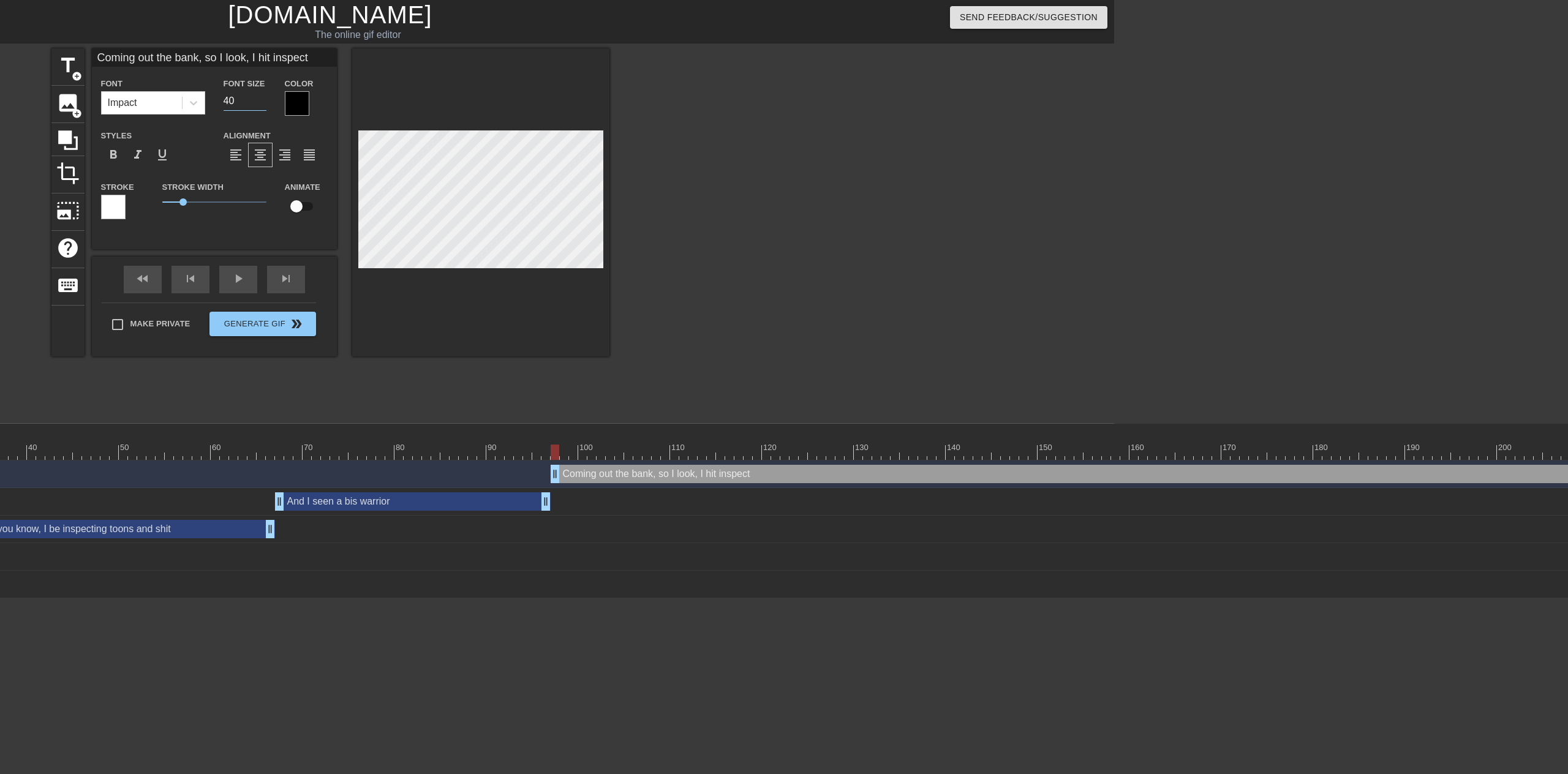
click at [235, 104] on input "40" at bounding box center [245, 101] width 43 height 20
click at [259, 104] on input "39" at bounding box center [245, 101] width 43 height 20
click at [259, 104] on input "38" at bounding box center [245, 101] width 43 height 20
click at [259, 104] on input "37" at bounding box center [245, 101] width 43 height 20
click at [259, 104] on input "36" at bounding box center [245, 101] width 43 height 20
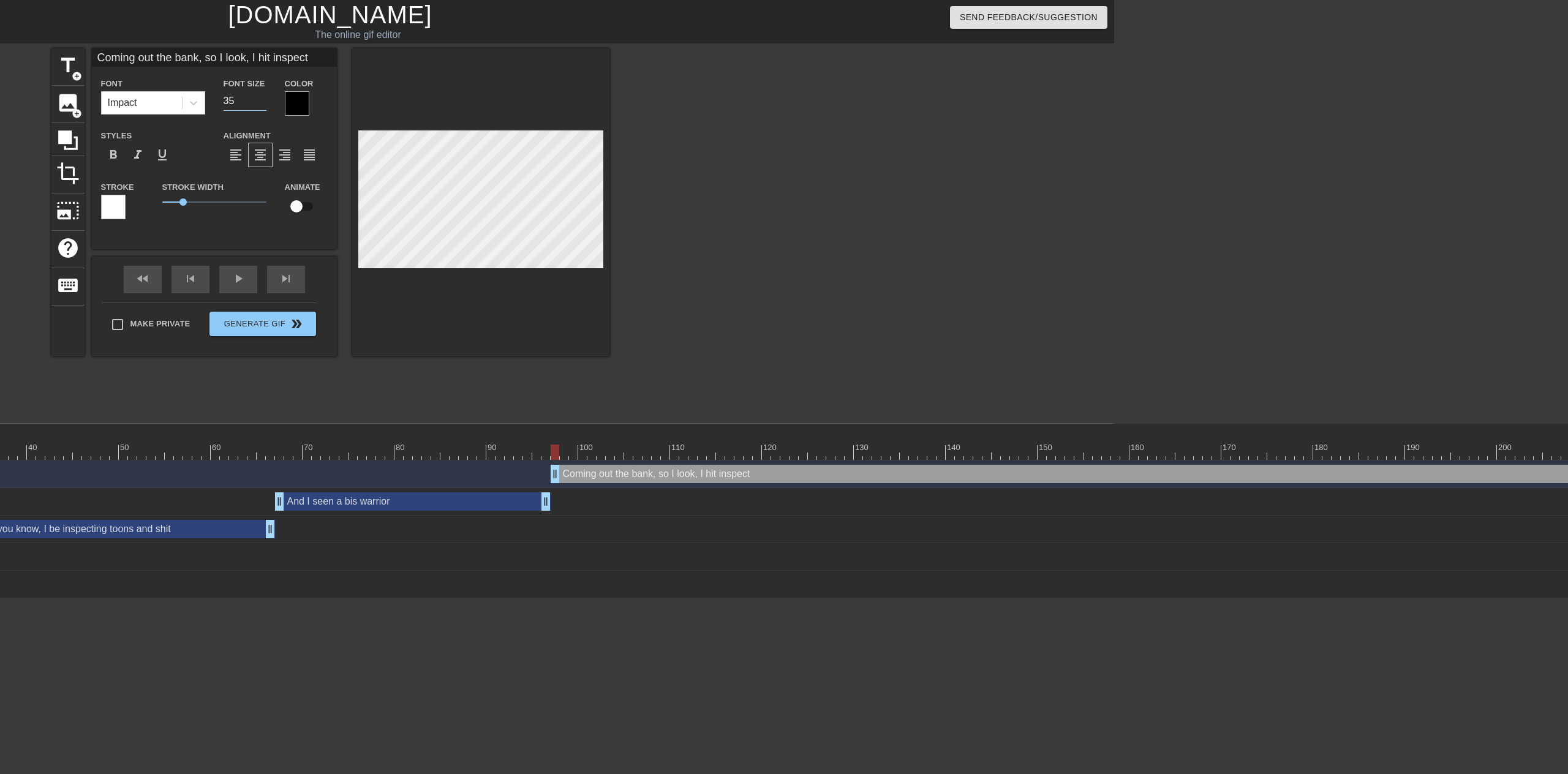
click at [259, 104] on input "35" at bounding box center [245, 101] width 43 height 20
click at [259, 104] on input "34" at bounding box center [245, 101] width 43 height 20
click at [259, 104] on input "33" at bounding box center [245, 101] width 43 height 20
click at [259, 104] on input "32" at bounding box center [245, 101] width 43 height 20
click at [259, 104] on input "31" at bounding box center [245, 101] width 43 height 20
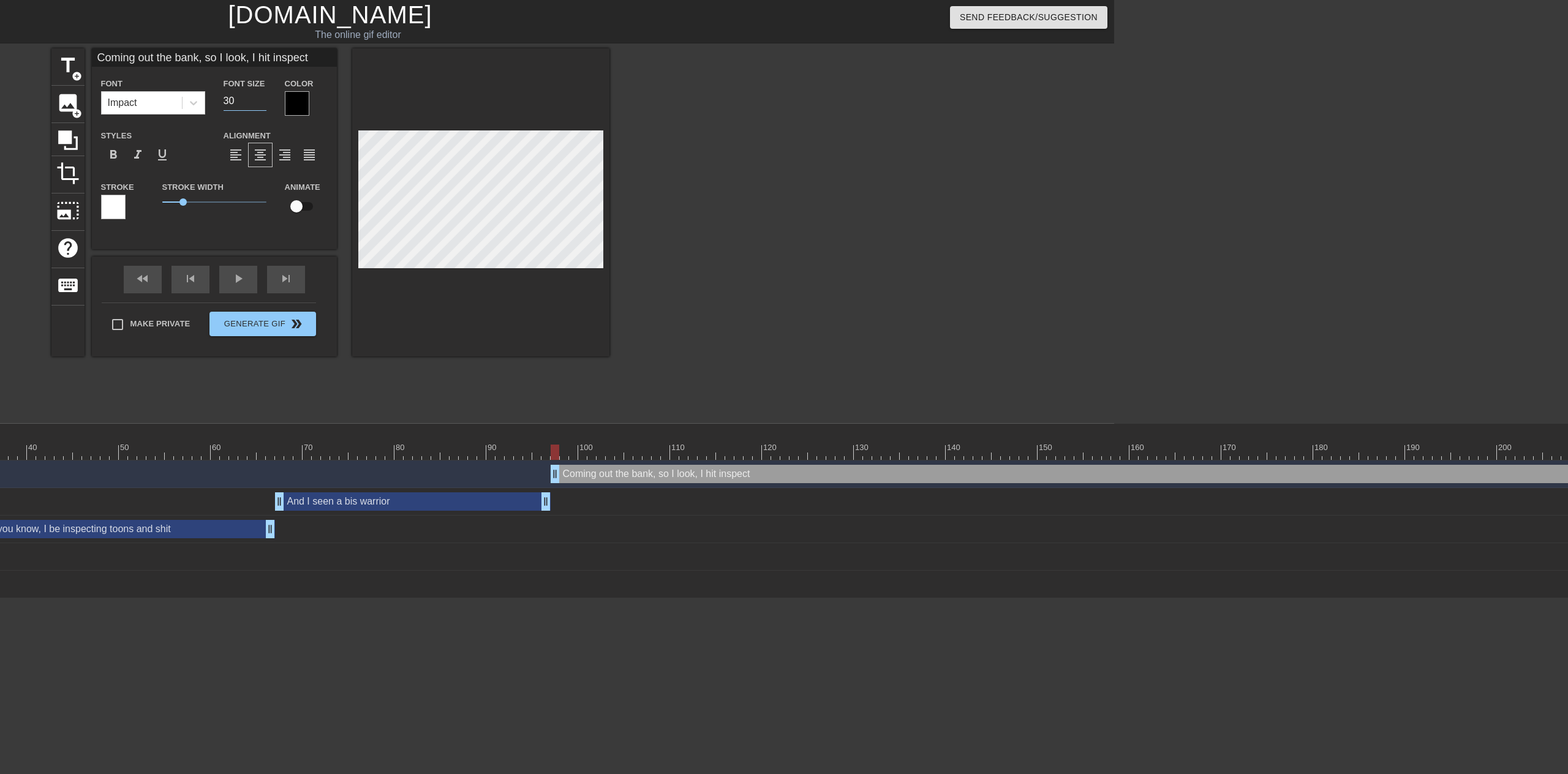
click at [259, 104] on input "30" at bounding box center [245, 101] width 43 height 20
click at [259, 104] on input "29" at bounding box center [245, 101] width 43 height 20
click at [258, 104] on input "28" at bounding box center [245, 101] width 43 height 20
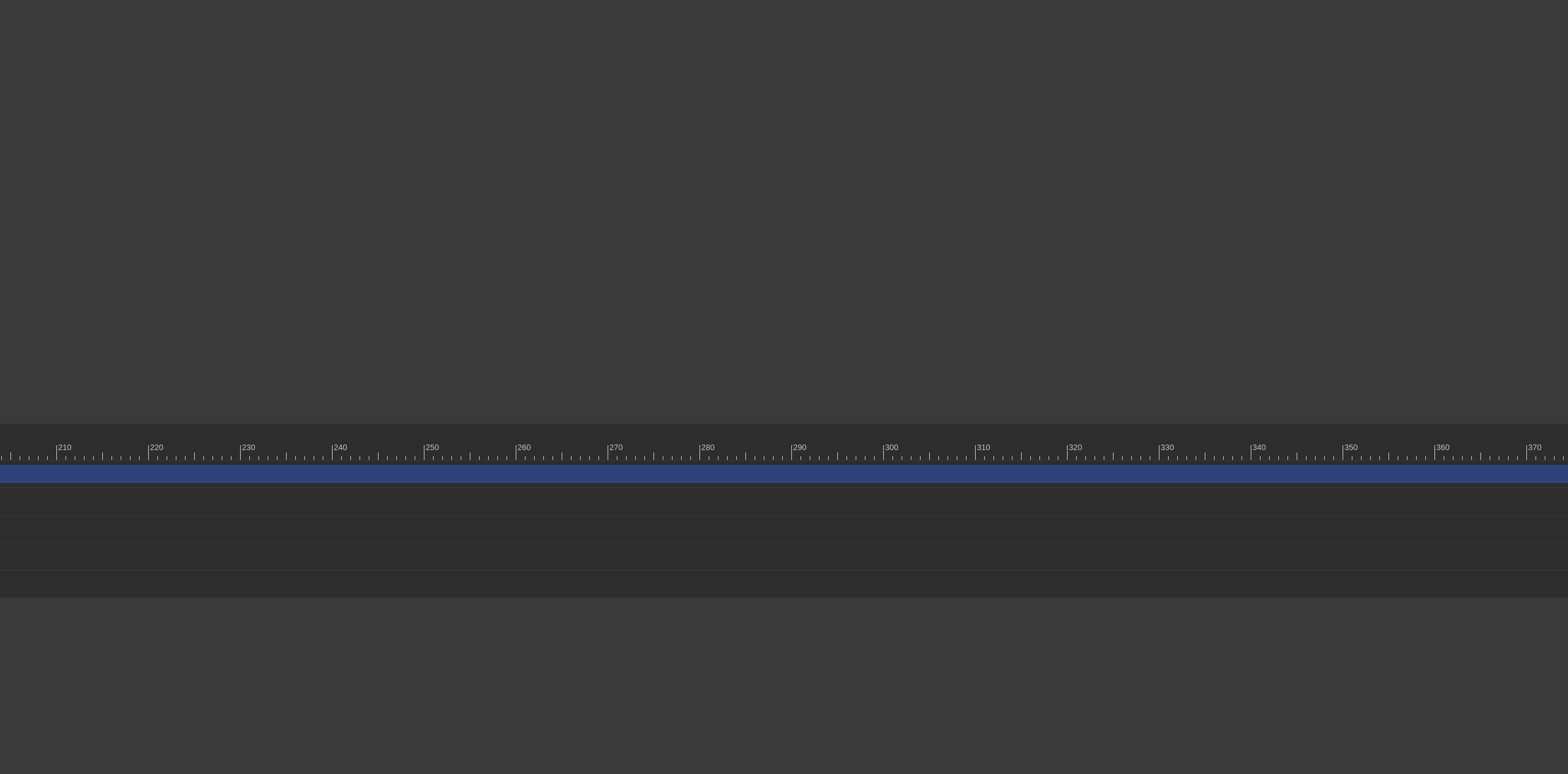
scroll to position [0, 2003]
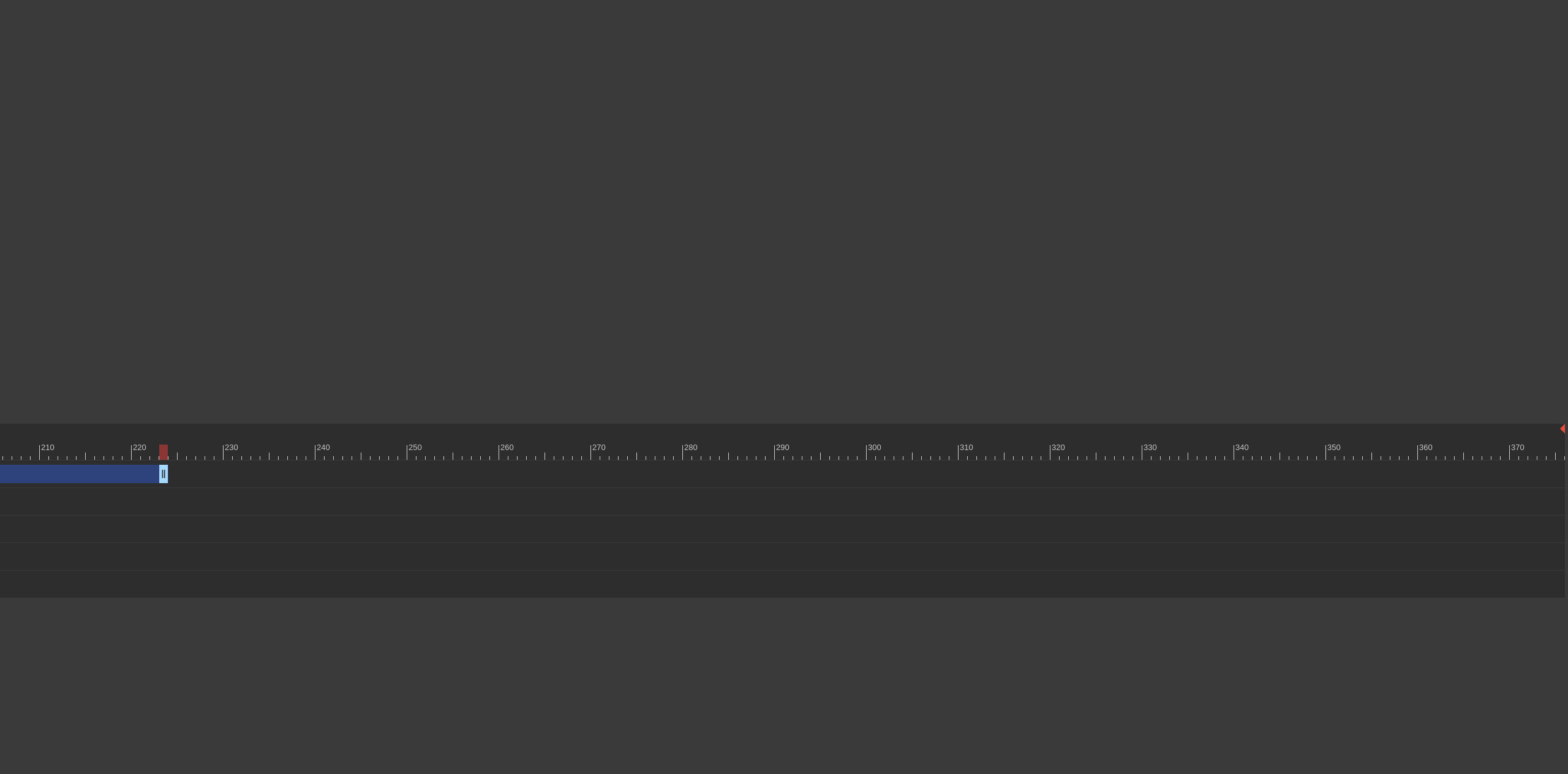
drag, startPoint x: 1560, startPoint y: 477, endPoint x: 147, endPoint y: 476, distance: 1413.0
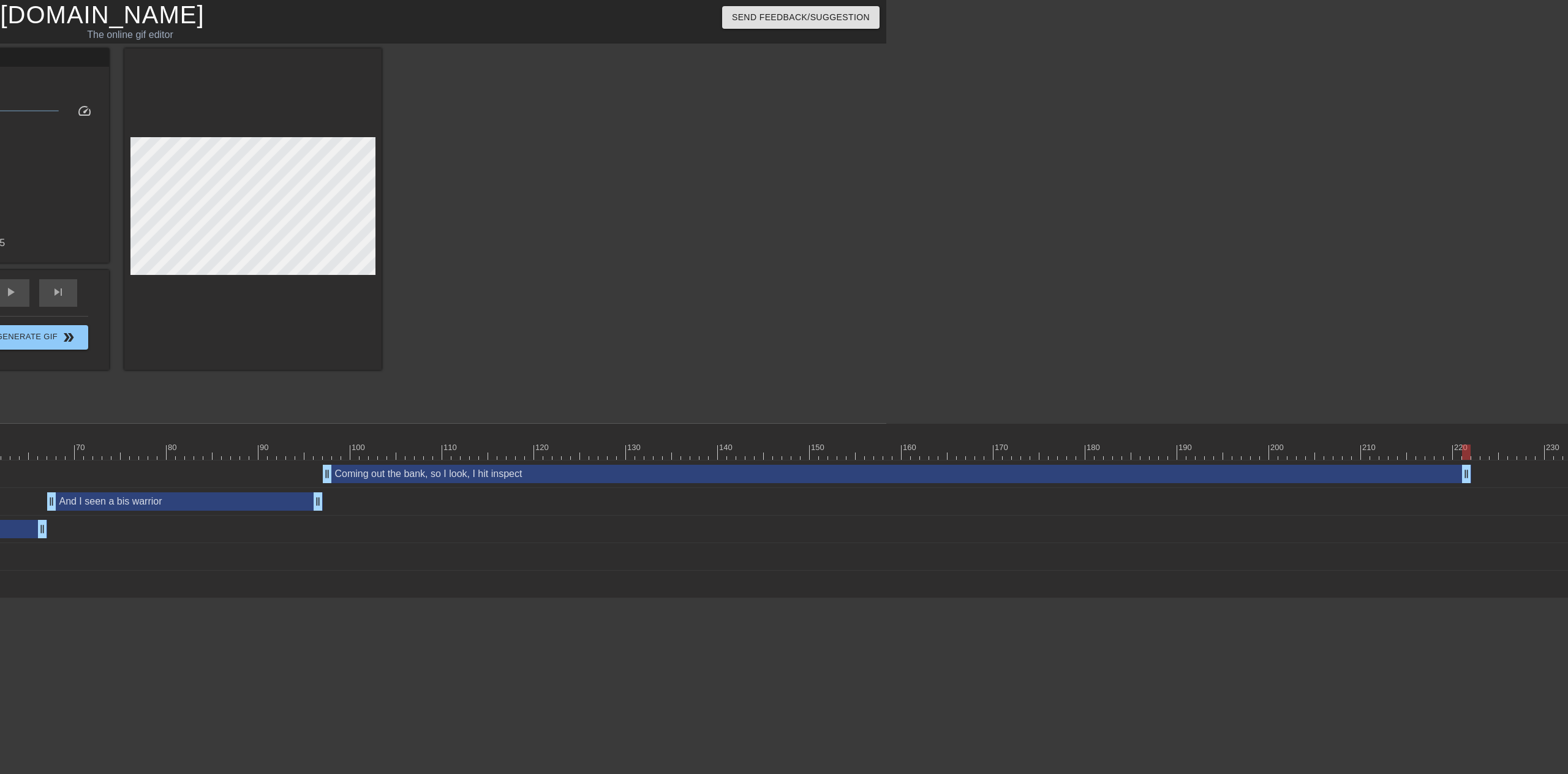
scroll to position [0, 680]
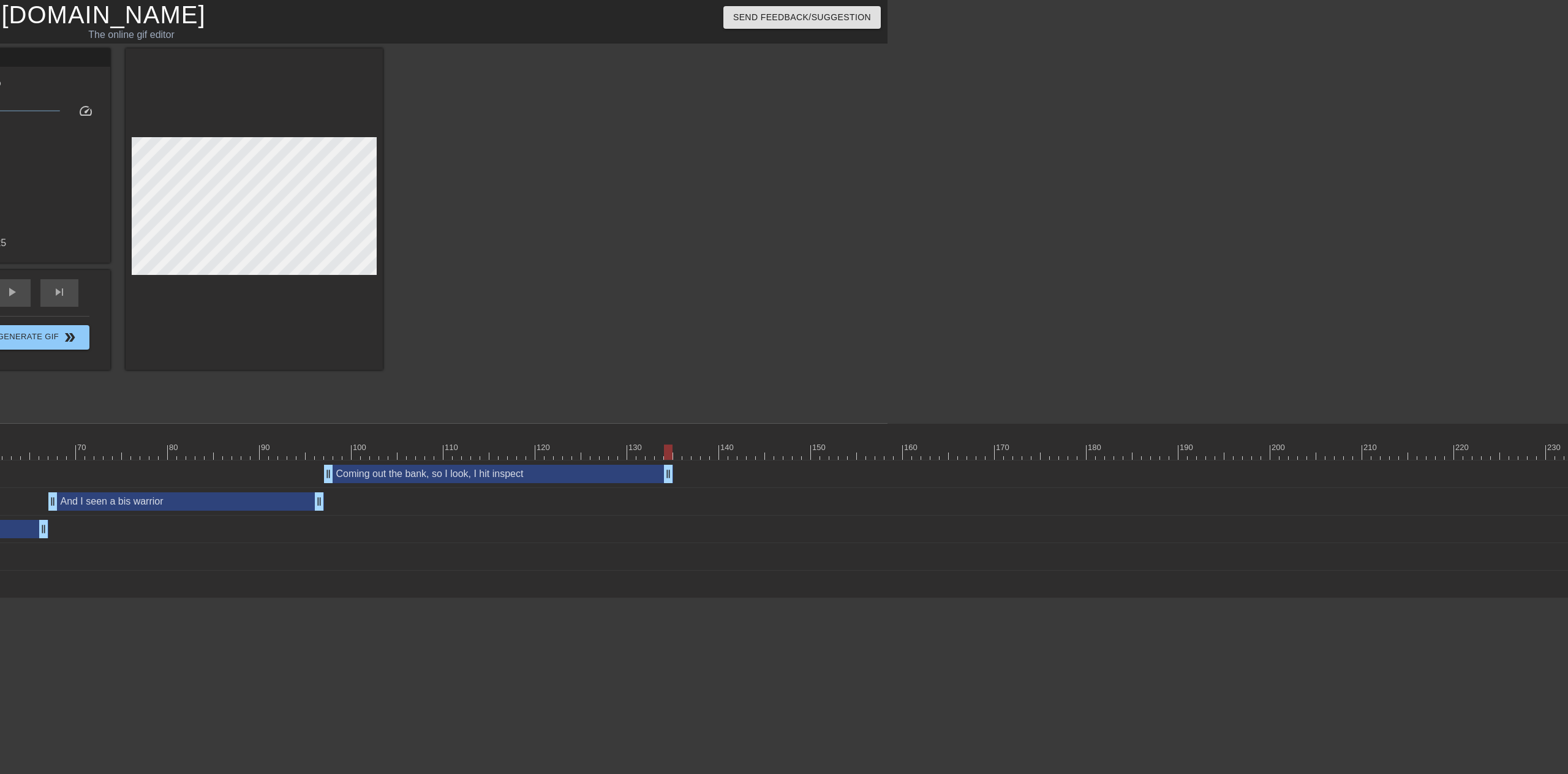
drag, startPoint x: 1467, startPoint y: 474, endPoint x: 665, endPoint y: 479, distance: 802.0
click at [888, 357] on html "menu_book Browse the tutorials! [DOMAIN_NAME] The online gif editor Send Feedba…" at bounding box center [104, 299] width 1568 height 598
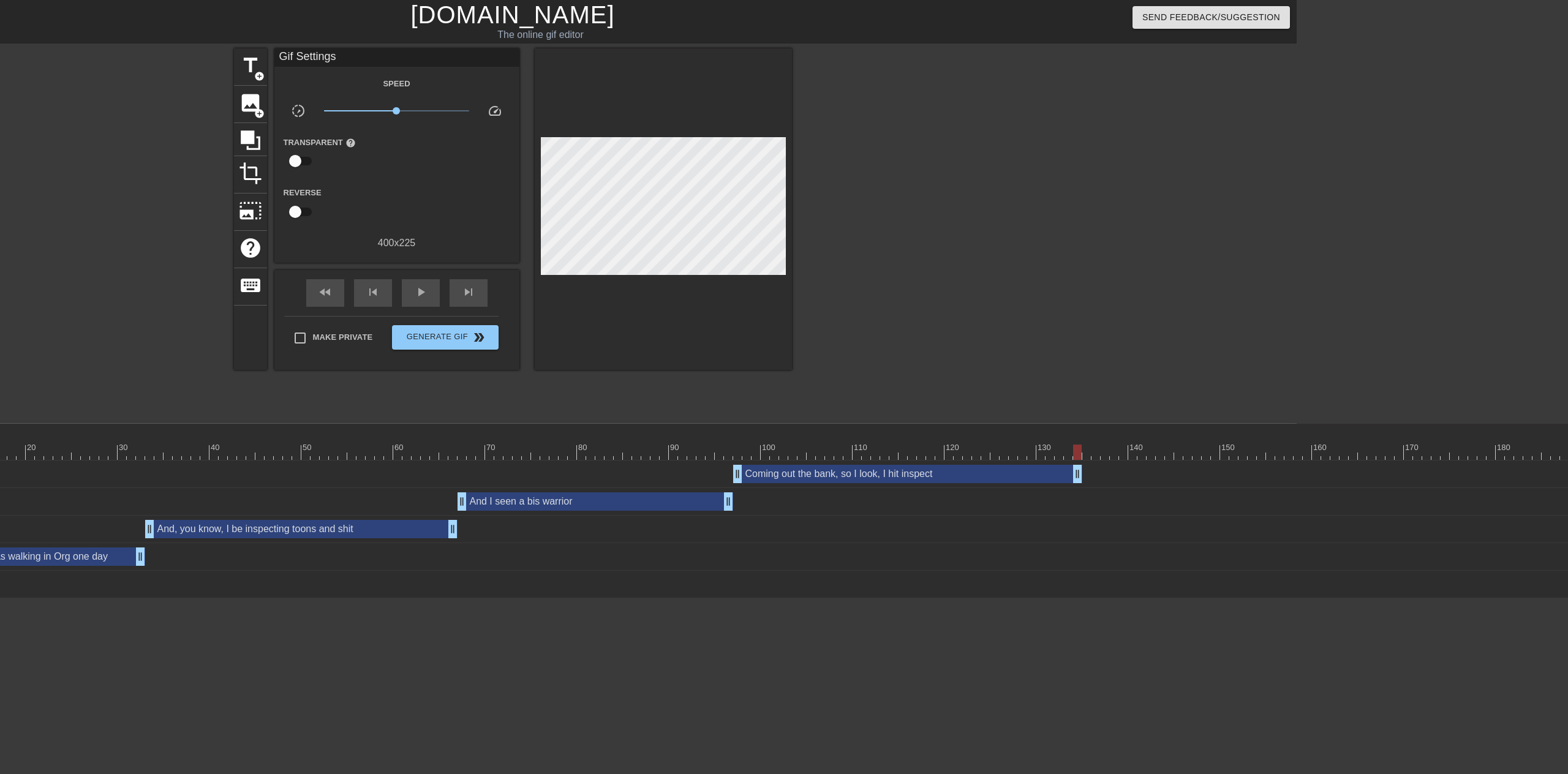
scroll to position [0, 266]
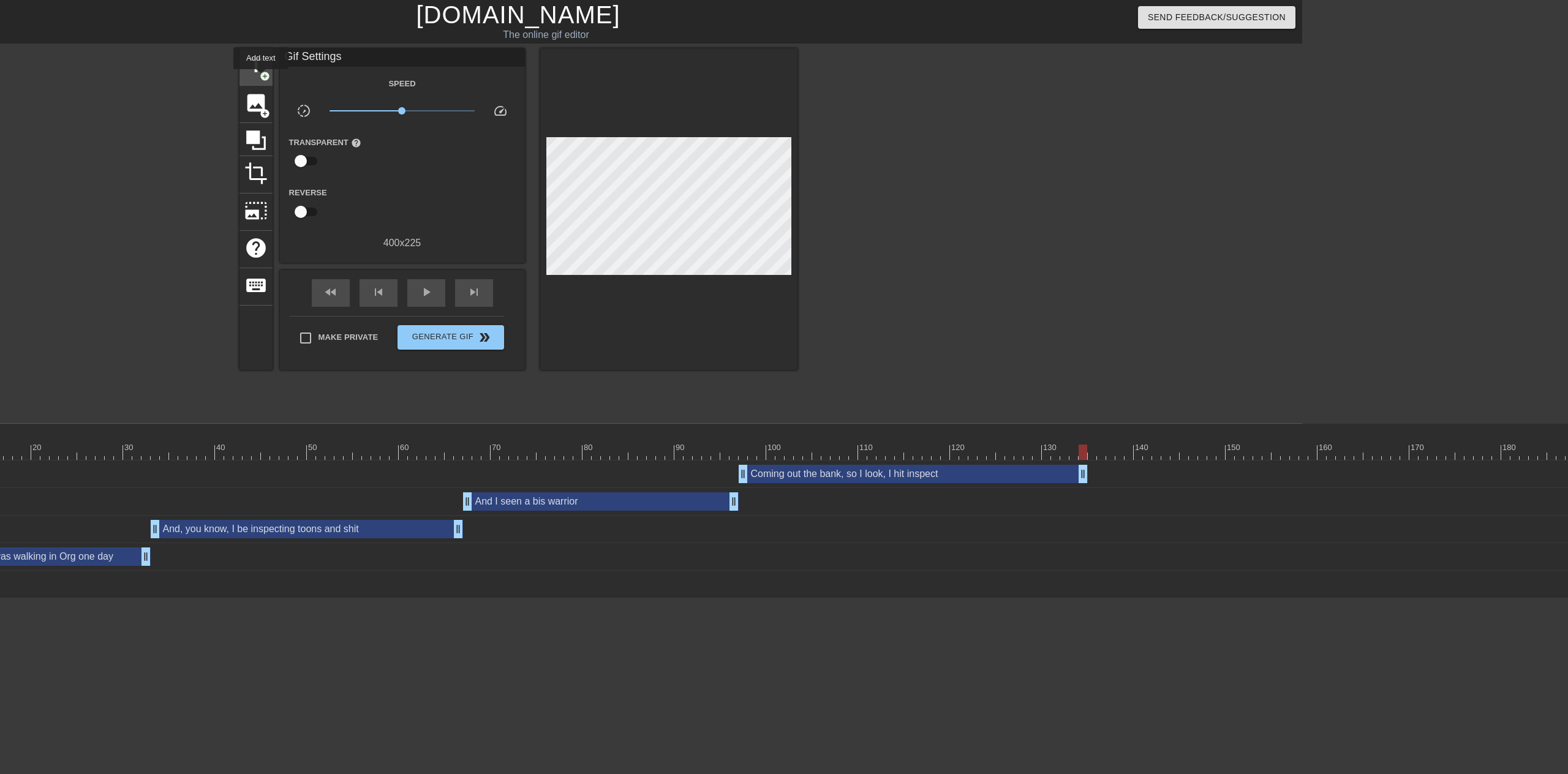
click at [260, 66] on span "title" at bounding box center [256, 65] width 23 height 23
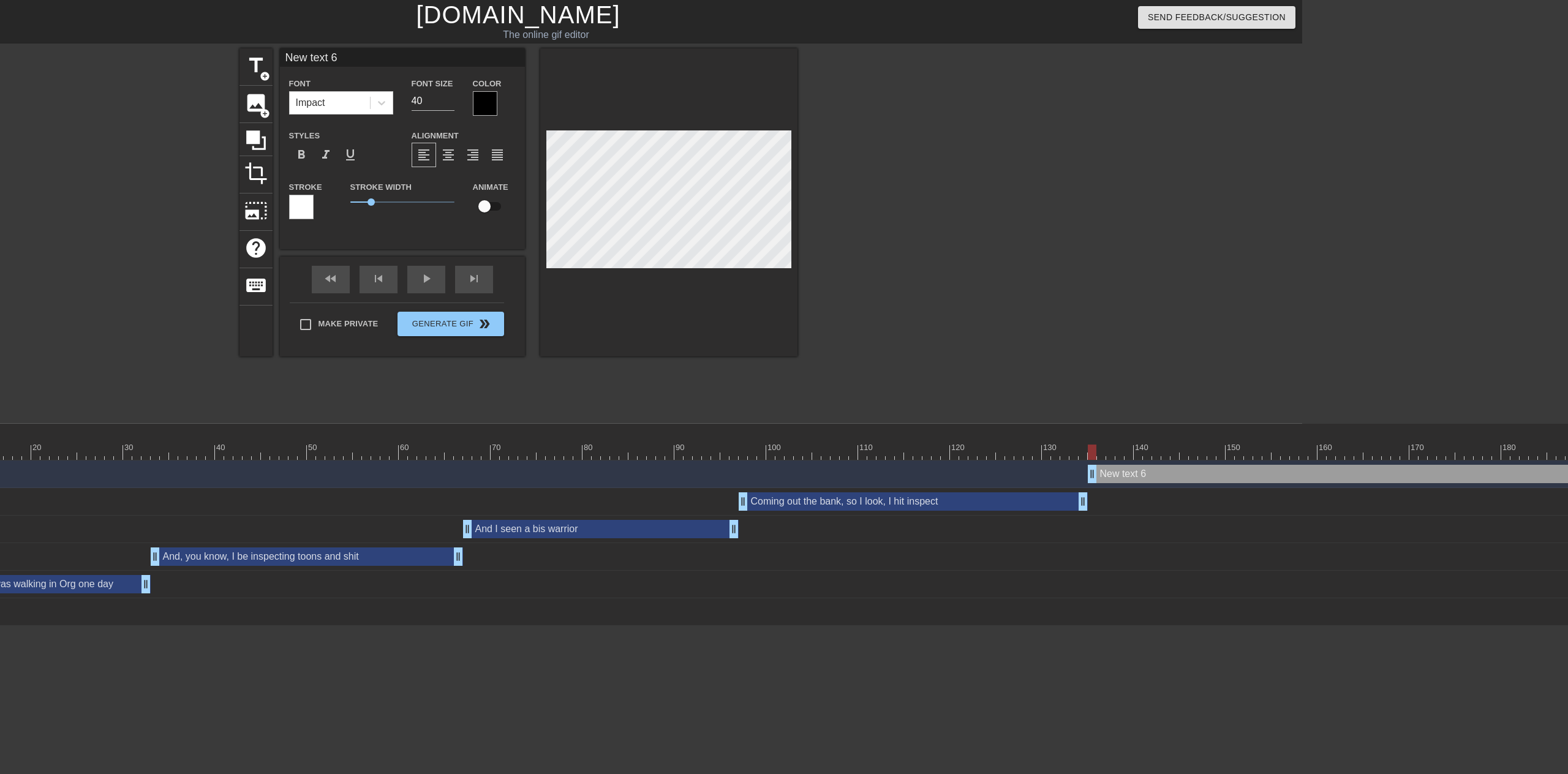
drag, startPoint x: 1084, startPoint y: 472, endPoint x: 1091, endPoint y: 472, distance: 7.0
drag, startPoint x: 348, startPoint y: 60, endPoint x: 271, endPoint y: 59, distance: 77.0
click at [271, 59] on div "title add_circle image add_circle crop photo_size_select_large help keyboard Ne…" at bounding box center [518, 202] width 558 height 308
click at [424, 101] on input "40" at bounding box center [433, 101] width 43 height 20
click at [450, 105] on input "39" at bounding box center [433, 101] width 43 height 20
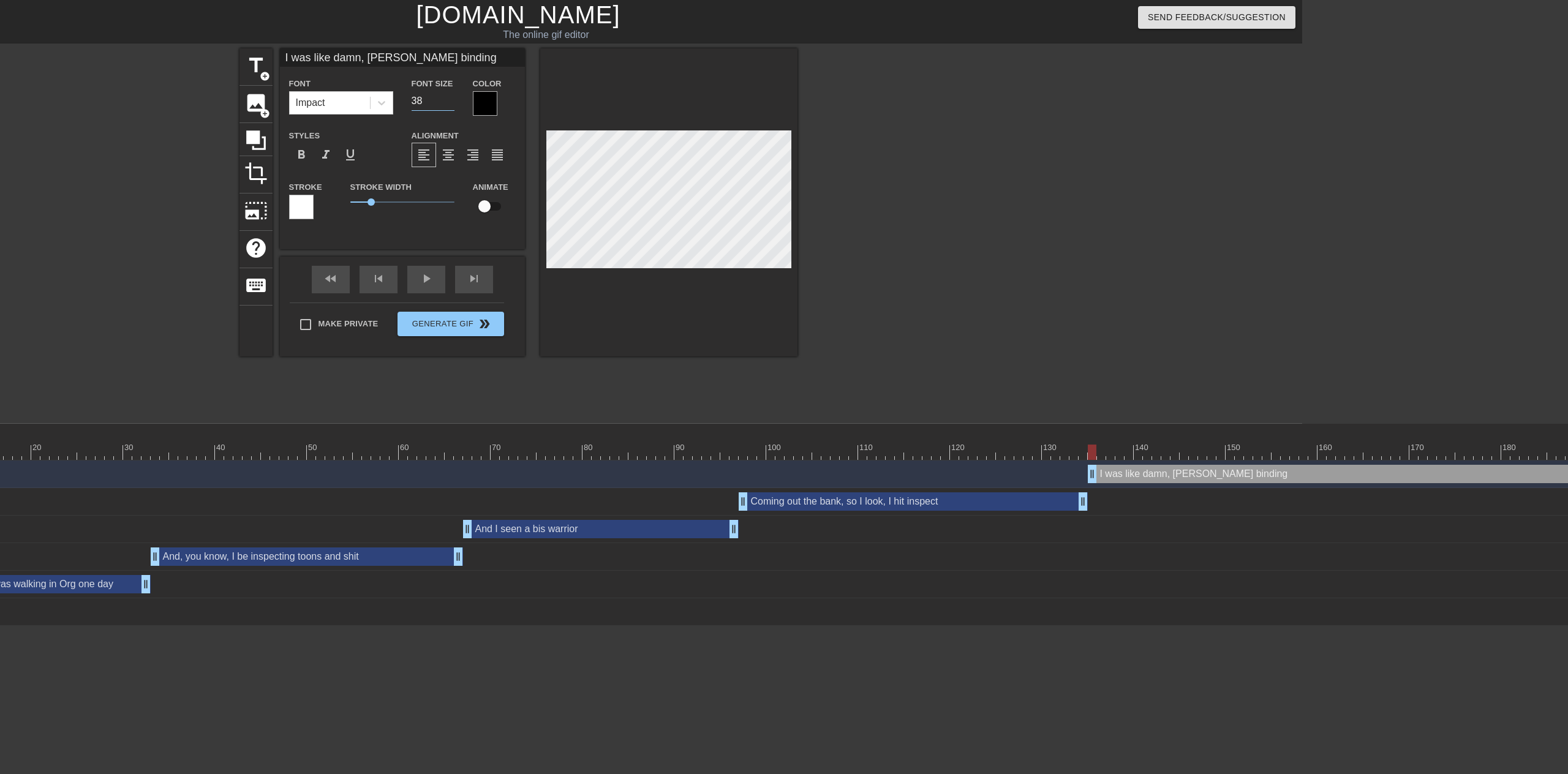
click at [451, 104] on input "38" at bounding box center [433, 101] width 43 height 20
click at [451, 104] on input "37" at bounding box center [433, 101] width 43 height 20
click at [451, 104] on input "36" at bounding box center [433, 101] width 43 height 20
click at [451, 104] on input "35" at bounding box center [433, 101] width 43 height 20
click at [451, 104] on input "34" at bounding box center [433, 101] width 43 height 20
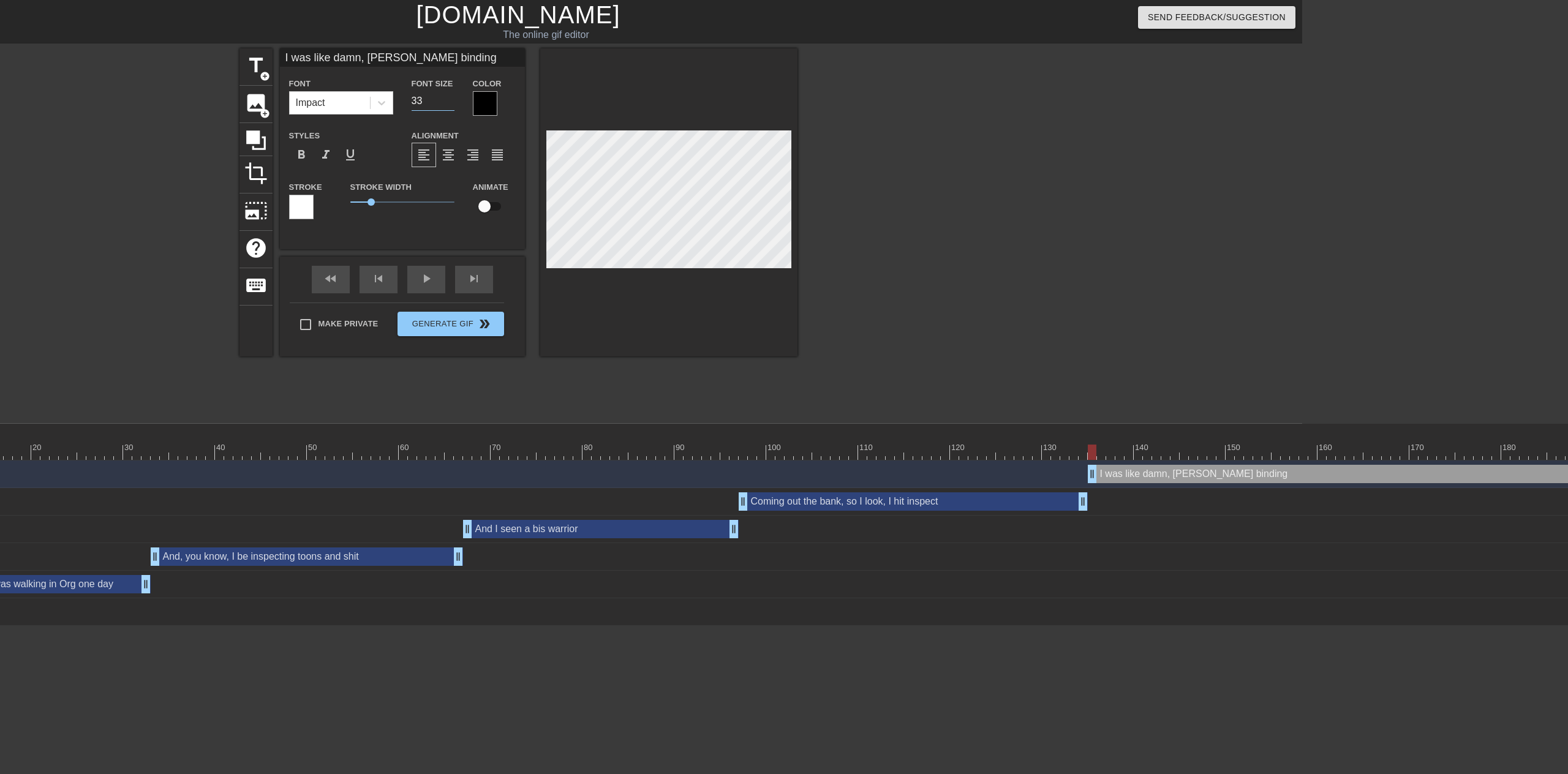
click at [451, 104] on input "33" at bounding box center [433, 101] width 43 height 20
click at [451, 104] on input "32" at bounding box center [433, 101] width 43 height 20
click at [451, 104] on input "31" at bounding box center [433, 101] width 43 height 20
click at [451, 104] on input "30" at bounding box center [433, 101] width 43 height 20
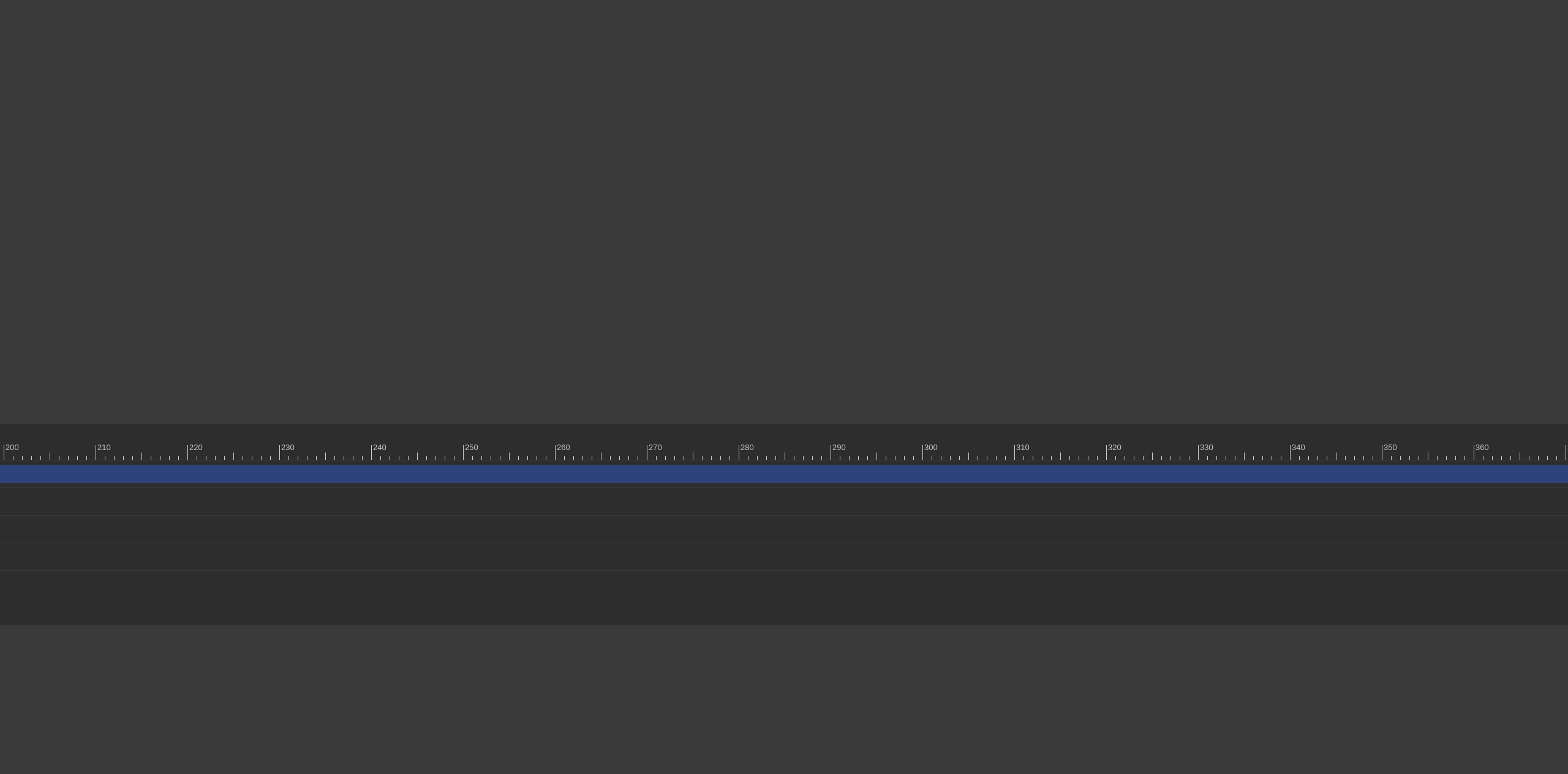
scroll to position [0, 2003]
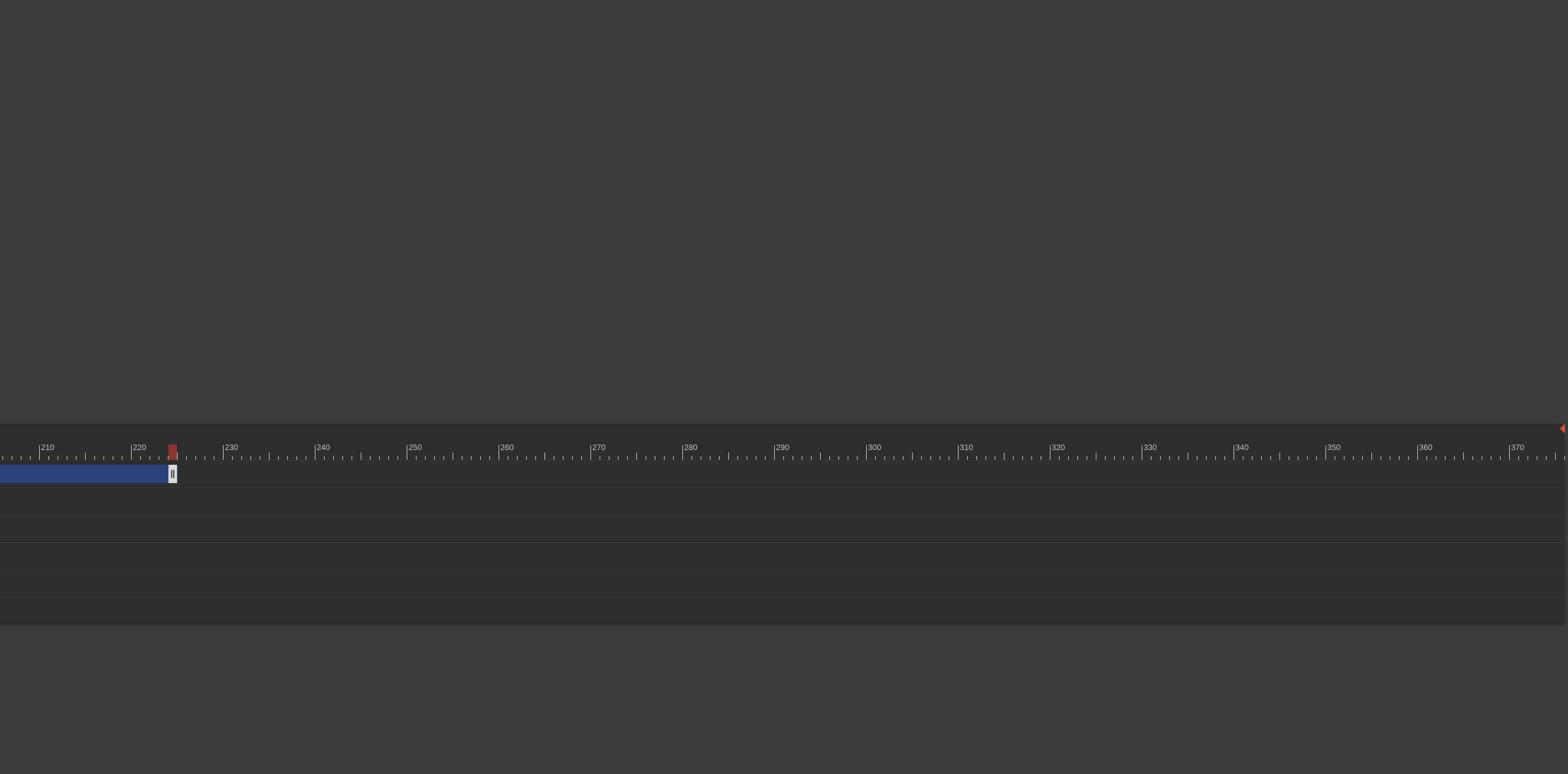
drag, startPoint x: 1558, startPoint y: 474, endPoint x: 172, endPoint y: 474, distance: 1386.0
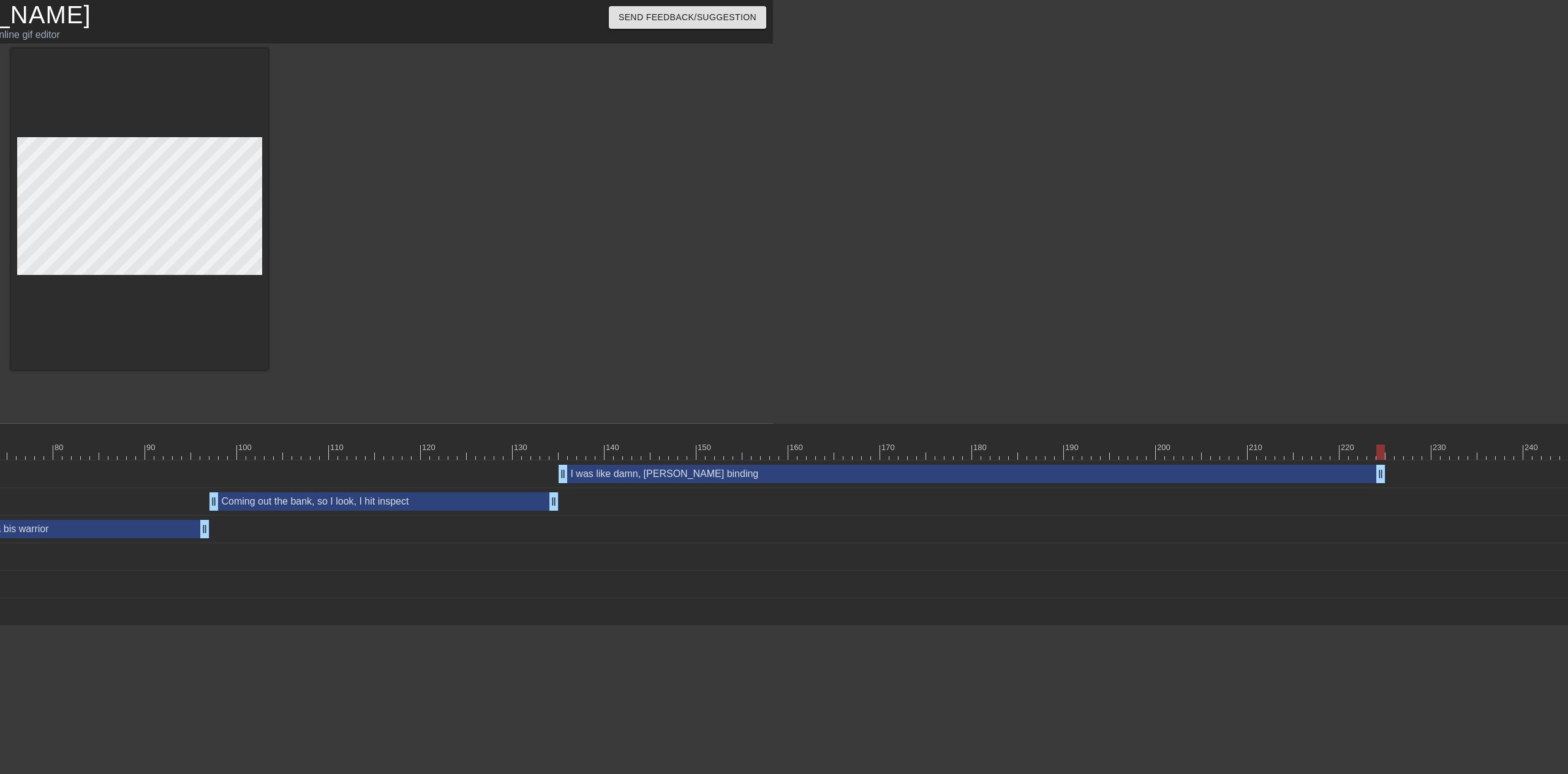
scroll to position [0, 900]
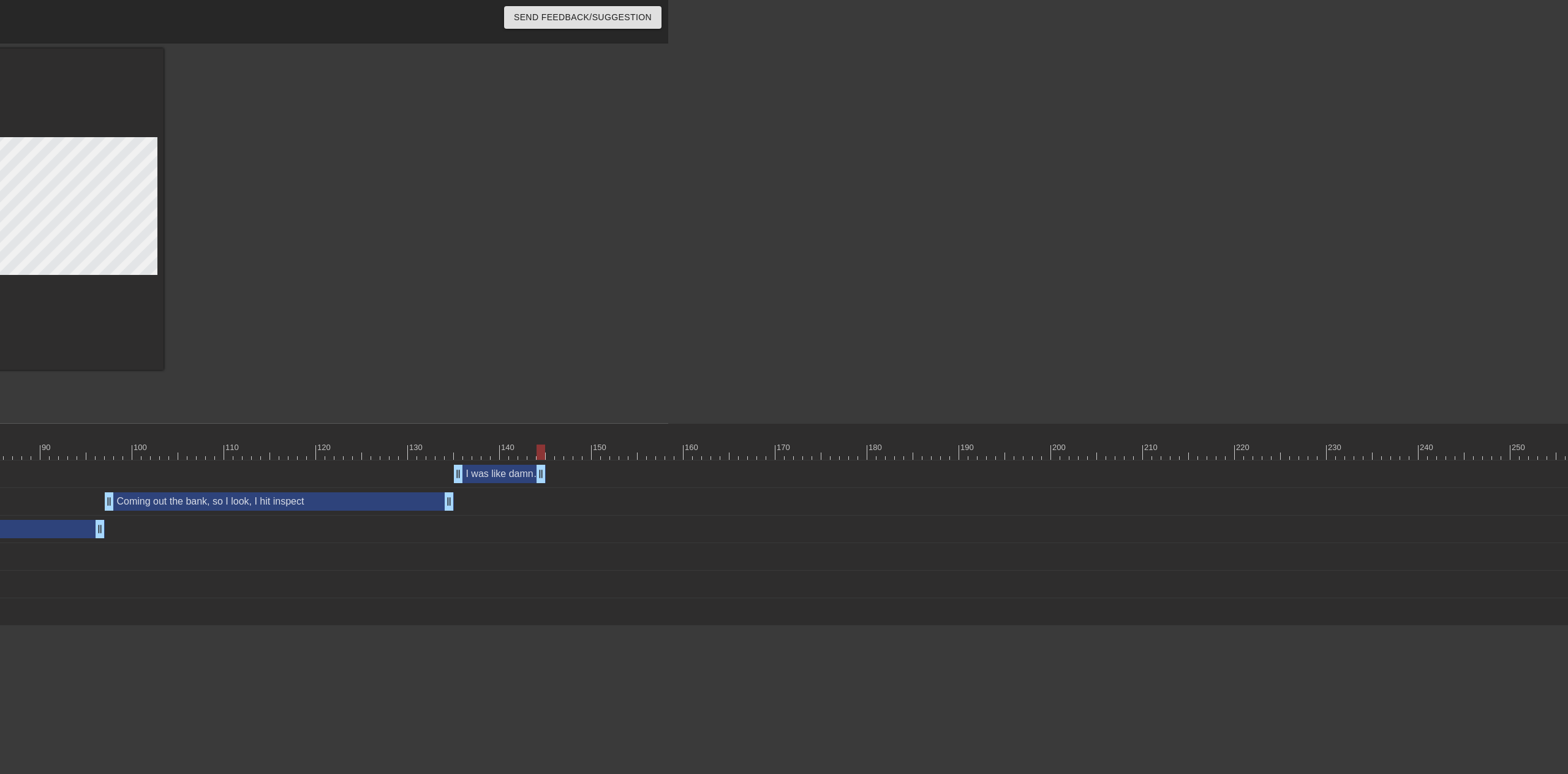
drag, startPoint x: 1247, startPoint y: 484, endPoint x: 538, endPoint y: 475, distance: 709.1
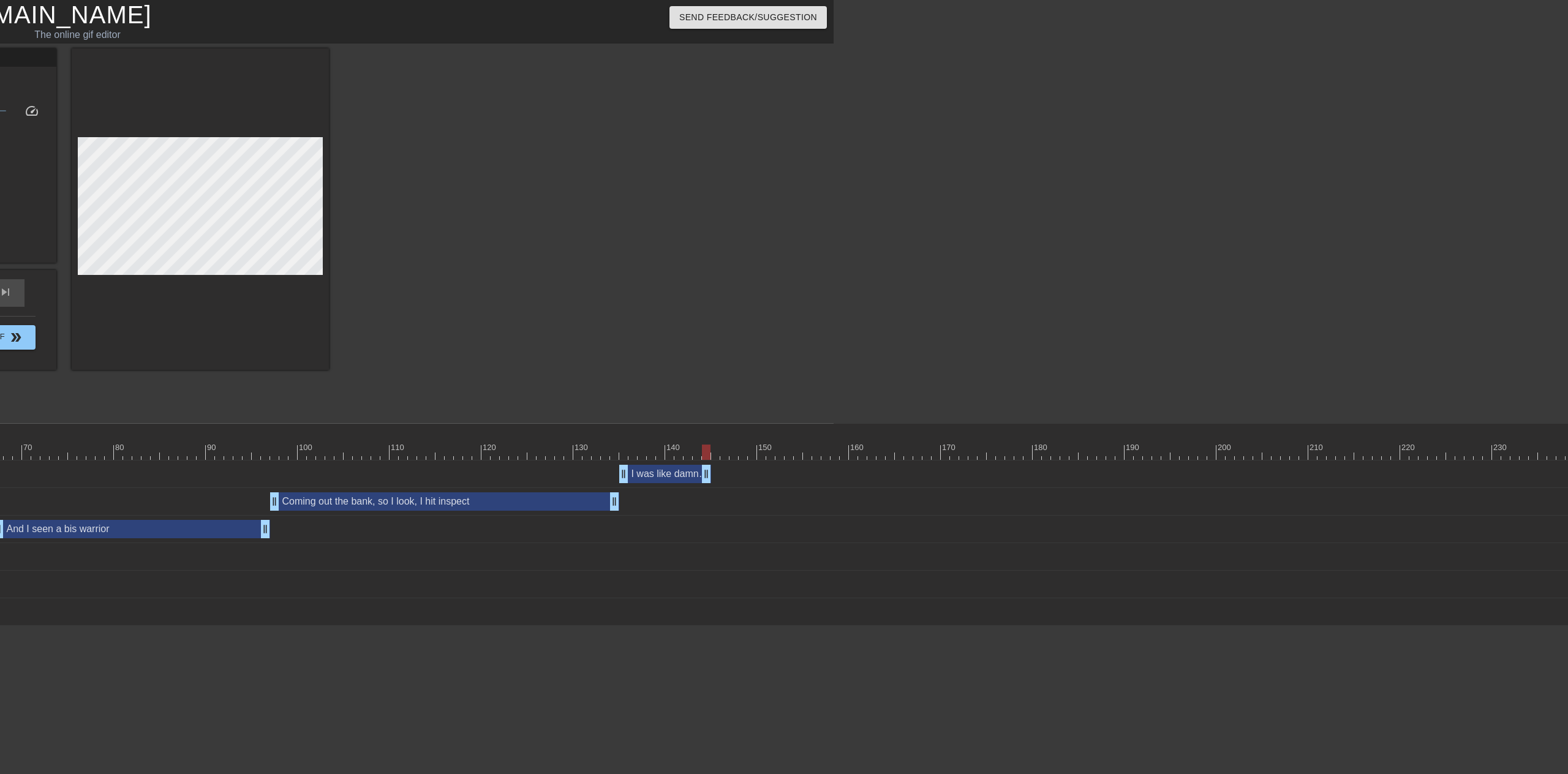
scroll to position [0, 716]
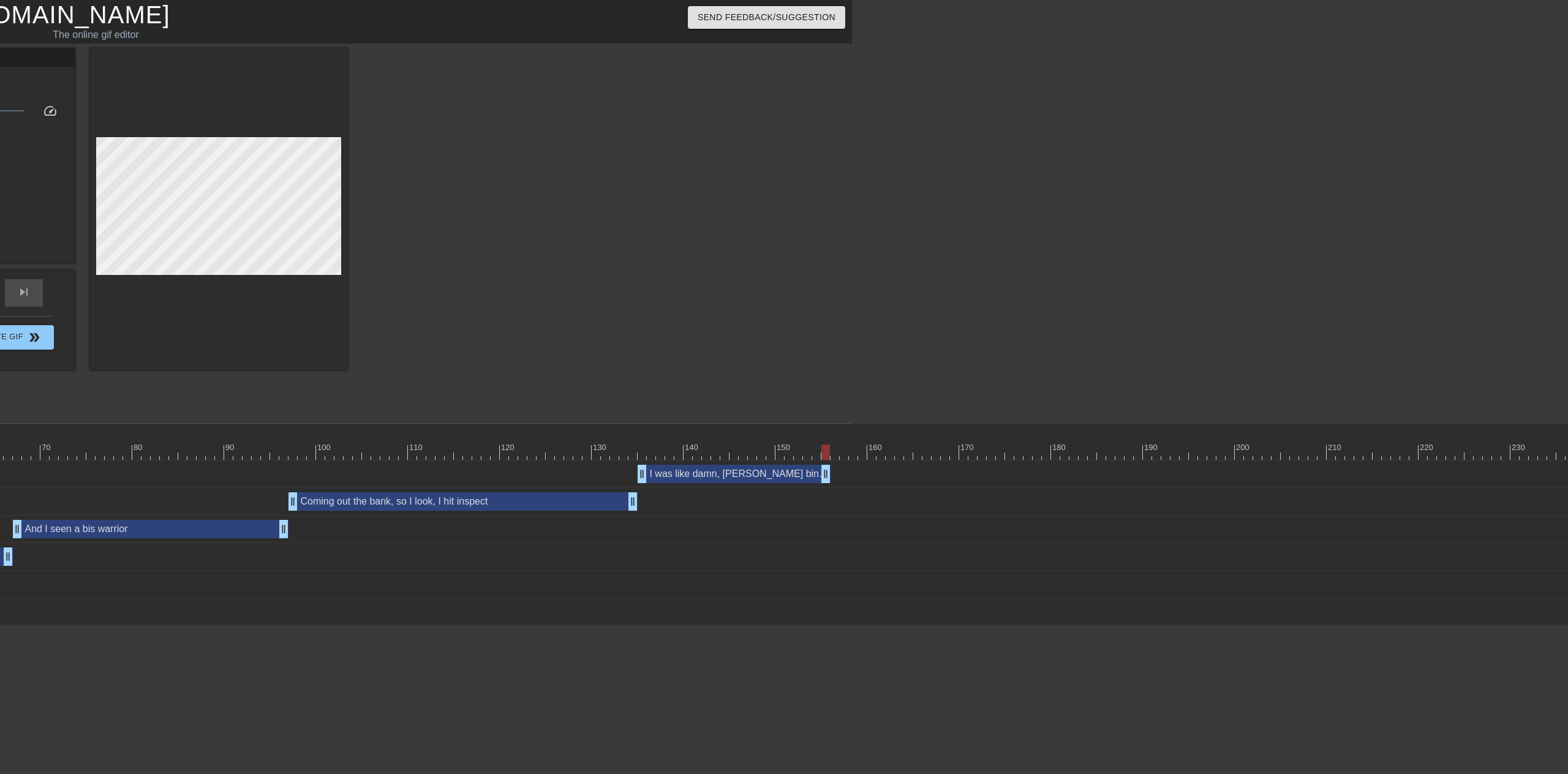
drag, startPoint x: 725, startPoint y: 474, endPoint x: 821, endPoint y: 467, distance: 96.3
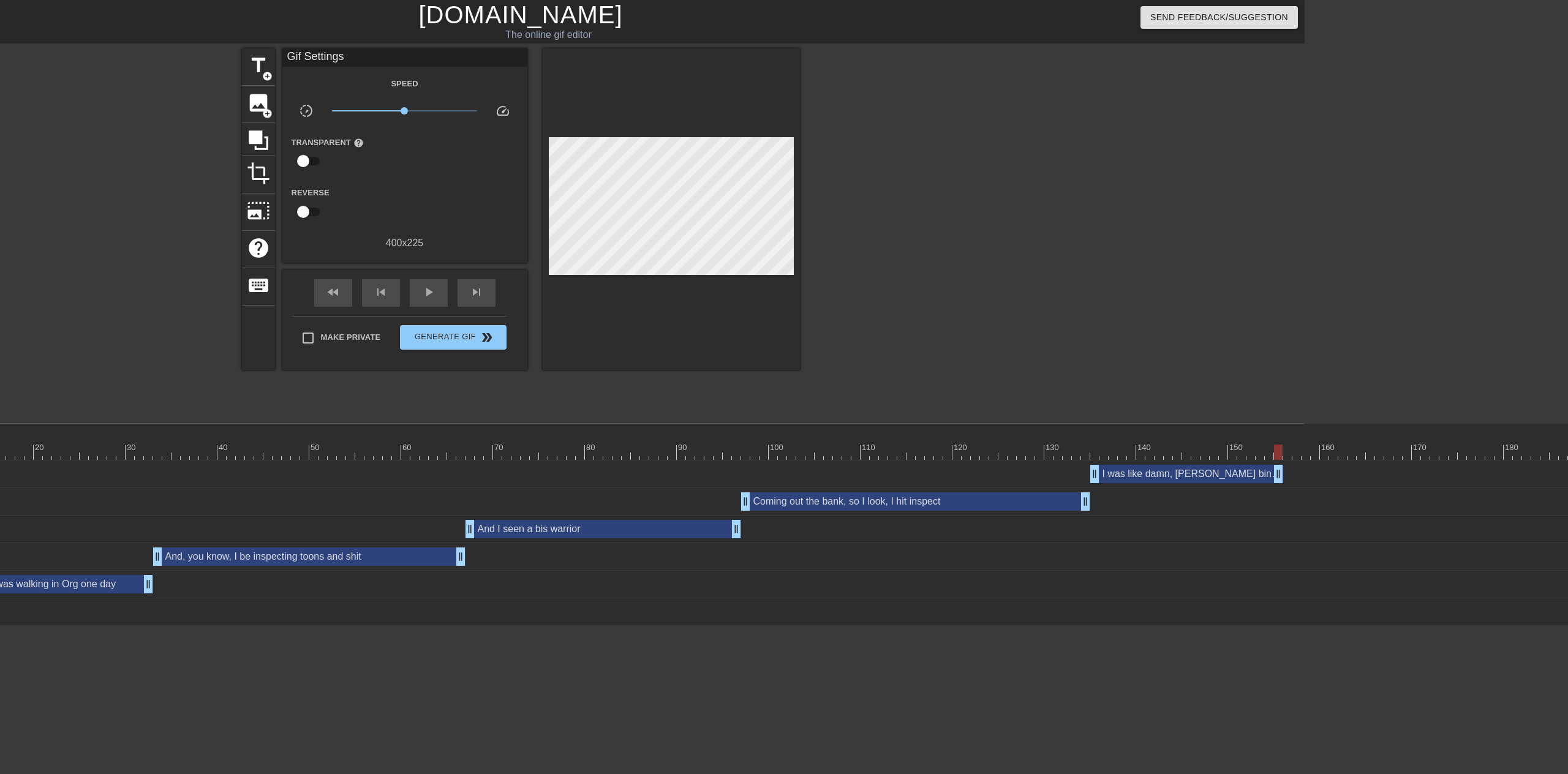
scroll to position [0, 256]
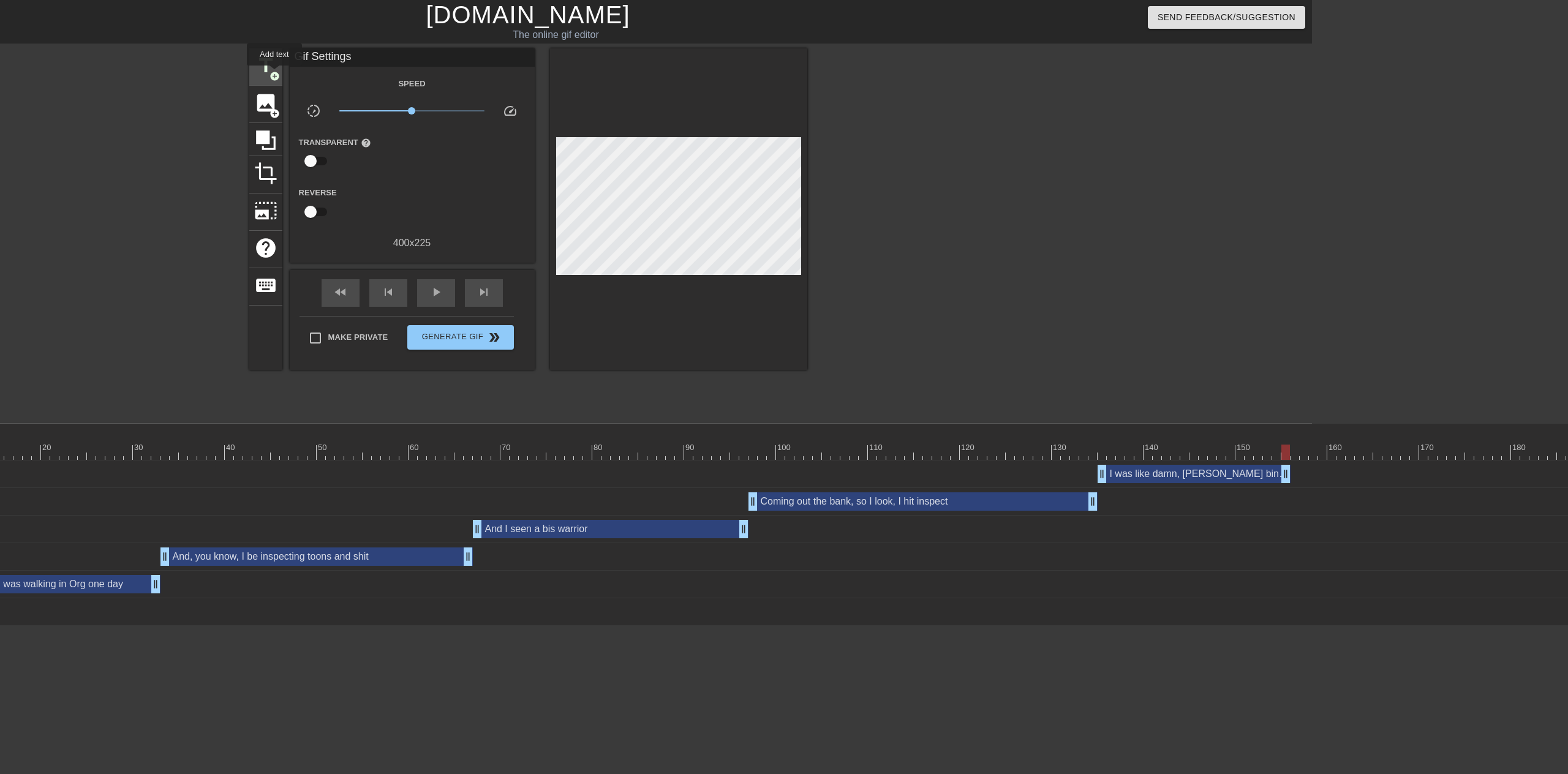
click at [274, 74] on span "add_circle" at bounding box center [274, 76] width 11 height 11
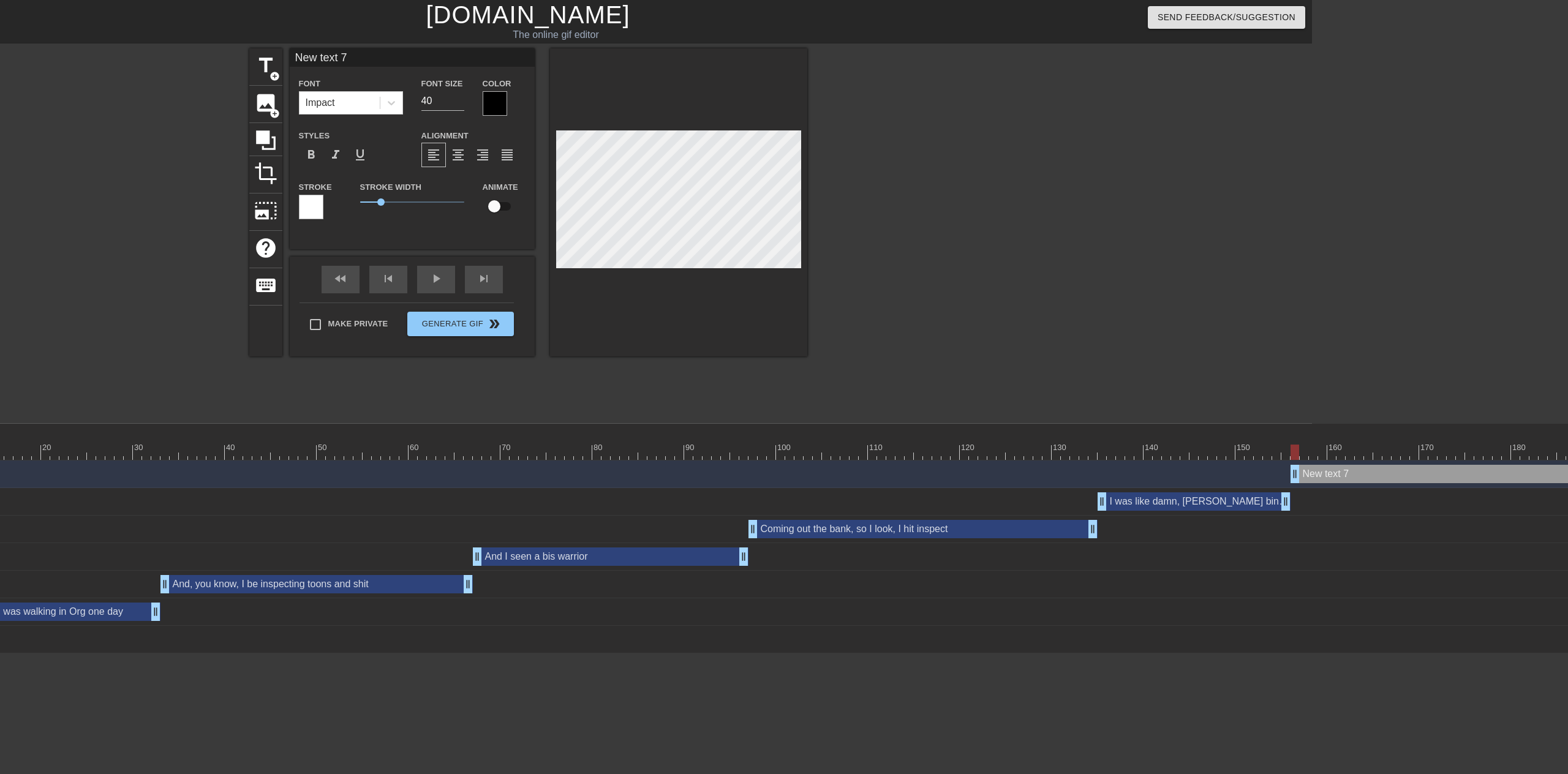
drag, startPoint x: 1283, startPoint y: 474, endPoint x: 1293, endPoint y: 474, distance: 10.0
click at [384, 63] on input "New text 7" at bounding box center [412, 58] width 245 height 18
drag, startPoint x: 346, startPoint y: 61, endPoint x: 281, endPoint y: 61, distance: 65.0
click at [281, 61] on div "title add_circle image add_circle crop photo_size_select_large help keyboard Ne…" at bounding box center [528, 202] width 558 height 308
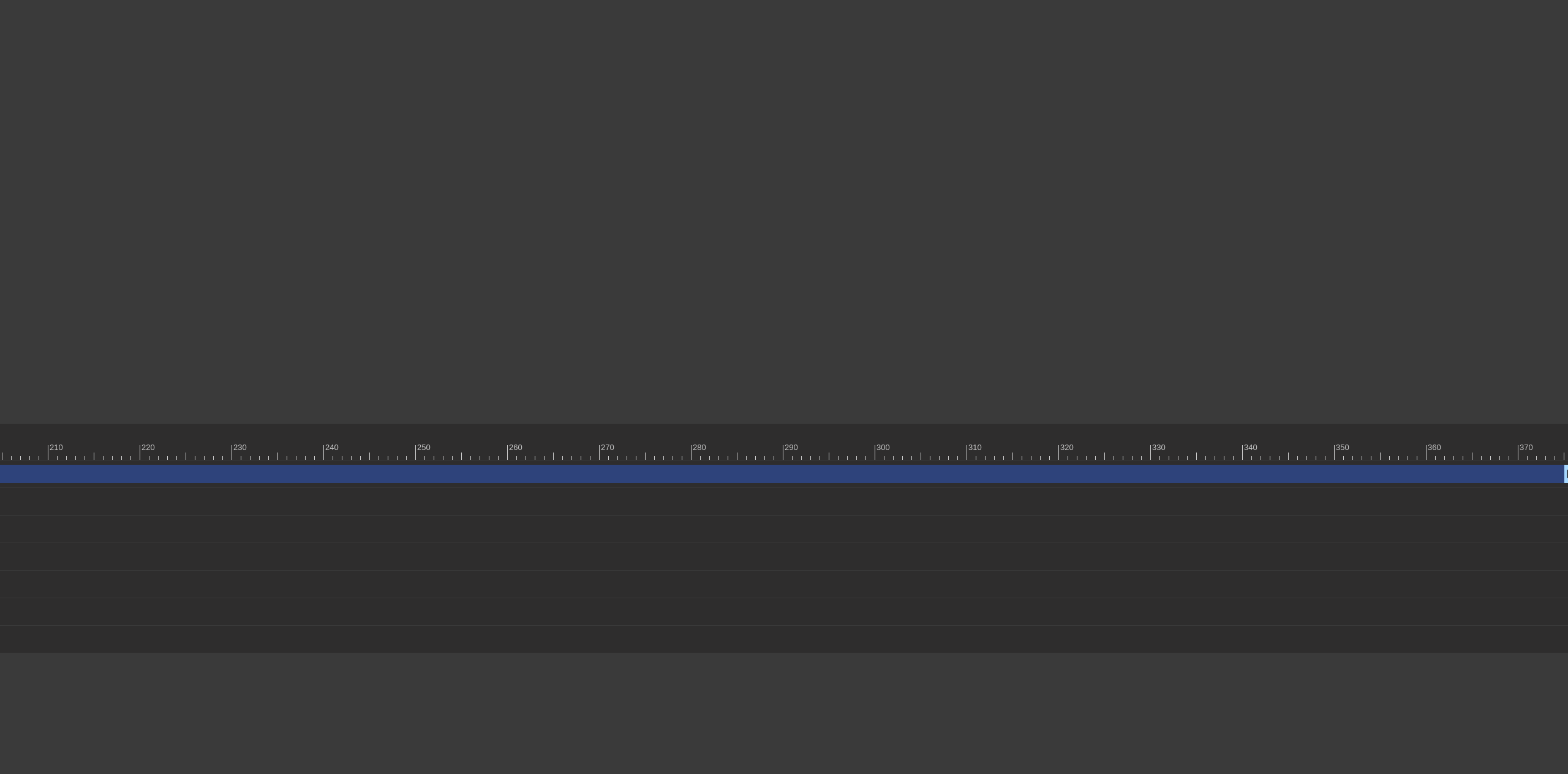
scroll to position [0, 2003]
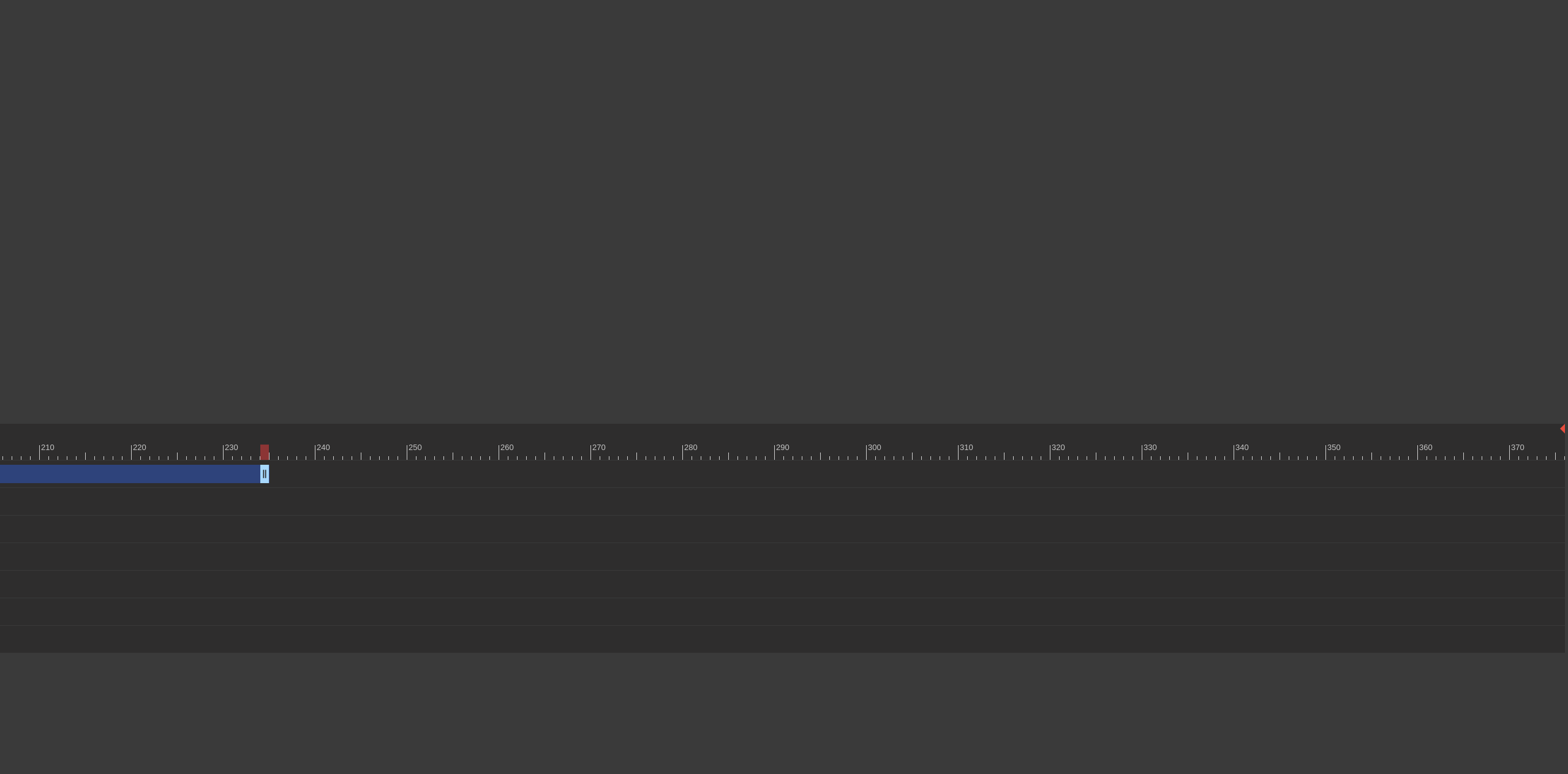
drag, startPoint x: 1555, startPoint y: 474, endPoint x: 248, endPoint y: 466, distance: 1307.0
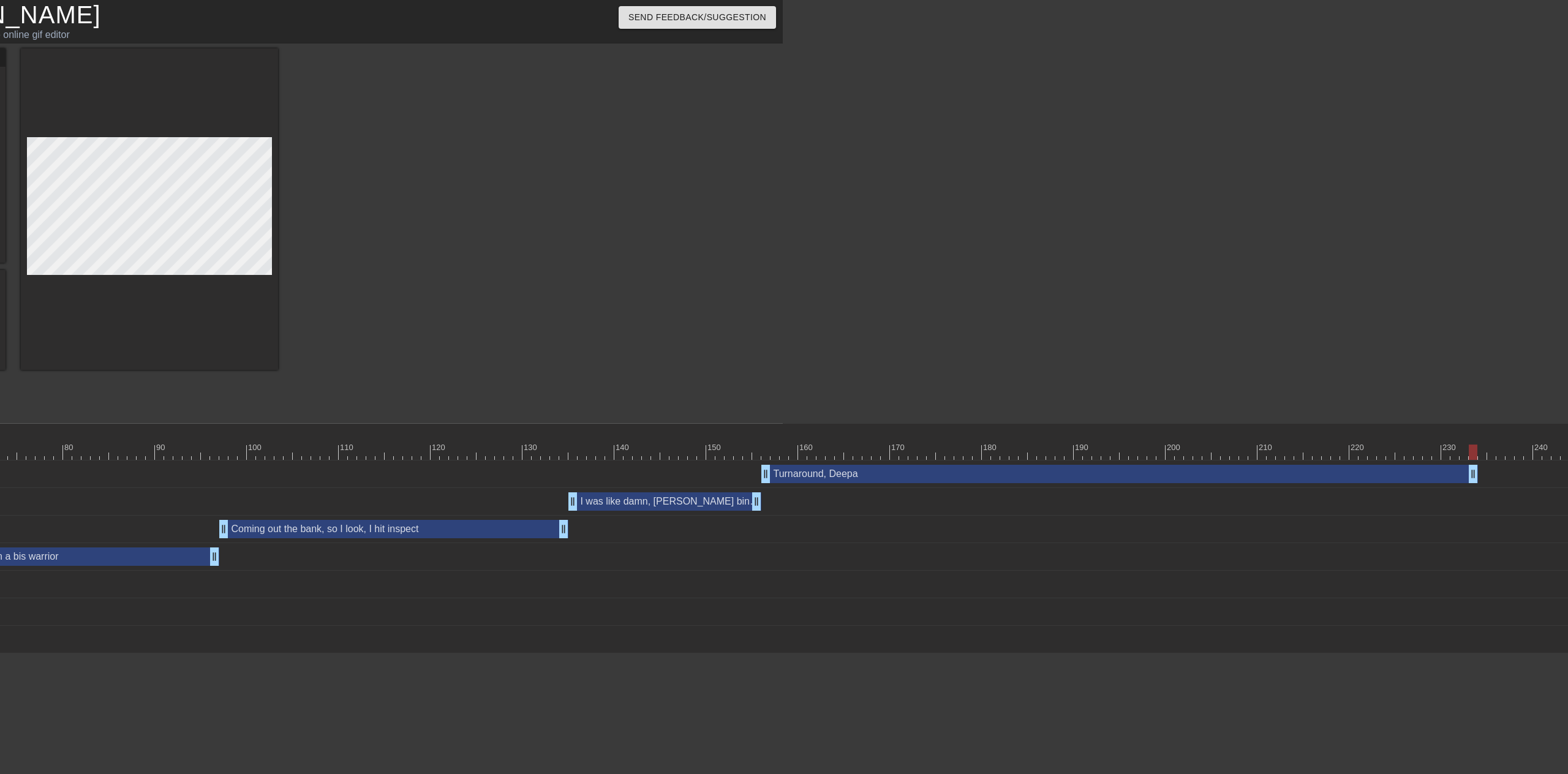
scroll to position [0, 735]
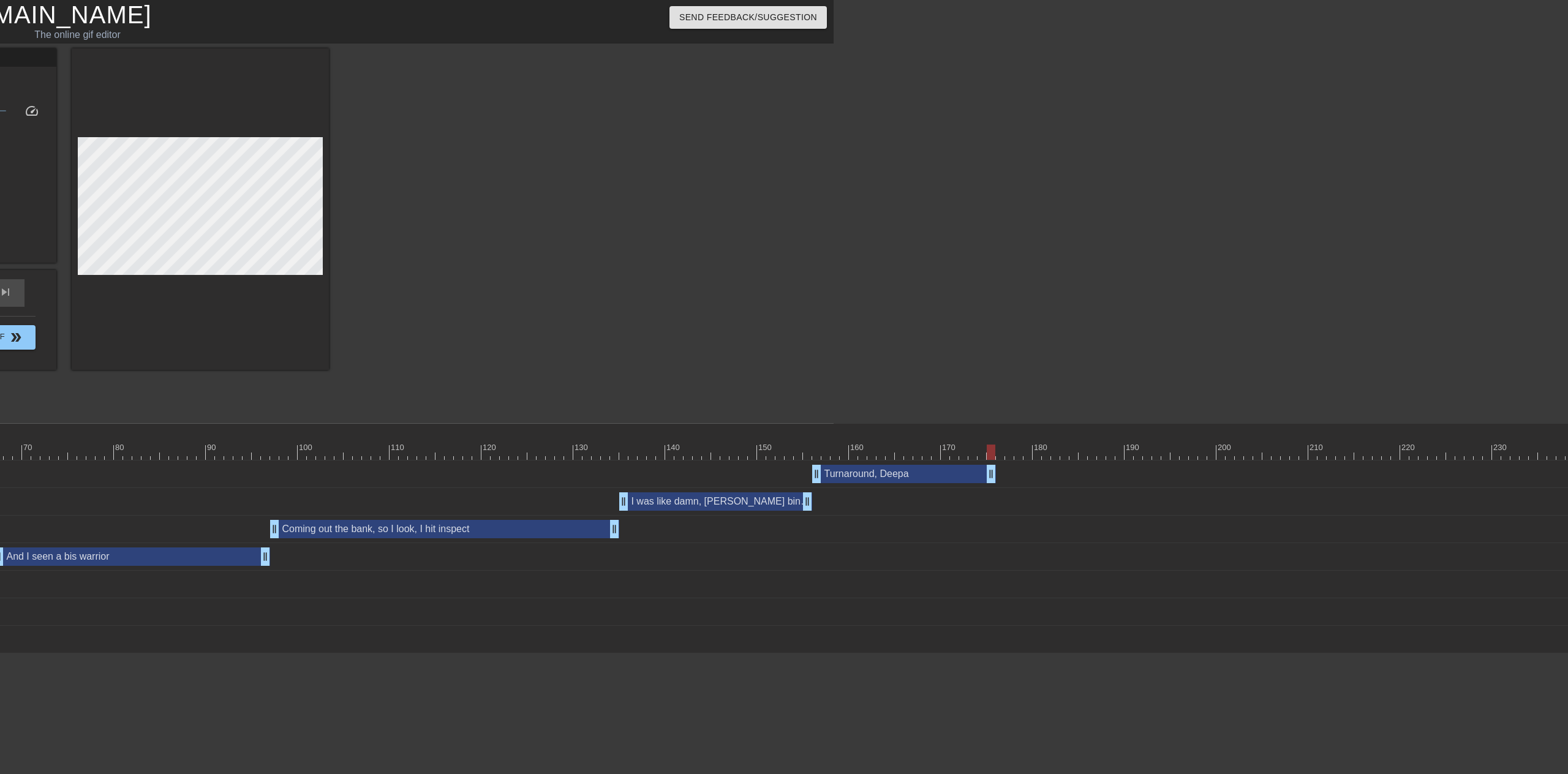
drag, startPoint x: 1523, startPoint y: 476, endPoint x: 989, endPoint y: 483, distance: 534.0
drag, startPoint x: 989, startPoint y: 477, endPoint x: 1037, endPoint y: 475, distance: 48.0
drag, startPoint x: 1037, startPoint y: 475, endPoint x: 1029, endPoint y: 476, distance: 8.1
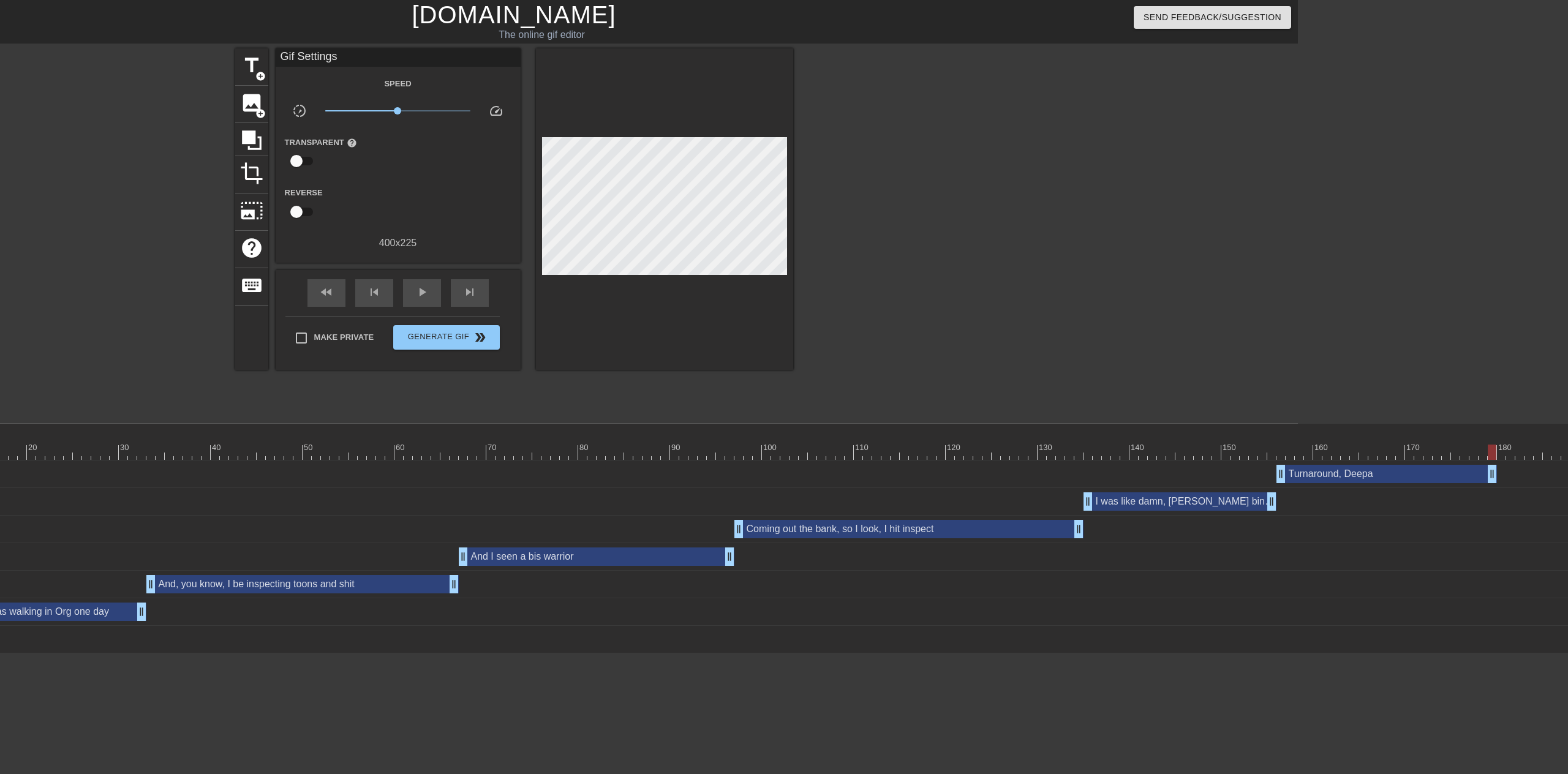
scroll to position [0, 458]
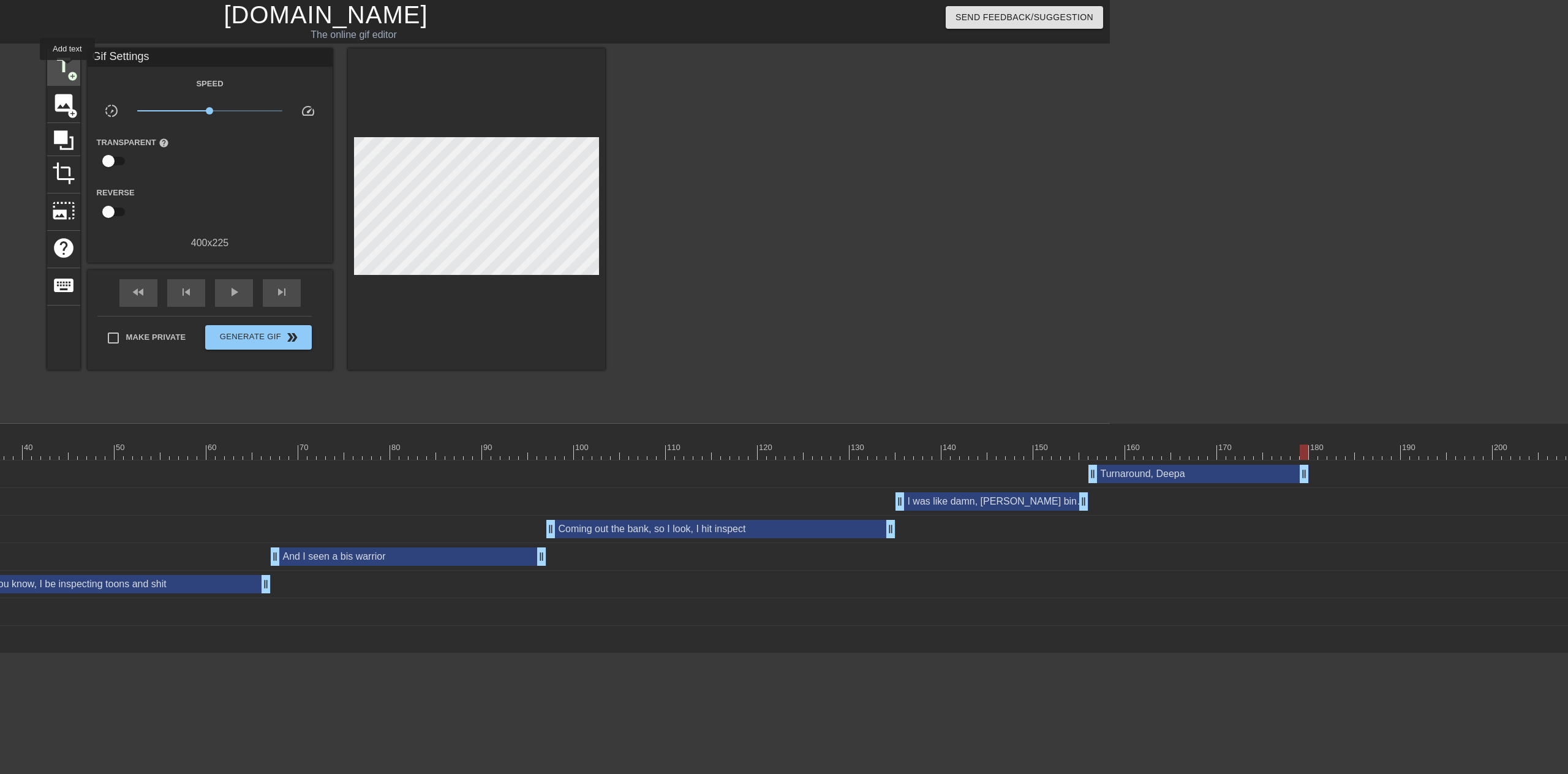
click at [68, 68] on span "title" at bounding box center [63, 65] width 23 height 23
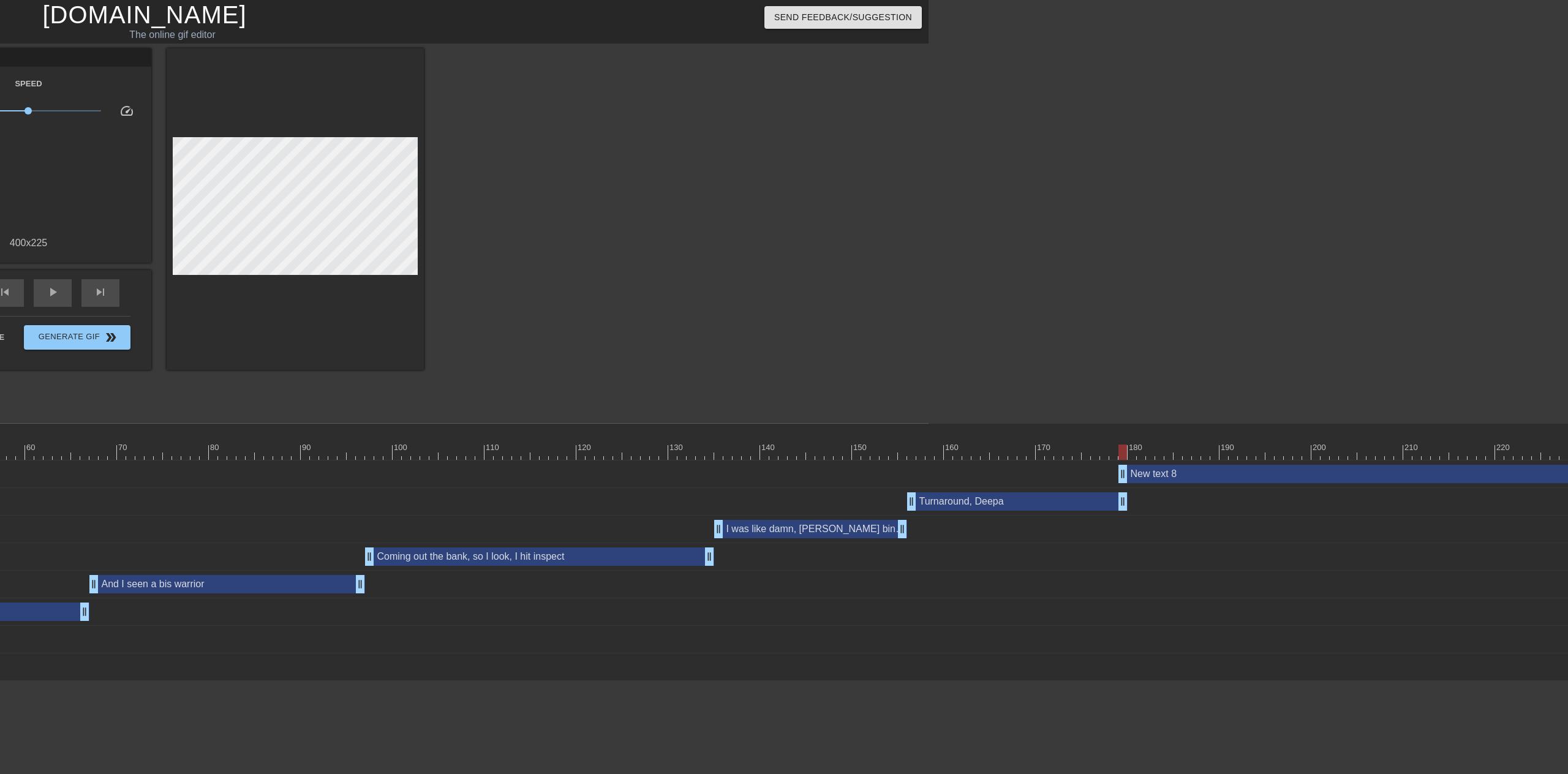
scroll to position [0, 644]
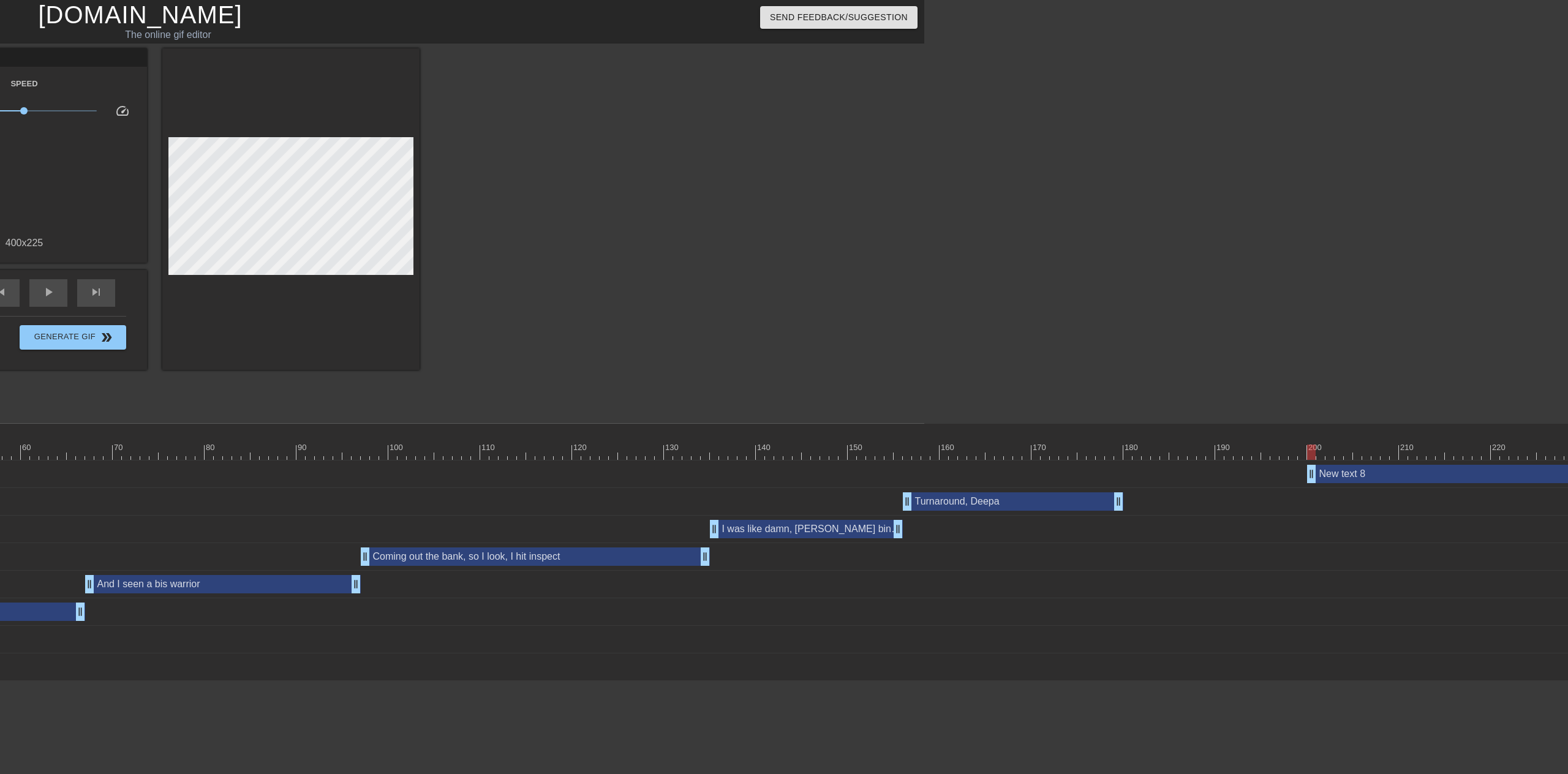
drag, startPoint x: 1117, startPoint y: 477, endPoint x: 1313, endPoint y: 469, distance: 196.2
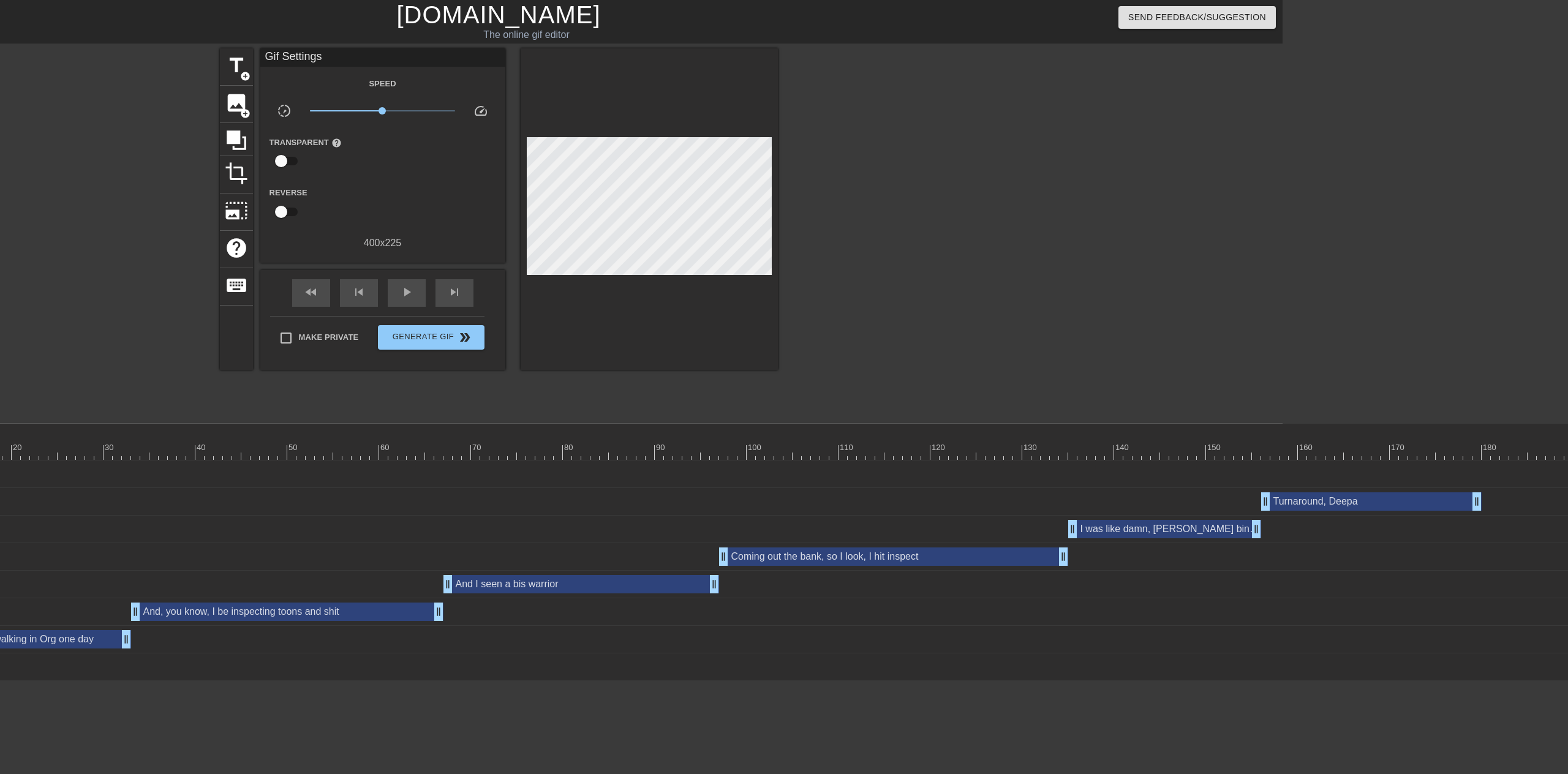
scroll to position [0, 108]
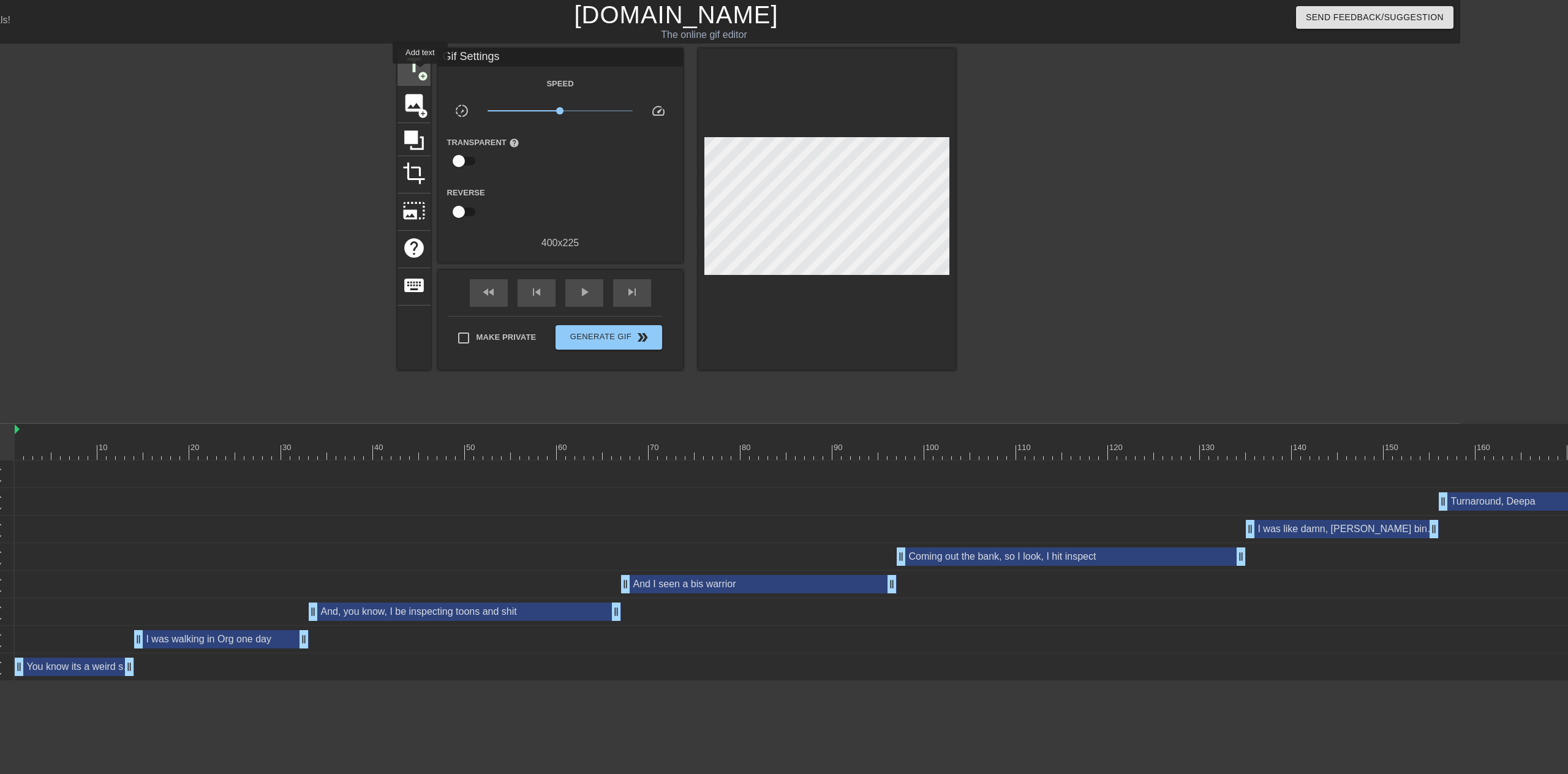
click at [420, 73] on span "add_circle" at bounding box center [422, 76] width 11 height 11
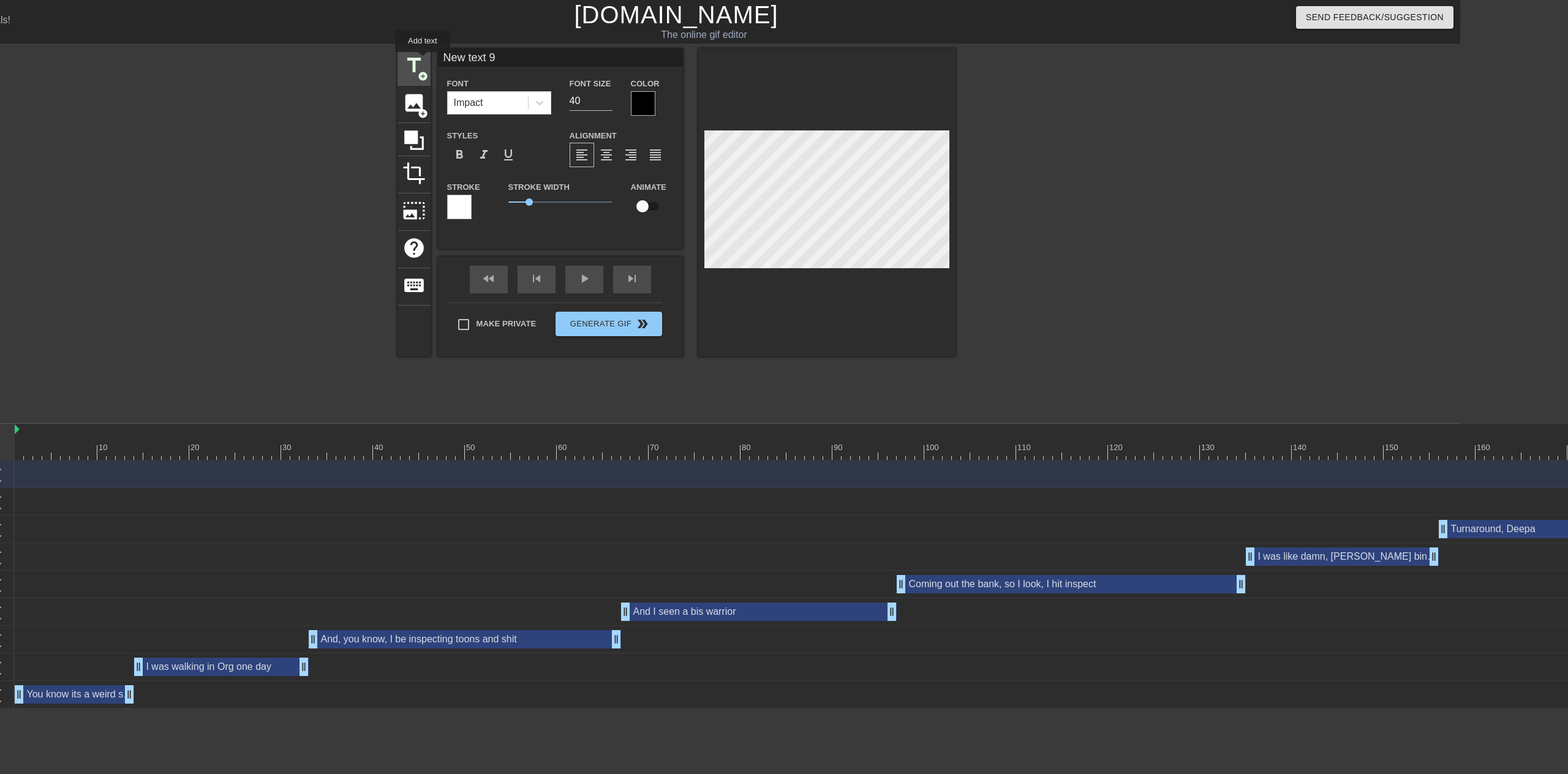
drag, startPoint x: 463, startPoint y: 61, endPoint x: 417, endPoint y: 60, distance: 46.0
click at [417, 60] on div "title add_circle image add_circle crop photo_size_select_large help keyboard Ne…" at bounding box center [676, 202] width 558 height 308
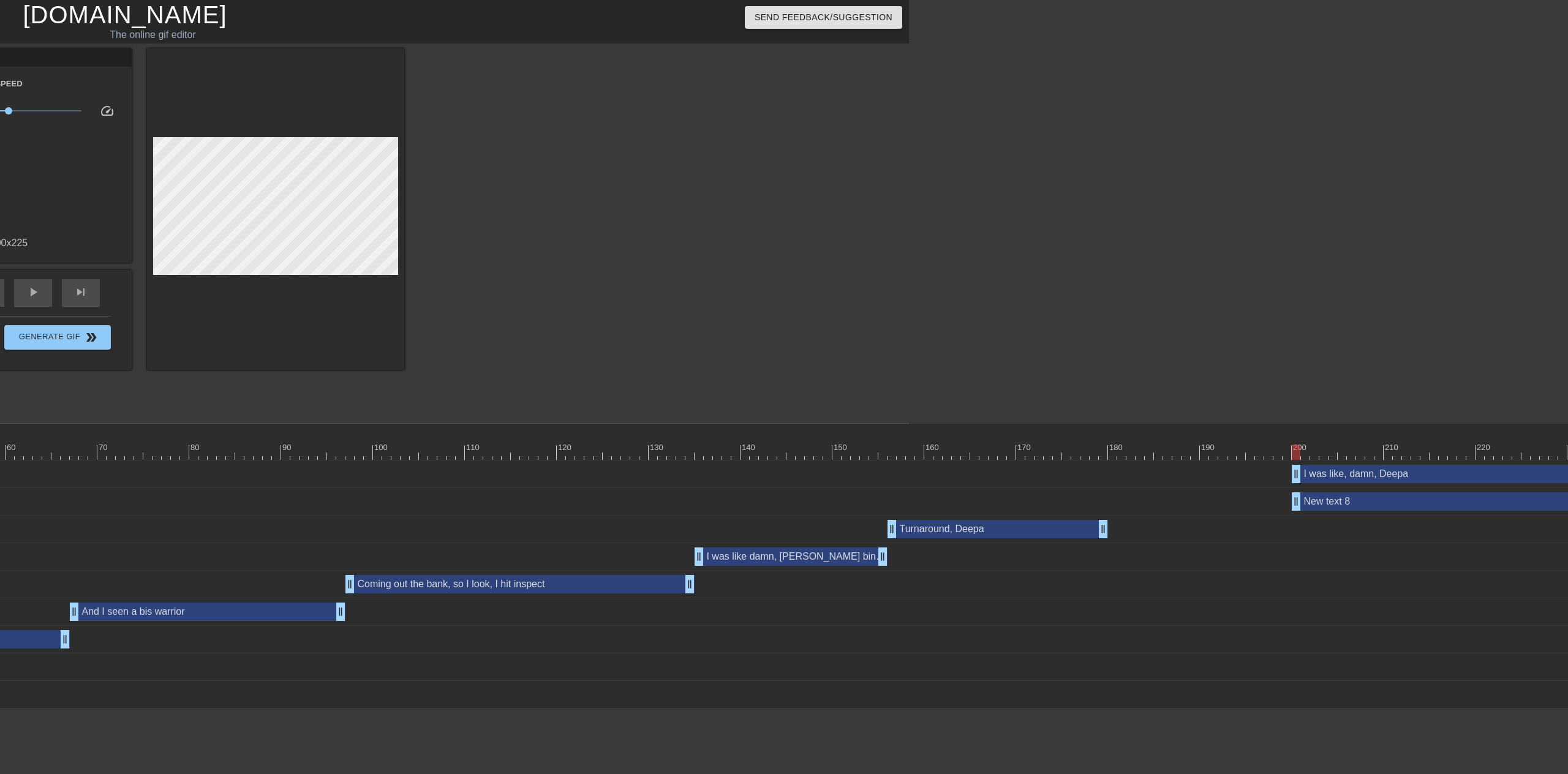
scroll to position [0, 699]
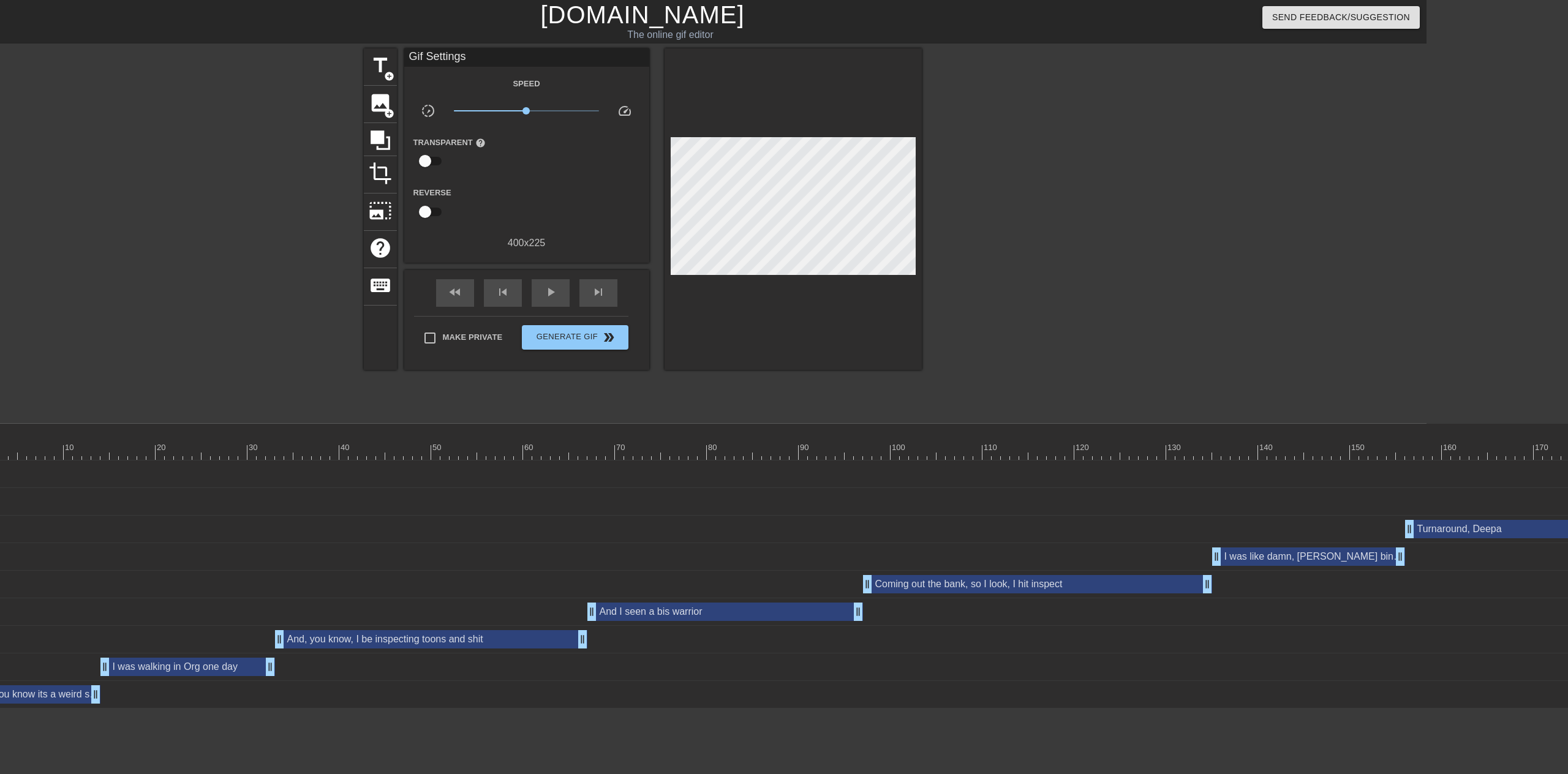
scroll to position [0, 0]
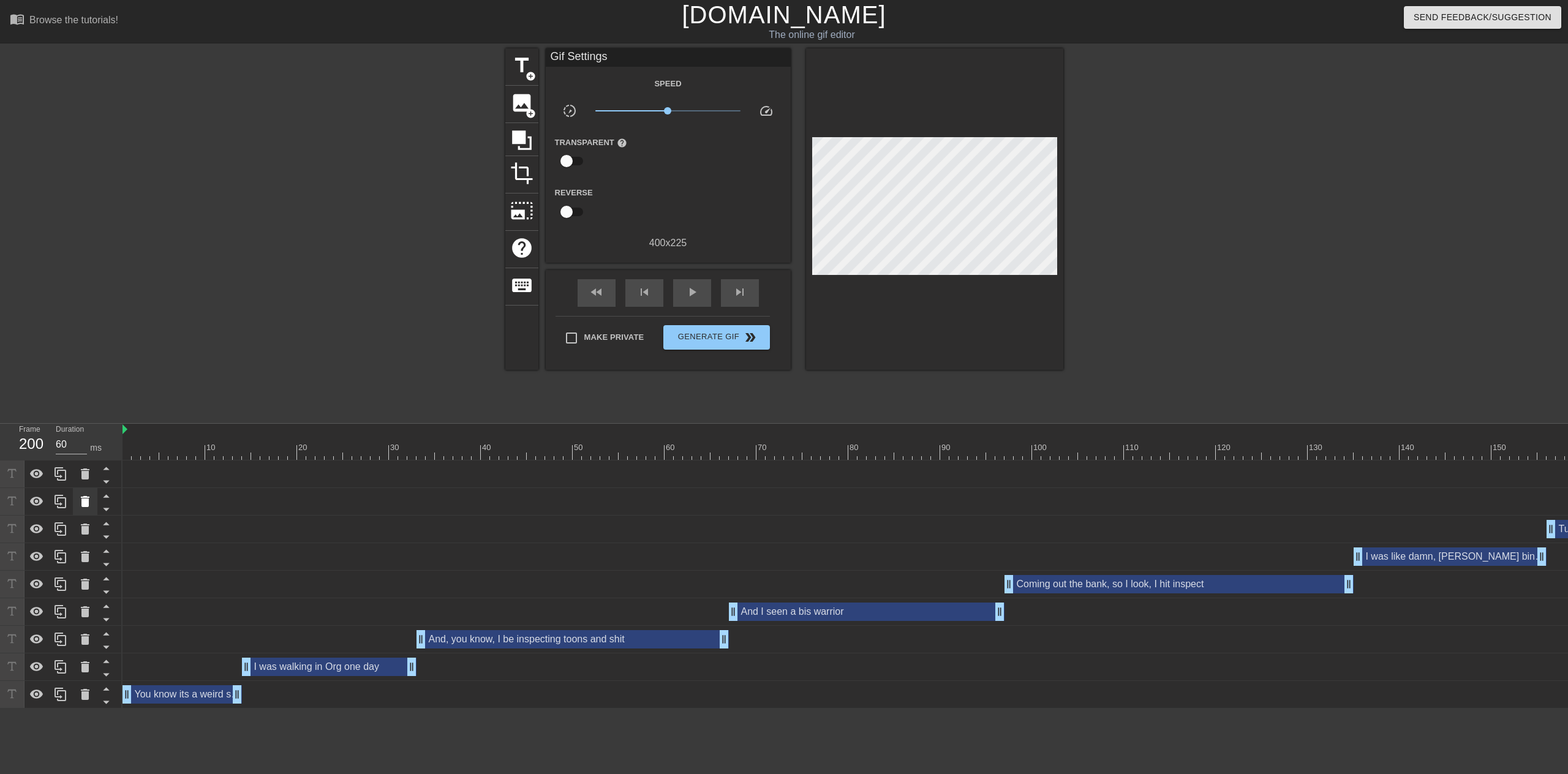
click at [92, 505] on icon at bounding box center [85, 501] width 15 height 15
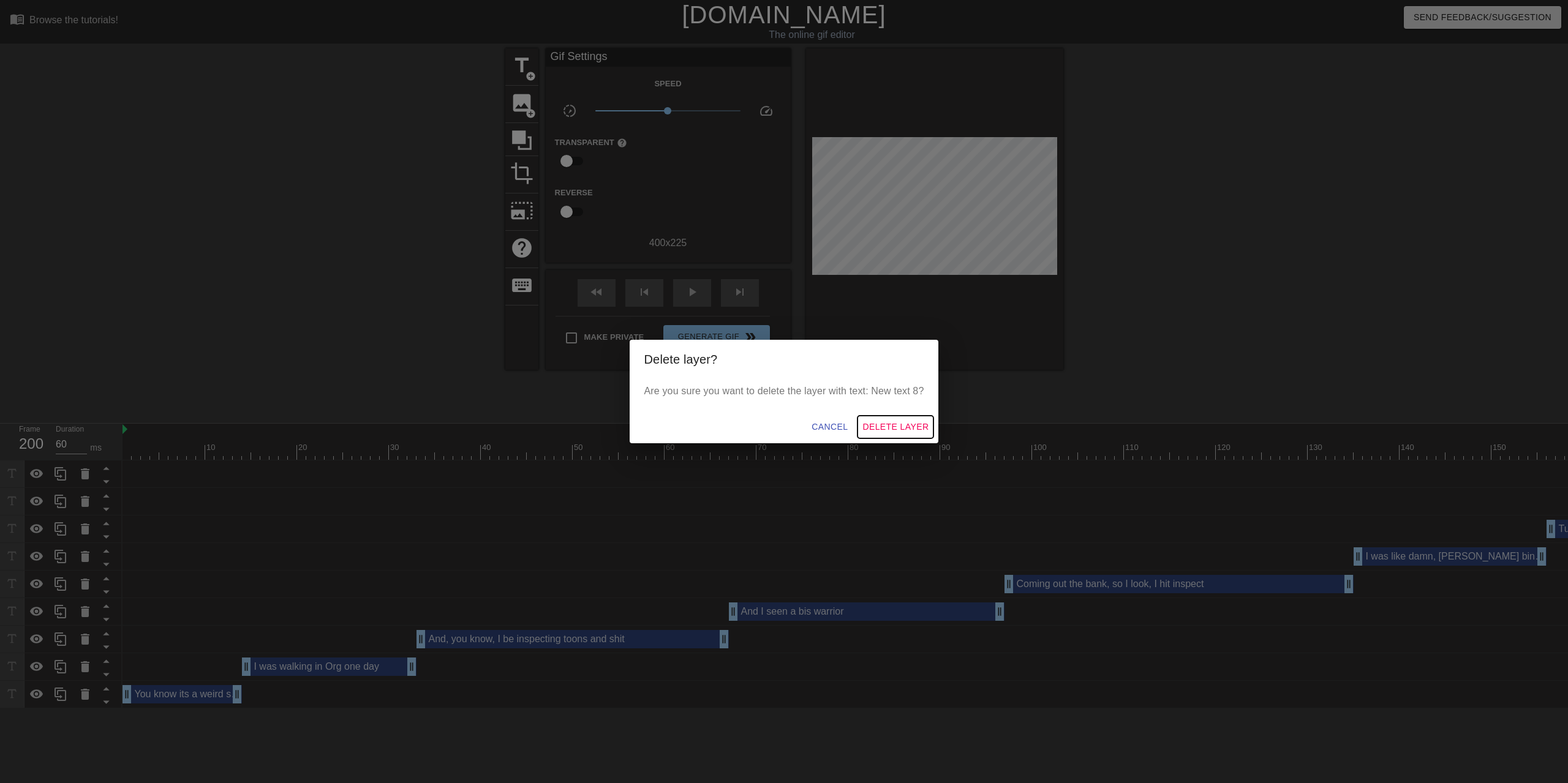
click at [878, 427] on span "Delete Layer" at bounding box center [895, 427] width 66 height 16
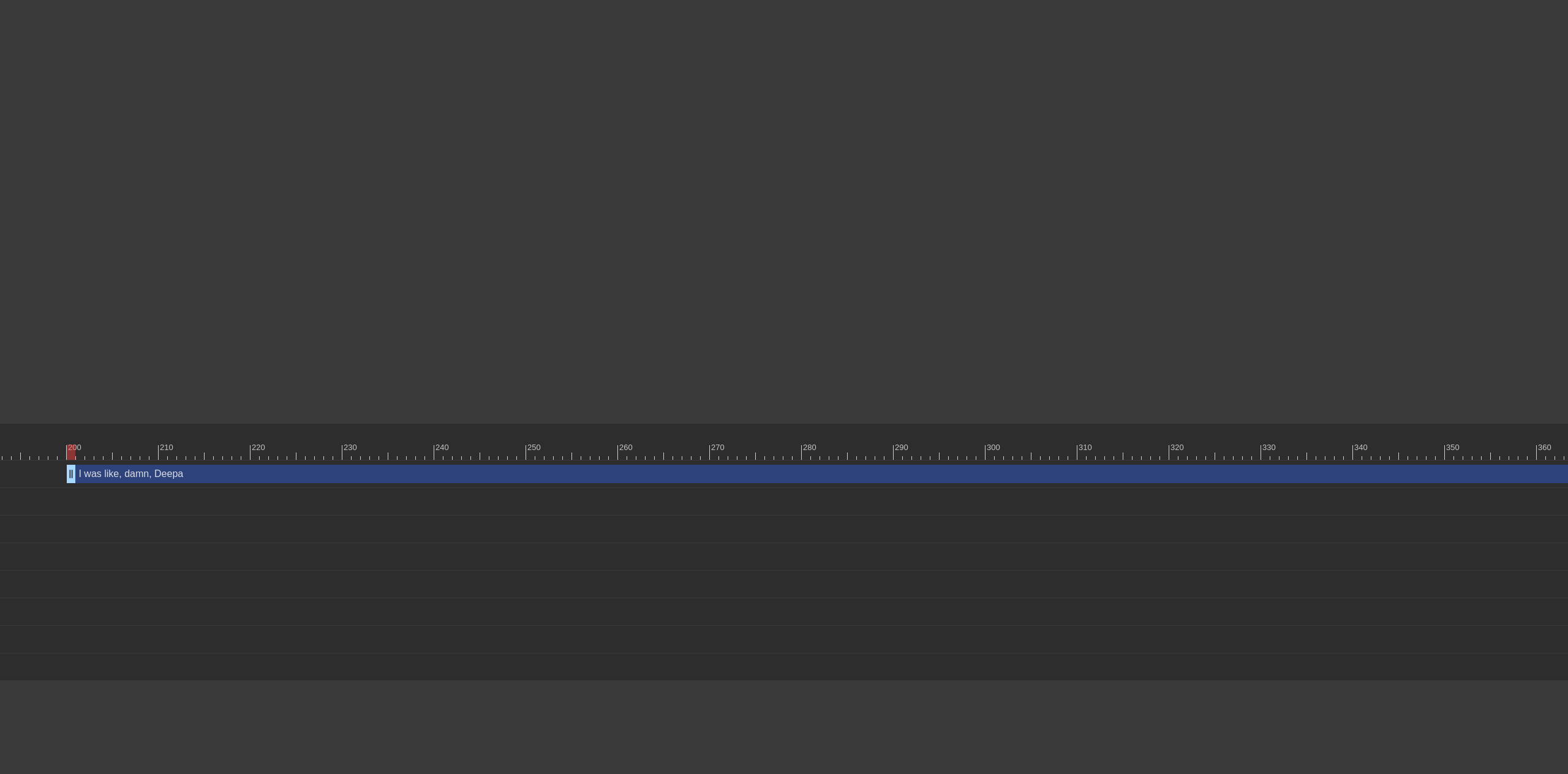
scroll to position [0, 2003]
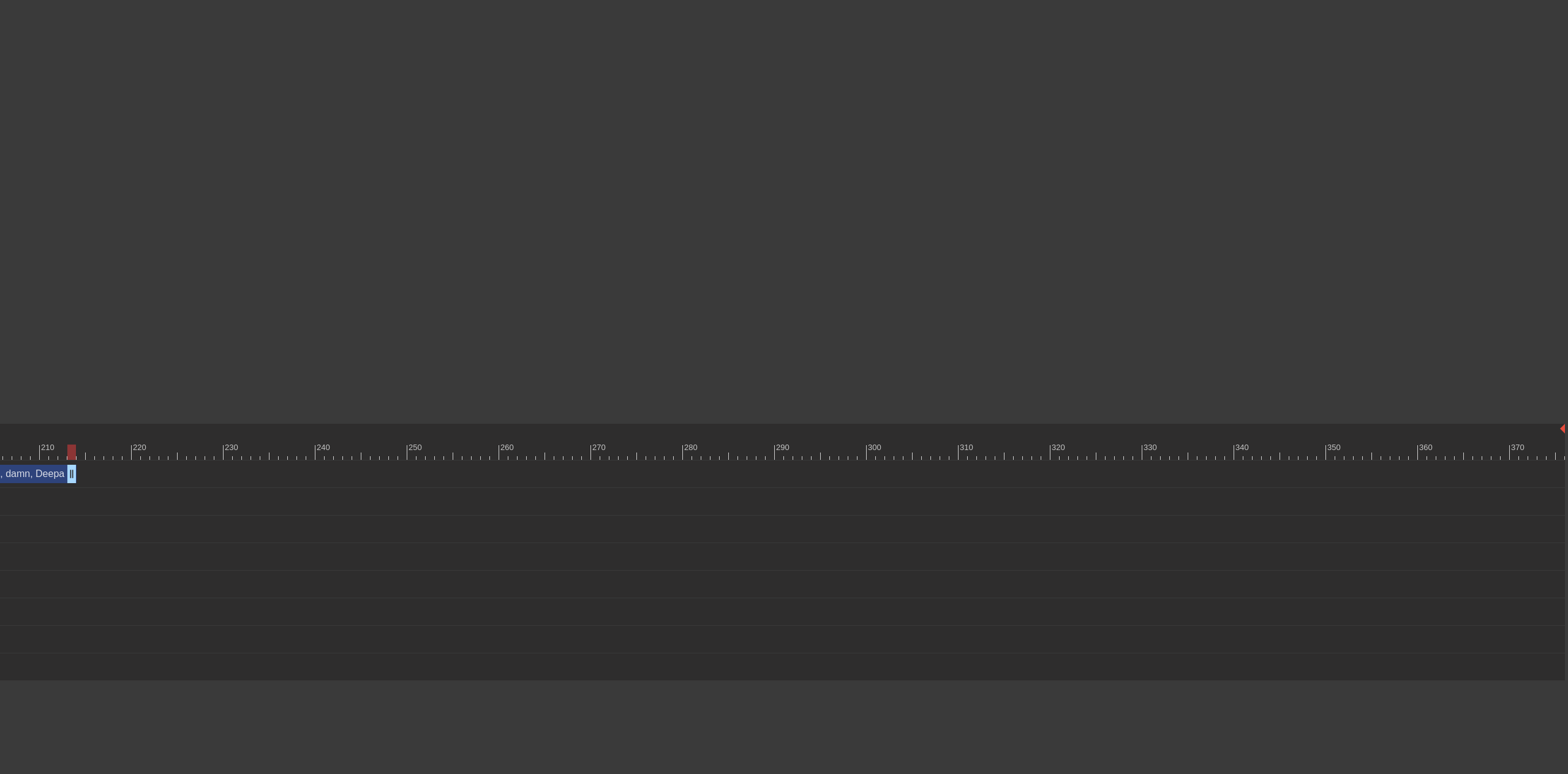
drag, startPoint x: 1560, startPoint y: 475, endPoint x: 68, endPoint y: 483, distance: 1492.0
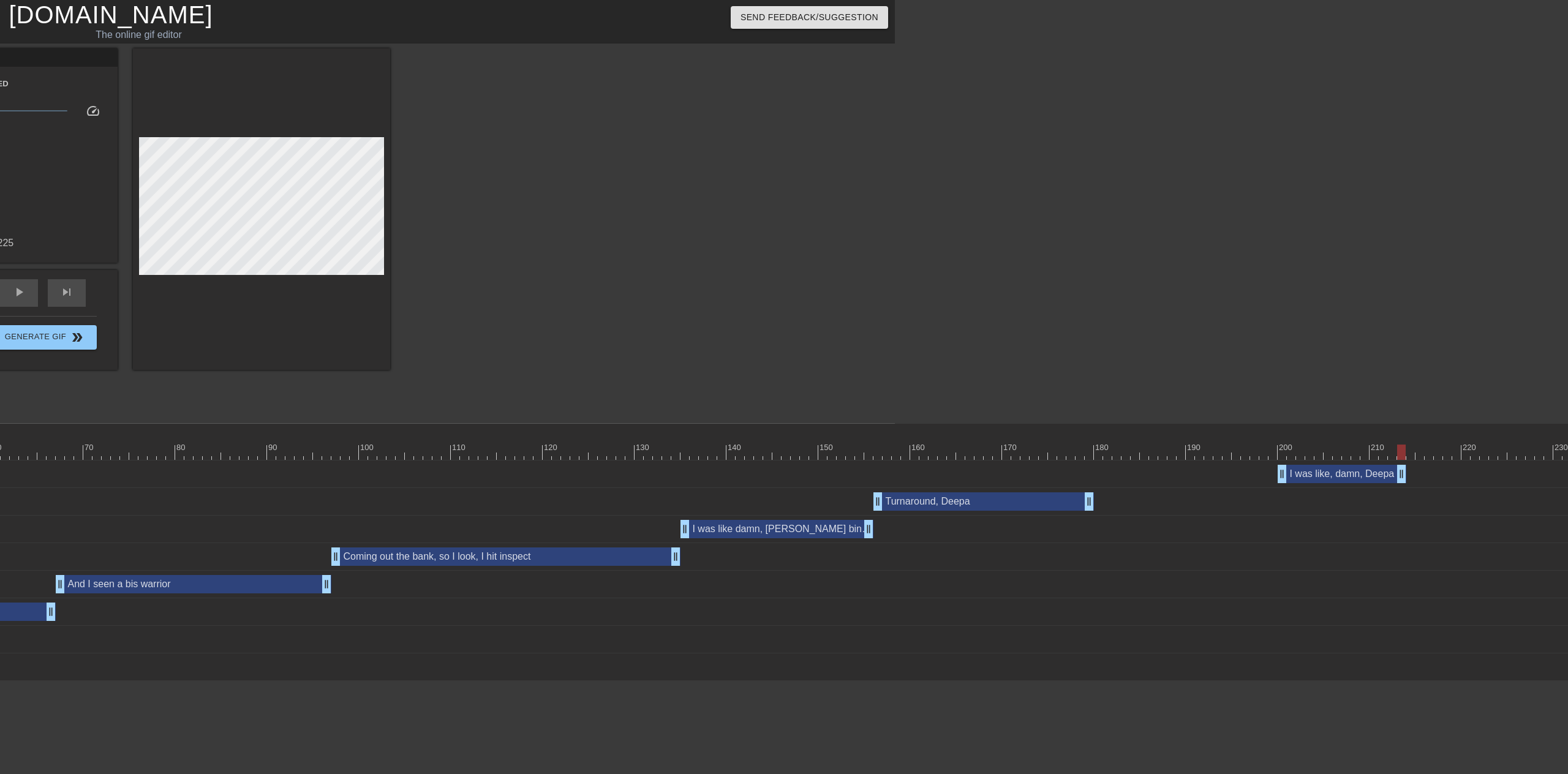
scroll to position [0, 683]
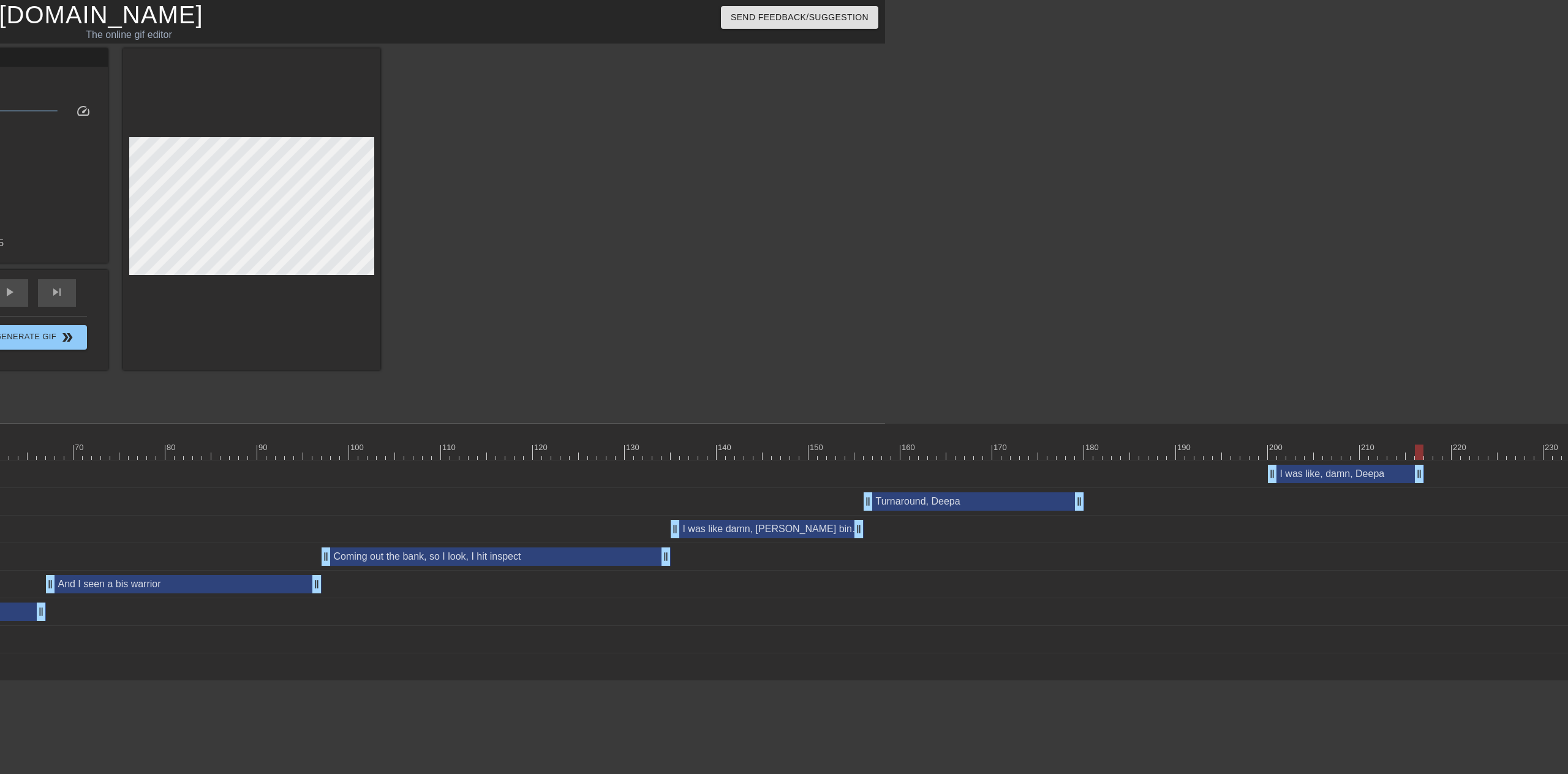
drag, startPoint x: 1390, startPoint y: 477, endPoint x: 1416, endPoint y: 477, distance: 26.0
drag, startPoint x: 1417, startPoint y: 477, endPoint x: 1319, endPoint y: 476, distance: 98.0
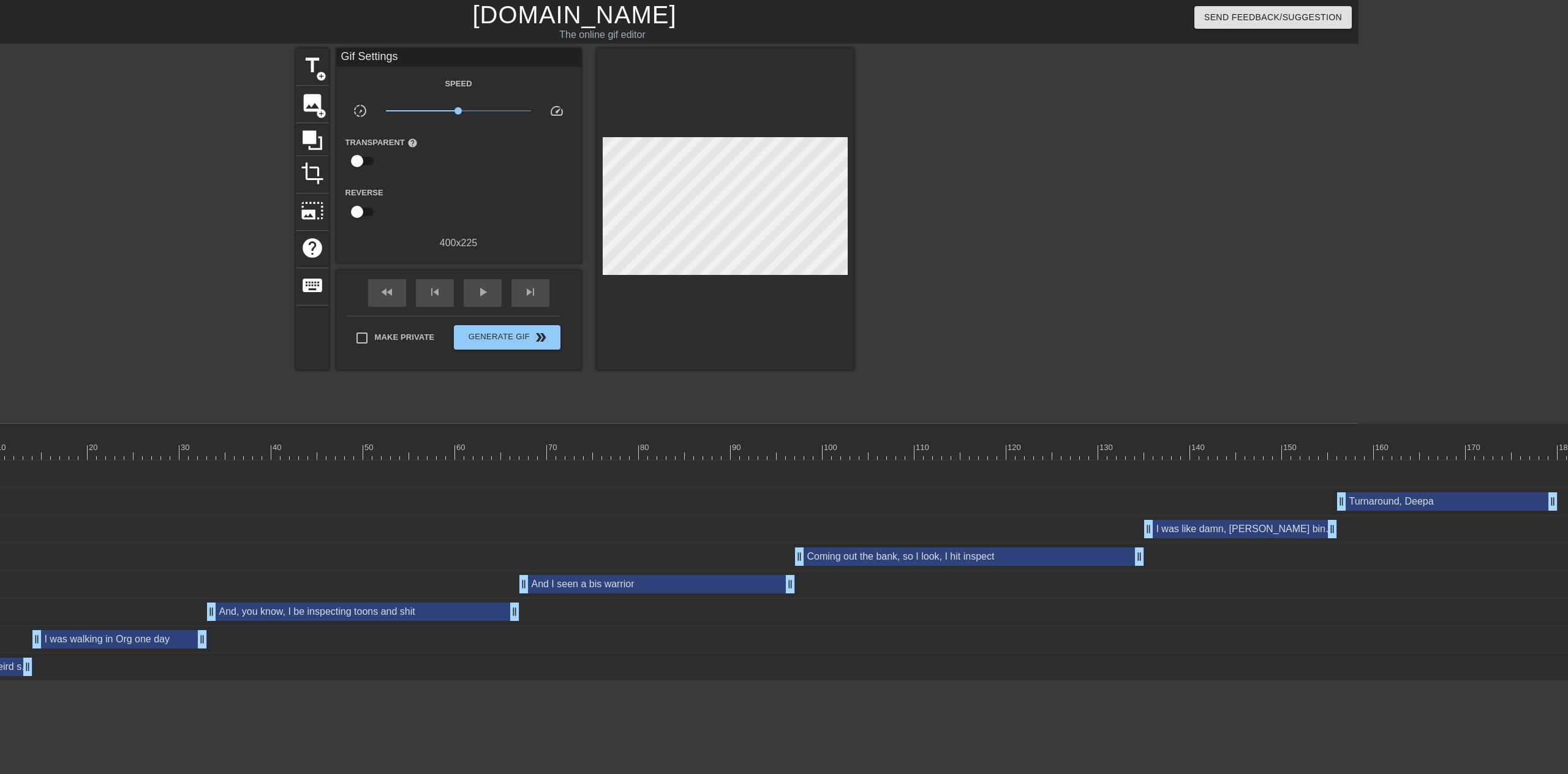
scroll to position [0, 161]
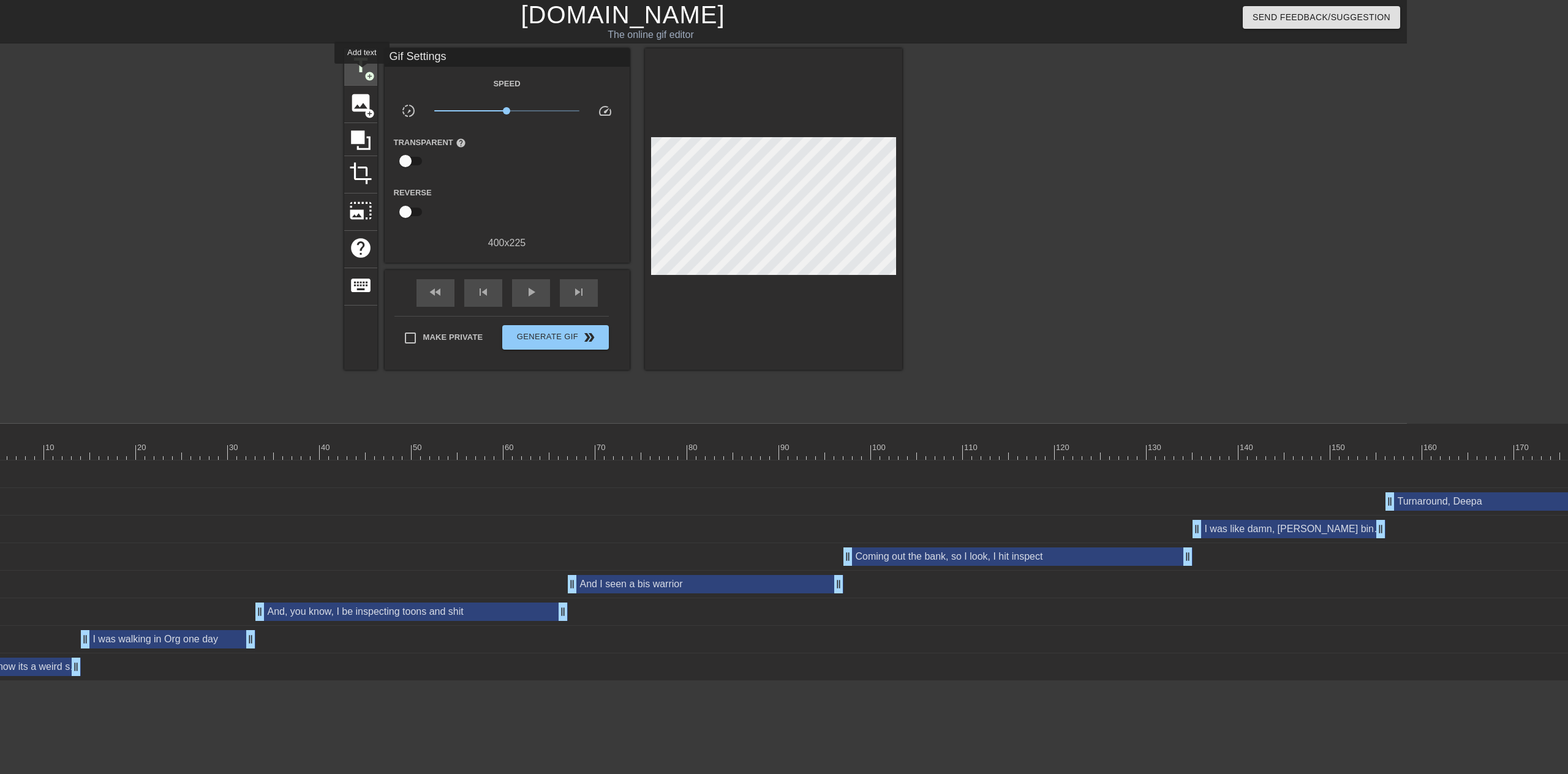
click at [362, 73] on span "title" at bounding box center [360, 65] width 23 height 23
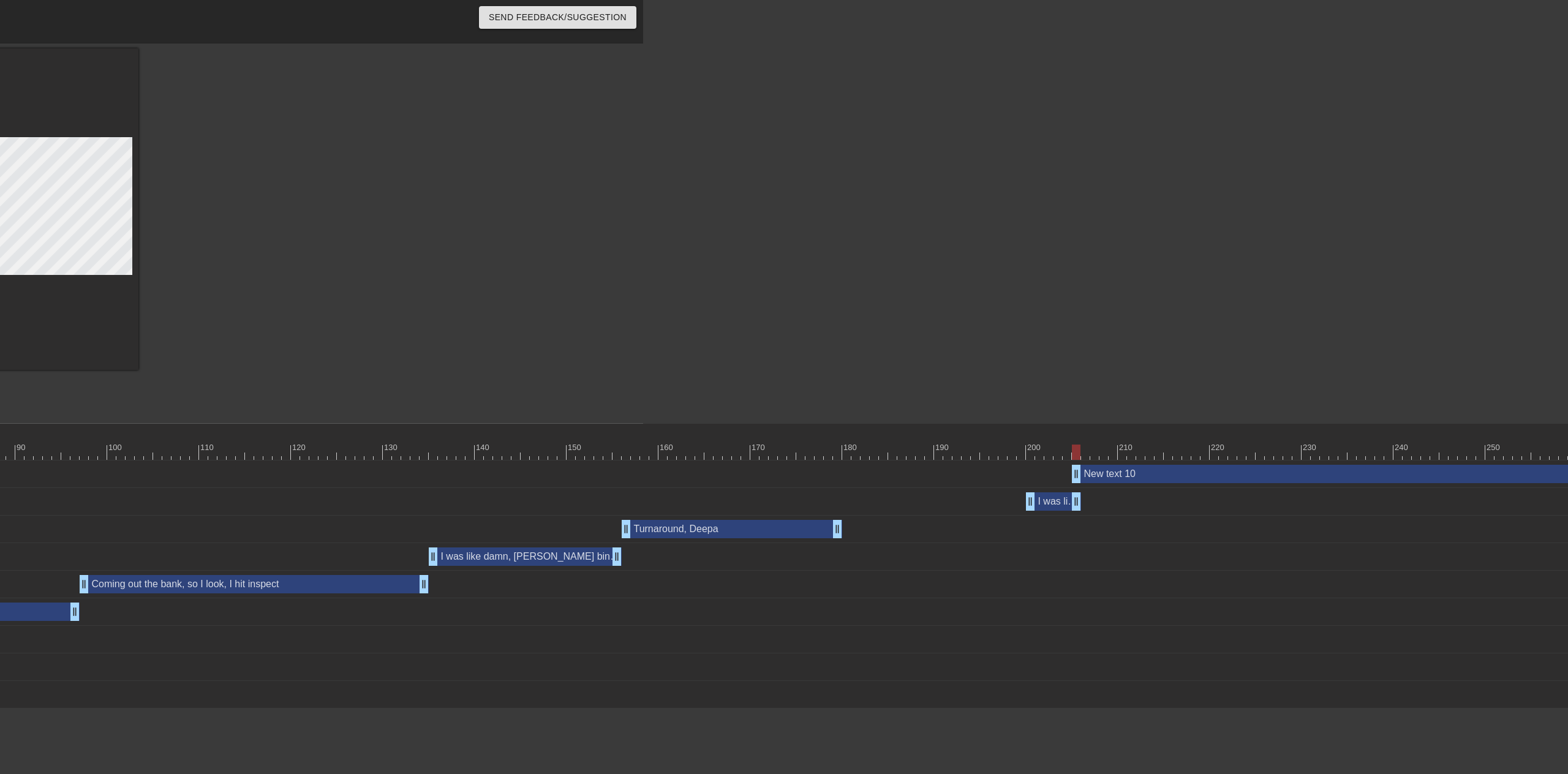
scroll to position [0, 997]
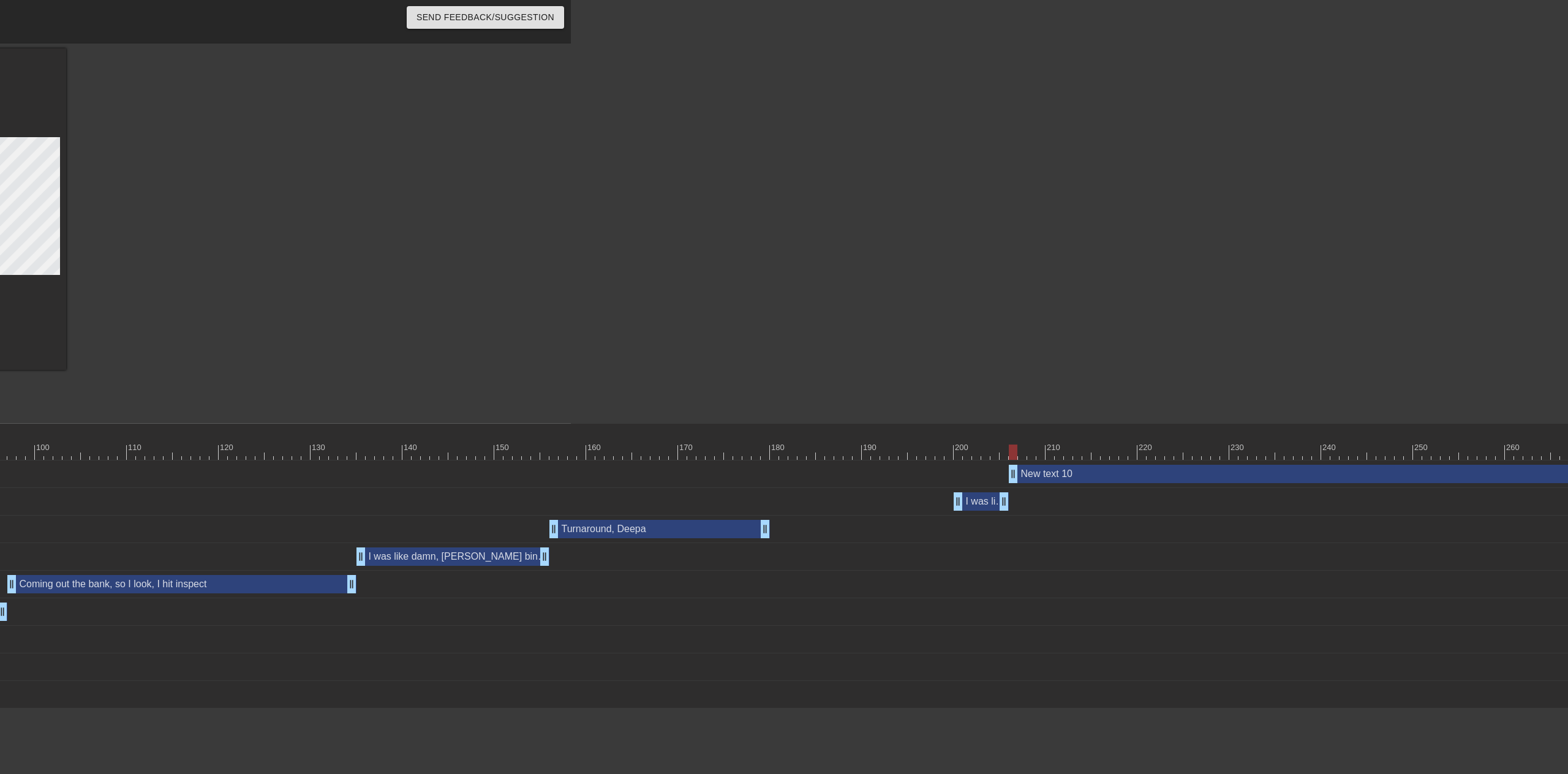
drag, startPoint x: 1005, startPoint y: 472, endPoint x: 1017, endPoint y: 474, distance: 12.2
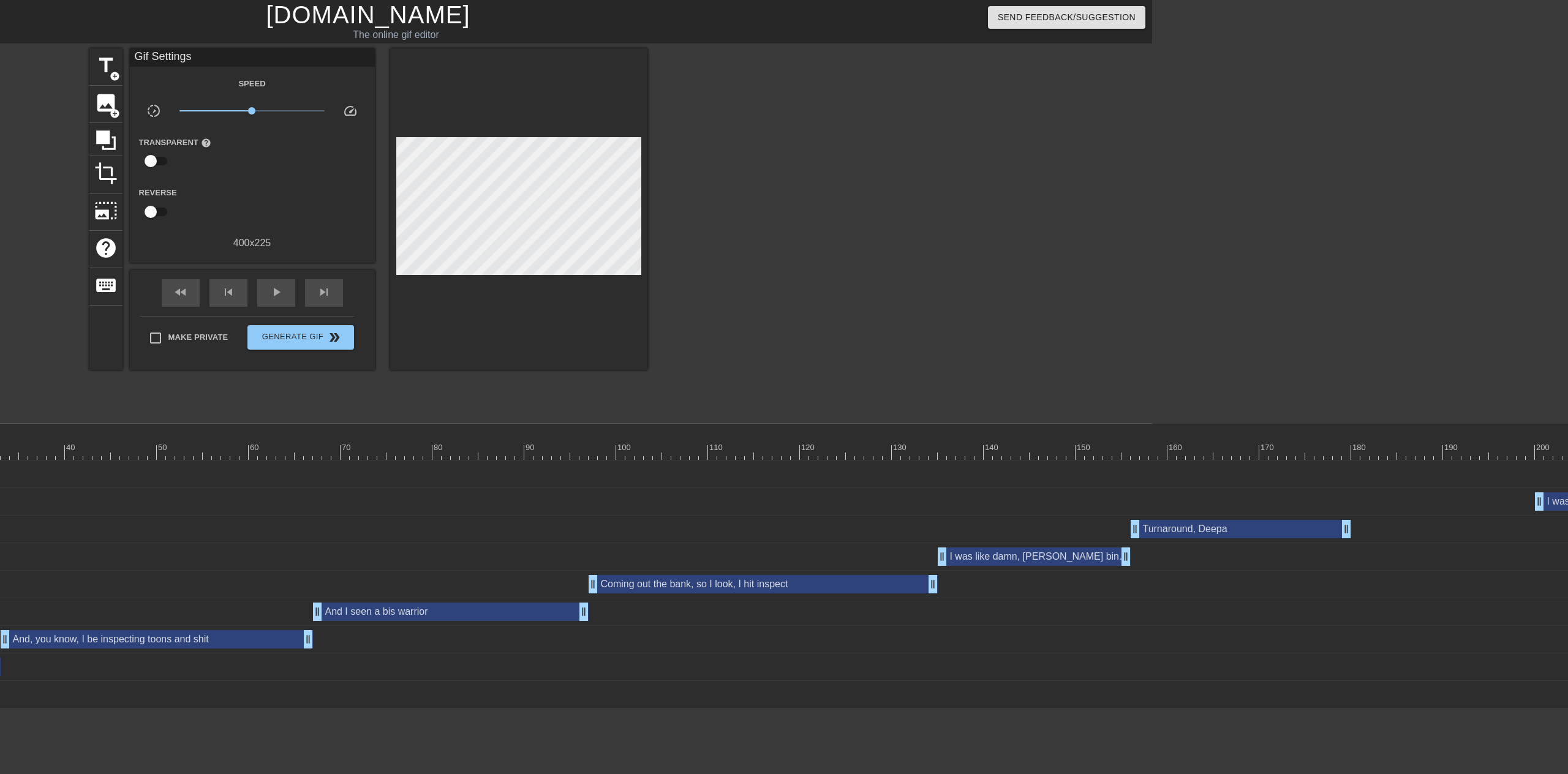
scroll to position [0, 0]
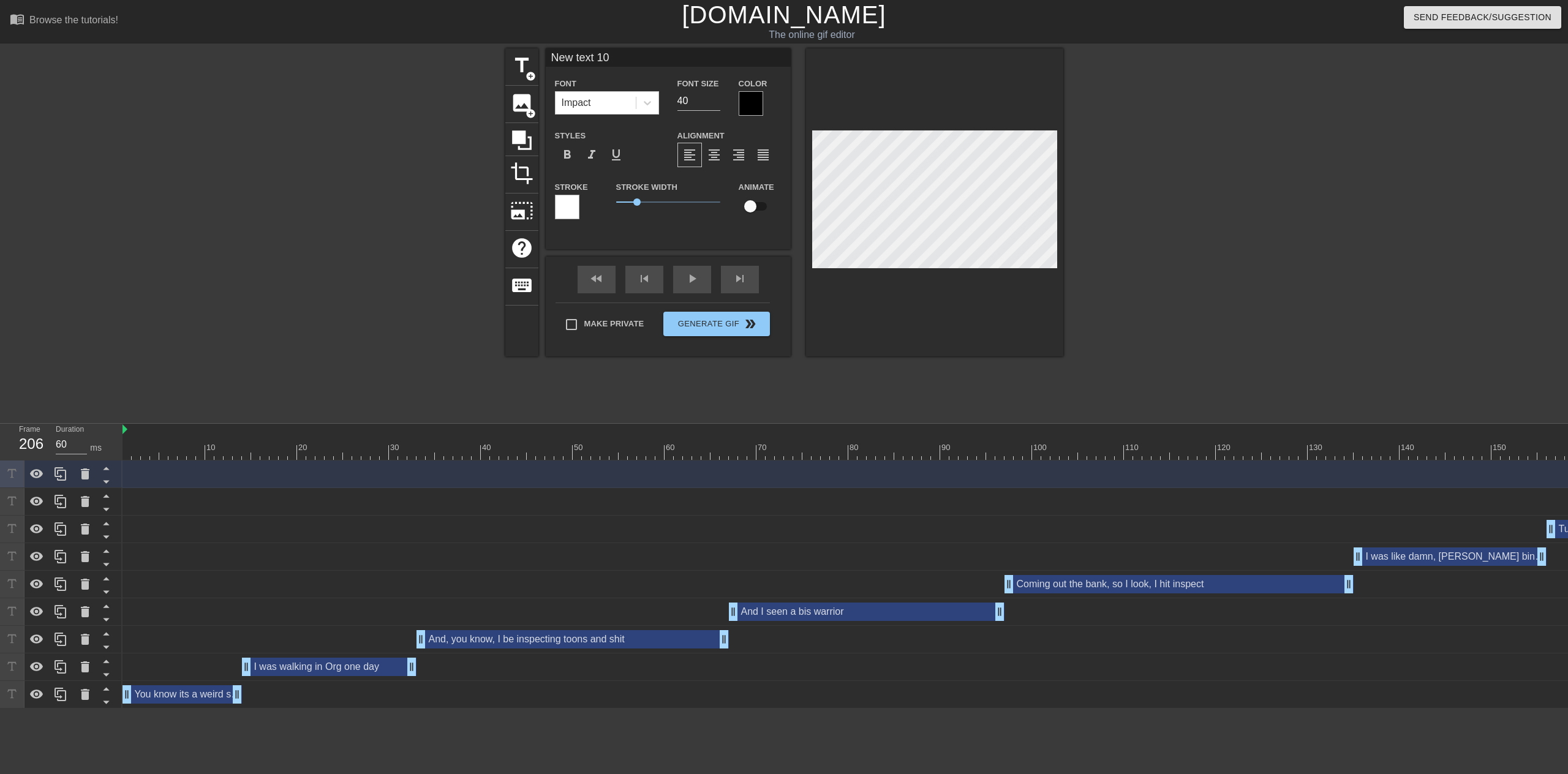
drag, startPoint x: 647, startPoint y: 59, endPoint x: 539, endPoint y: 63, distance: 108.1
click at [539, 63] on div "title add_circle image add_circle crop photo_size_select_large help keyboard Ne…" at bounding box center [784, 202] width 558 height 308
click at [674, 54] on input "Watchu doin' out here" at bounding box center [668, 58] width 245 height 18
click at [724, 156] on div "format_align_center" at bounding box center [714, 154] width 25 height 25
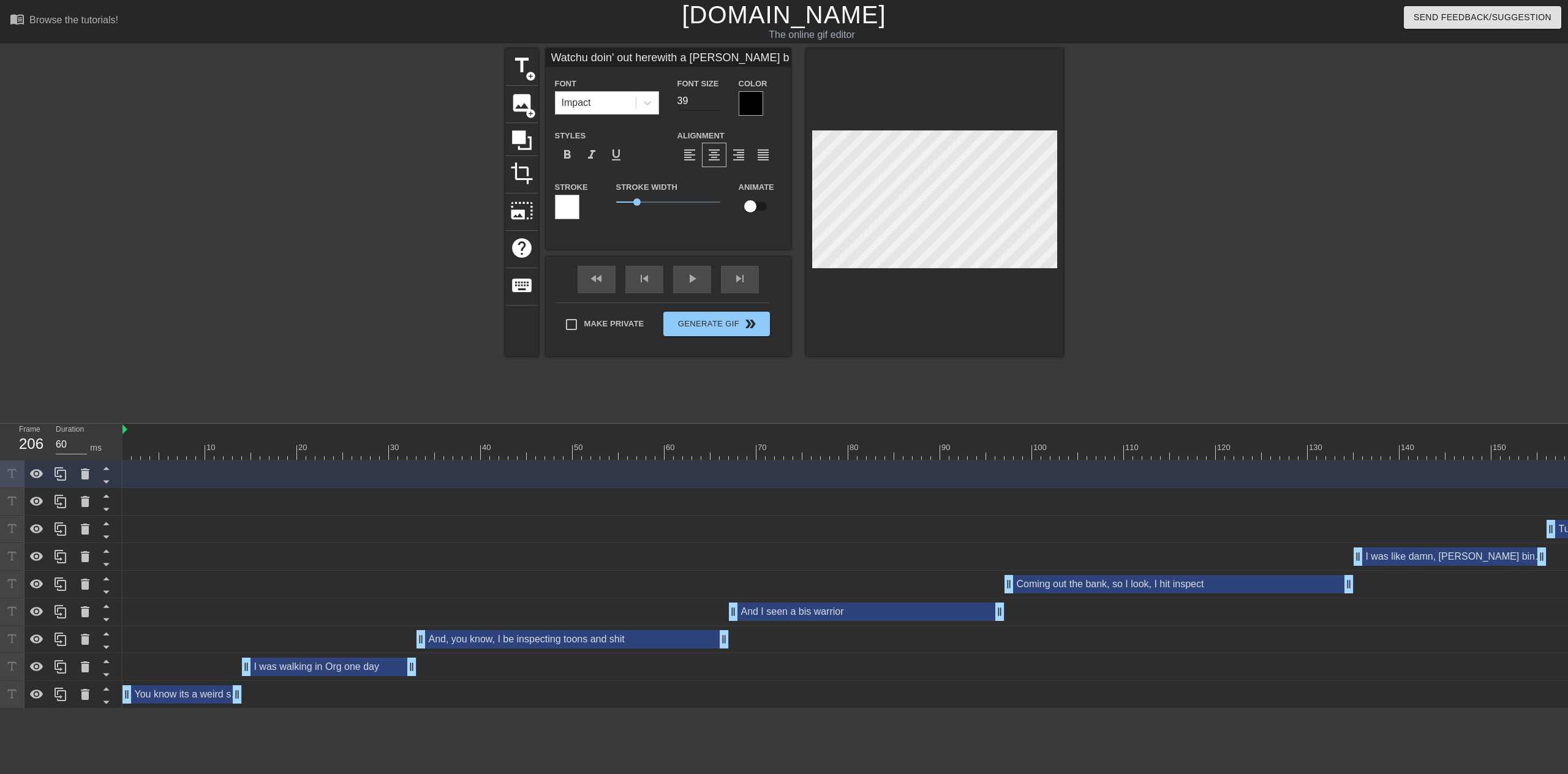
click at [716, 105] on input "39" at bounding box center [699, 101] width 43 height 20
click at [716, 105] on input "38" at bounding box center [699, 101] width 43 height 20
click at [716, 105] on input "37" at bounding box center [699, 101] width 43 height 20
click at [716, 105] on input "36" at bounding box center [699, 101] width 43 height 20
click at [716, 105] on input "35" at bounding box center [699, 101] width 43 height 20
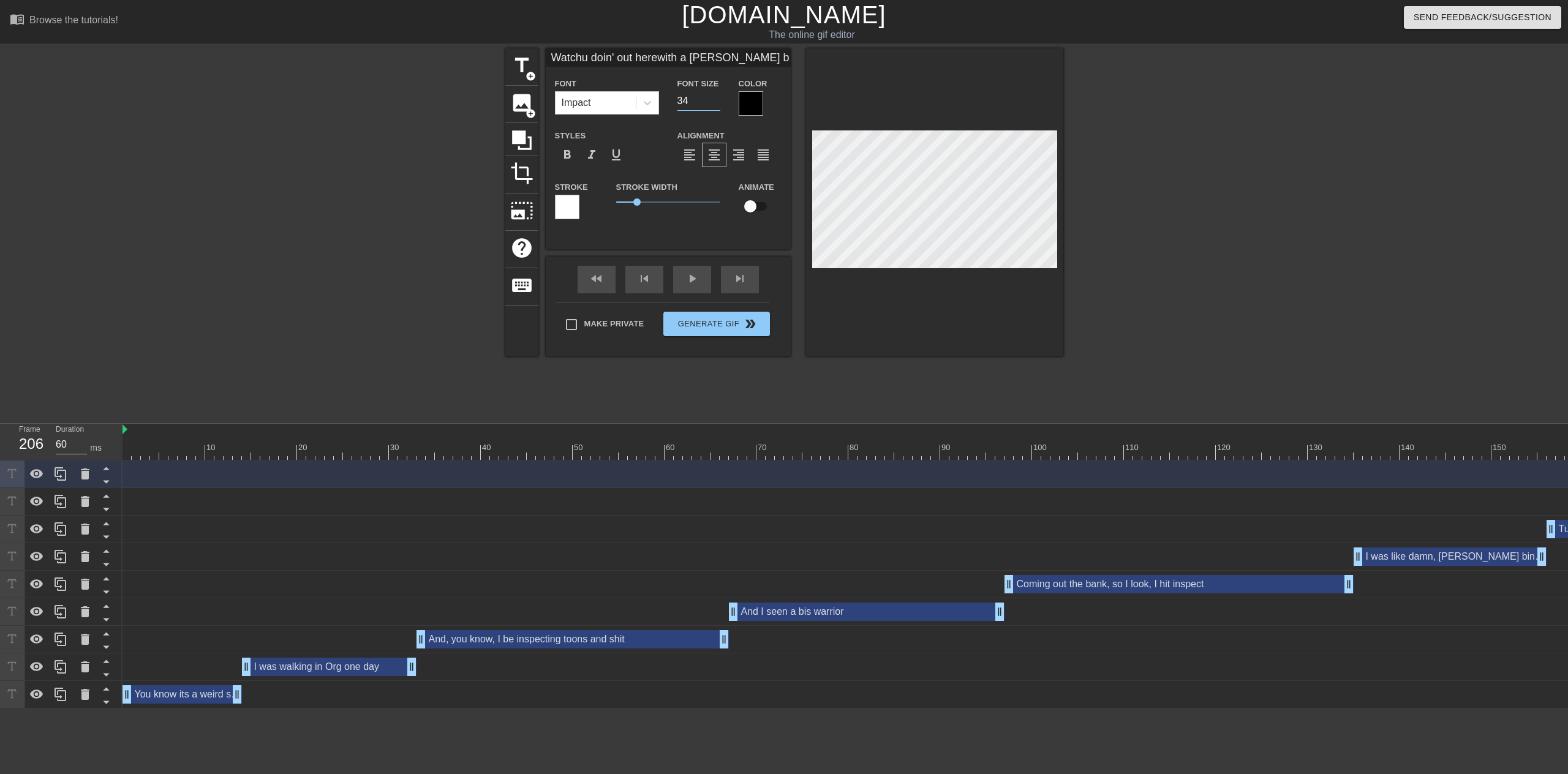
click at [716, 105] on input "34" at bounding box center [699, 101] width 43 height 20
click at [716, 105] on input "33" at bounding box center [699, 101] width 43 height 20
click at [716, 105] on input "32" at bounding box center [699, 101] width 43 height 20
click at [1178, 324] on div at bounding box center [1170, 232] width 184 height 367
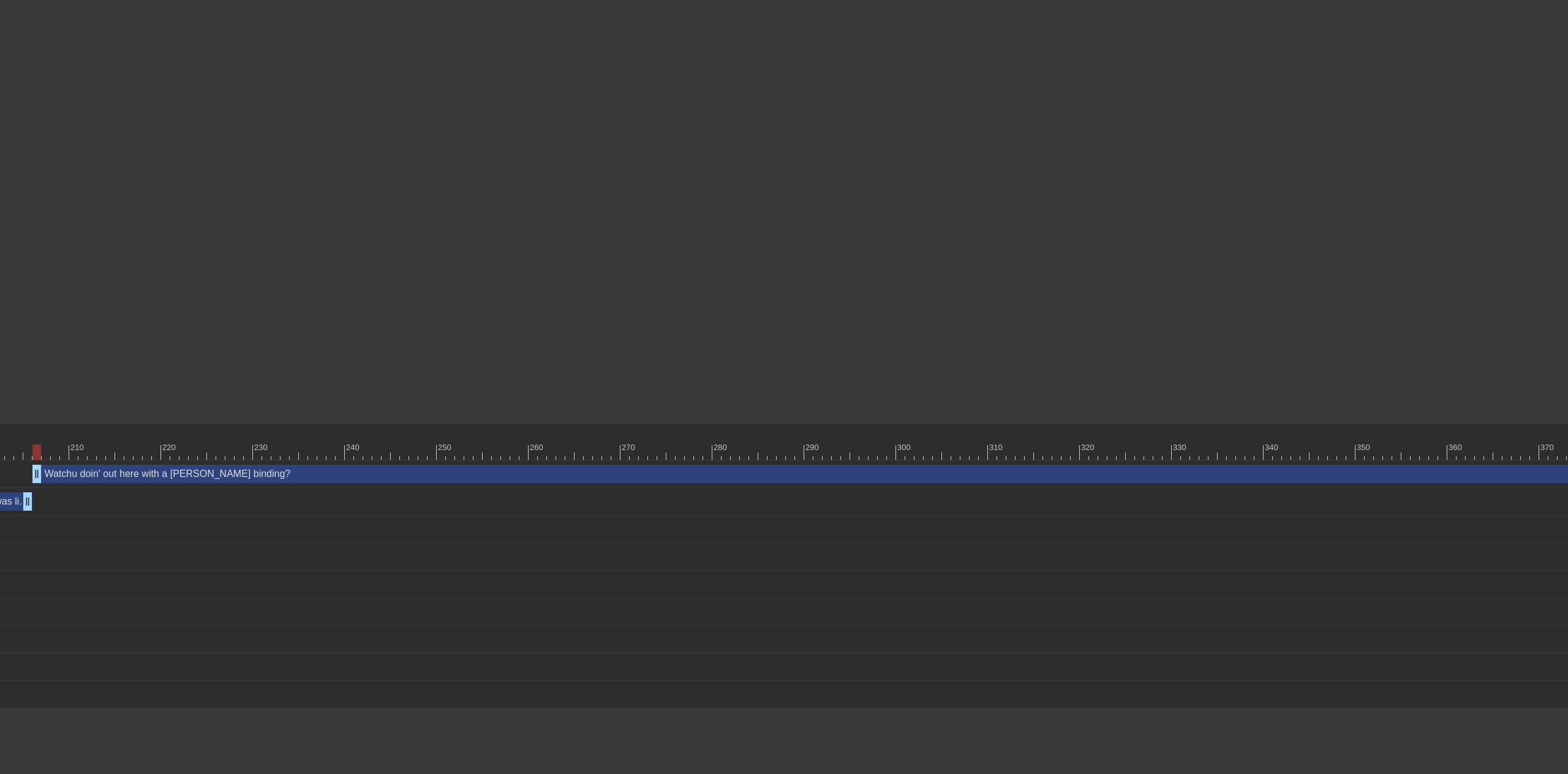
scroll to position [0, 2003]
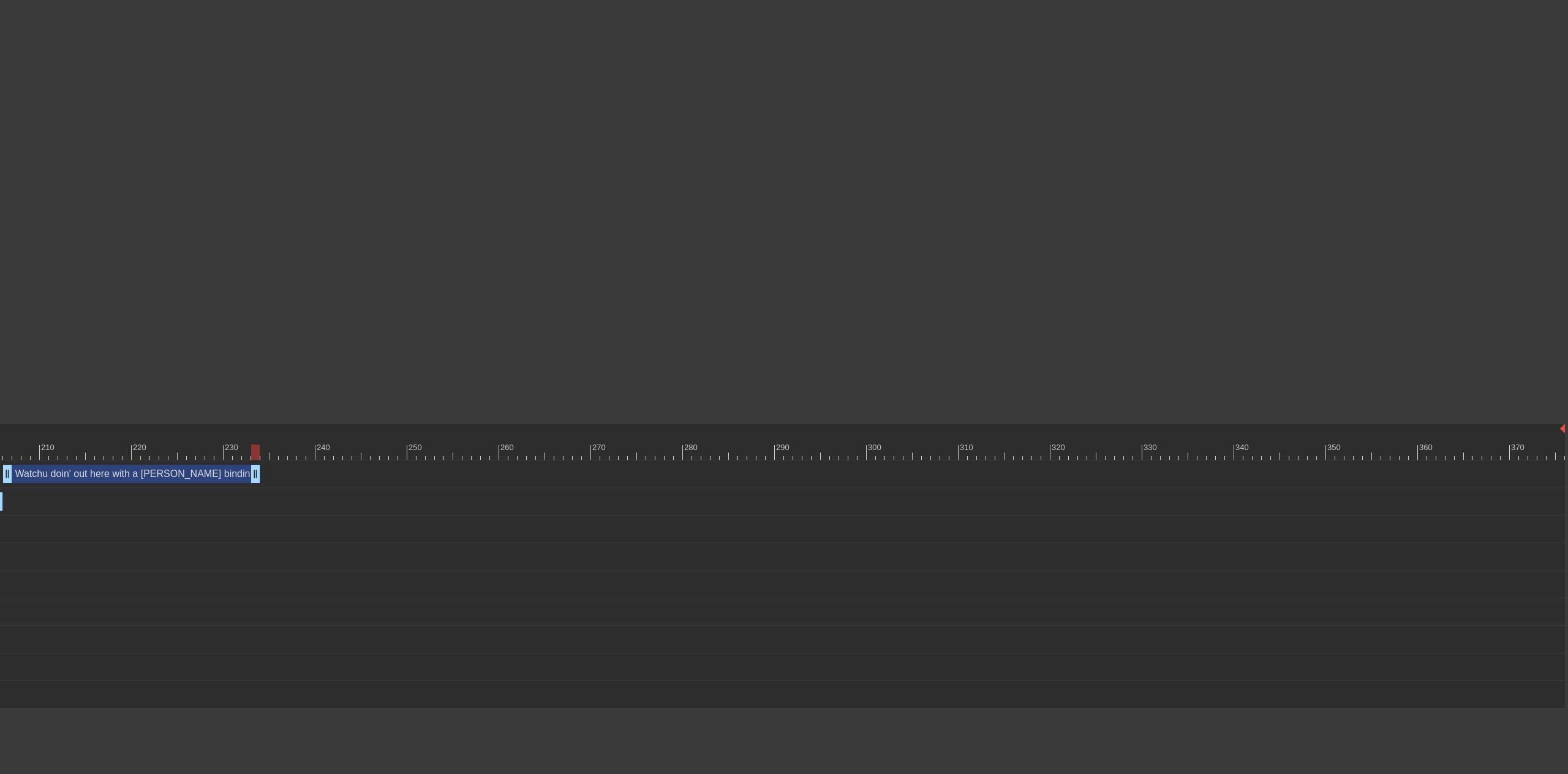
drag, startPoint x: 1560, startPoint y: 474, endPoint x: 254, endPoint y: 494, distance: 1306.2
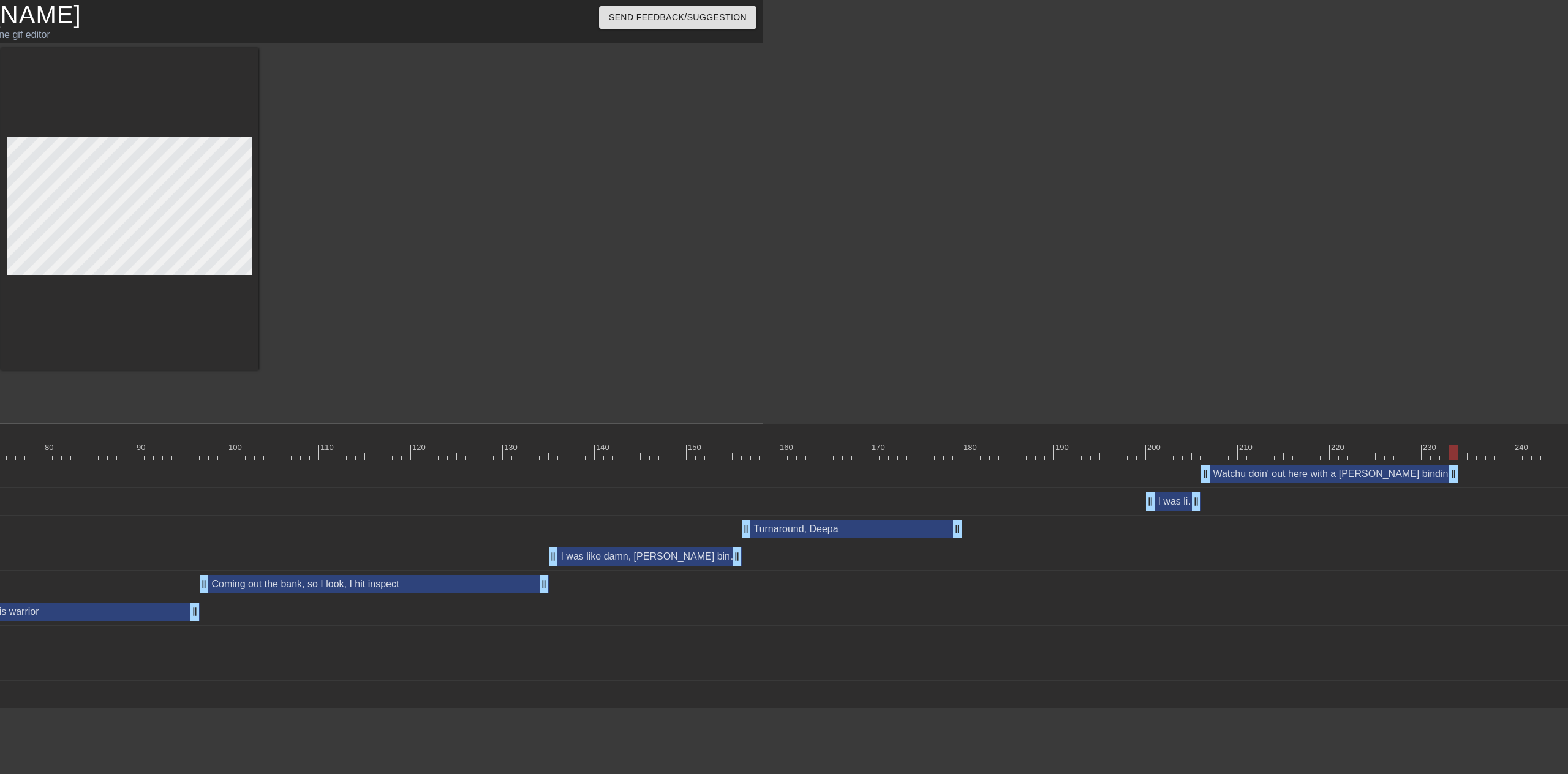
scroll to position [0, 816]
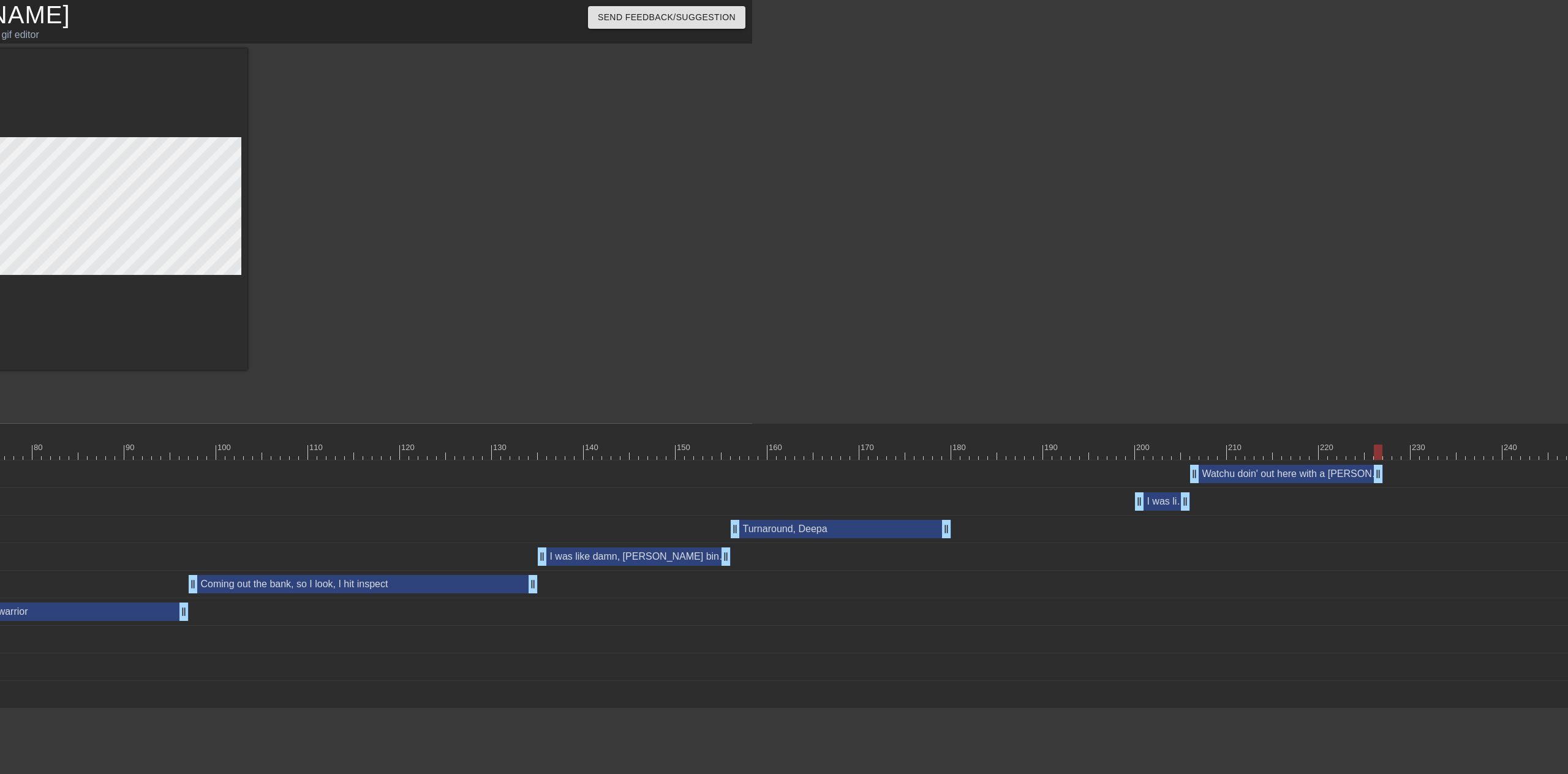
drag, startPoint x: 1443, startPoint y: 469, endPoint x: 1380, endPoint y: 483, distance: 64.5
click at [1380, 483] on div "Watchu doin' out here with a [PERSON_NAME] binding? drag_handle drag_handle" at bounding box center [1029, 474] width 3446 height 27
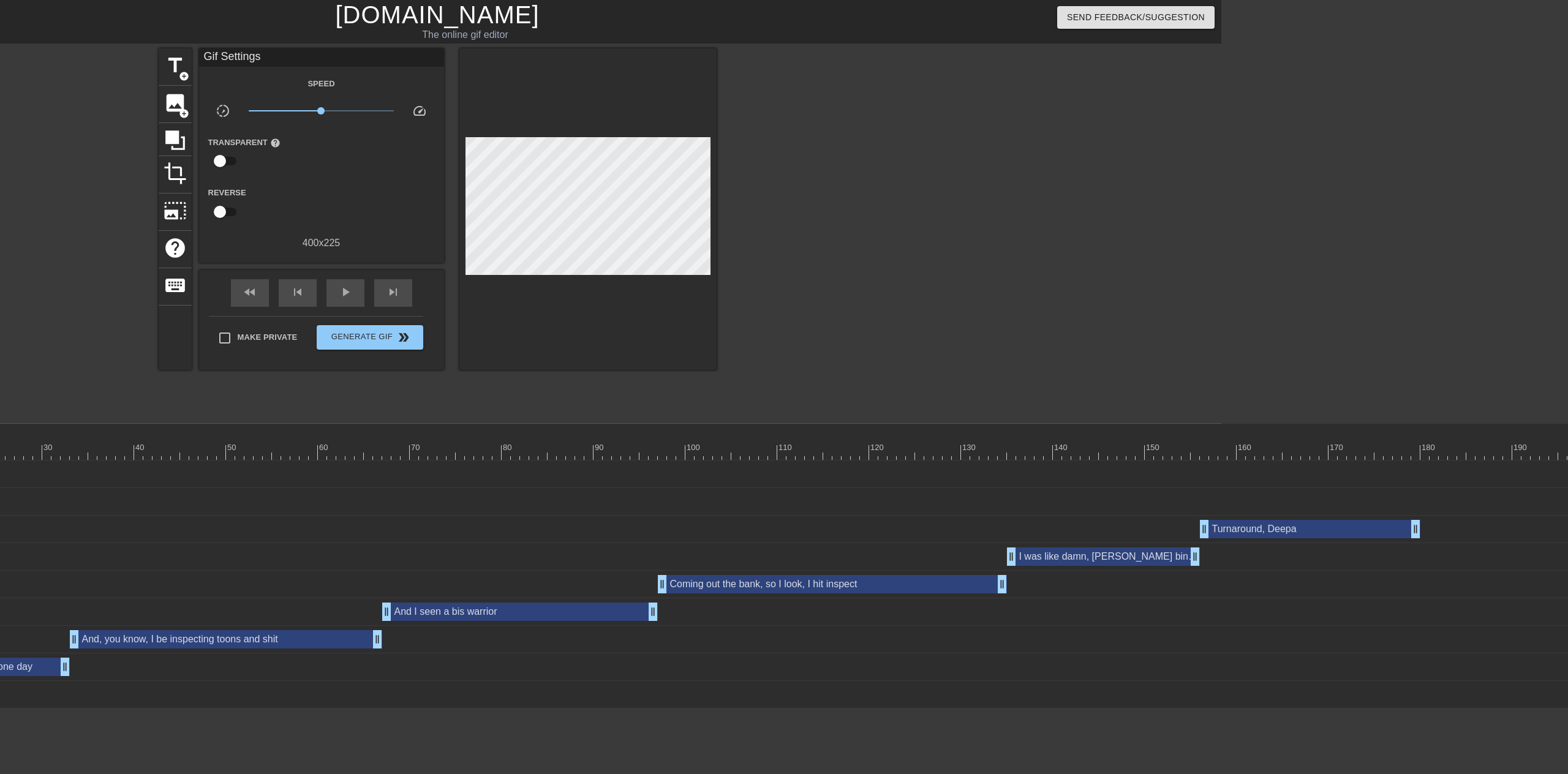
scroll to position [0, 249]
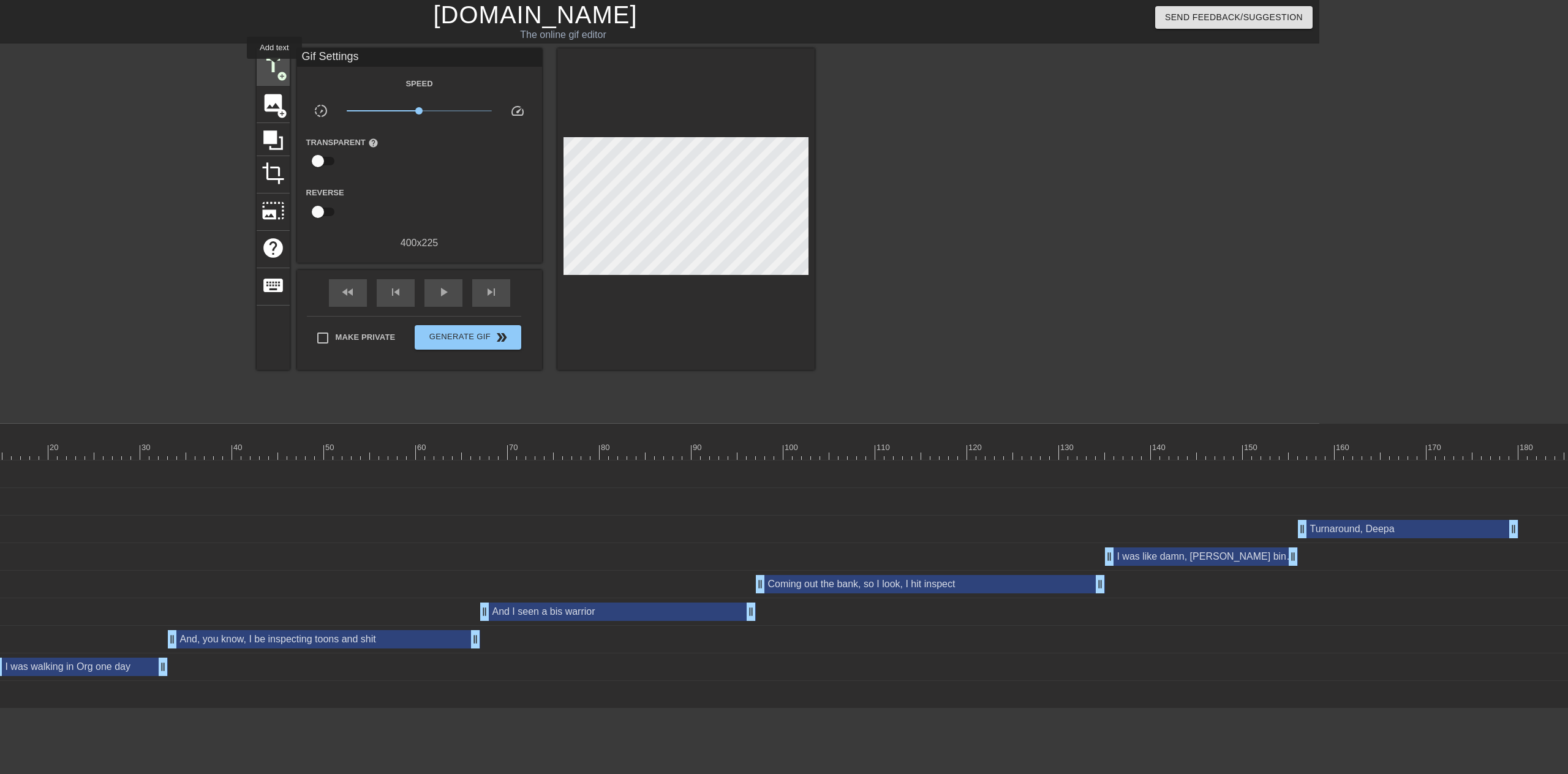
click at [274, 68] on span "title" at bounding box center [273, 65] width 23 height 23
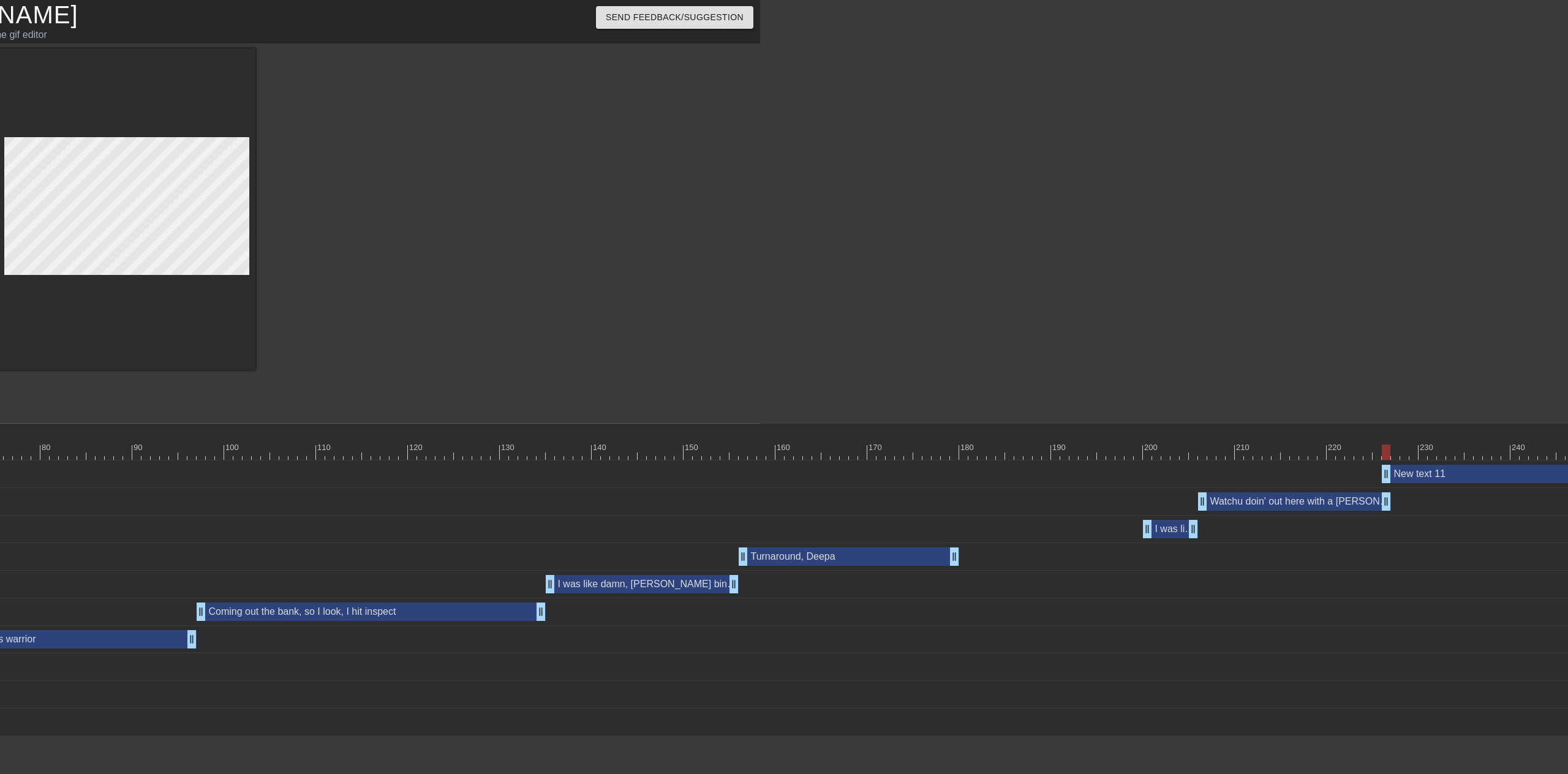
scroll to position [0, 814]
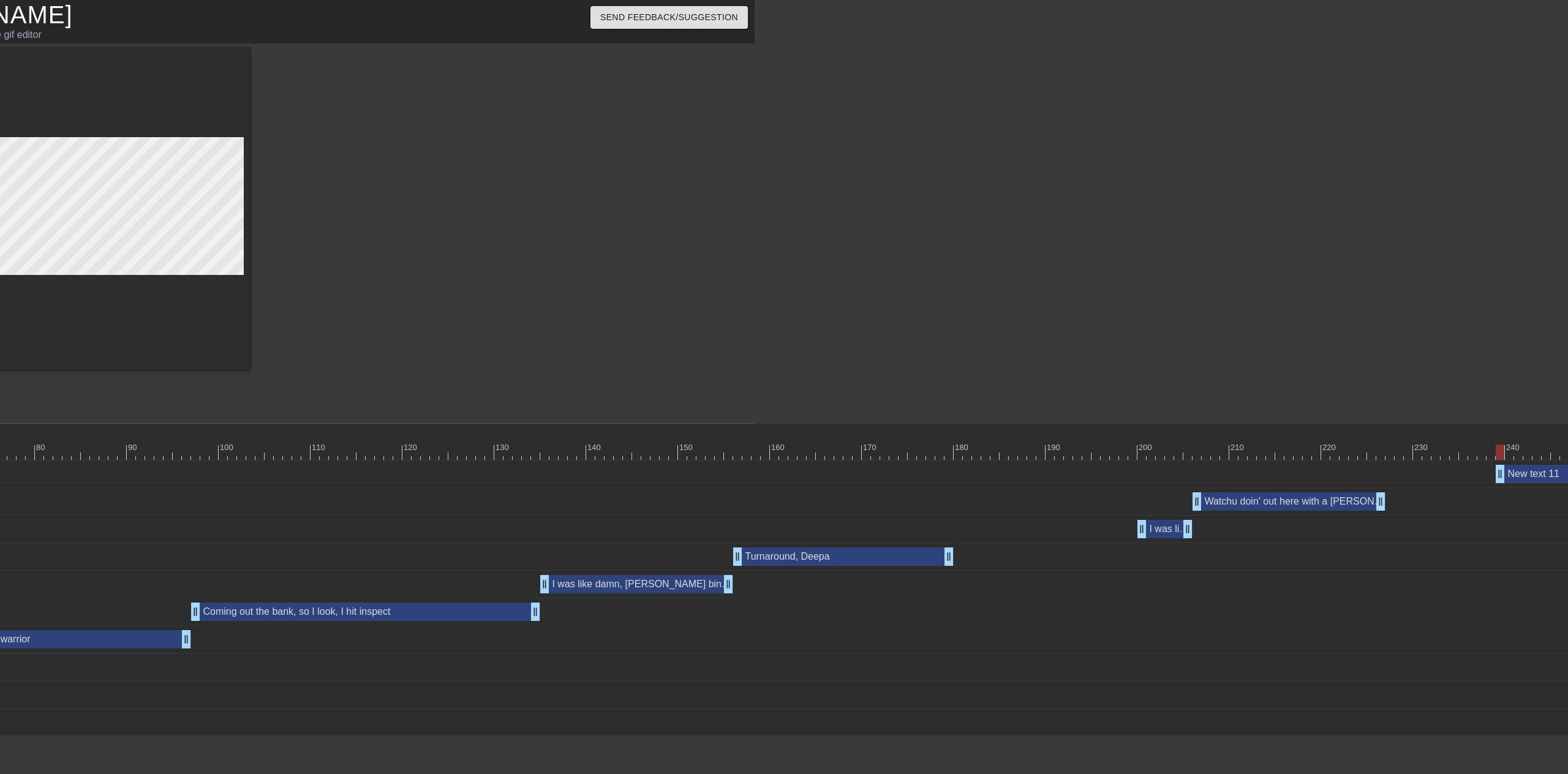
drag, startPoint x: 1379, startPoint y: 477, endPoint x: 1496, endPoint y: 468, distance: 117.3
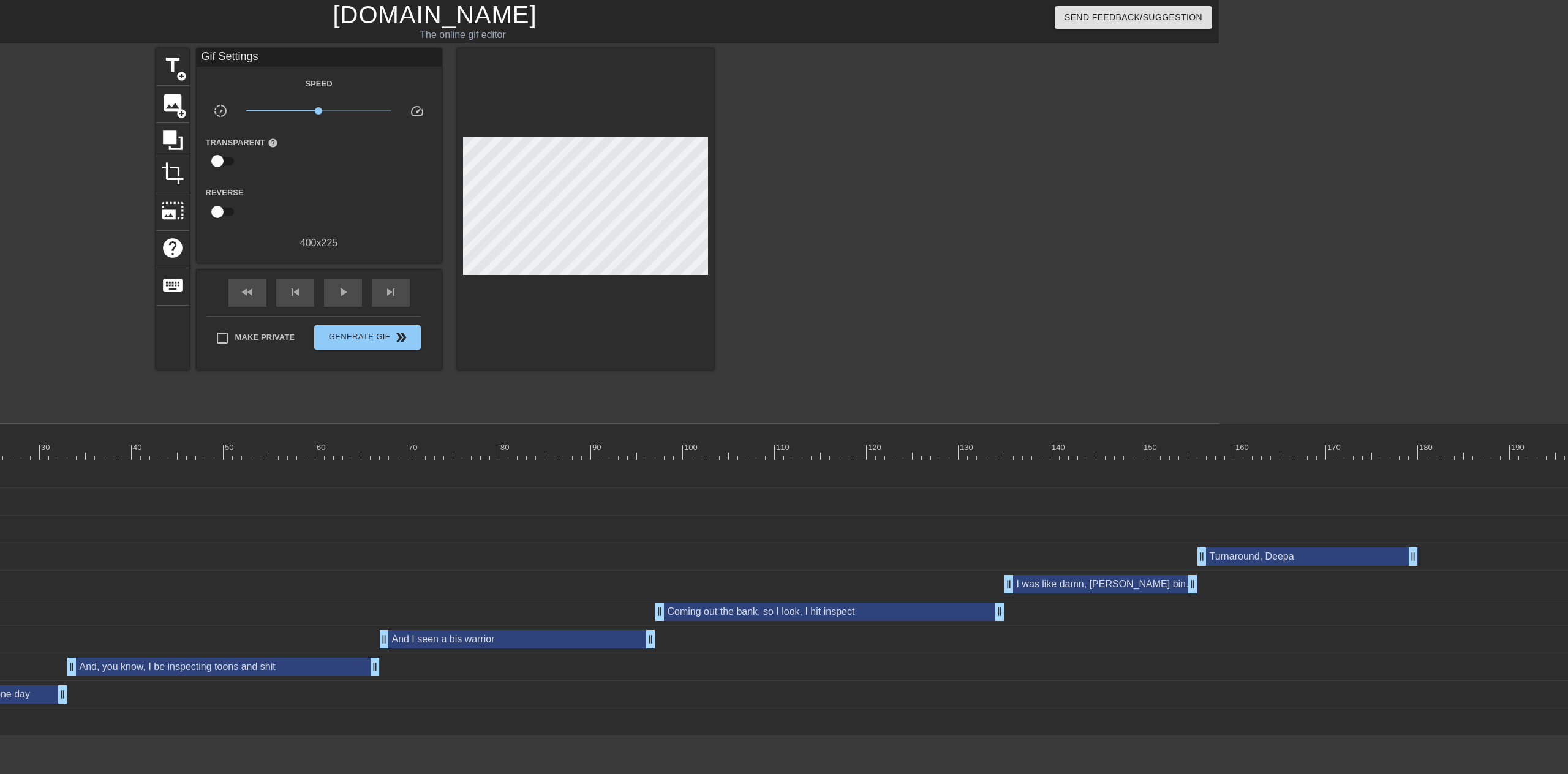
scroll to position [0, 0]
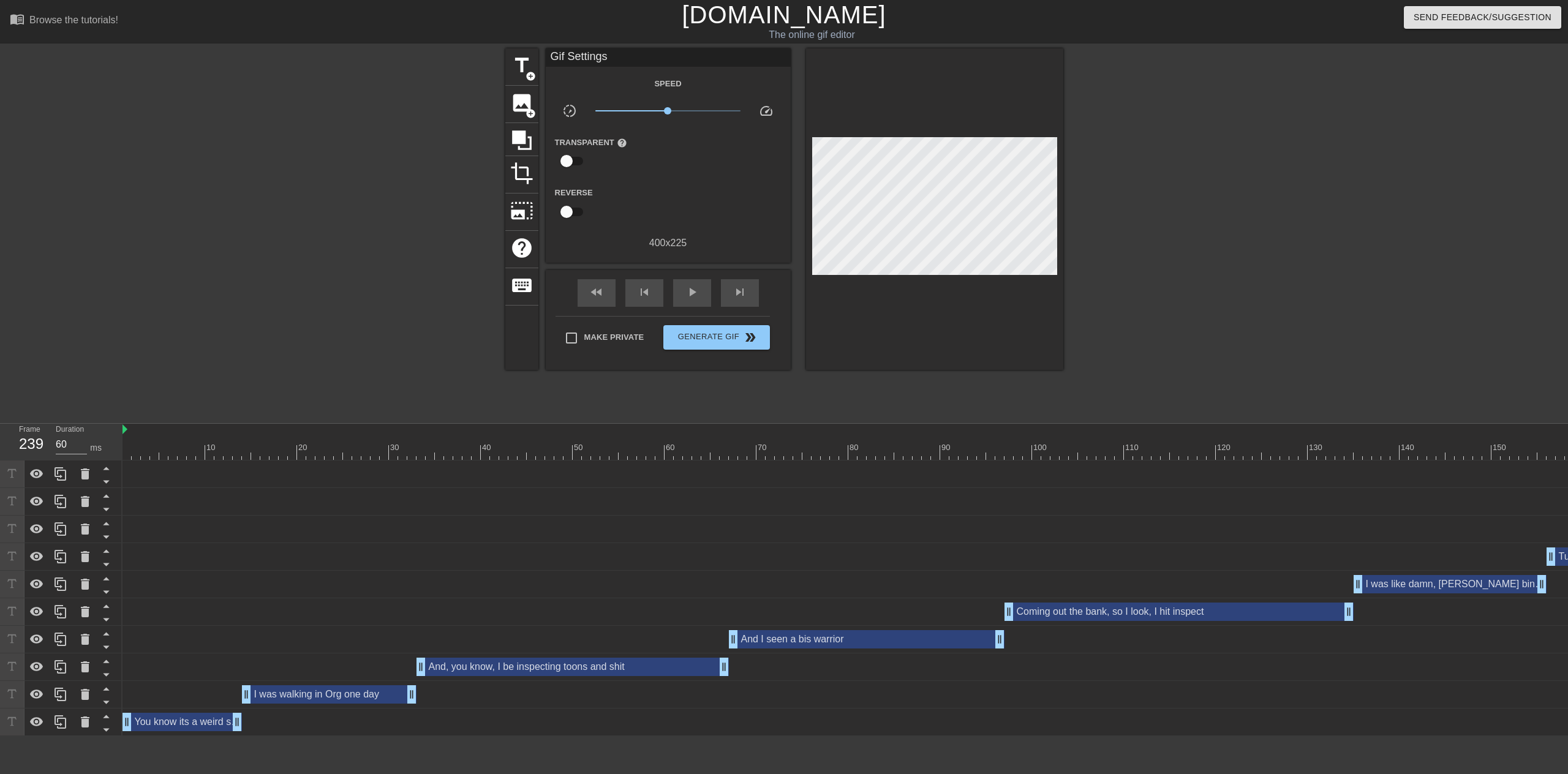
click at [608, 56] on div "Gif Settings" at bounding box center [668, 58] width 245 height 18
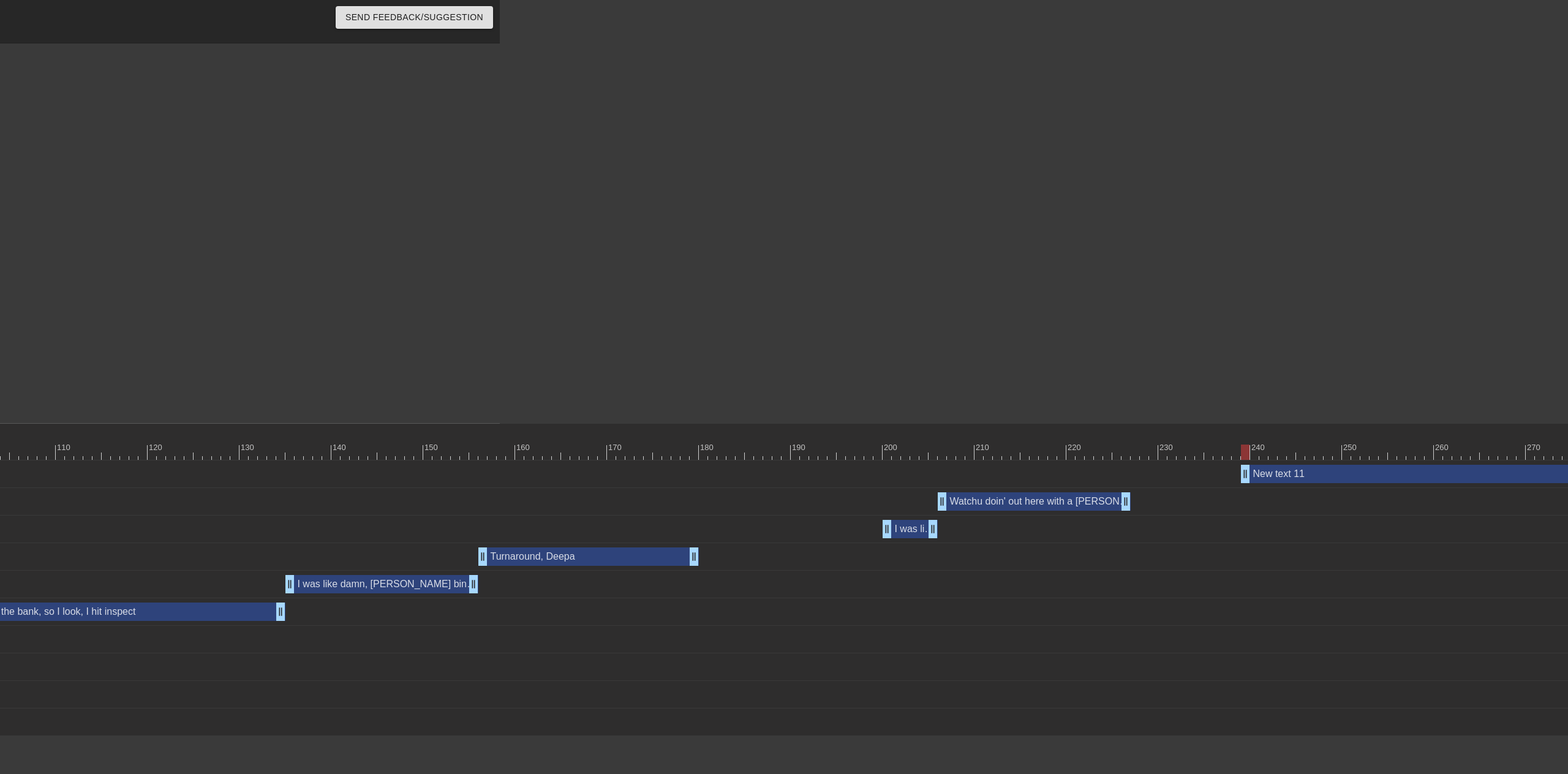
scroll to position [0, 1096]
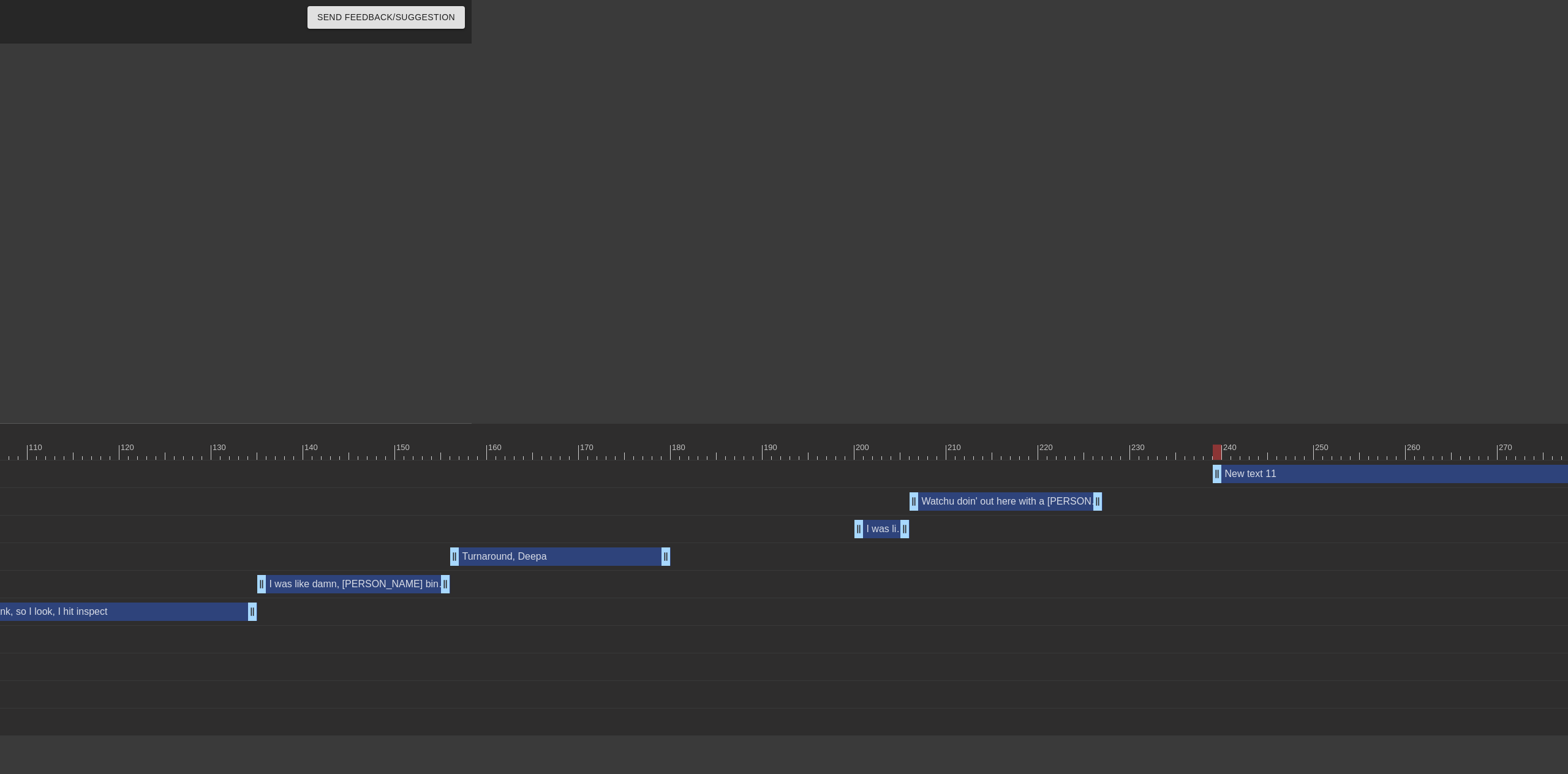
click at [1259, 462] on div "New text 11 drag_handle drag_handle" at bounding box center [749, 474] width 3446 height 27
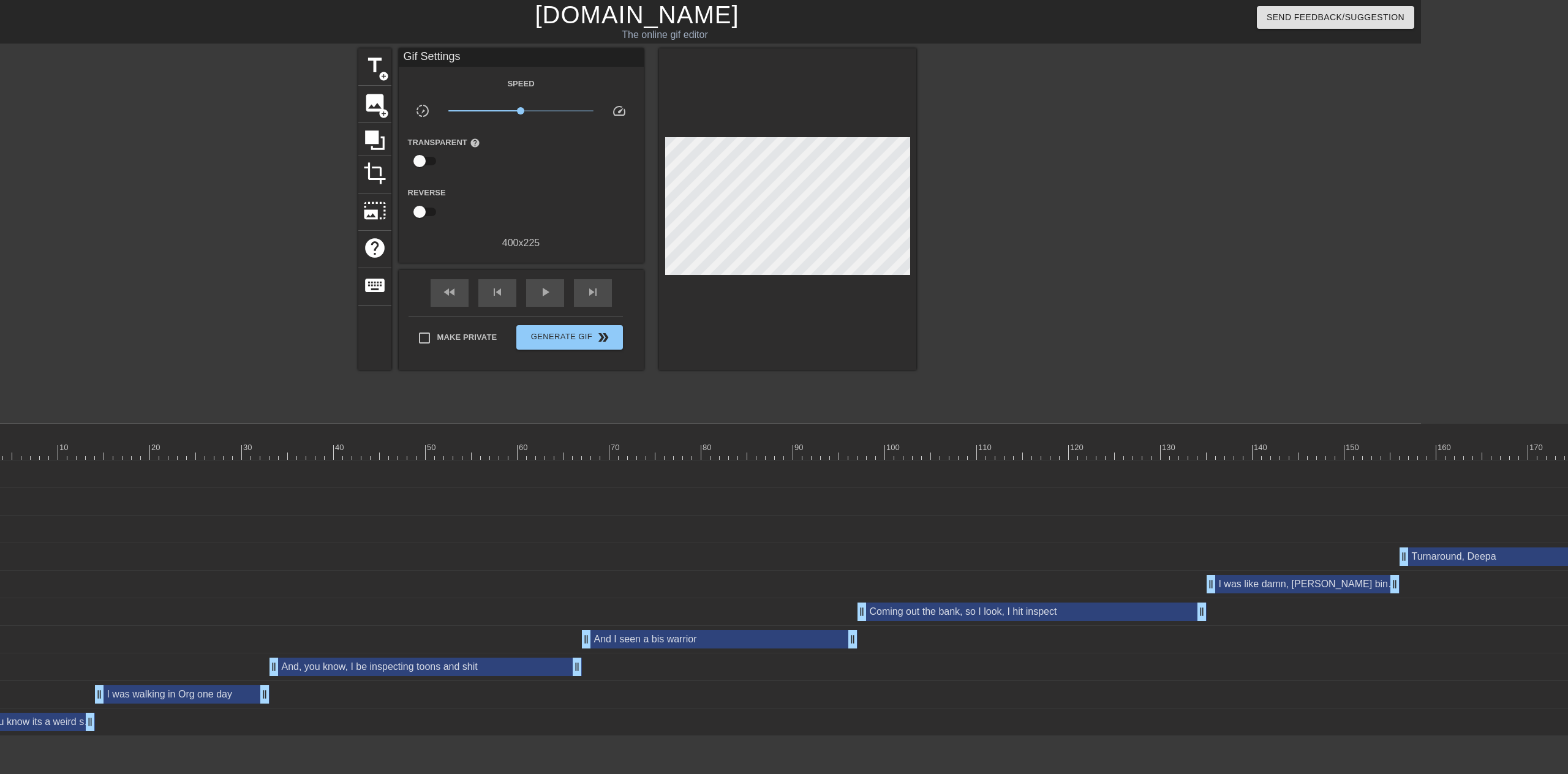
scroll to position [0, 142]
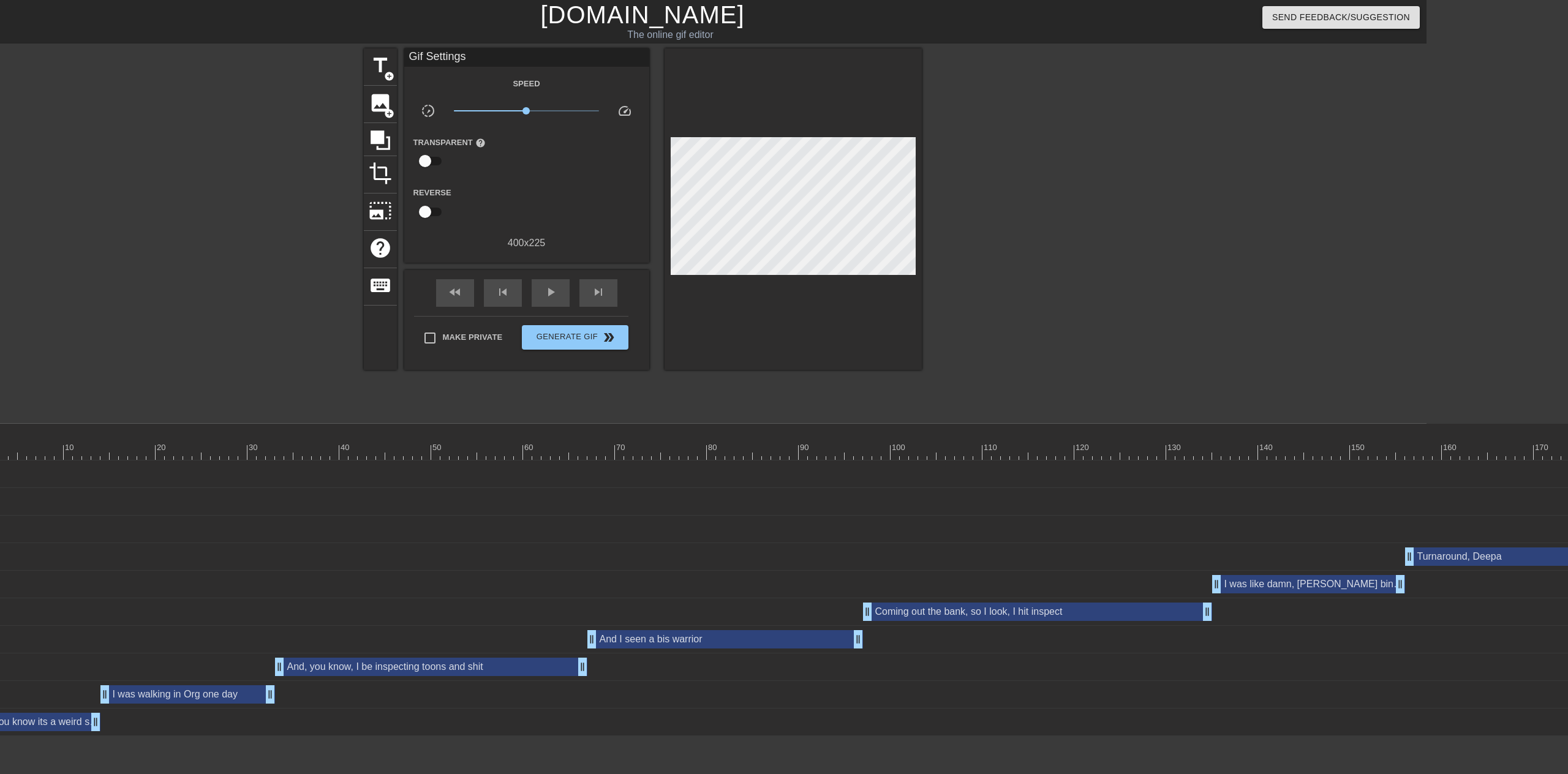
drag, startPoint x: 474, startPoint y: 56, endPoint x: 483, endPoint y: 56, distance: 9.0
click at [474, 56] on div "Gif Settings" at bounding box center [526, 58] width 245 height 18
click at [488, 54] on div "Gif Settings" at bounding box center [526, 58] width 245 height 18
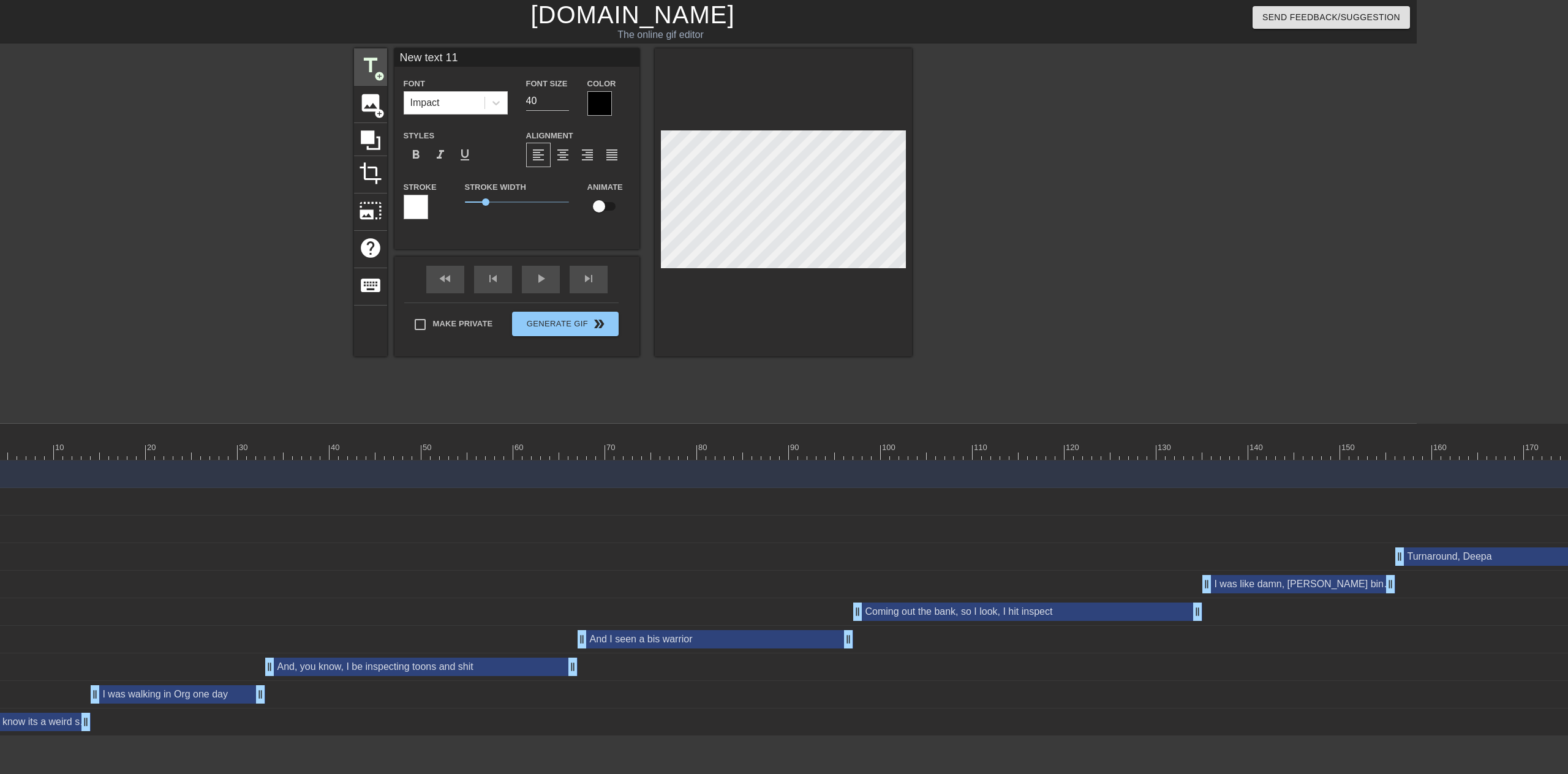
drag, startPoint x: 486, startPoint y: 57, endPoint x: 381, endPoint y: 49, distance: 105.3
click at [381, 49] on div "title add_circle image add_circle crop photo_size_select_large help keyboard Ne…" at bounding box center [632, 202] width 558 height 308
click at [563, 97] on input "41" at bounding box center [547, 101] width 43 height 20
click at [563, 97] on input "42" at bounding box center [547, 101] width 43 height 20
click at [563, 97] on input "43" at bounding box center [547, 101] width 43 height 20
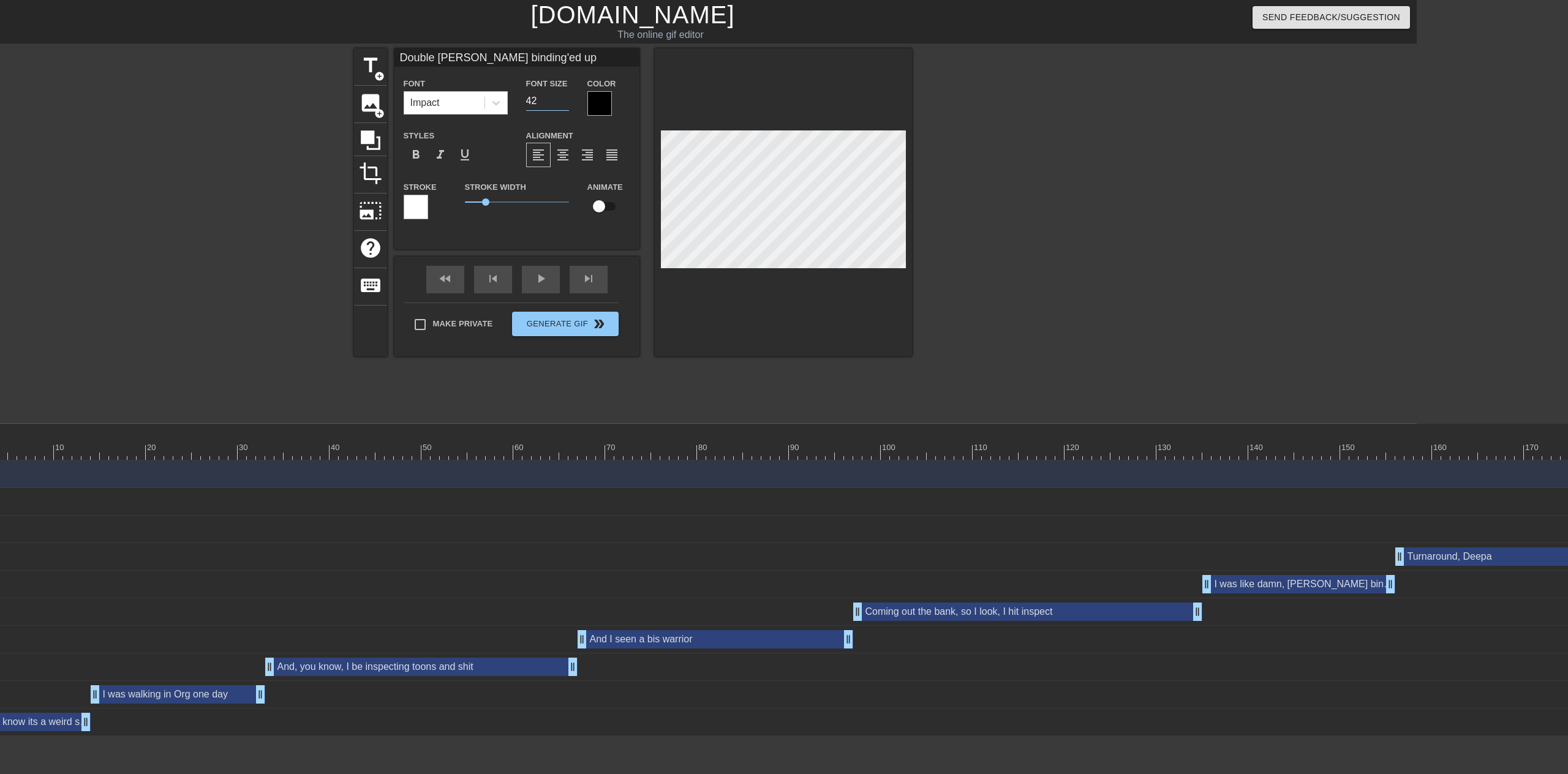
click at [565, 102] on input "42" at bounding box center [547, 101] width 43 height 20
click at [565, 102] on input "41" at bounding box center [547, 101] width 43 height 20
click at [565, 102] on input "40" at bounding box center [547, 101] width 43 height 20
click at [565, 102] on input "39" at bounding box center [547, 101] width 43 height 20
click at [565, 102] on input "38" at bounding box center [547, 101] width 43 height 20
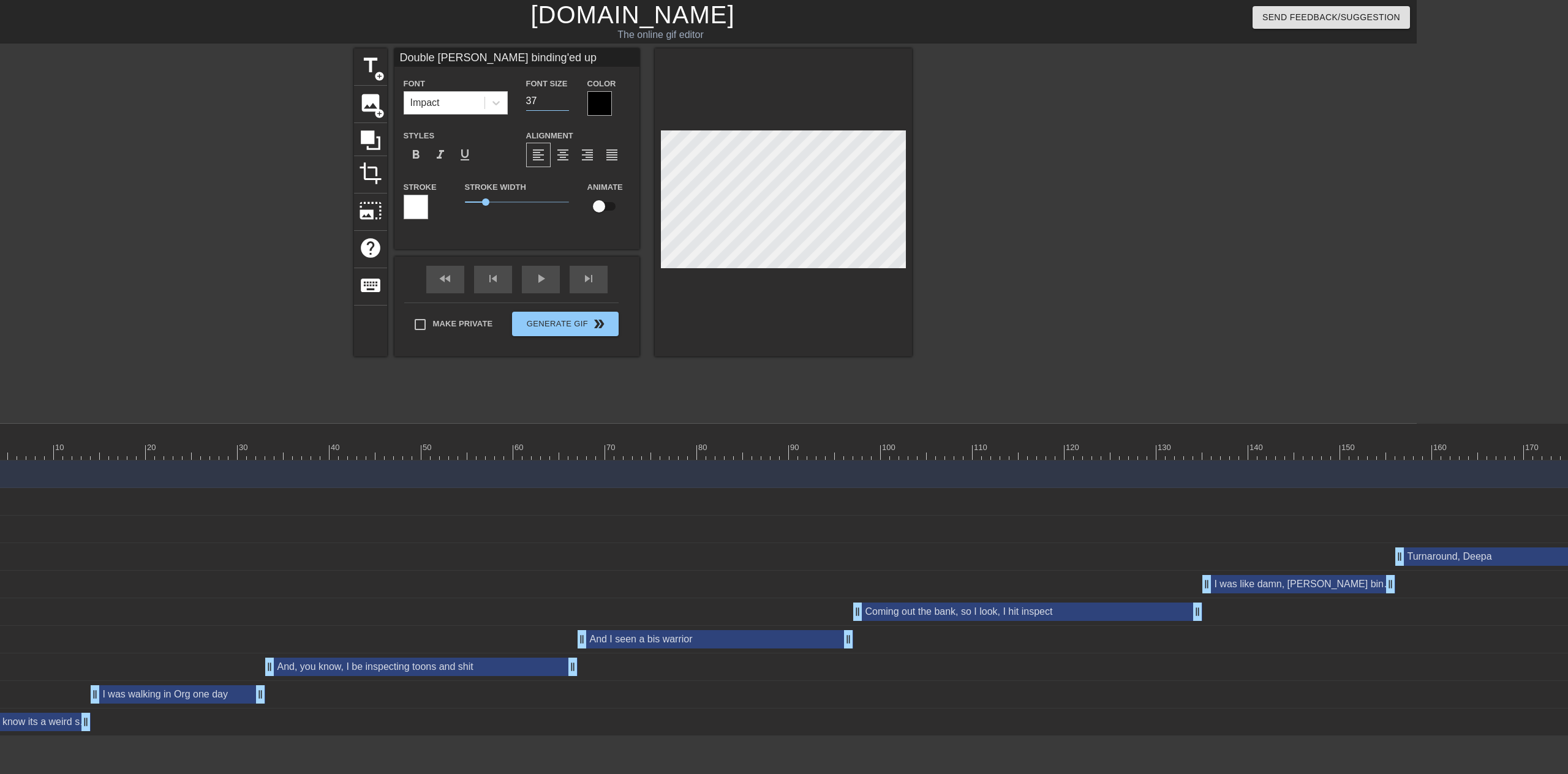
click at [565, 102] on input "37" at bounding box center [547, 101] width 43 height 20
click at [565, 102] on input "36" at bounding box center [547, 101] width 43 height 20
click at [565, 102] on input "35" at bounding box center [547, 101] width 43 height 20
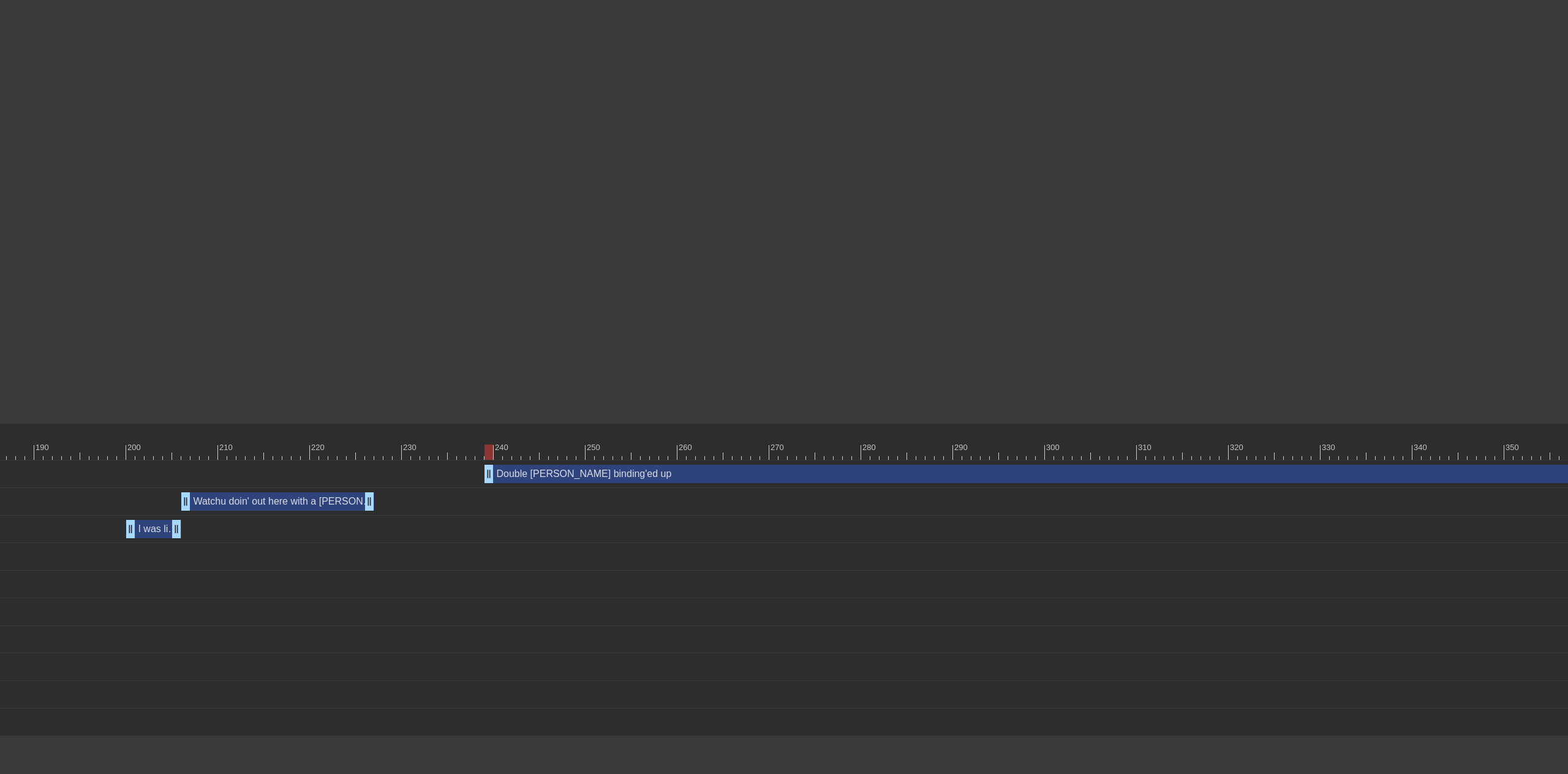
scroll to position [0, 2003]
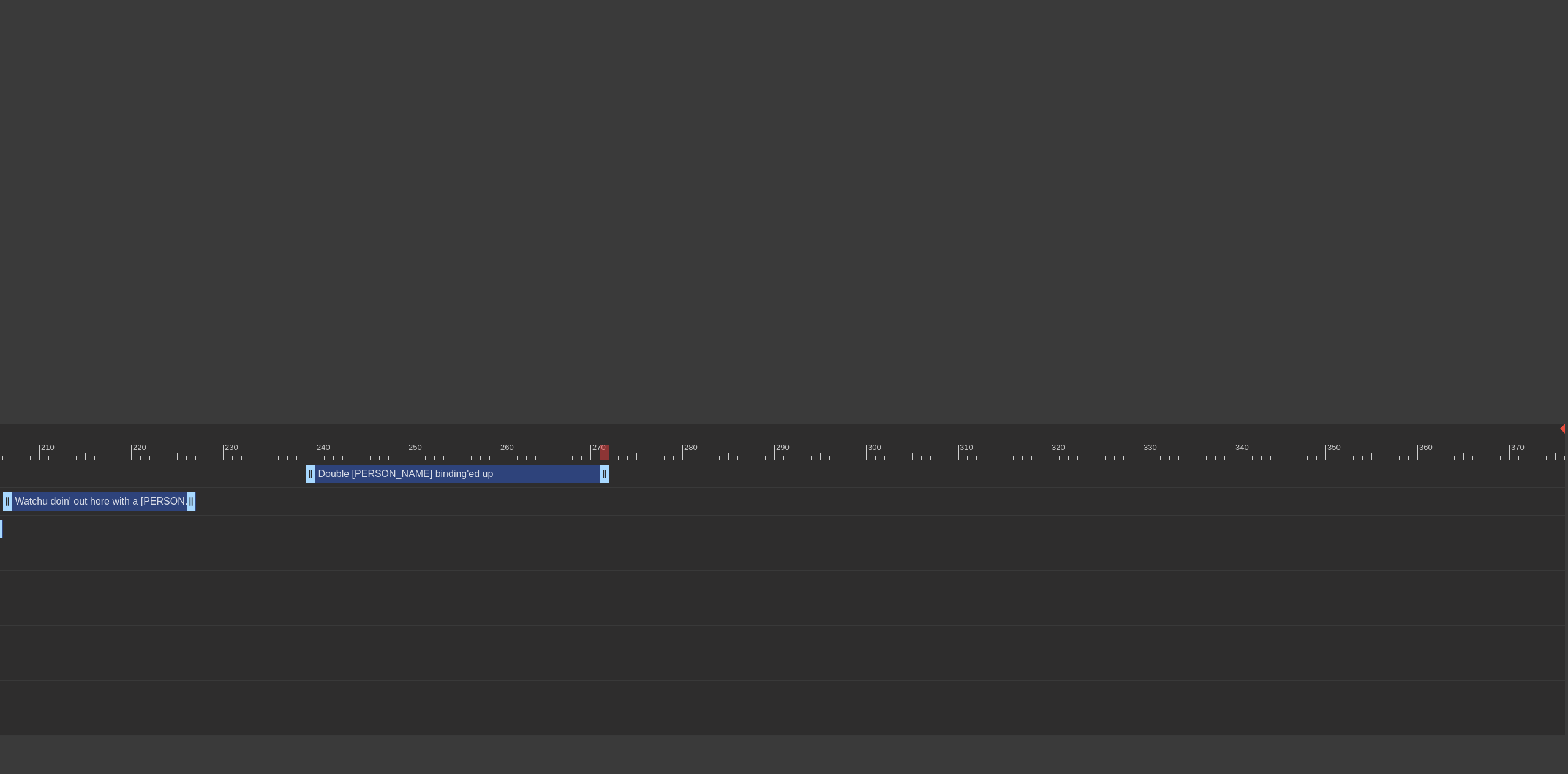
drag, startPoint x: 1556, startPoint y: 472, endPoint x: 565, endPoint y: 484, distance: 991.1
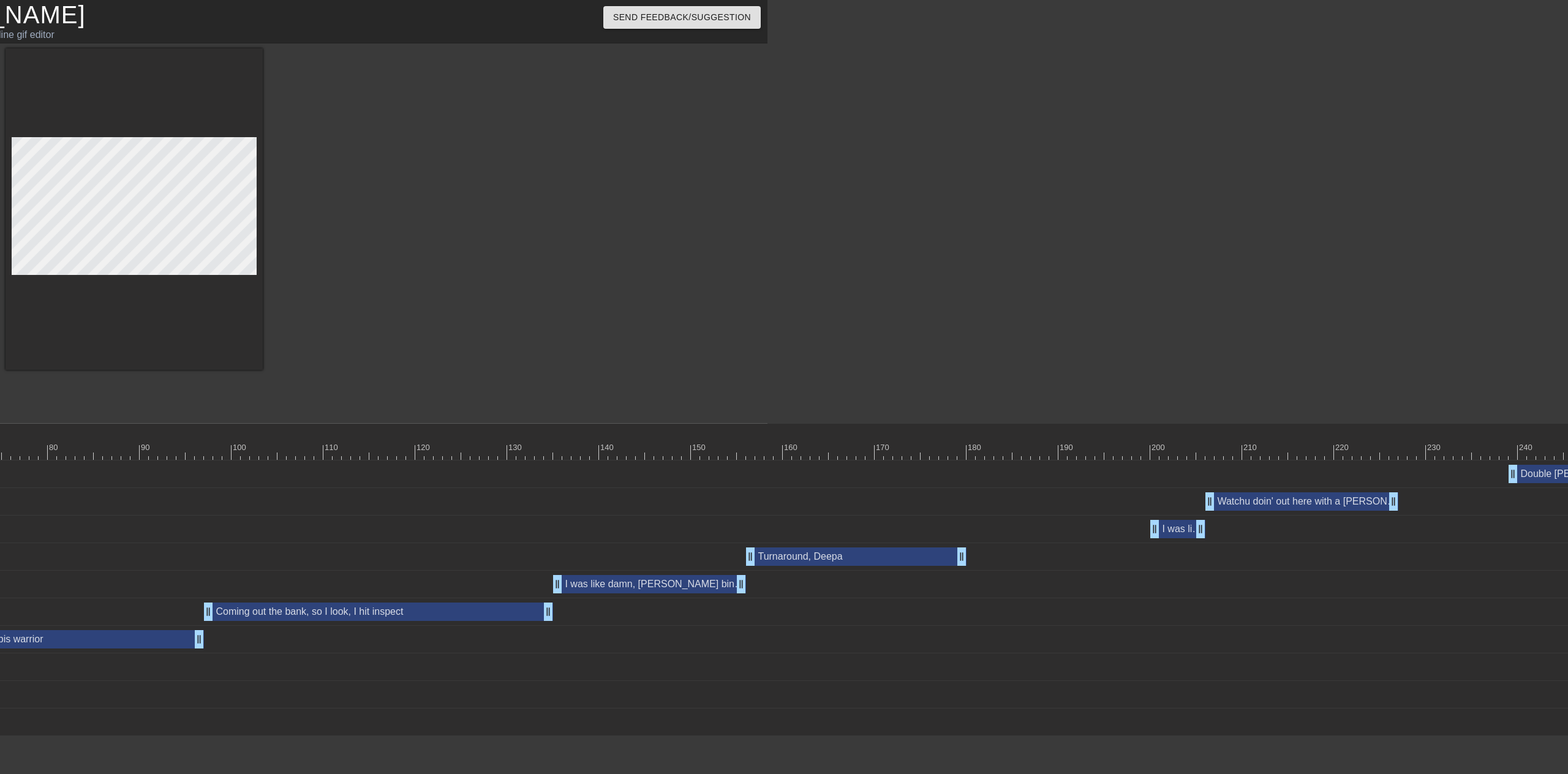
scroll to position [0, 802]
drag, startPoint x: 828, startPoint y: 773, endPoint x: 855, endPoint y: 773, distance: 27.0
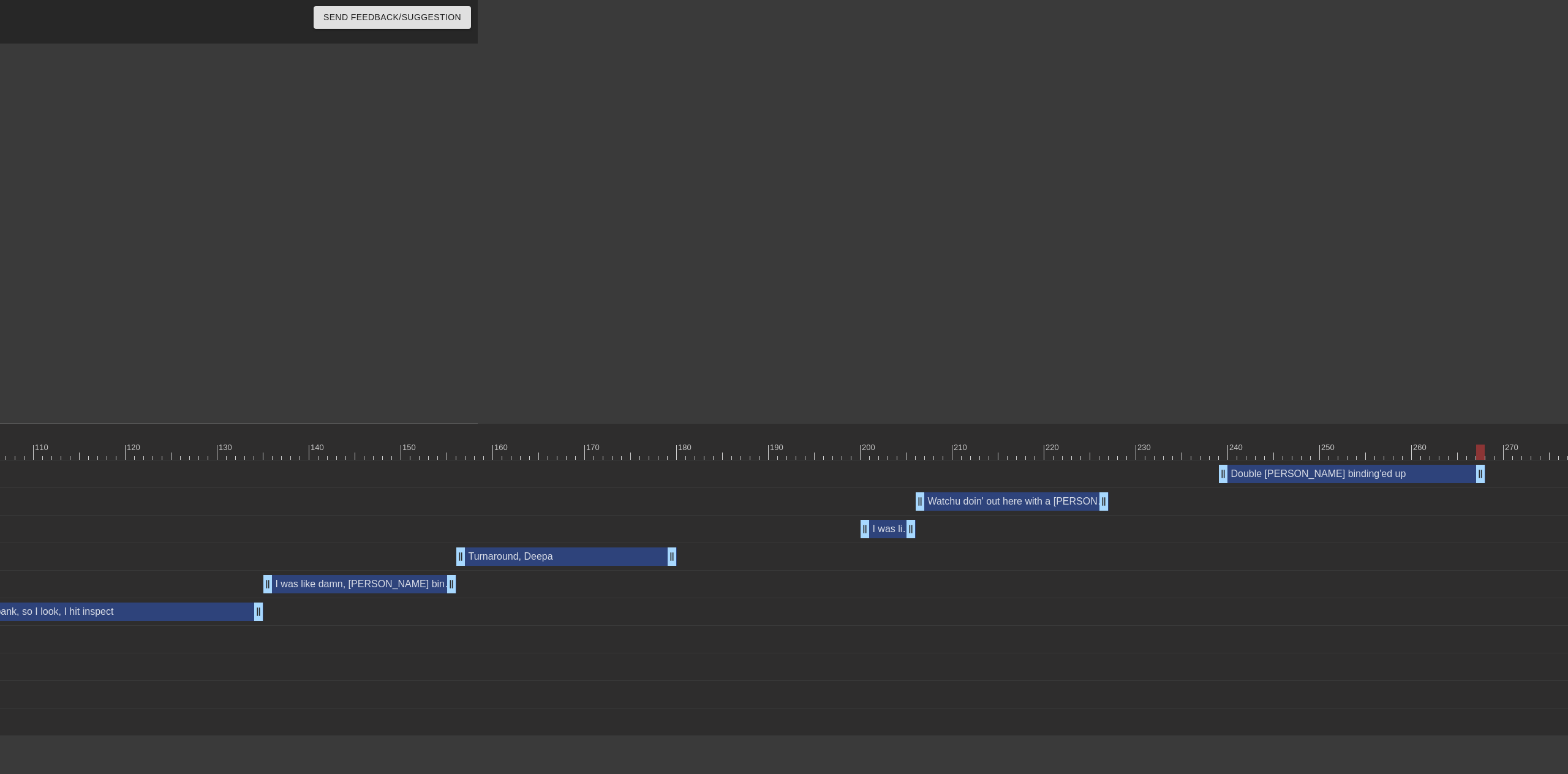
scroll to position [0, 1105]
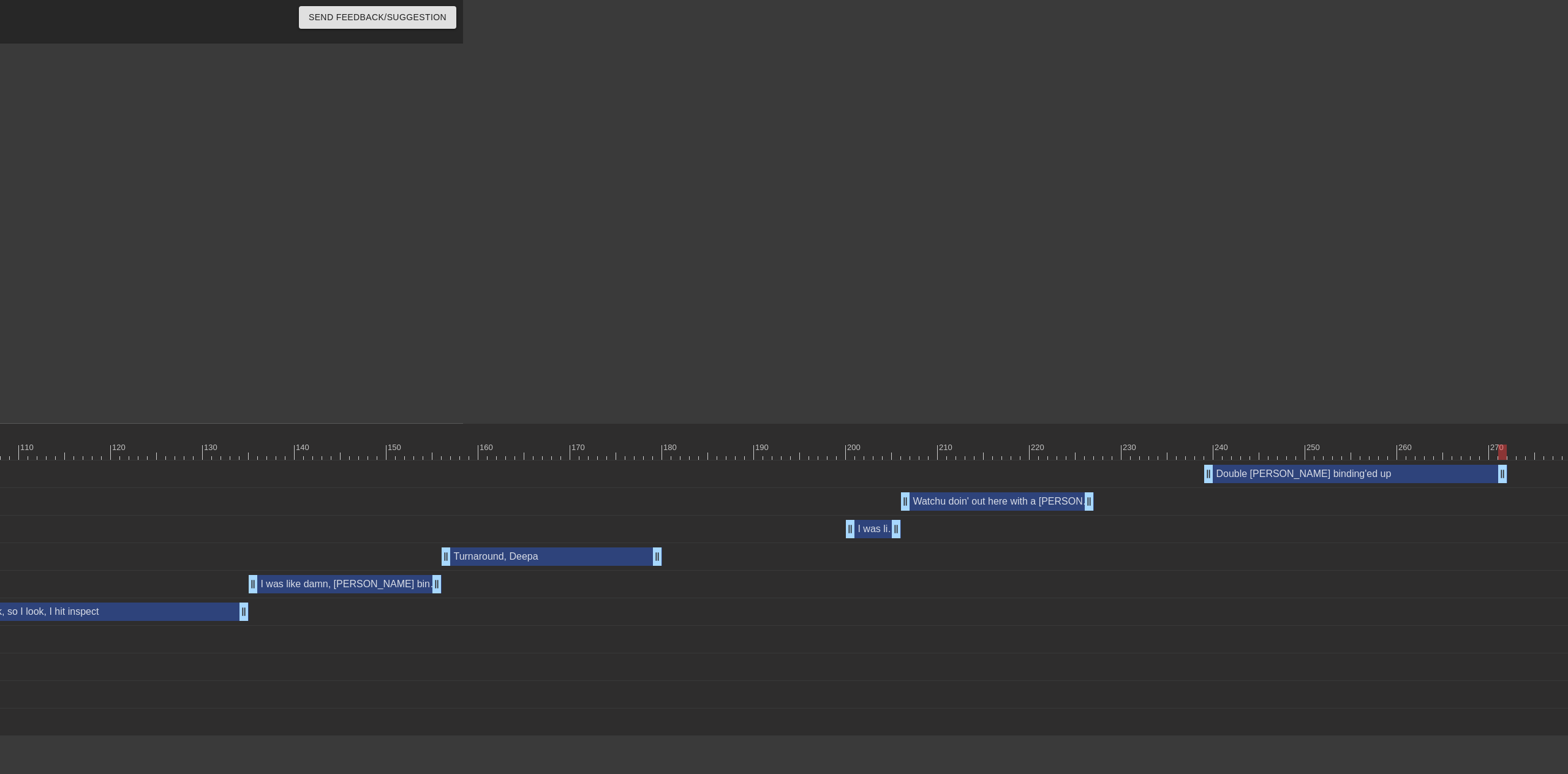
drag, startPoint x: 1466, startPoint y: 477, endPoint x: 1500, endPoint y: 478, distance: 34.0
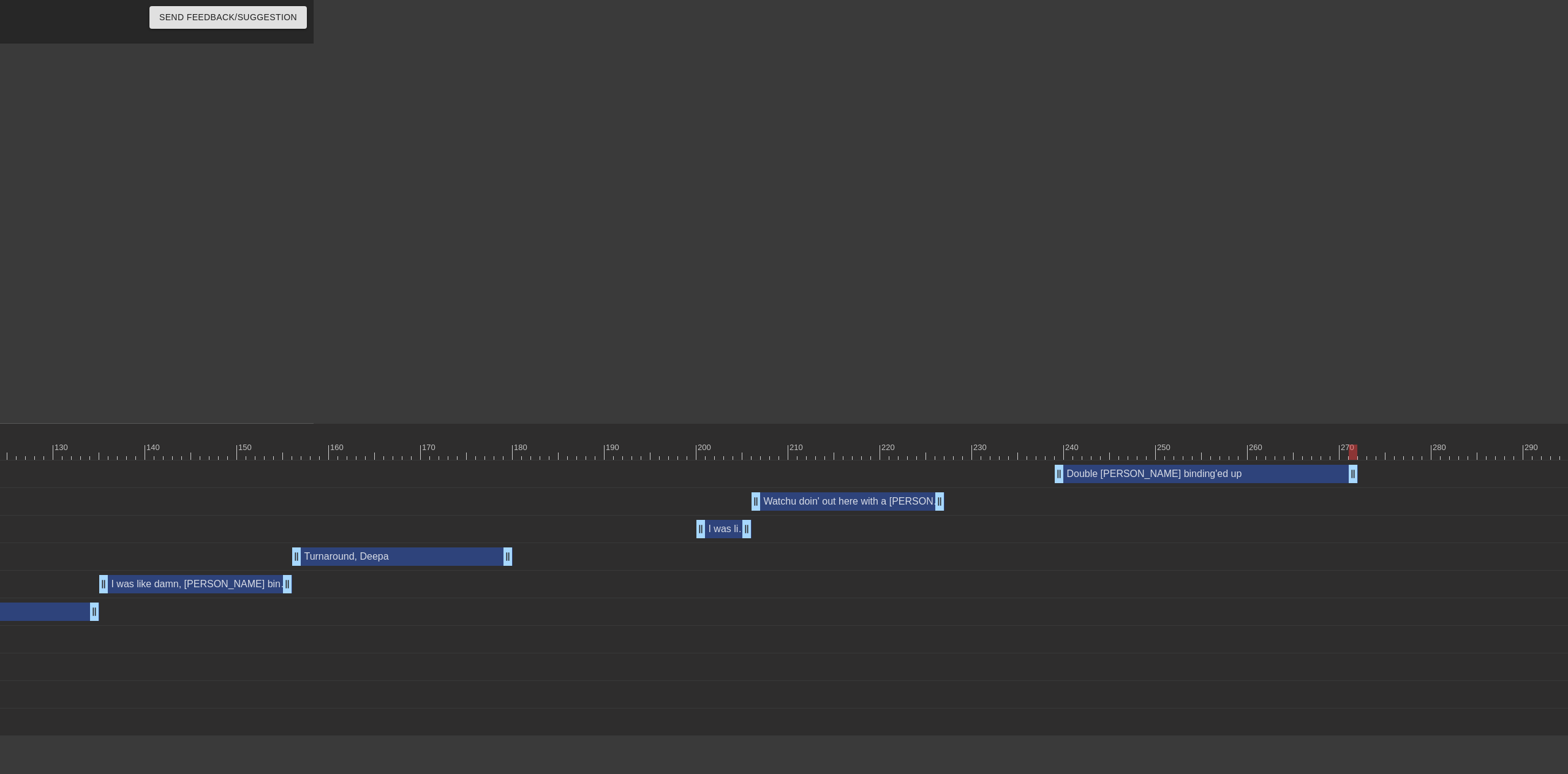
scroll to position [0, 1258]
drag, startPoint x: 1349, startPoint y: 477, endPoint x: 1365, endPoint y: 479, distance: 16.1
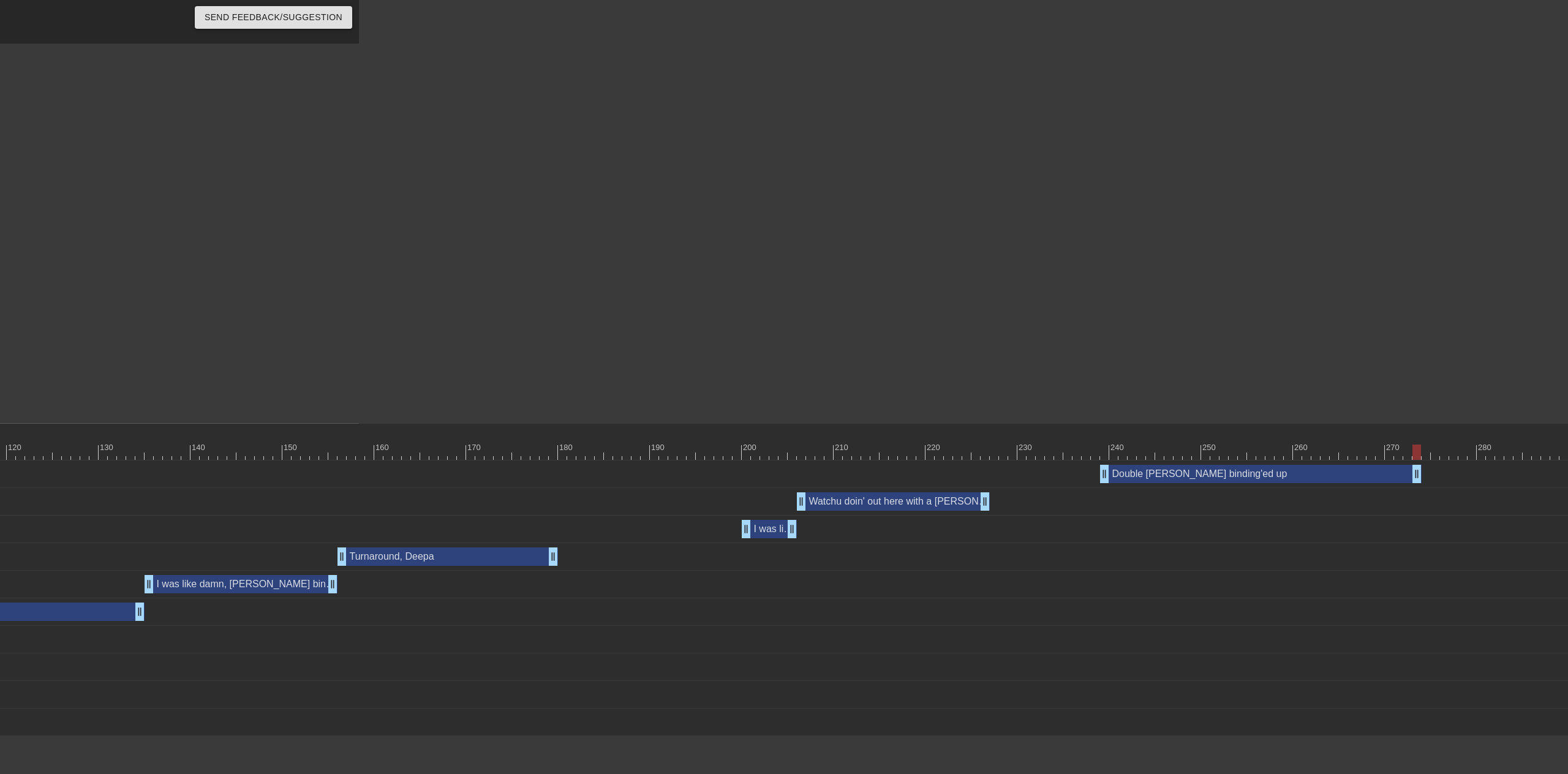
scroll to position [0, 1262]
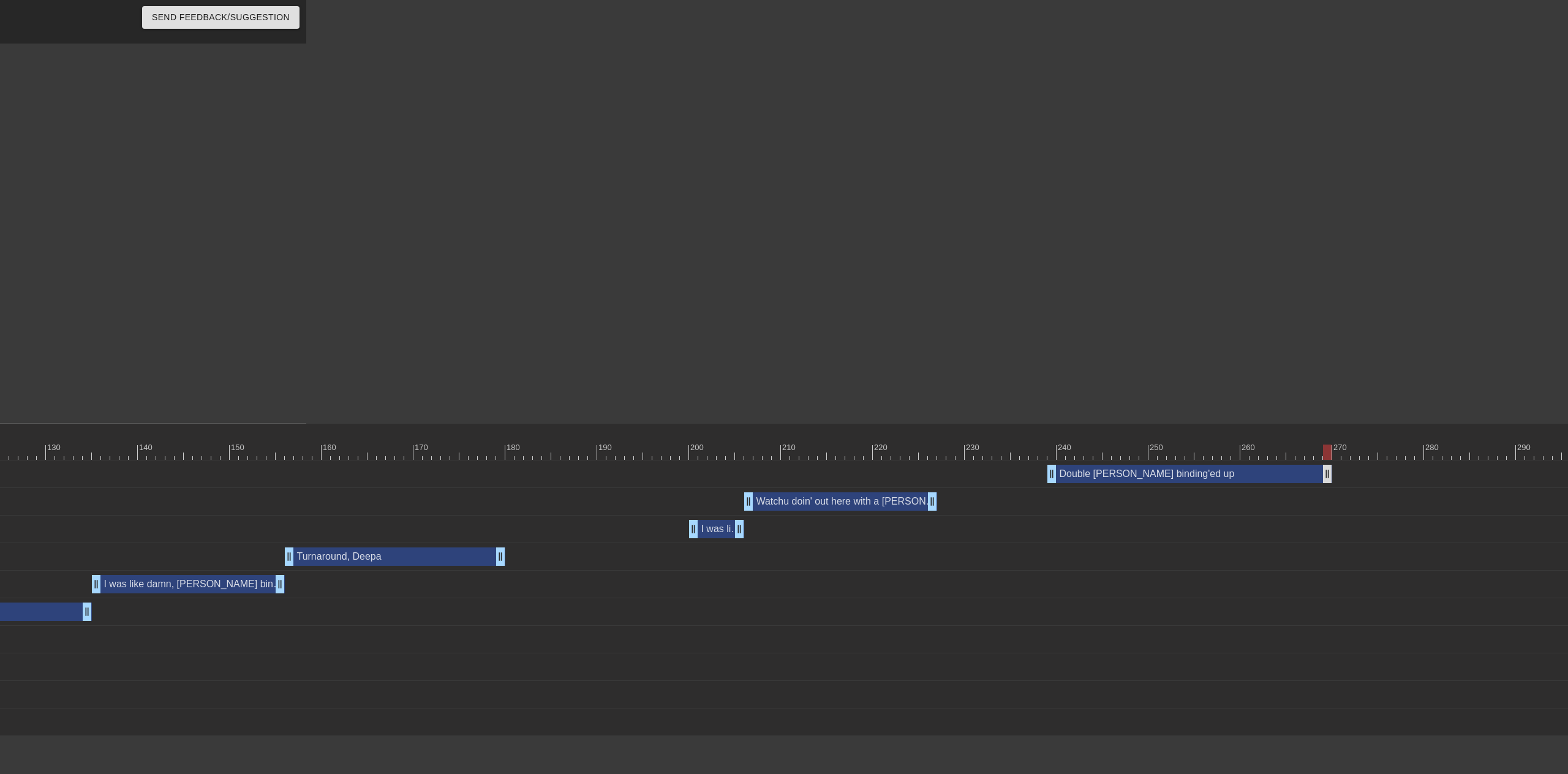
drag, startPoint x: 1363, startPoint y: 472, endPoint x: 1323, endPoint y: 471, distance: 40.0
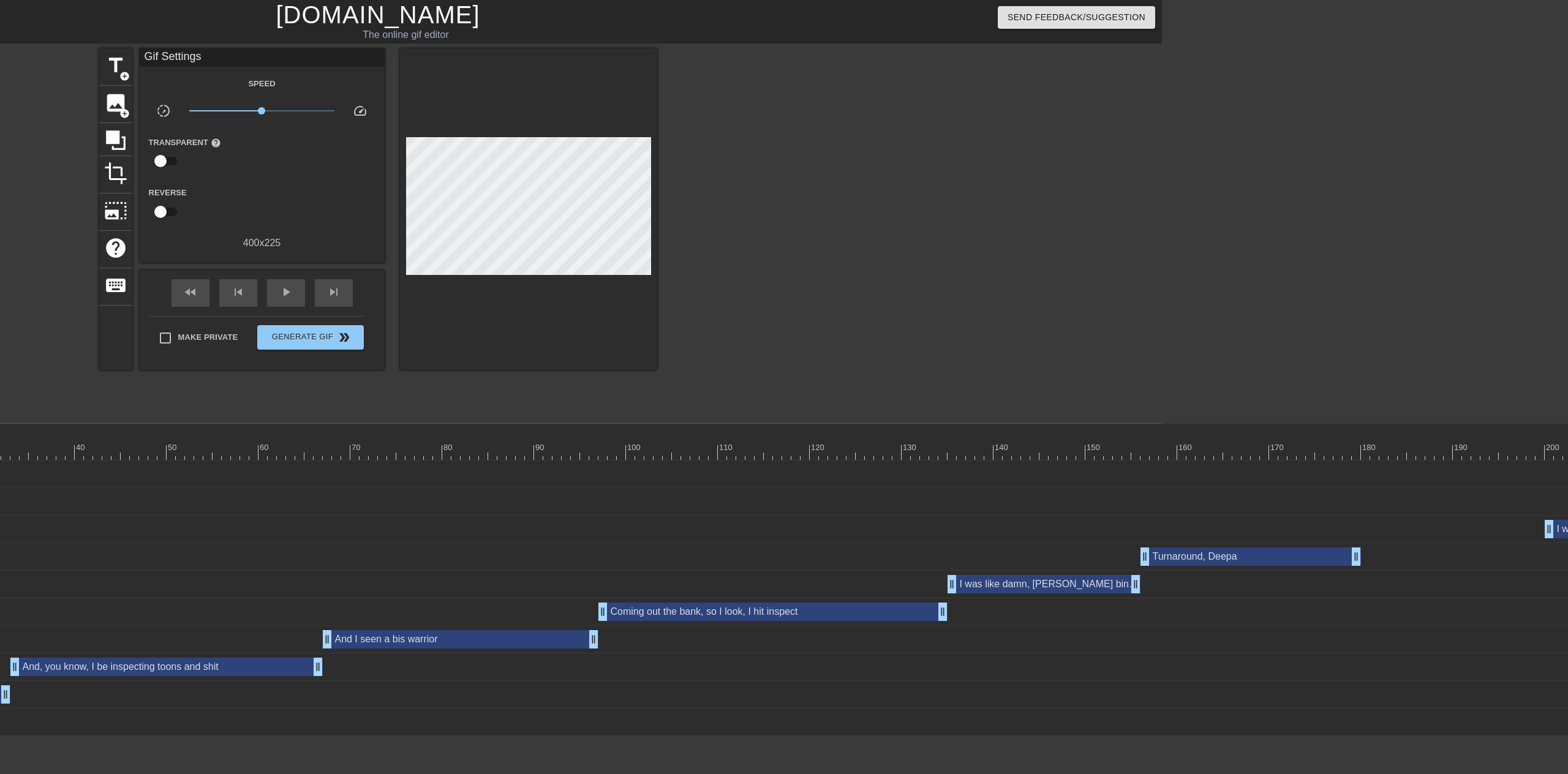
scroll to position [0, 404]
click at [121, 74] on span "add_circle" at bounding box center [126, 76] width 11 height 11
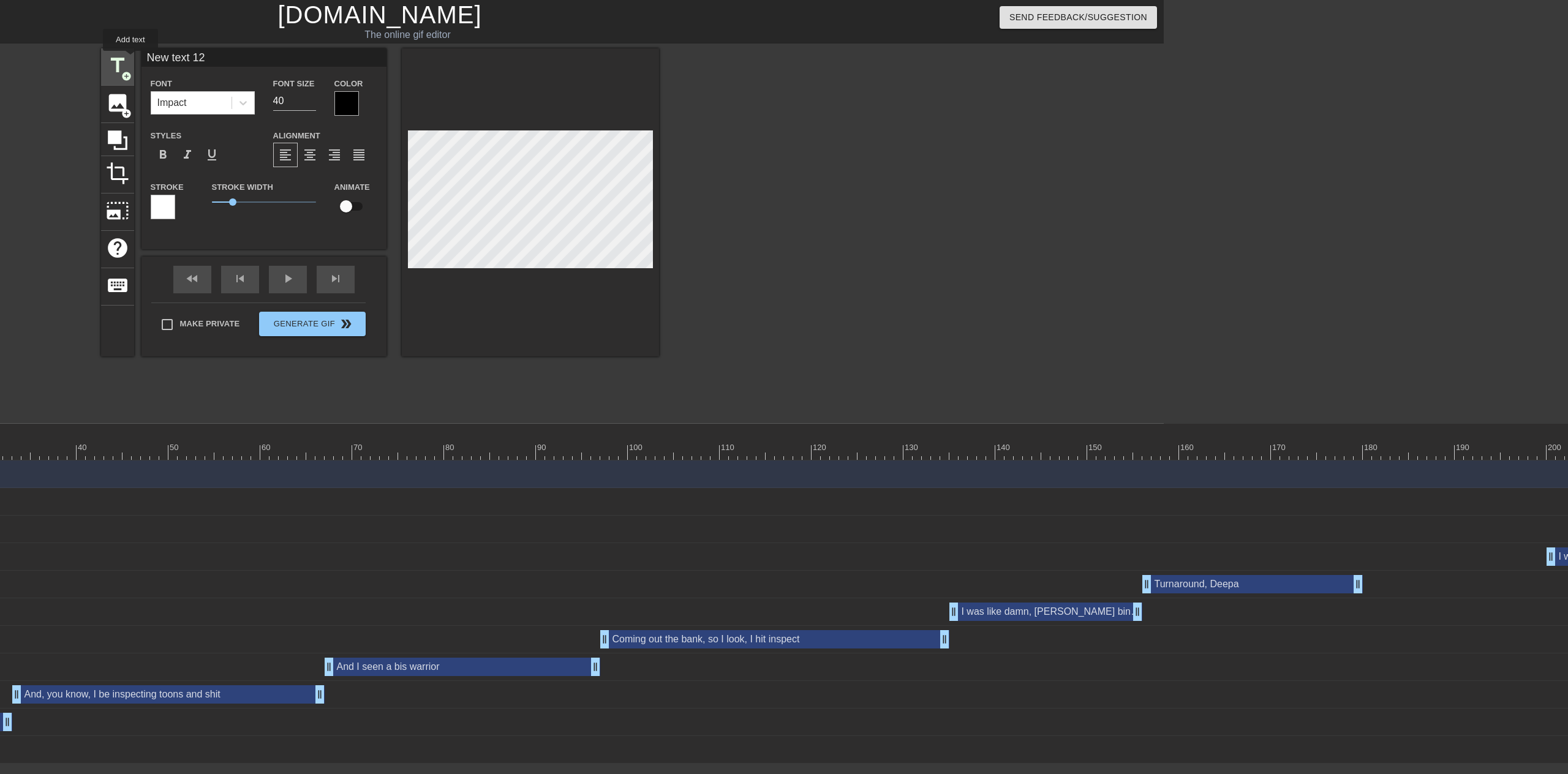
drag, startPoint x: 202, startPoint y: 57, endPoint x: 119, endPoint y: 59, distance: 83.0
click at [119, 59] on div "title add_circle image add_circle crop photo_size_select_large help keyboard Ne…" at bounding box center [379, 202] width 558 height 308
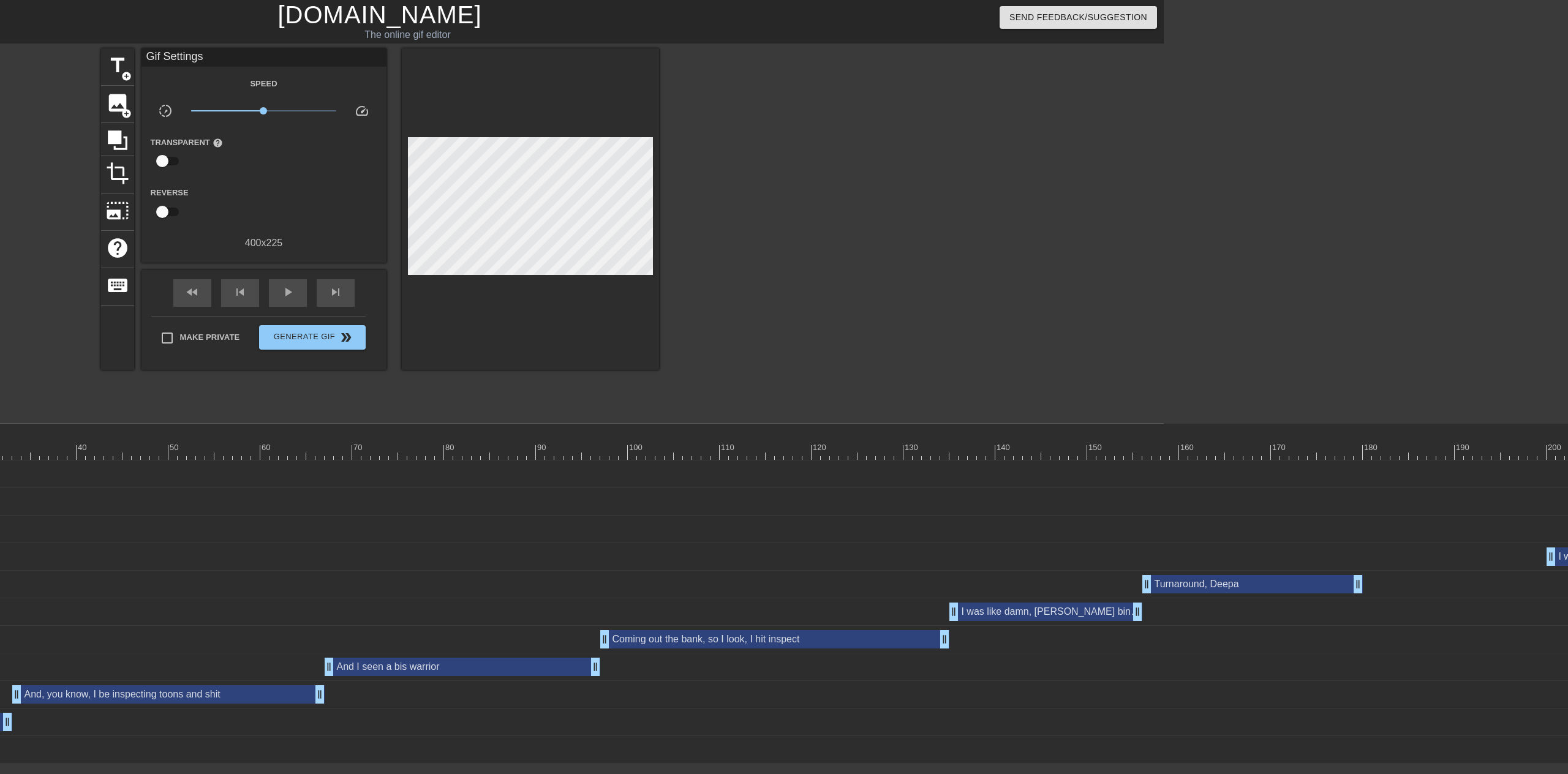
click at [756, 763] on html "menu_book Browse the tutorials! [DOMAIN_NAME] The online gif editor Send Feedba…" at bounding box center [380, 381] width 1568 height 763
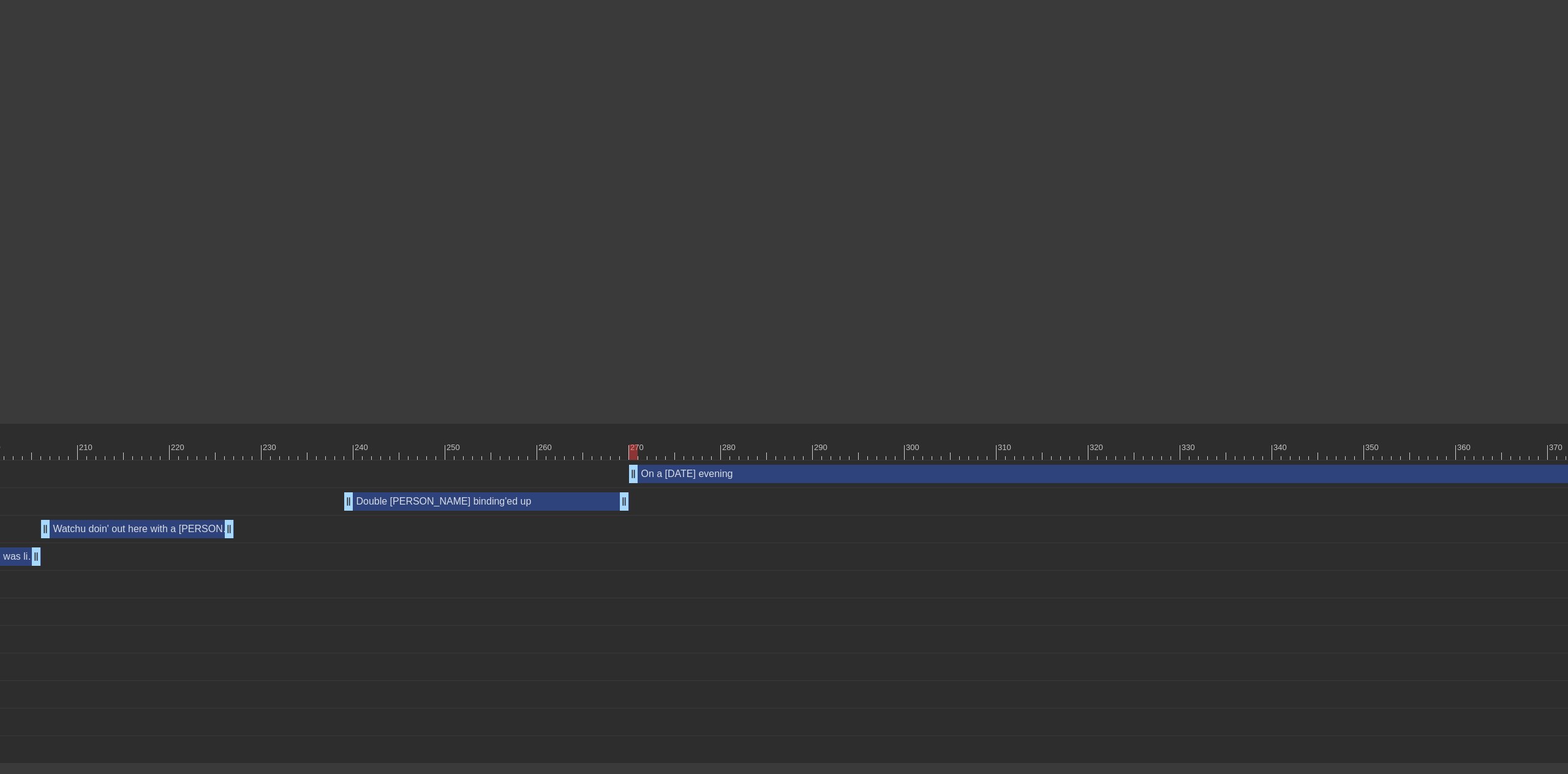
scroll to position [0, 2003]
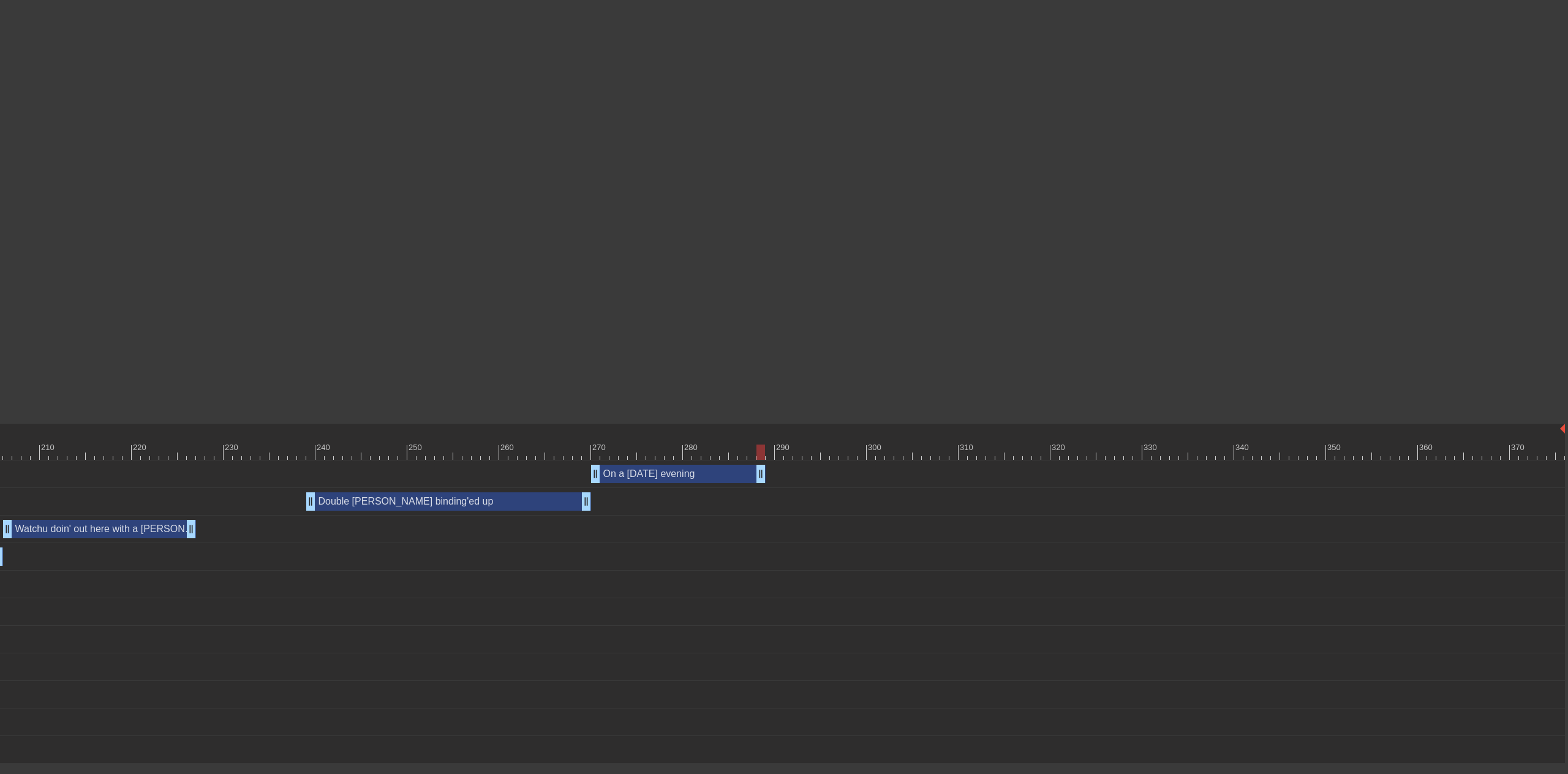
drag, startPoint x: 1558, startPoint y: 476, endPoint x: 757, endPoint y: 466, distance: 801.1
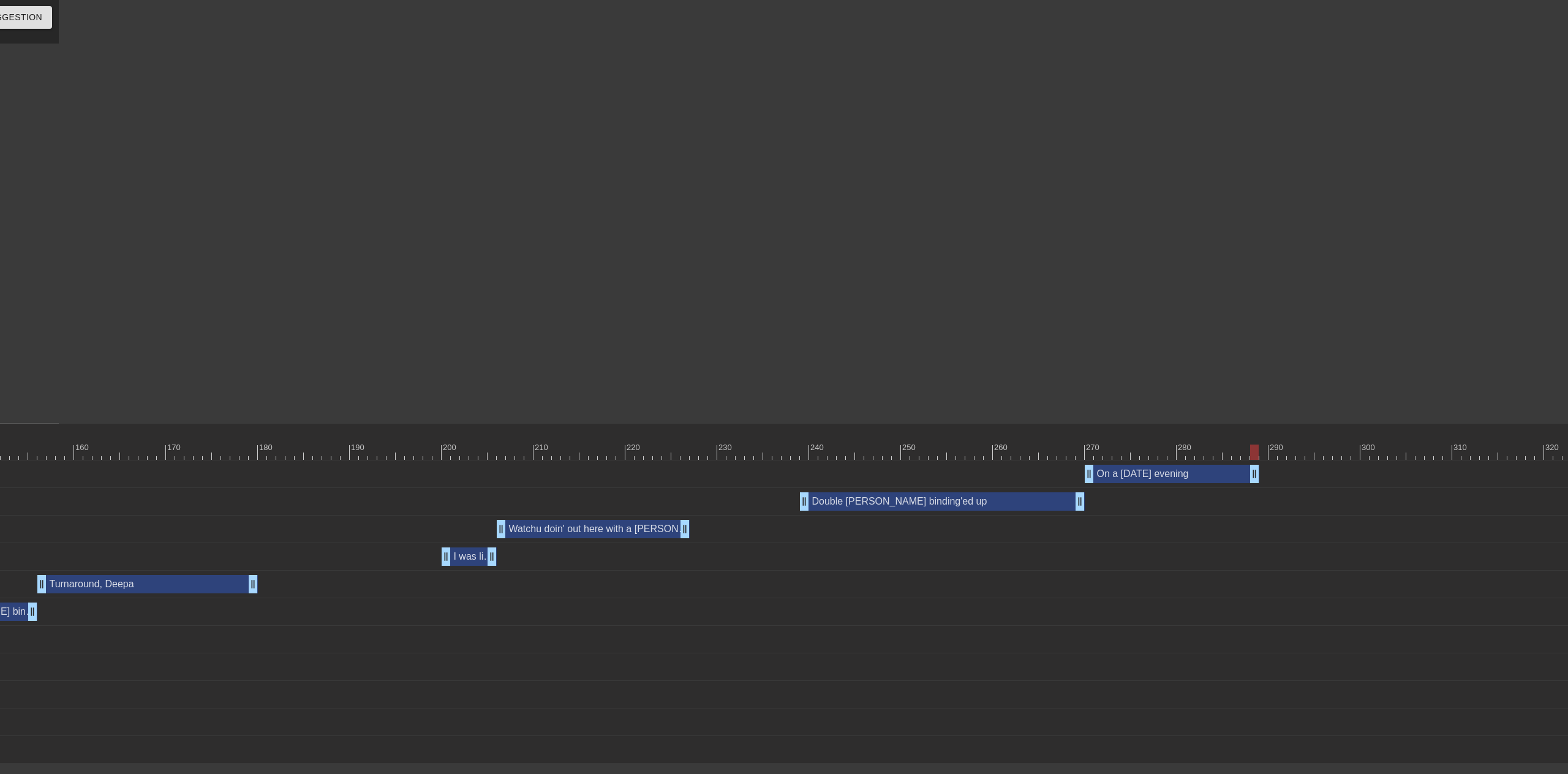
scroll to position [0, 1610]
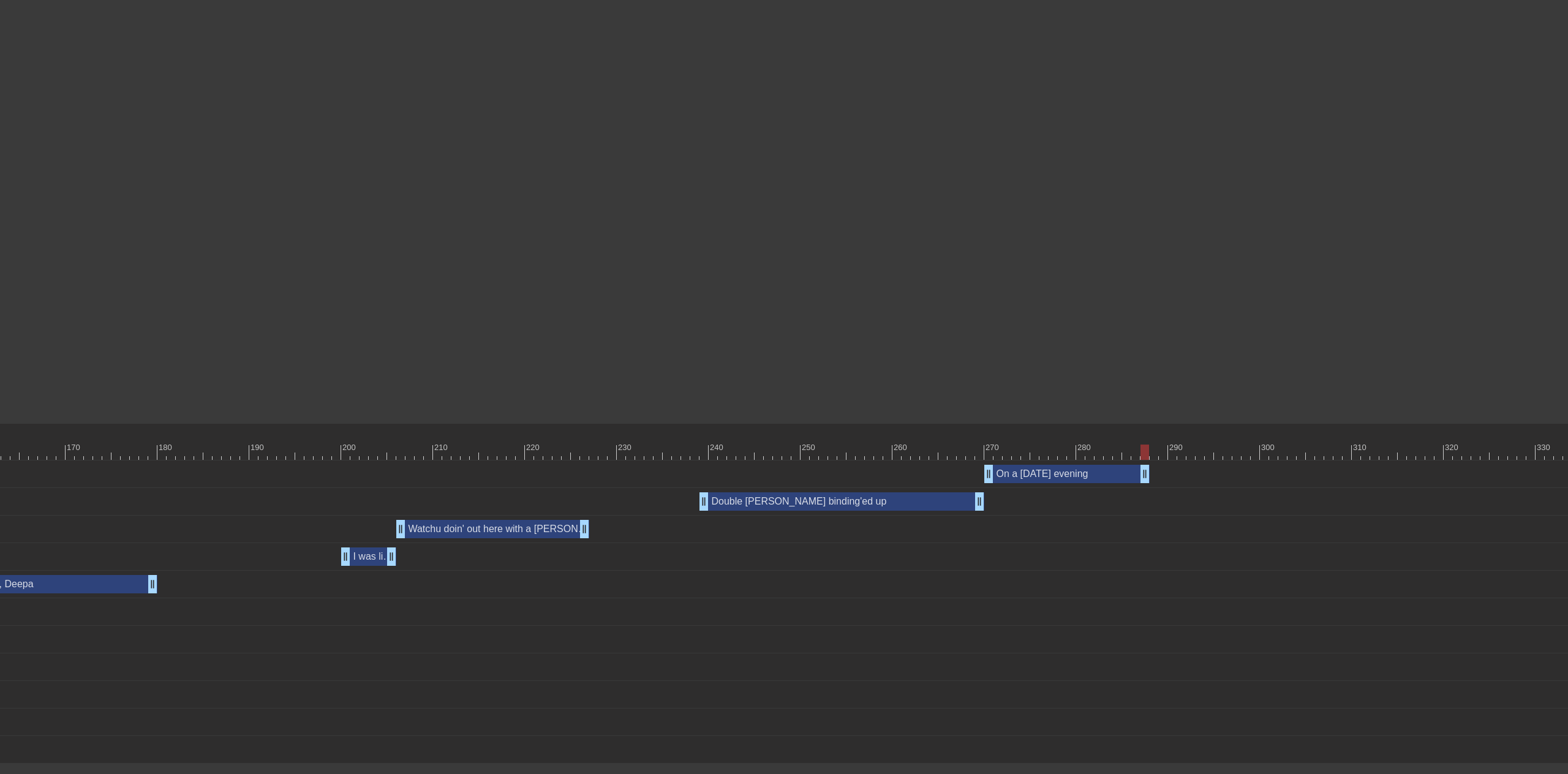
drag, startPoint x: 1155, startPoint y: 477, endPoint x: 1148, endPoint y: 477, distance: 7.0
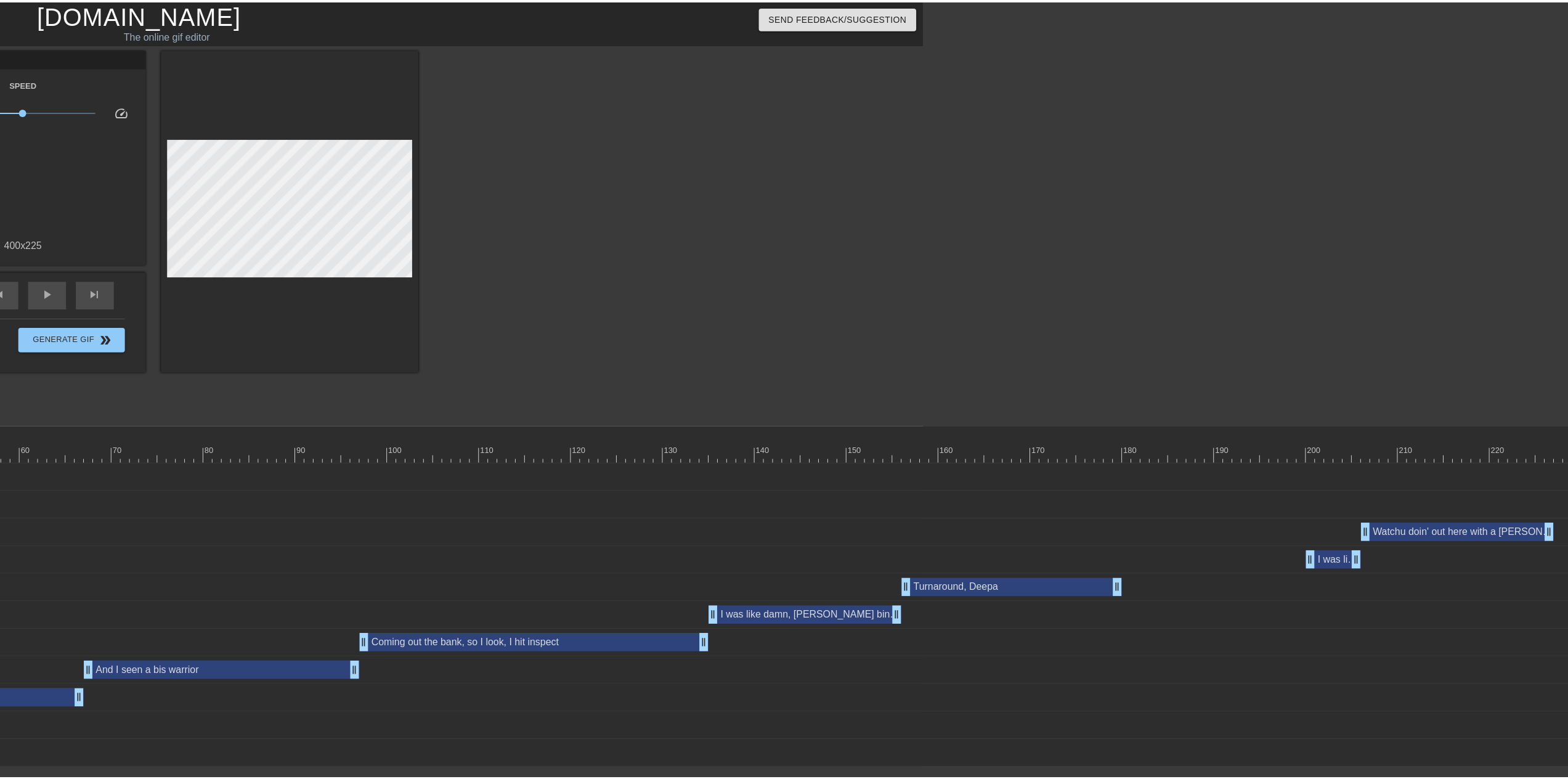
scroll to position [0, 367]
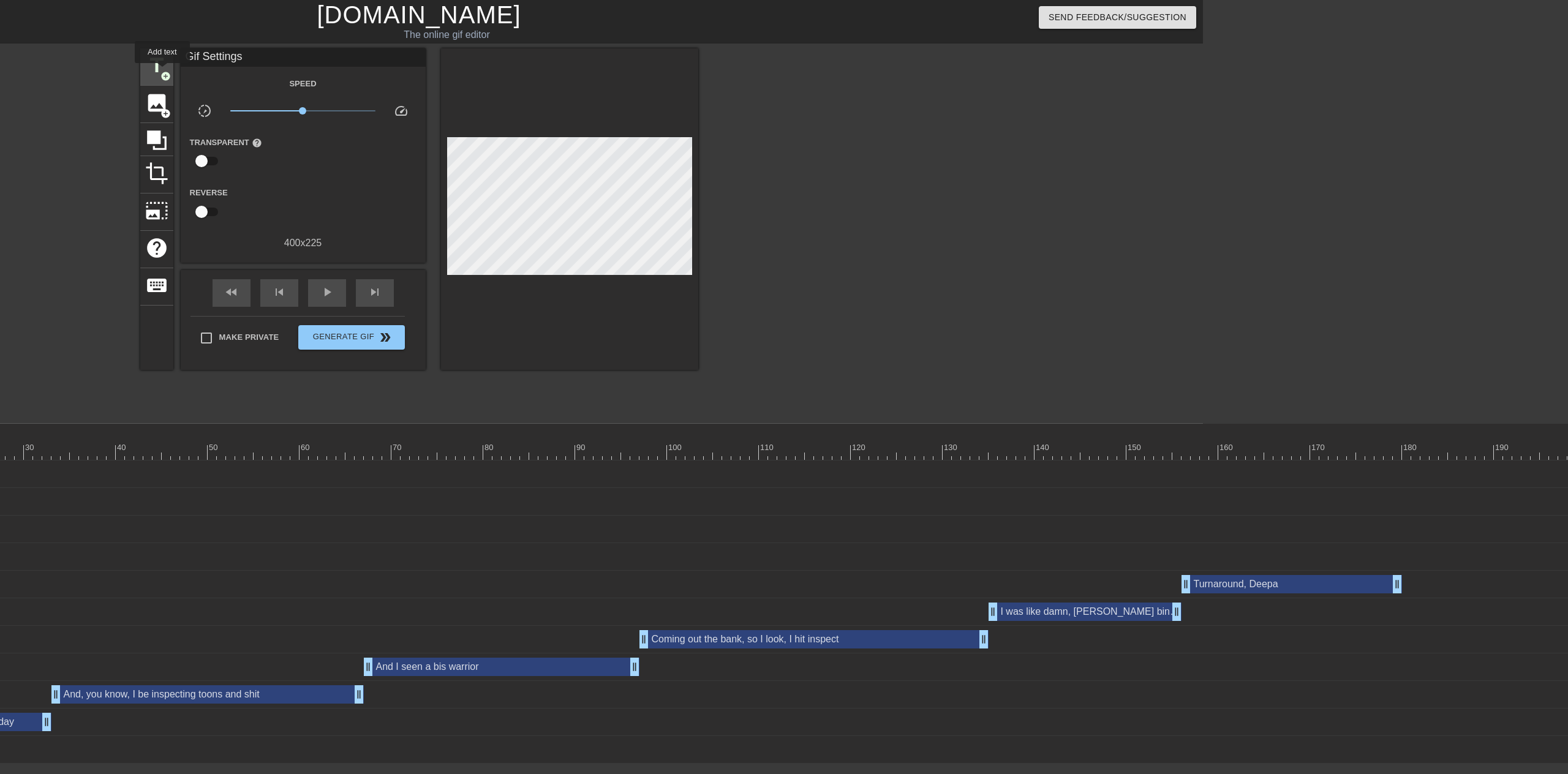
click at [161, 71] on span "add_circle" at bounding box center [166, 76] width 11 height 11
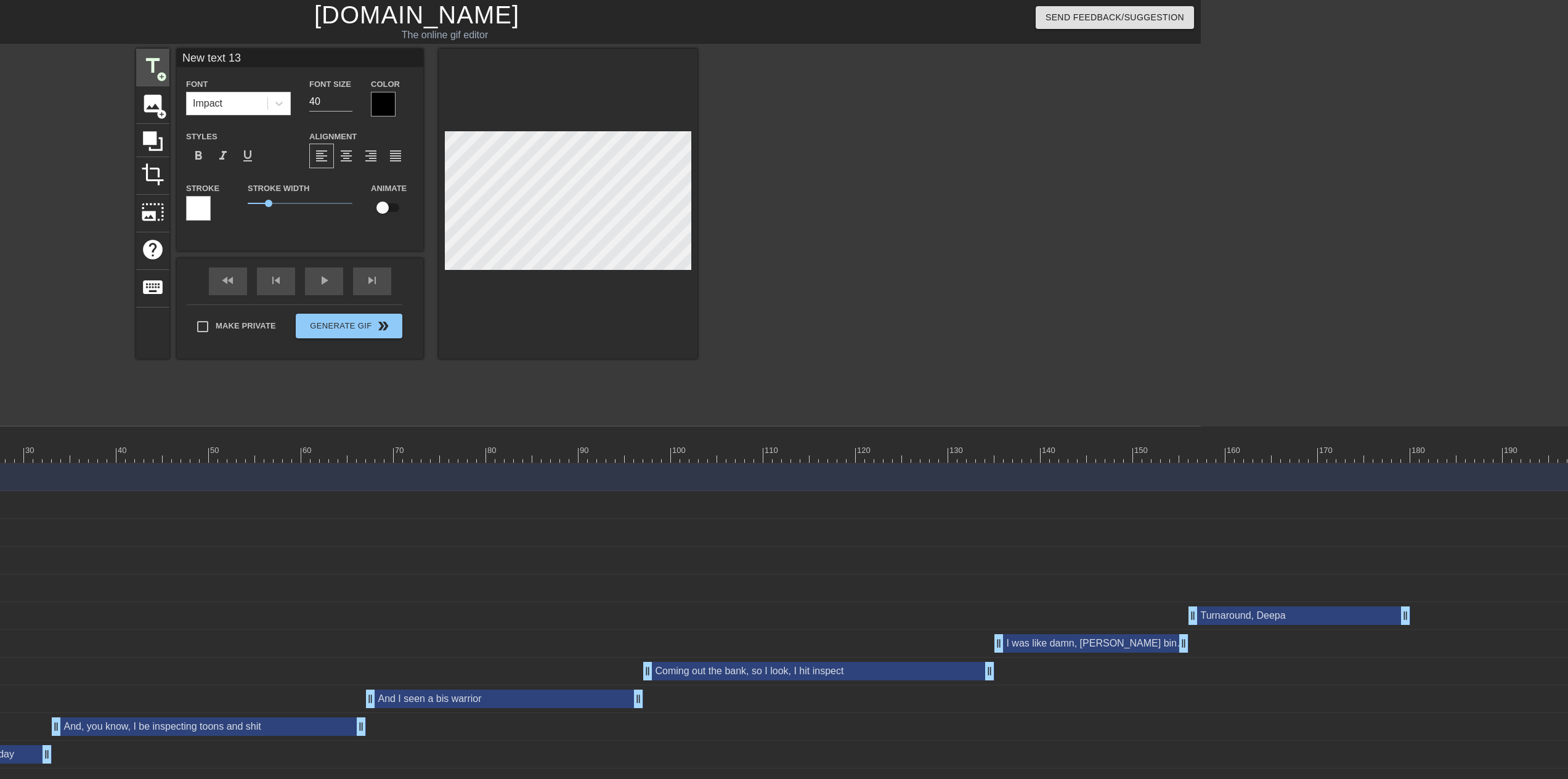
drag, startPoint x: 260, startPoint y: 60, endPoint x: 148, endPoint y: 53, distance: 112.2
click at [148, 53] on div "title add_circle image add_circle crop photo_size_select_large help keyboard Ne…" at bounding box center [416, 204] width 561 height 310
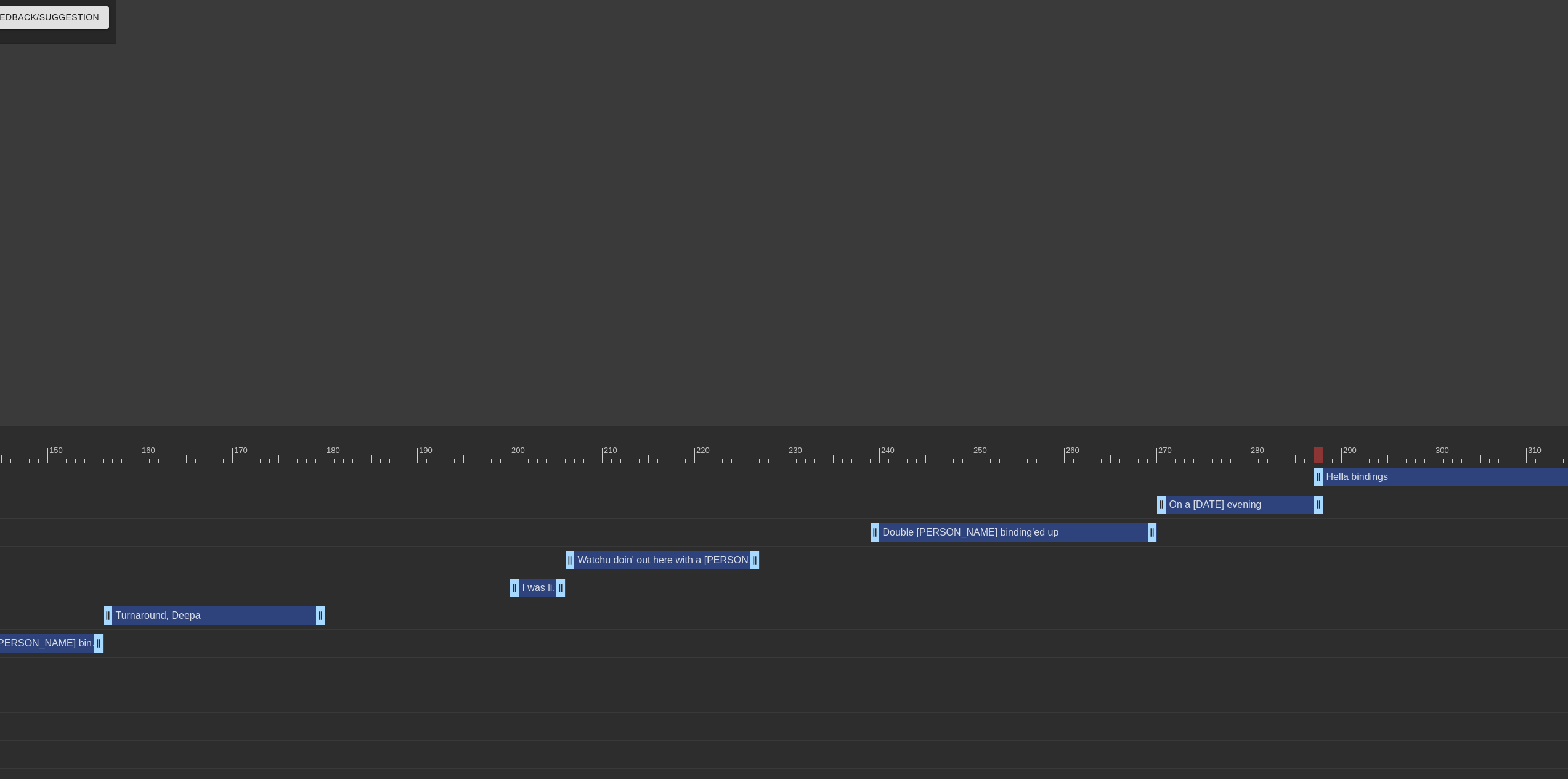
scroll to position [0, 1475]
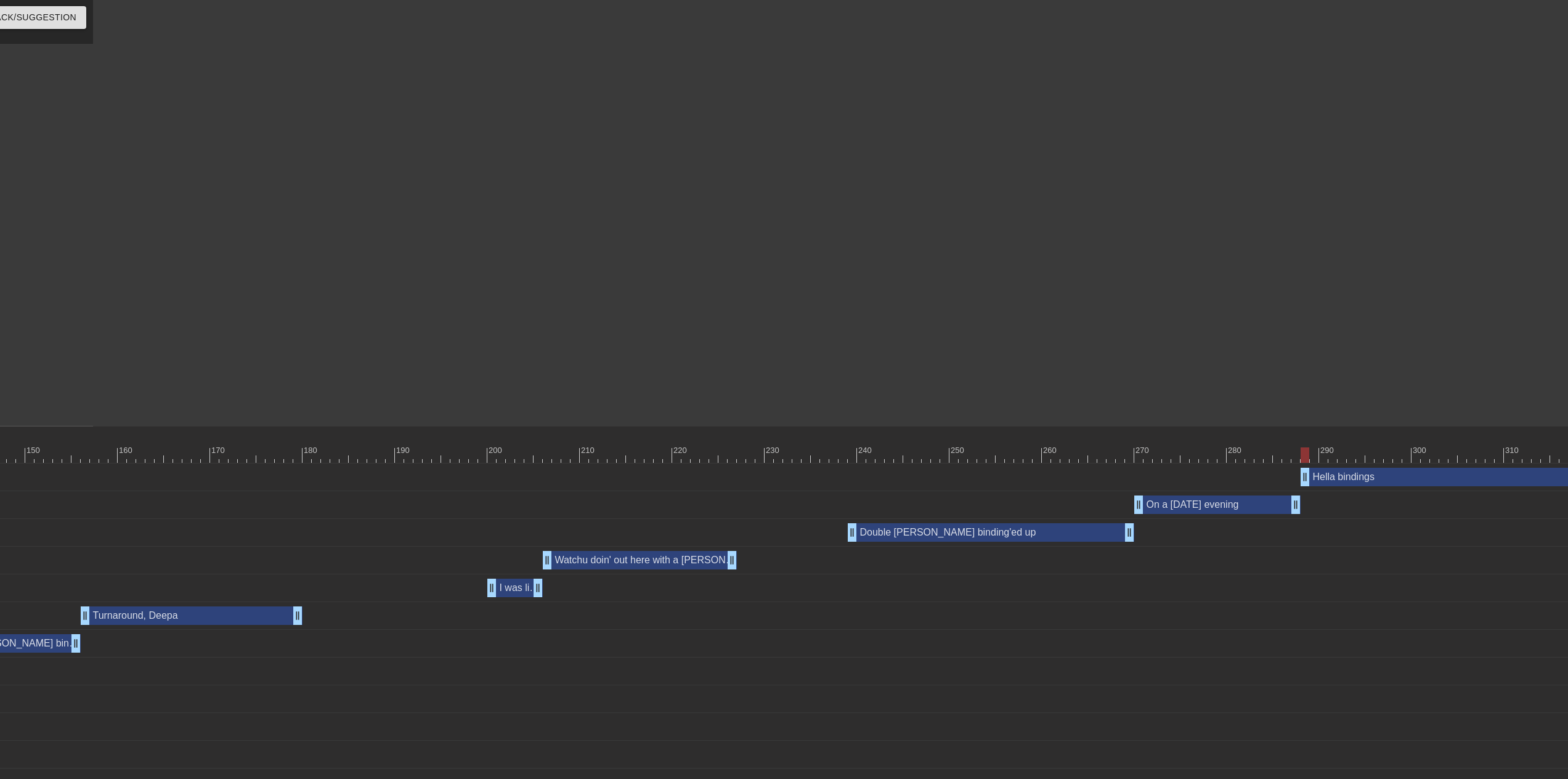
drag, startPoint x: 1298, startPoint y: 478, endPoint x: 1306, endPoint y: 478, distance: 8.0
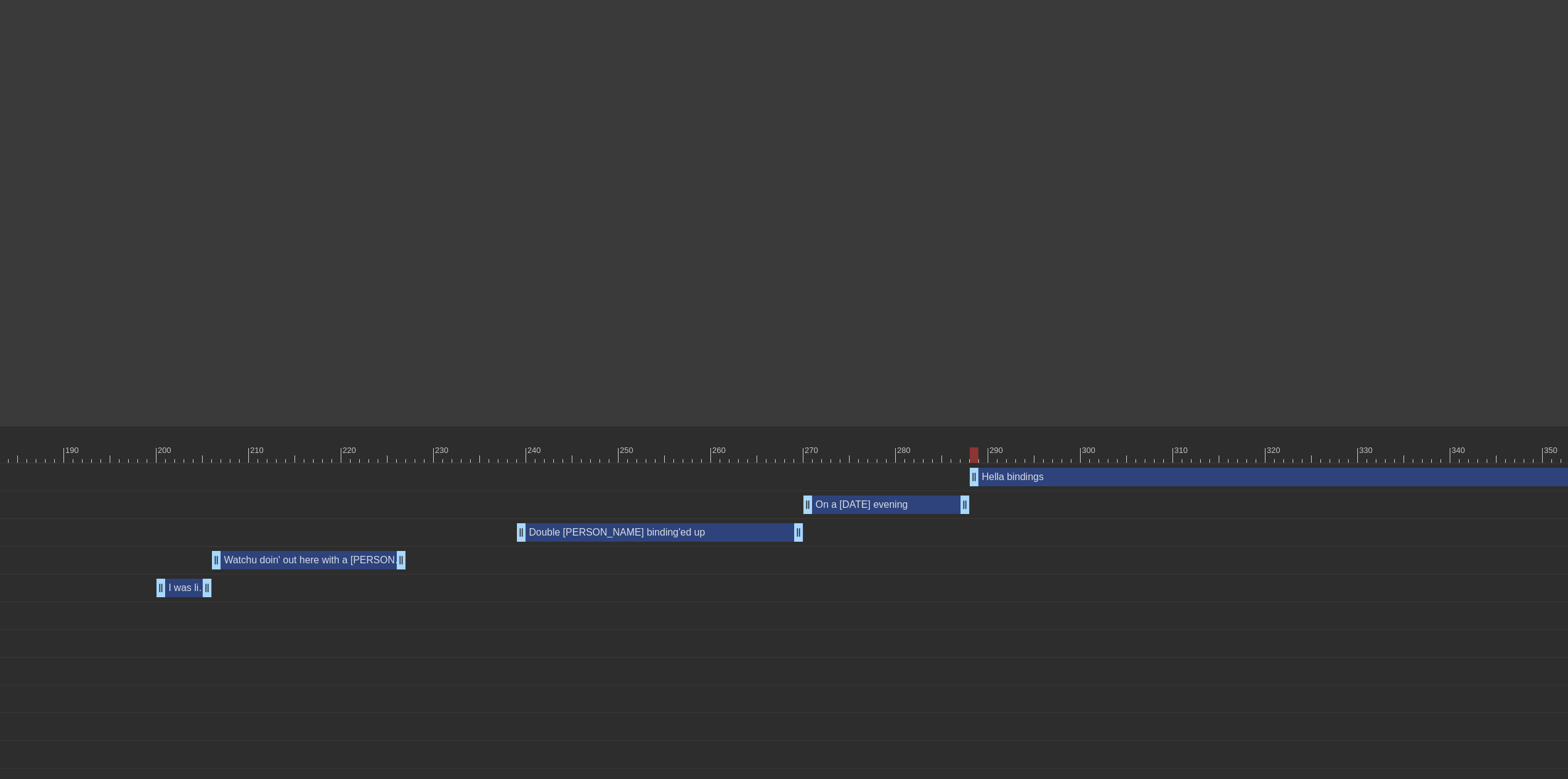
scroll to position [0, 2024]
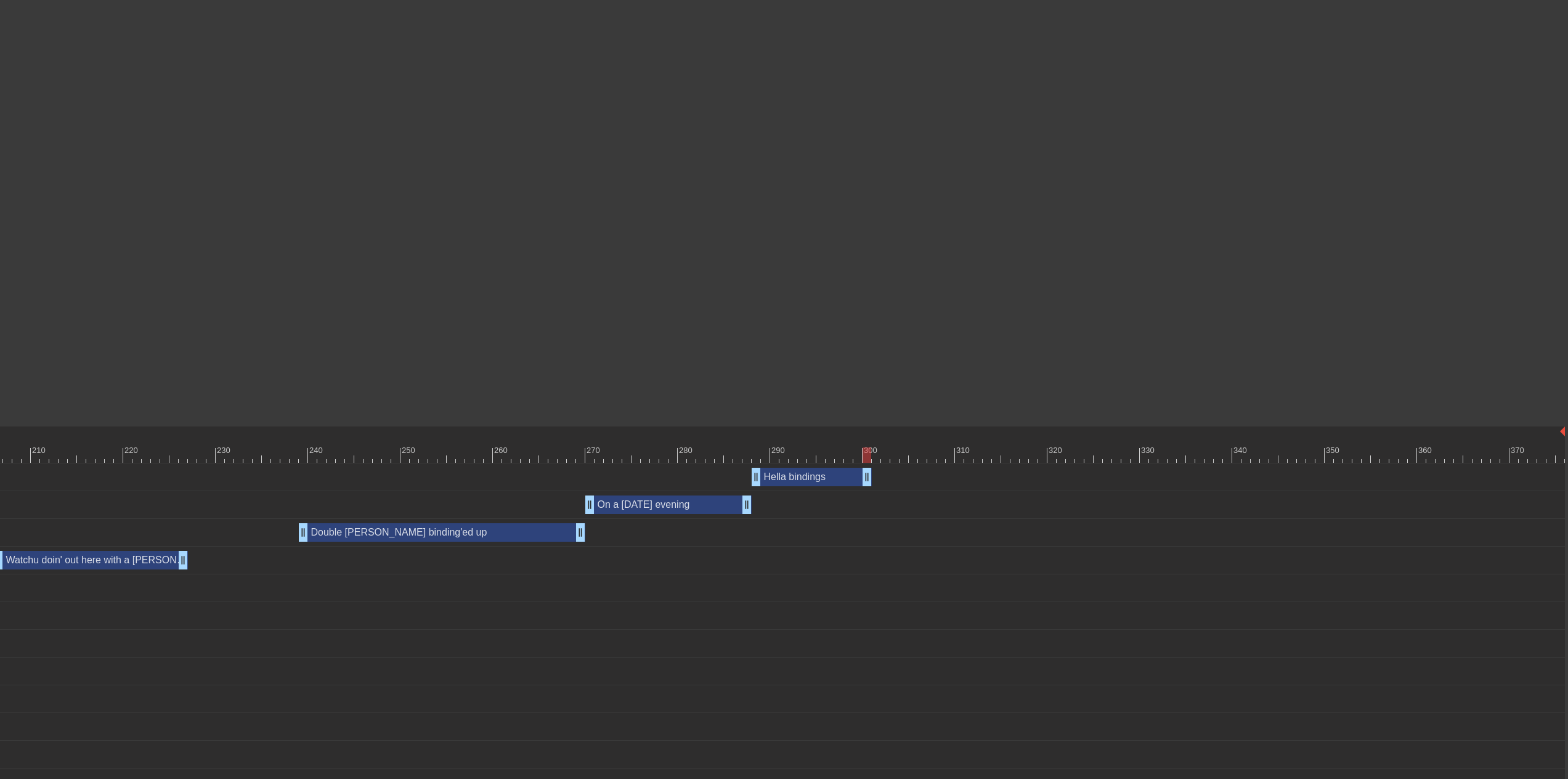
drag, startPoint x: 1558, startPoint y: 475, endPoint x: 867, endPoint y: 478, distance: 691.0
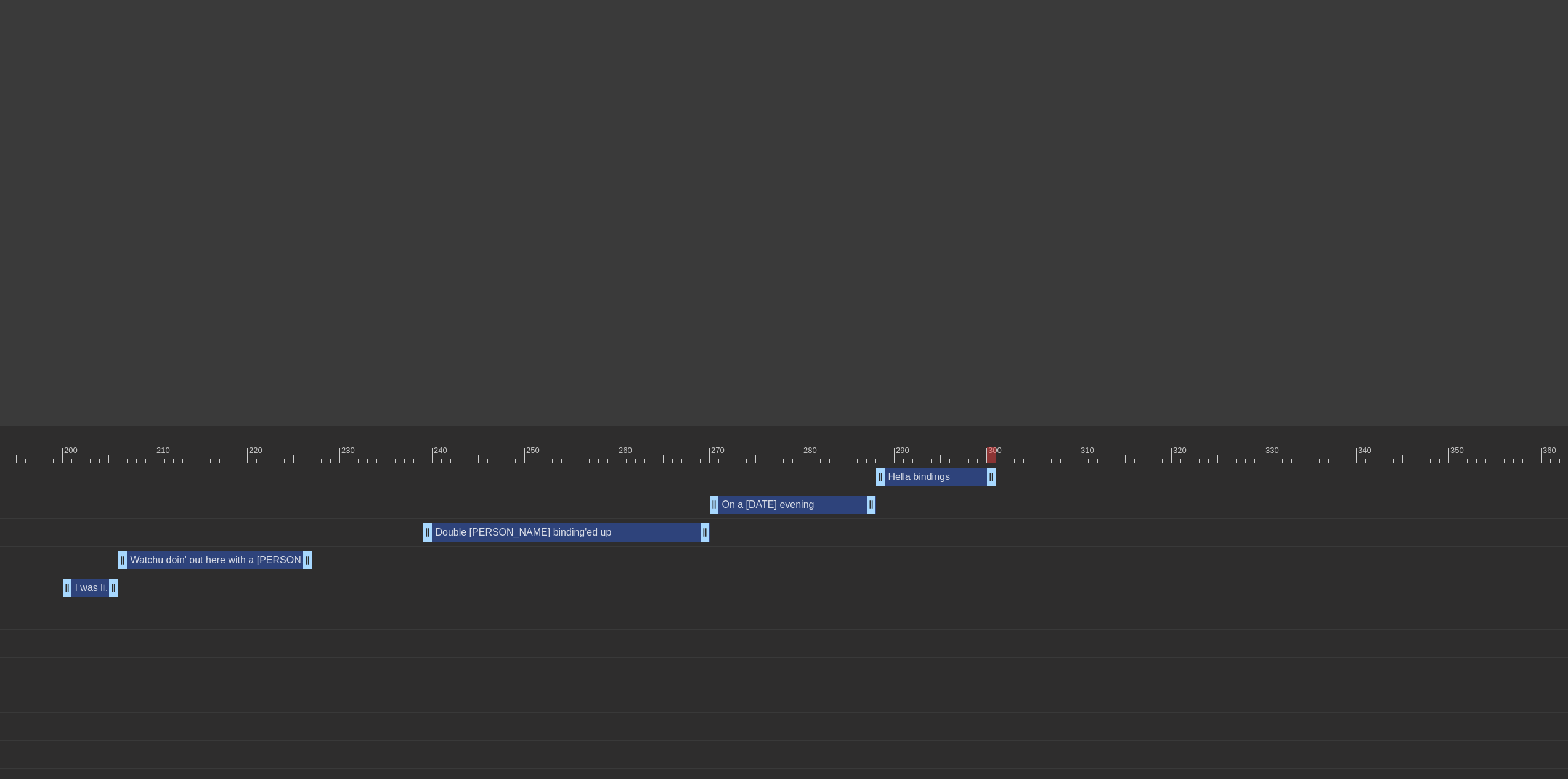
scroll to position [0, 1955]
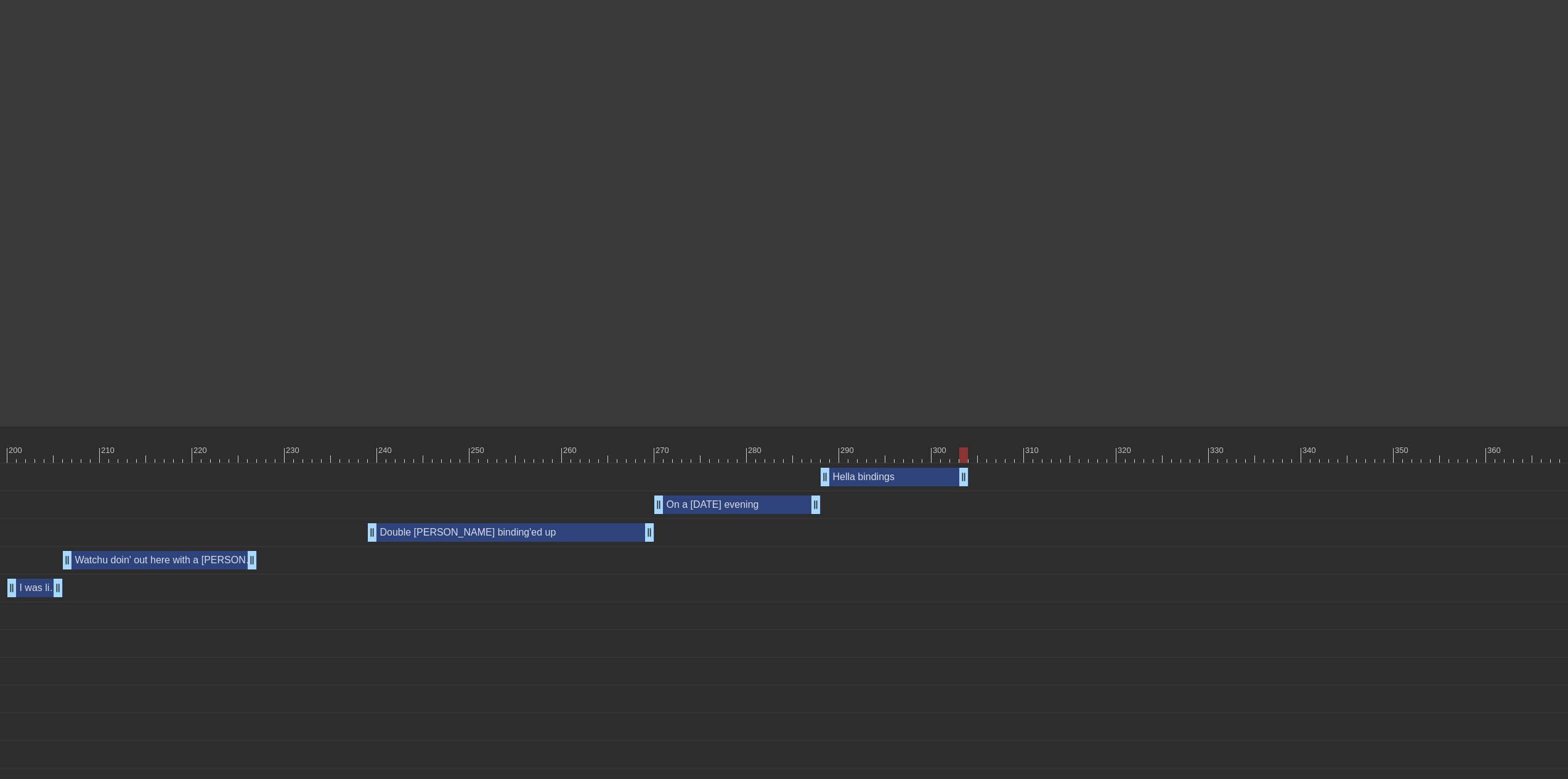
drag, startPoint x: 935, startPoint y: 477, endPoint x: 966, endPoint y: 477, distance: 31.0
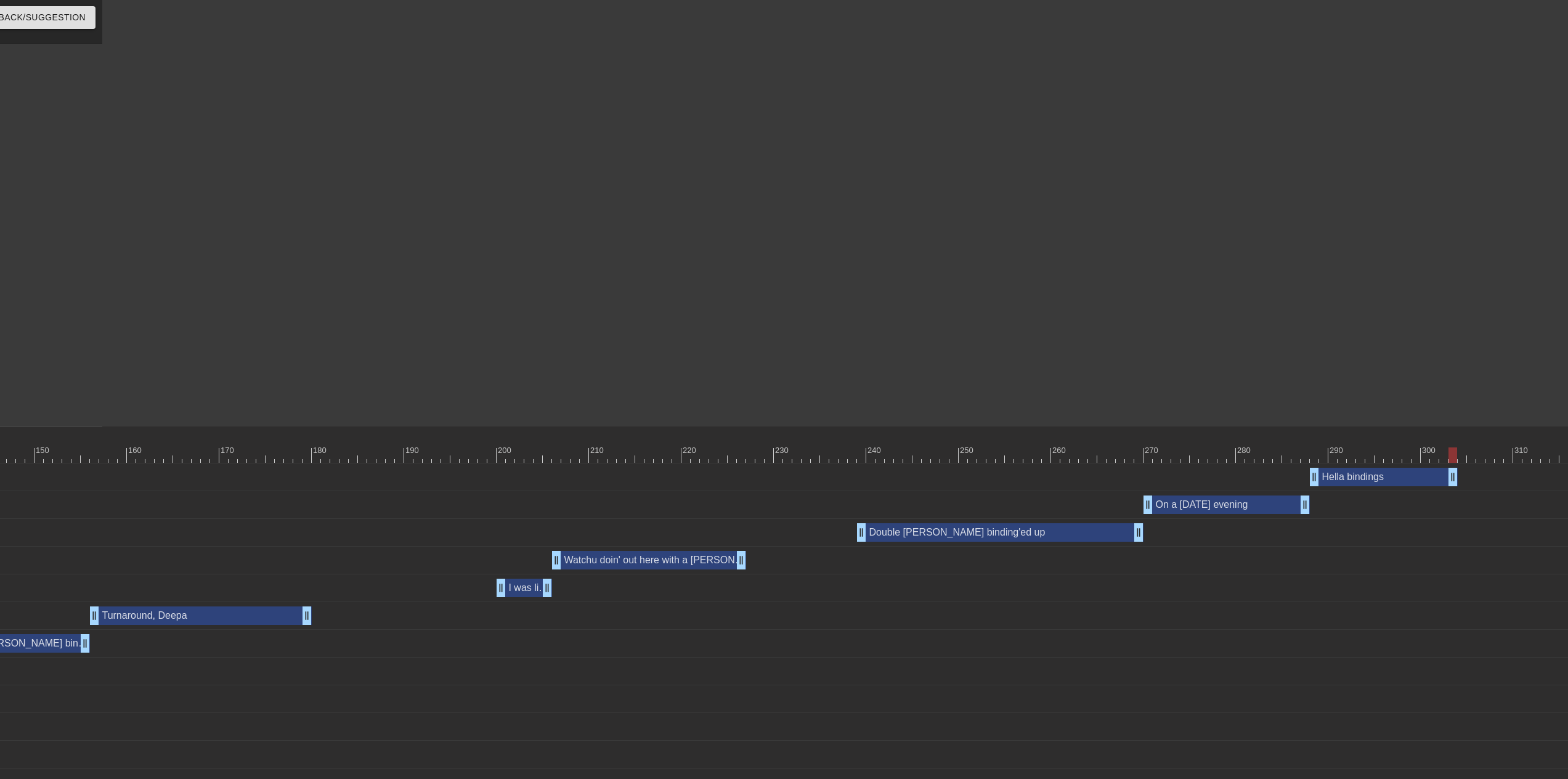
scroll to position [0, 1523]
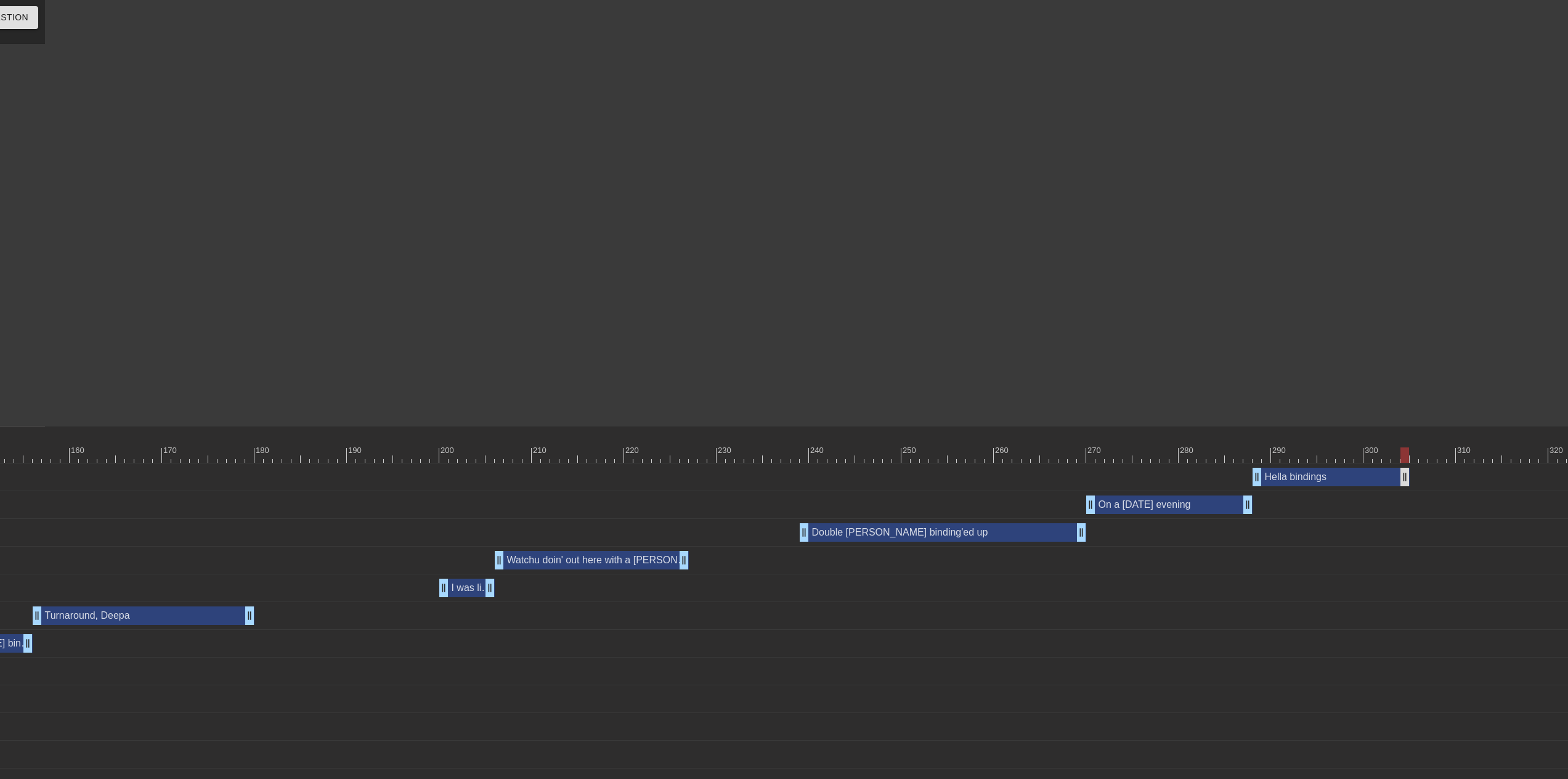
drag, startPoint x: 1394, startPoint y: 480, endPoint x: 1433, endPoint y: 474, distance: 39.5
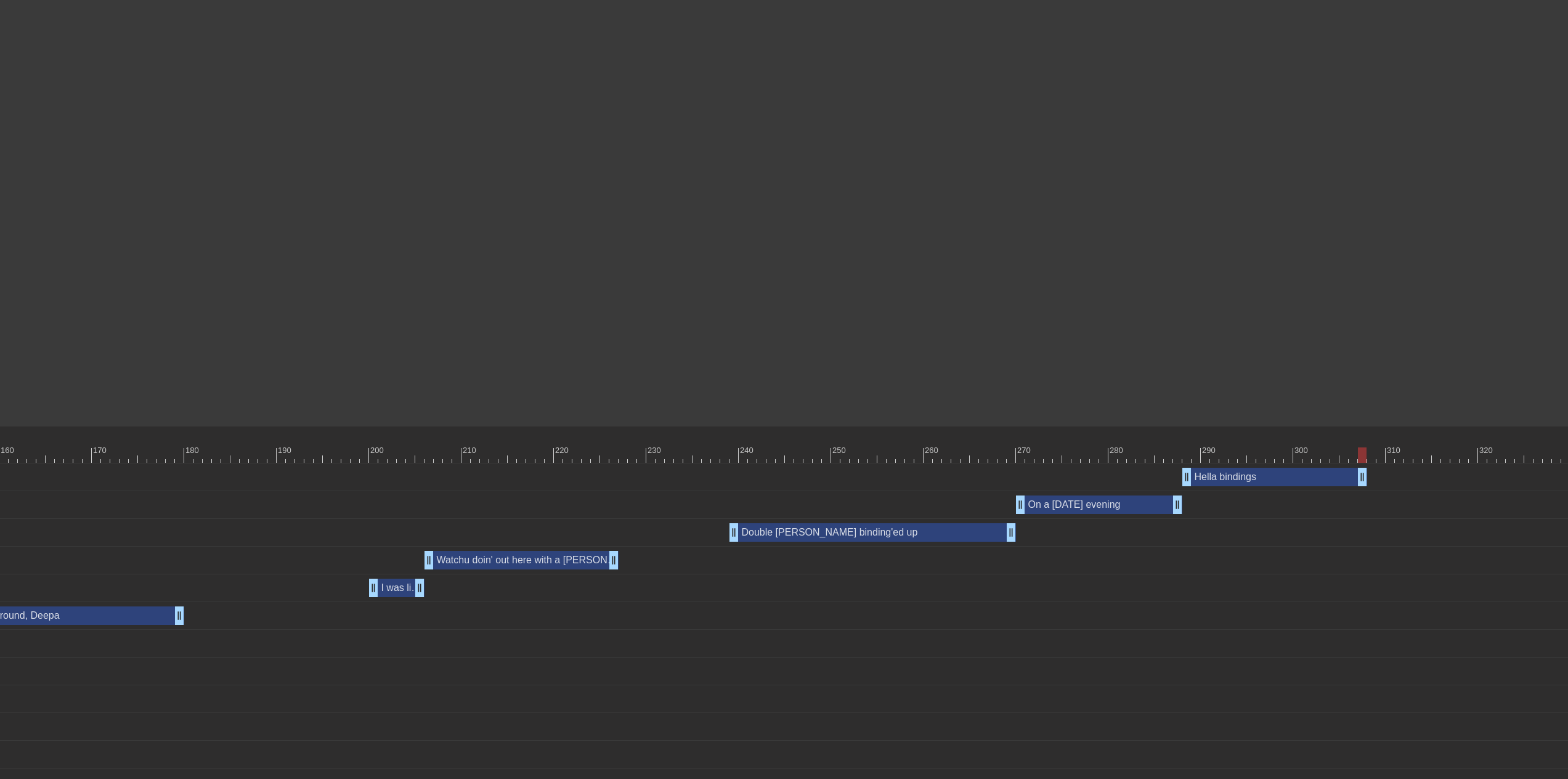
scroll to position [0, 1957]
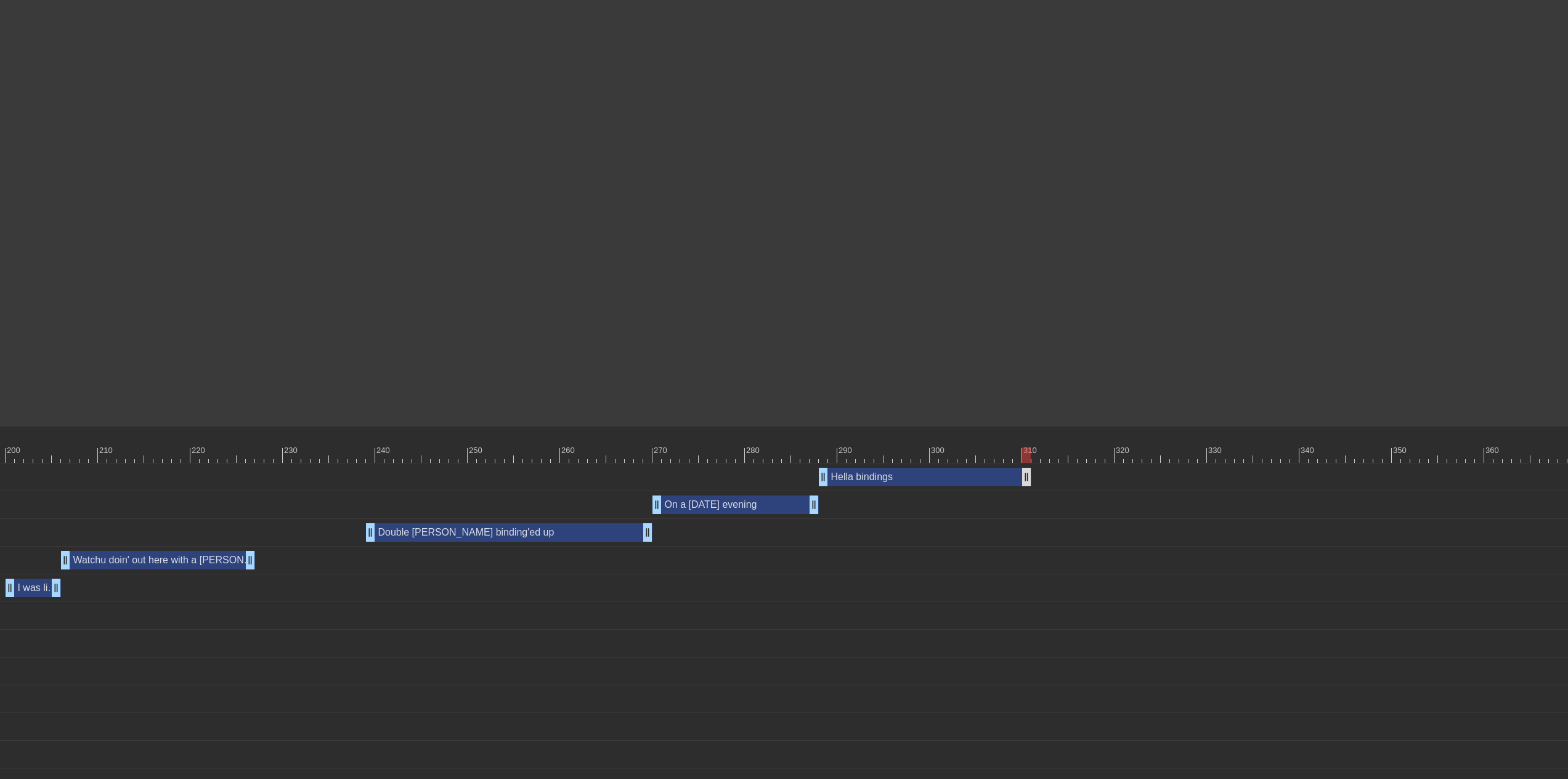
drag, startPoint x: 997, startPoint y: 480, endPoint x: 1069, endPoint y: 473, distance: 72.3
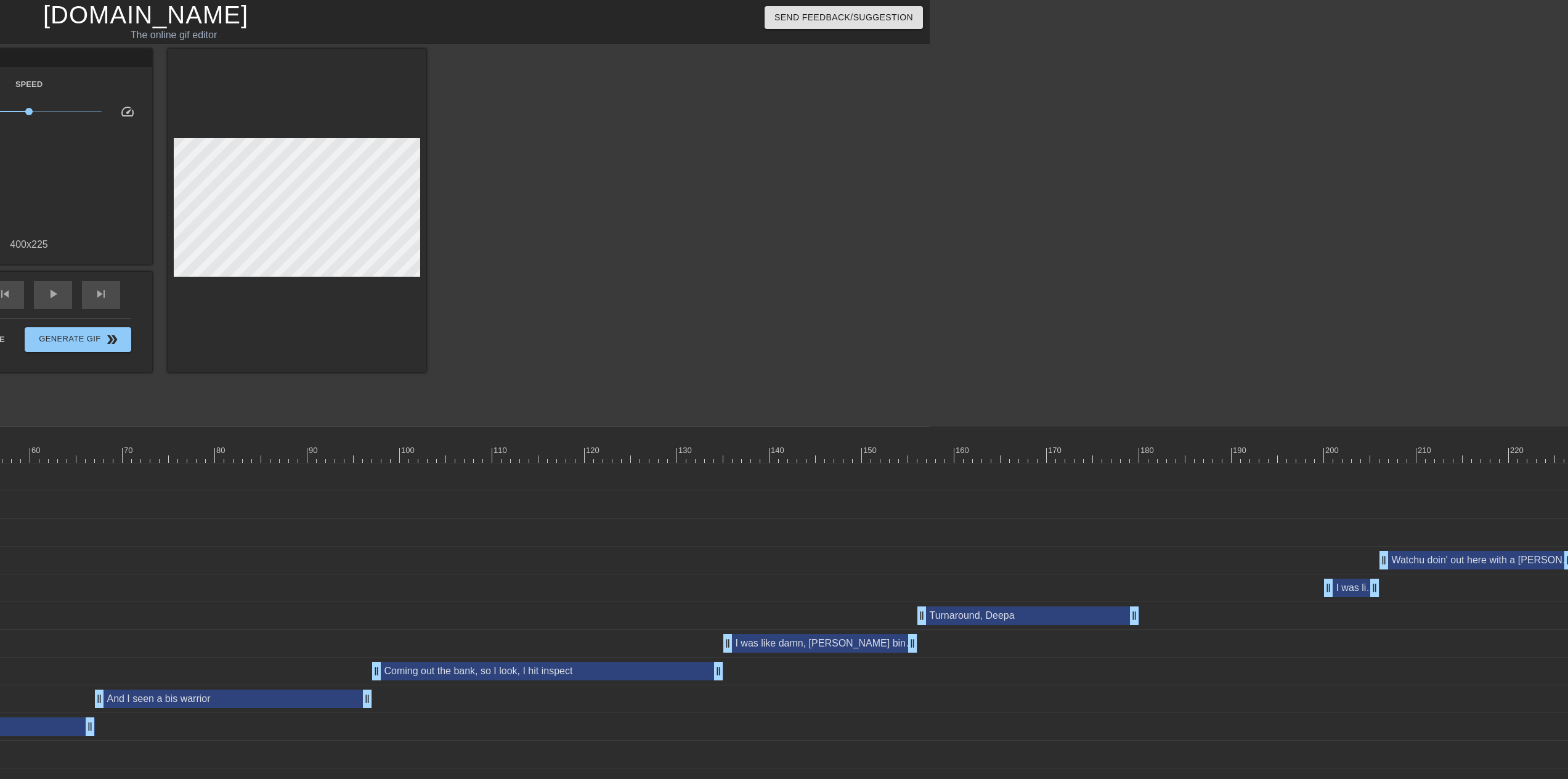
scroll to position [0, 620]
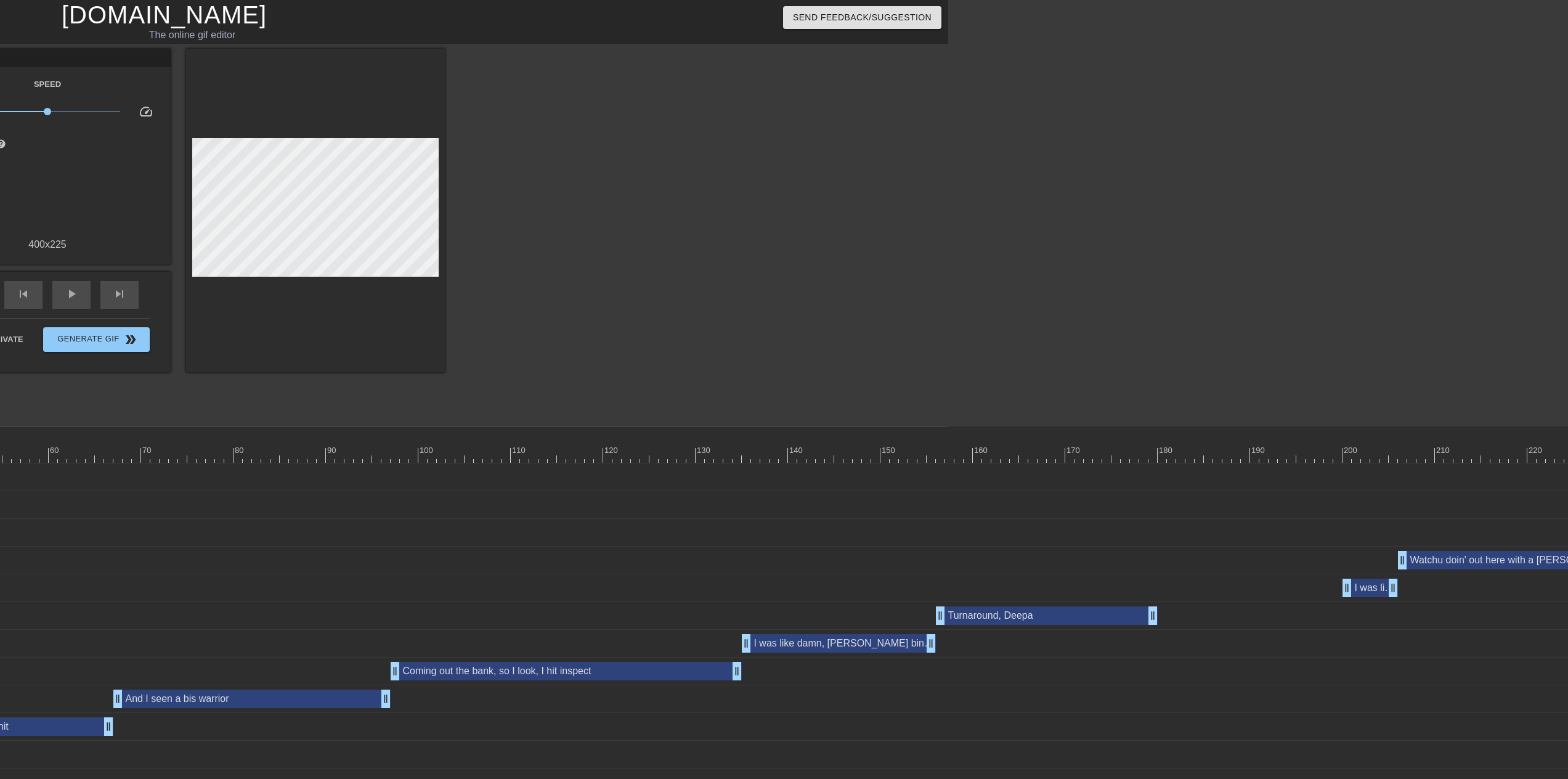
click at [592, 778] on html "menu_book Browse the tutorials! [DOMAIN_NAME] The online gif editor Send Feedba…" at bounding box center [164, 398] width 1568 height 796
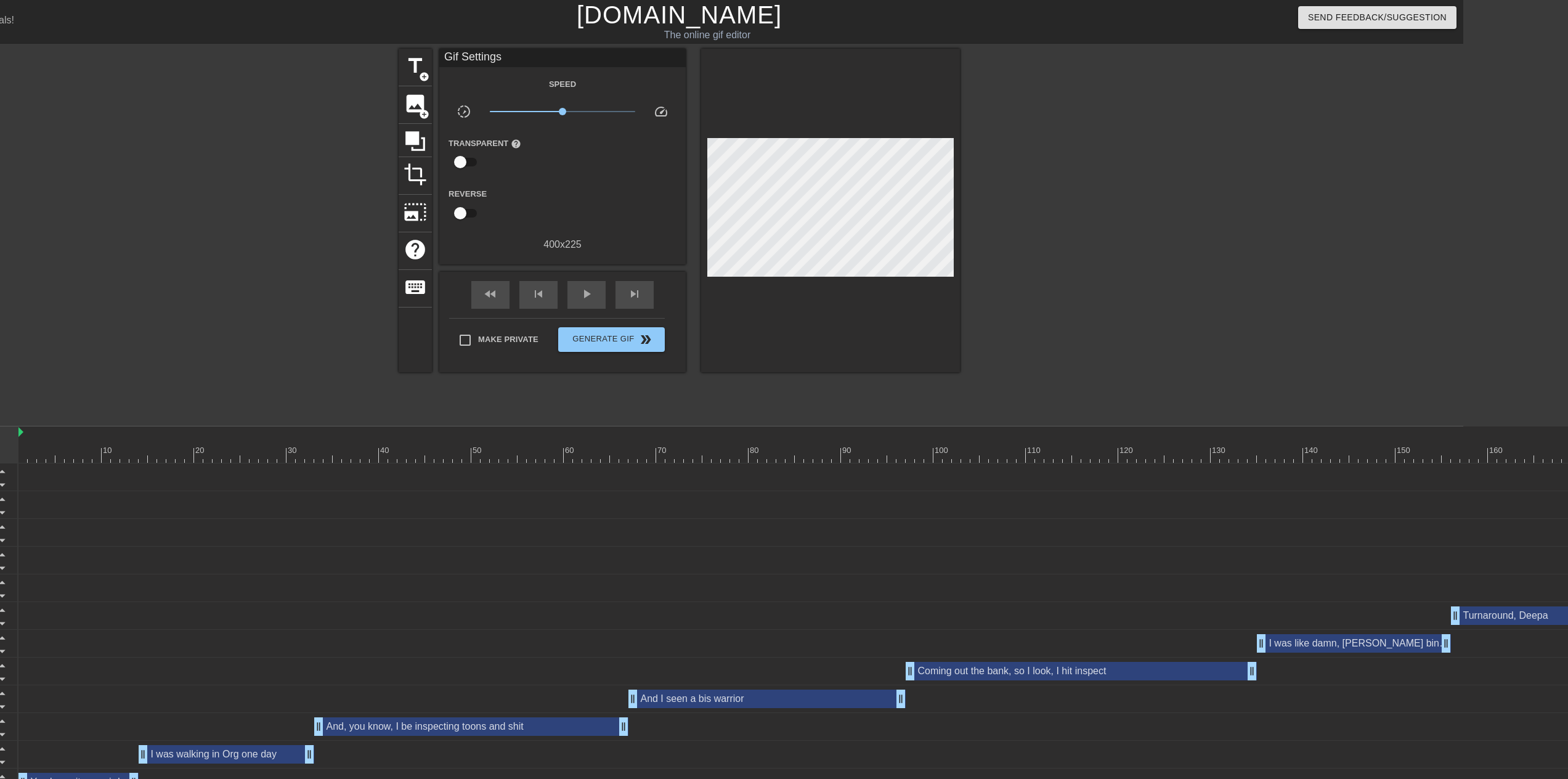
scroll to position [0, 99]
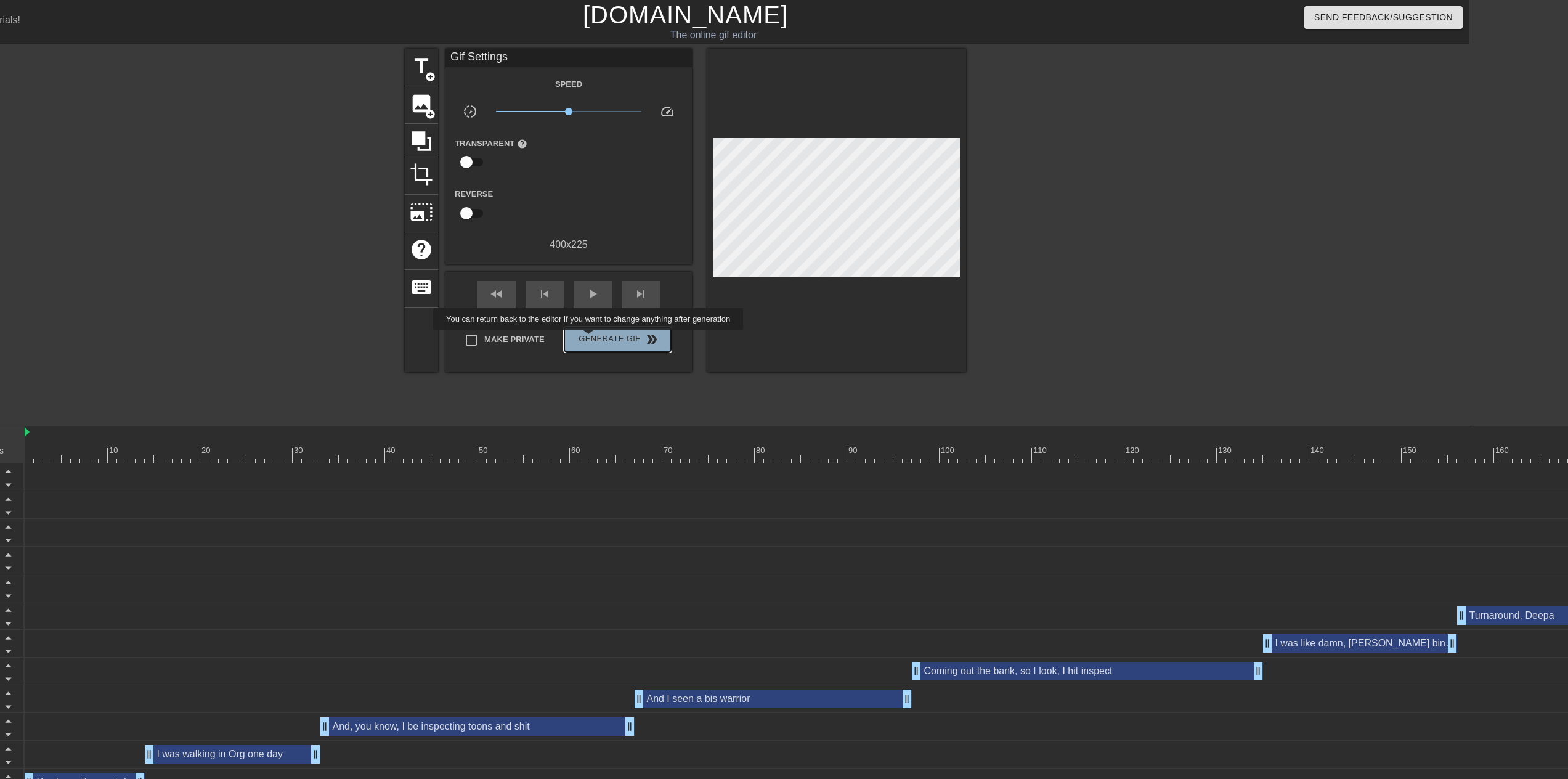
click at [589, 339] on span "Generate Gif double_arrow" at bounding box center [618, 339] width 96 height 15
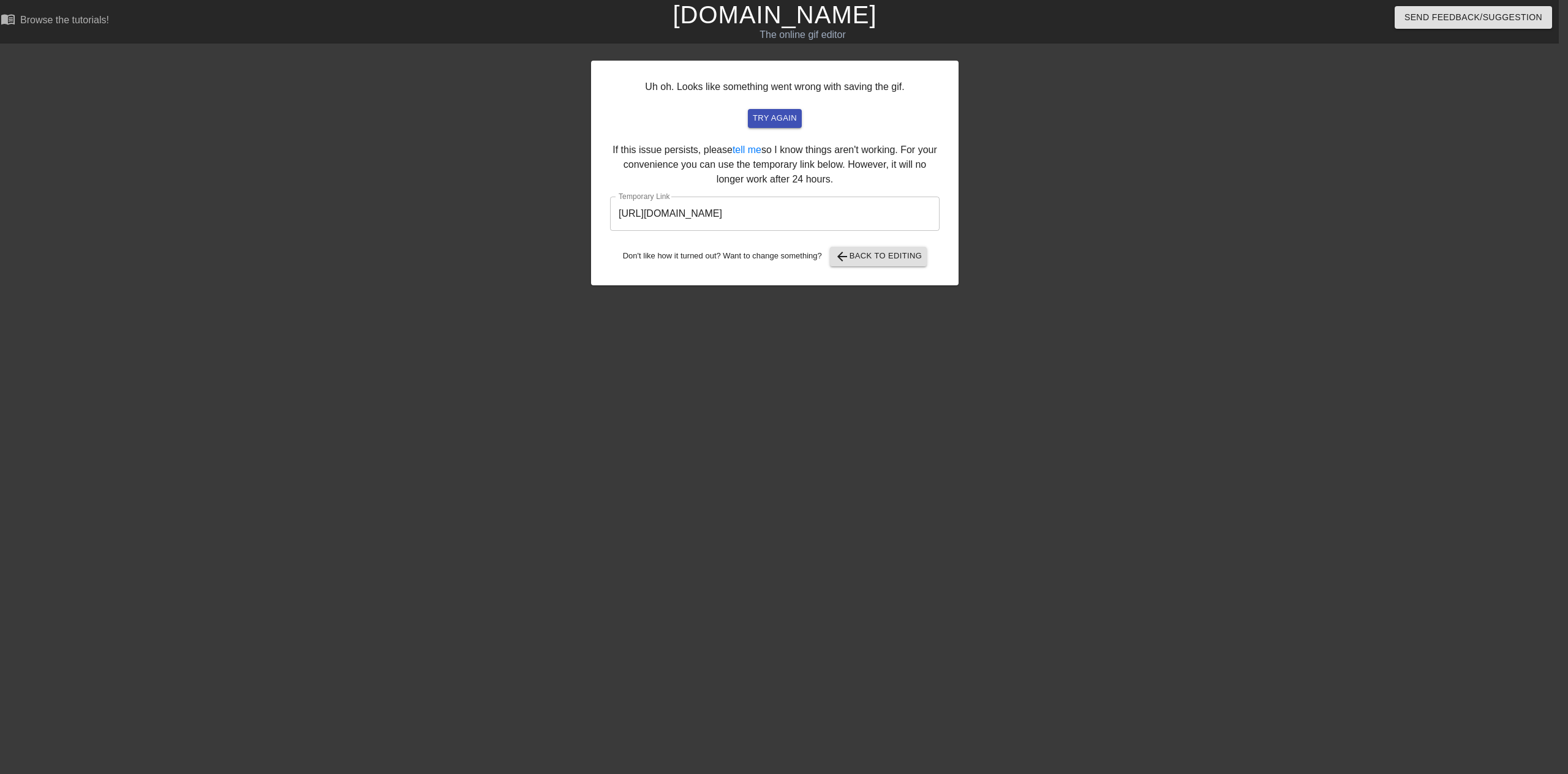
click at [711, 204] on input "[URL][DOMAIN_NAME]" at bounding box center [774, 214] width 329 height 35
click at [709, 216] on input "[URL][DOMAIN_NAME]" at bounding box center [774, 214] width 329 height 35
click at [887, 262] on span "arrow_back Back to Editing" at bounding box center [878, 257] width 87 height 15
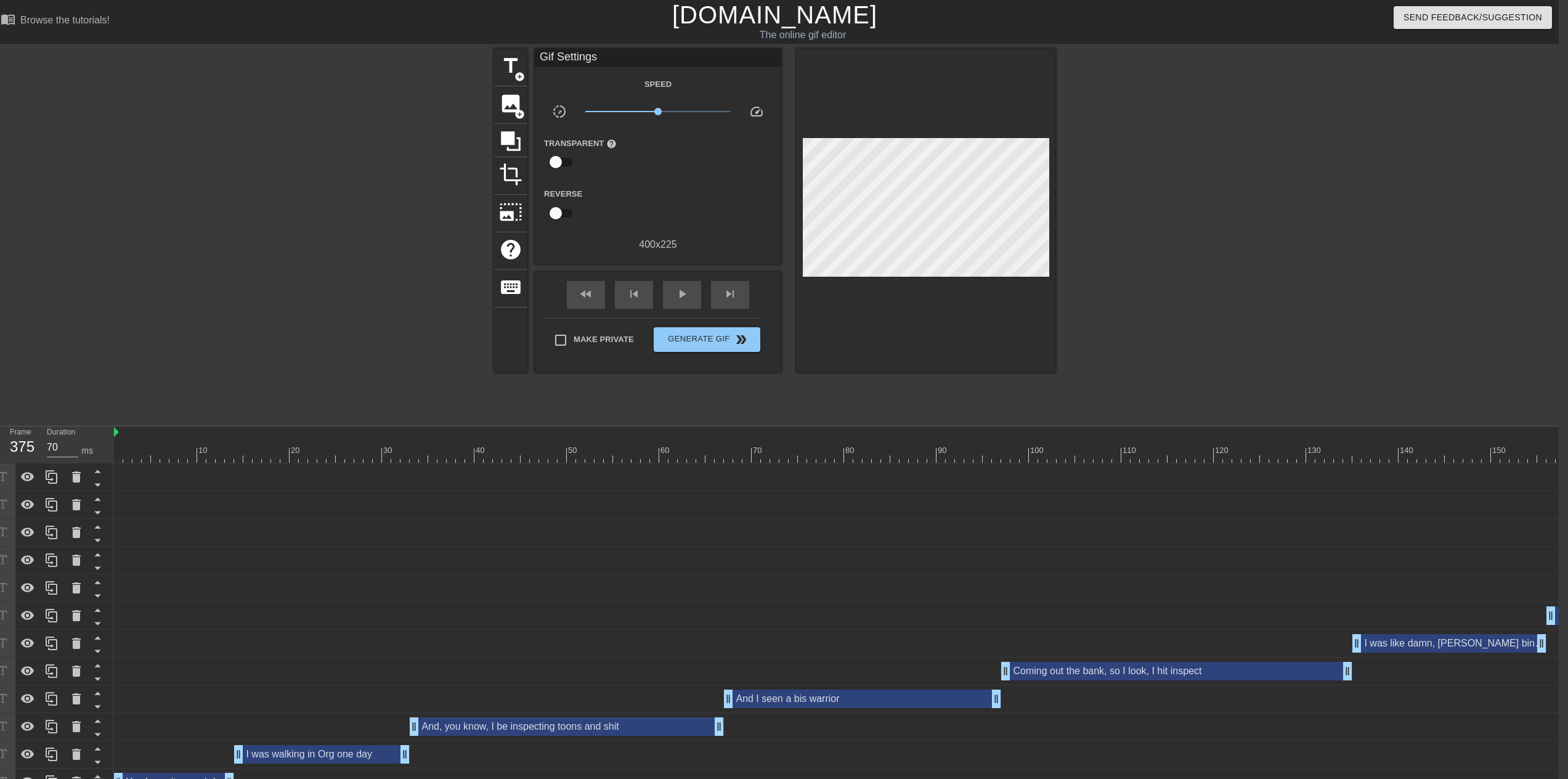
drag, startPoint x: 1351, startPoint y: 776, endPoint x: 1255, endPoint y: 779, distance: 96.0
click at [1290, 778] on html "menu_book Browse the tutorials! [DOMAIN_NAME] The online gif editor Send Feedba…" at bounding box center [774, 398] width 1568 height 796
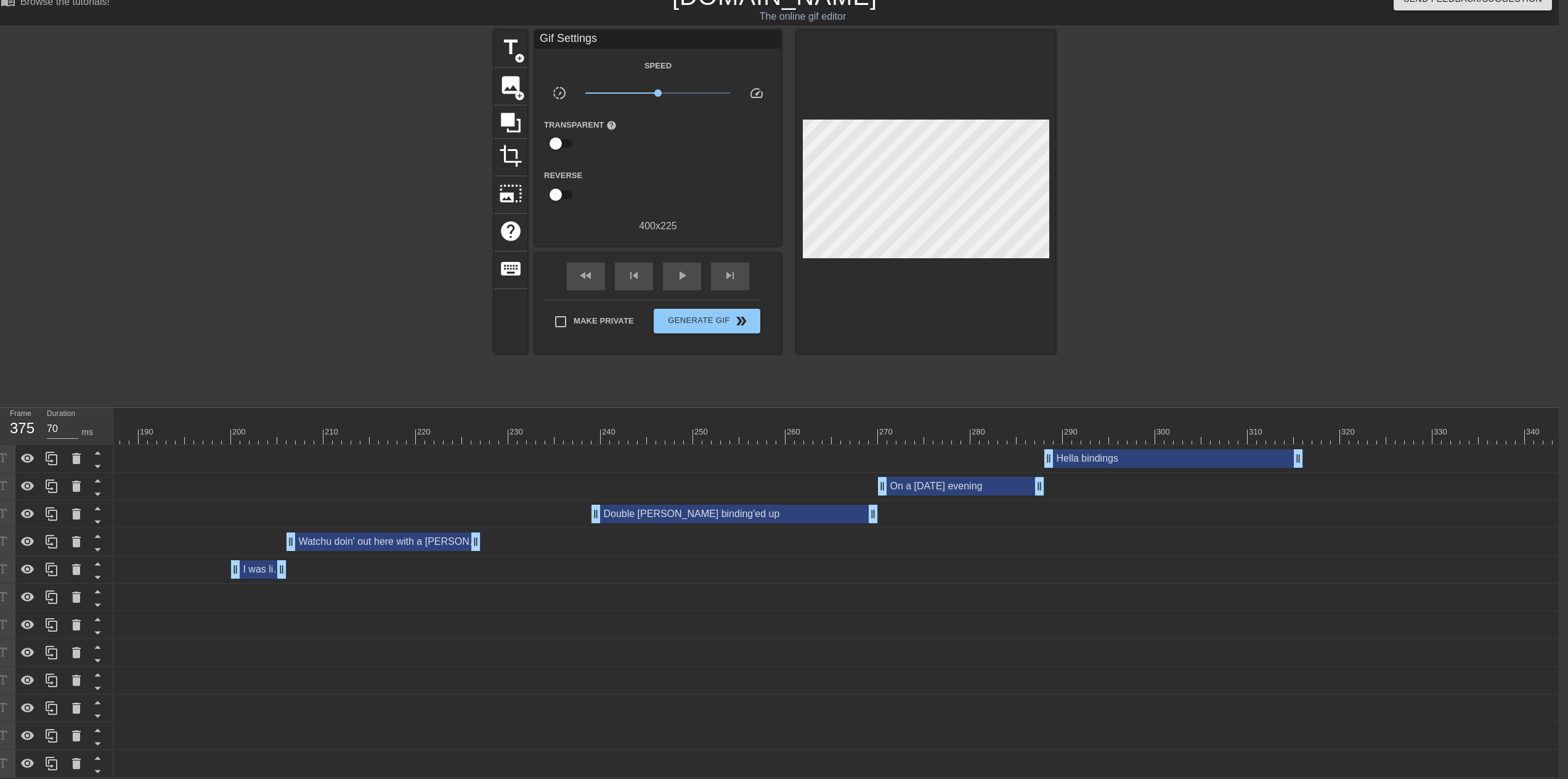
scroll to position [0, 1870]
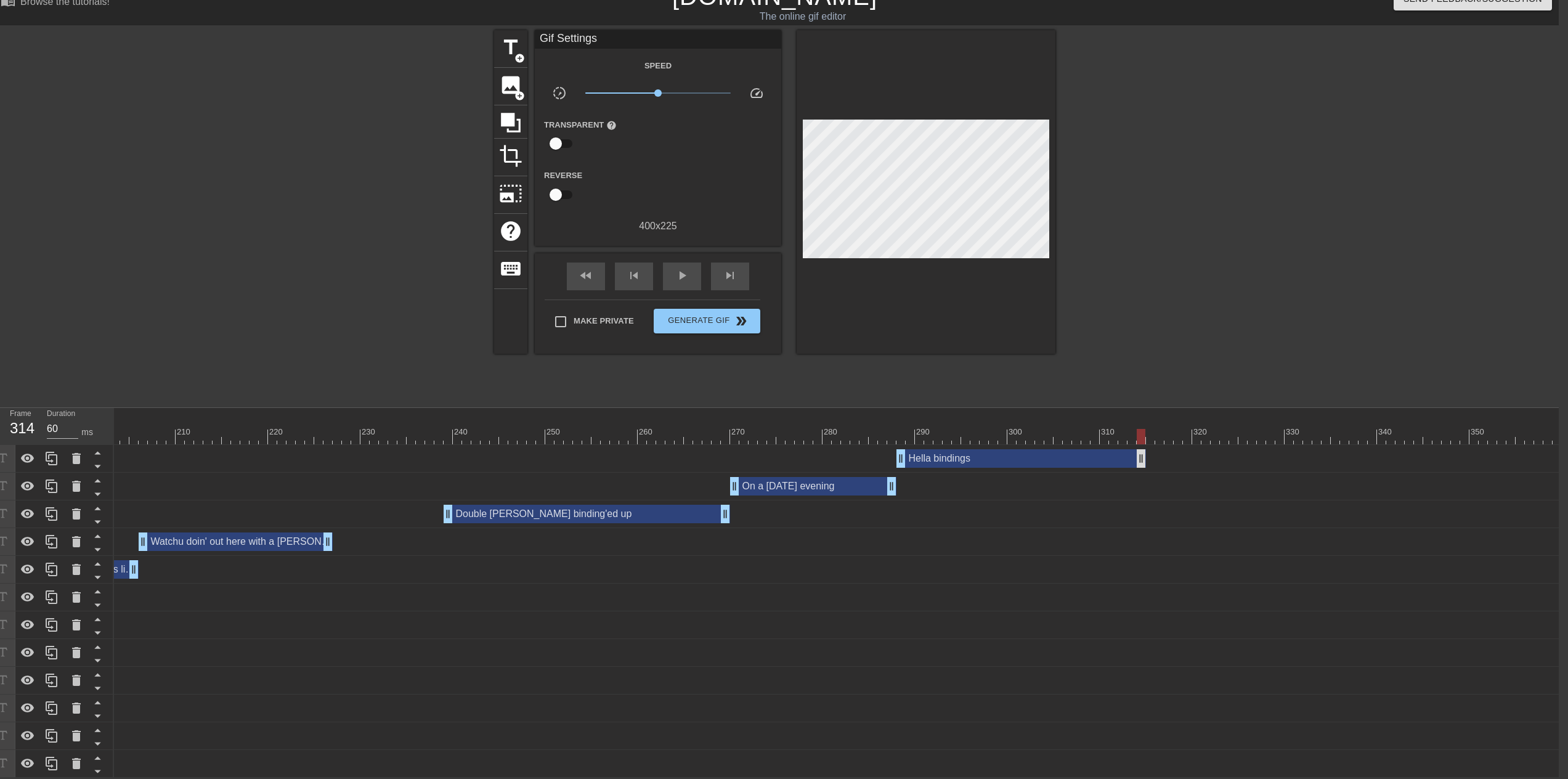
drag, startPoint x: 1151, startPoint y: 455, endPoint x: 1138, endPoint y: 456, distance: 13.0
click at [517, 55] on div "title add_circle" at bounding box center [511, 49] width 33 height 38
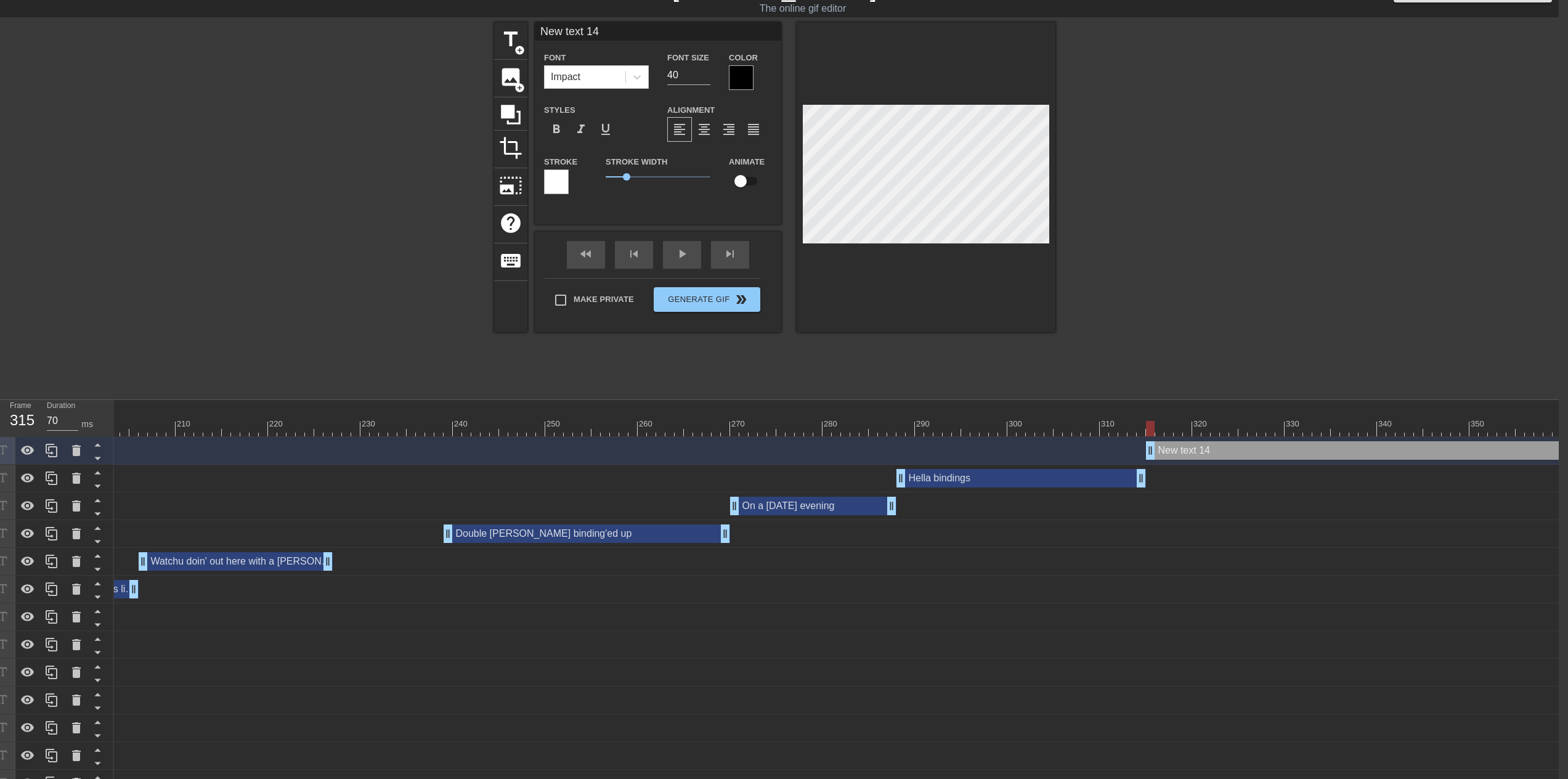
drag, startPoint x: 1140, startPoint y: 453, endPoint x: 1147, endPoint y: 453, distance: 7.0
drag, startPoint x: 611, startPoint y: 30, endPoint x: 538, endPoint y: 27, distance: 73.1
click at [538, 27] on input "New text 14" at bounding box center [657, 31] width 246 height 18
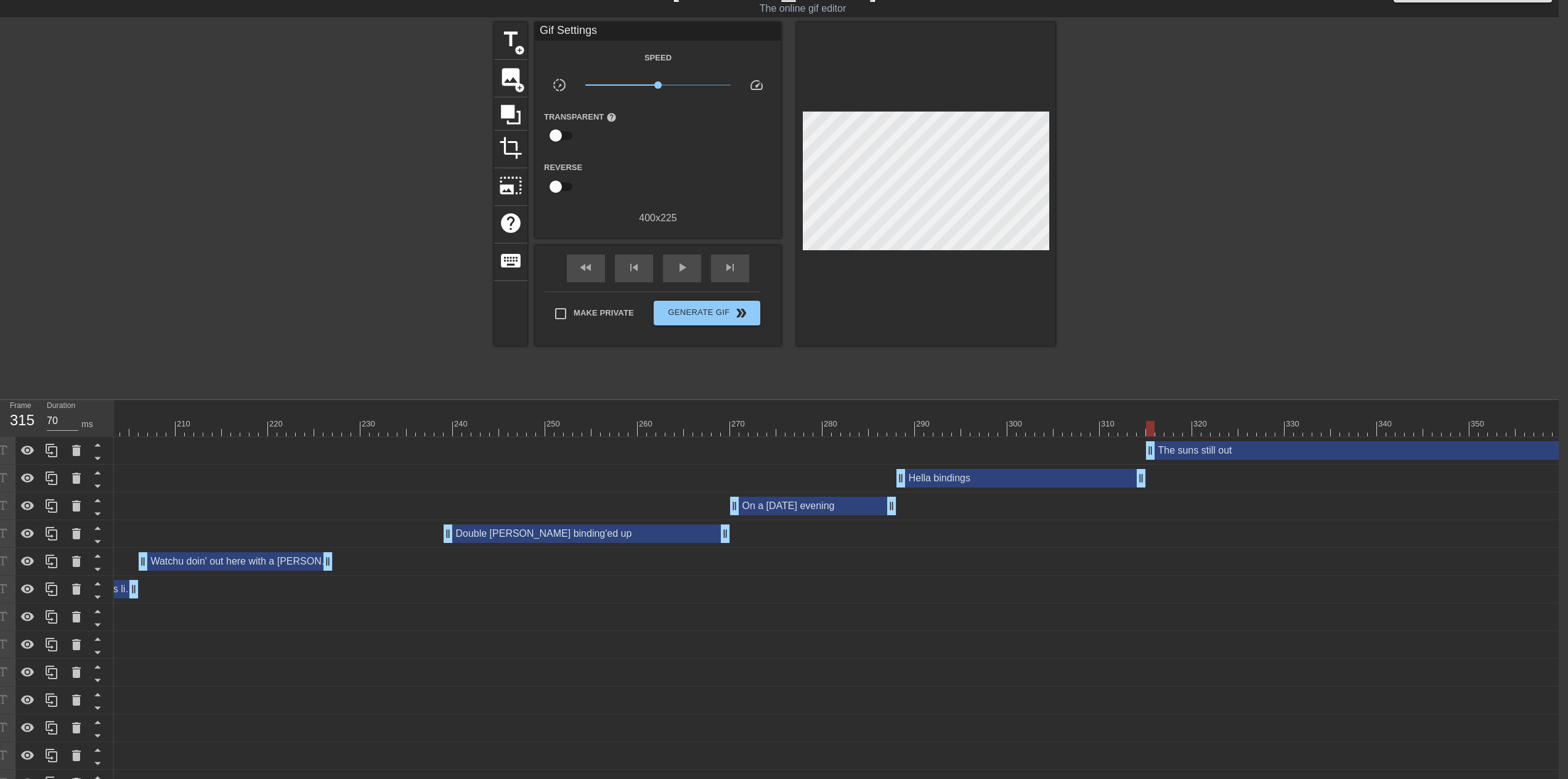
click at [1202, 358] on div at bounding box center [1162, 206] width 185 height 370
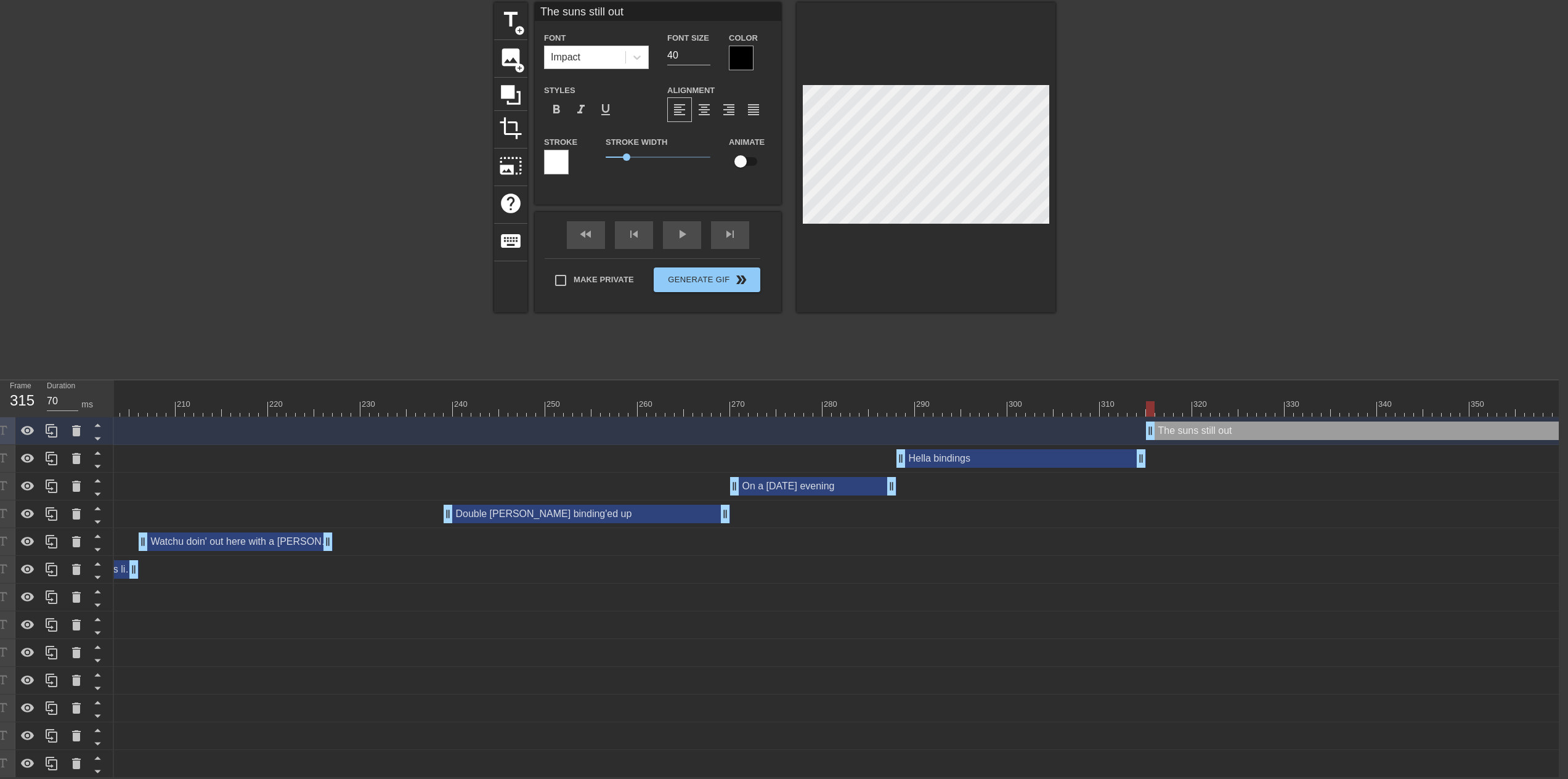
scroll to position [54, 9]
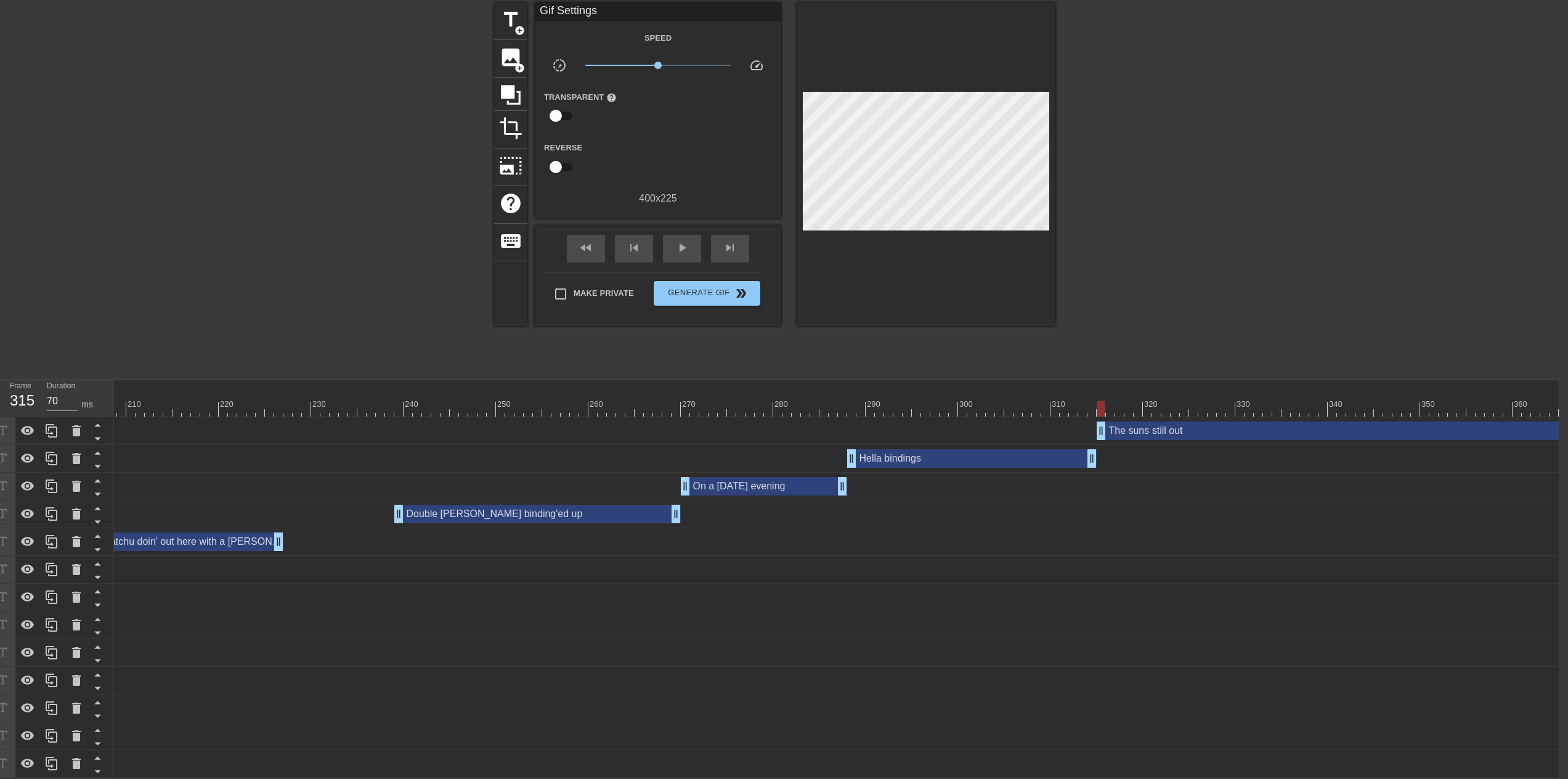
scroll to position [0, 2015]
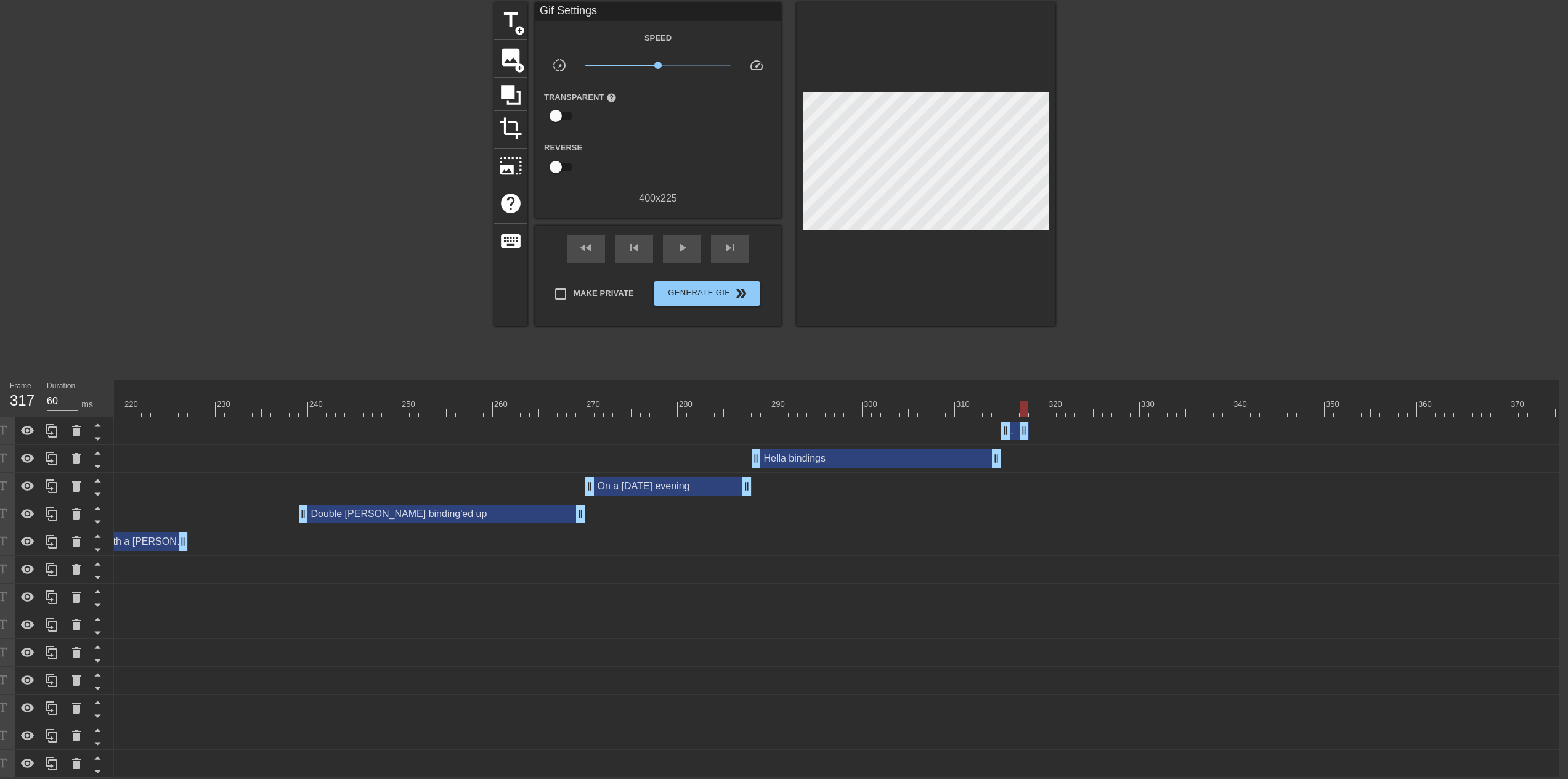
drag, startPoint x: 1556, startPoint y: 424, endPoint x: 1016, endPoint y: 434, distance: 540.1
drag, startPoint x: 994, startPoint y: 452, endPoint x: 959, endPoint y: 454, distance: 35.1
drag, startPoint x: 1002, startPoint y: 424, endPoint x: 963, endPoint y: 429, distance: 39.3
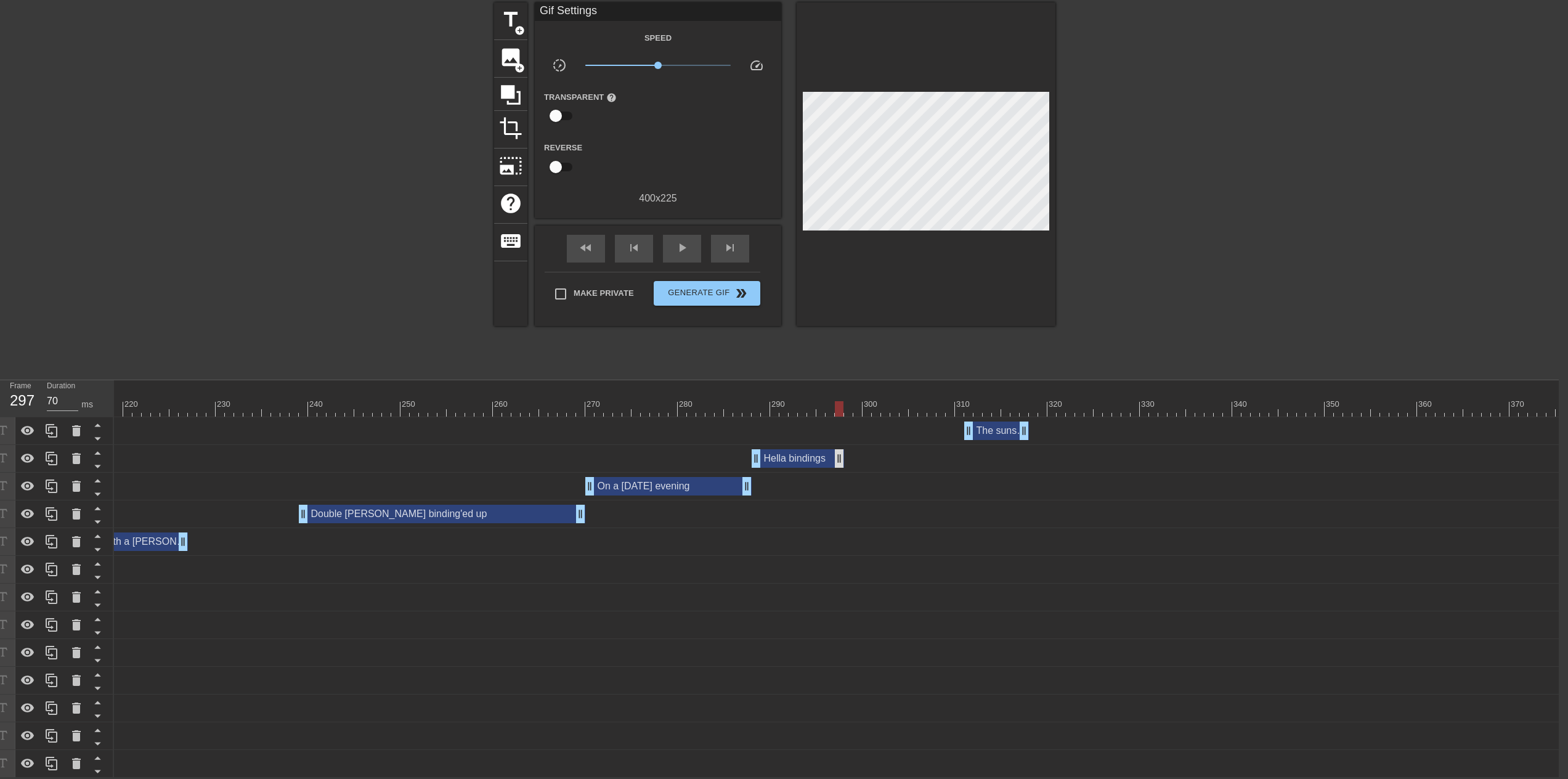
drag, startPoint x: 957, startPoint y: 453, endPoint x: 820, endPoint y: 458, distance: 137.1
drag, startPoint x: 994, startPoint y: 423, endPoint x: 861, endPoint y: 433, distance: 133.4
click at [515, 26] on span "add_circle" at bounding box center [519, 31] width 11 height 11
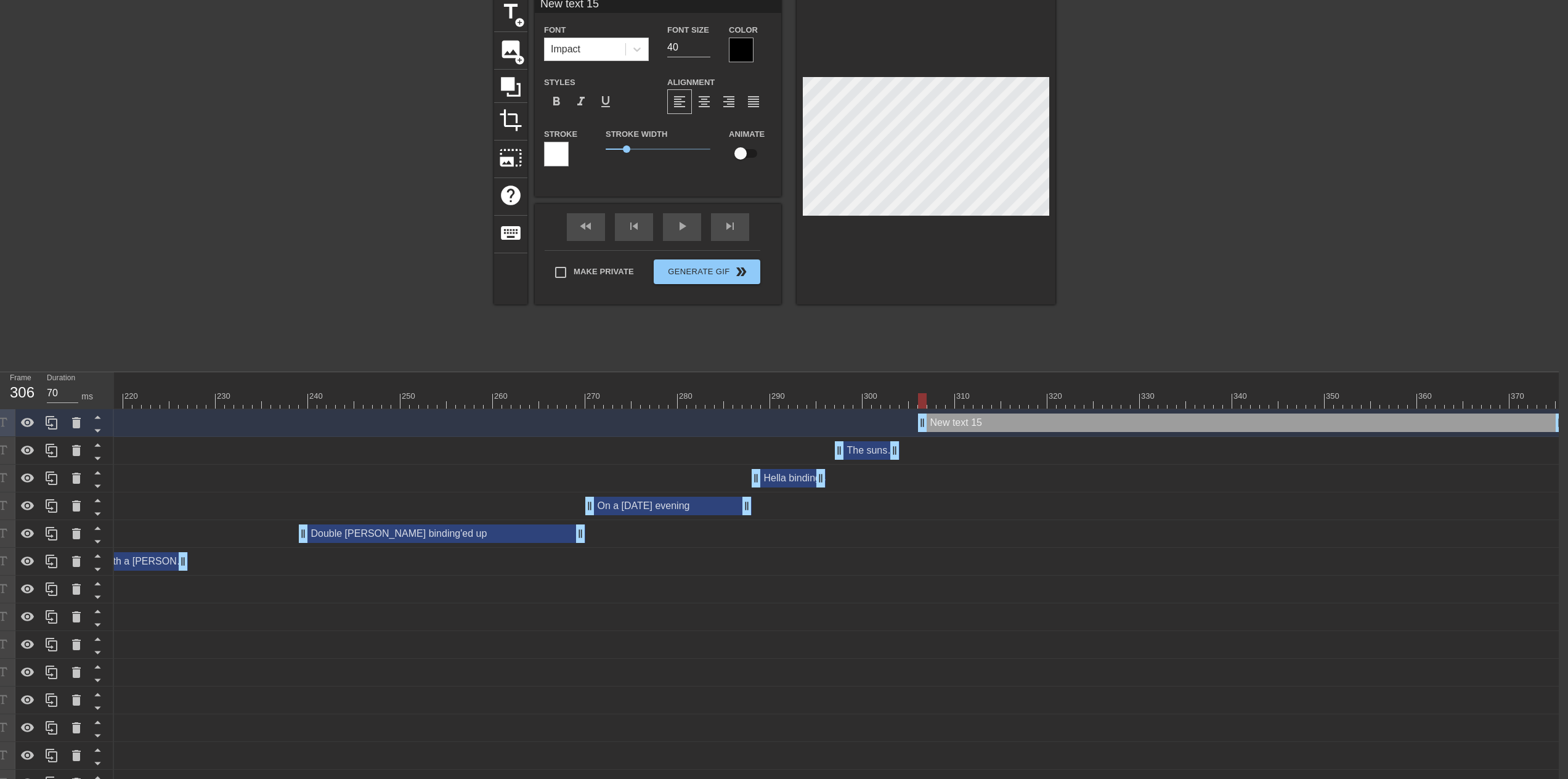
drag, startPoint x: 843, startPoint y: 420, endPoint x: 925, endPoint y: 420, distance: 82.0
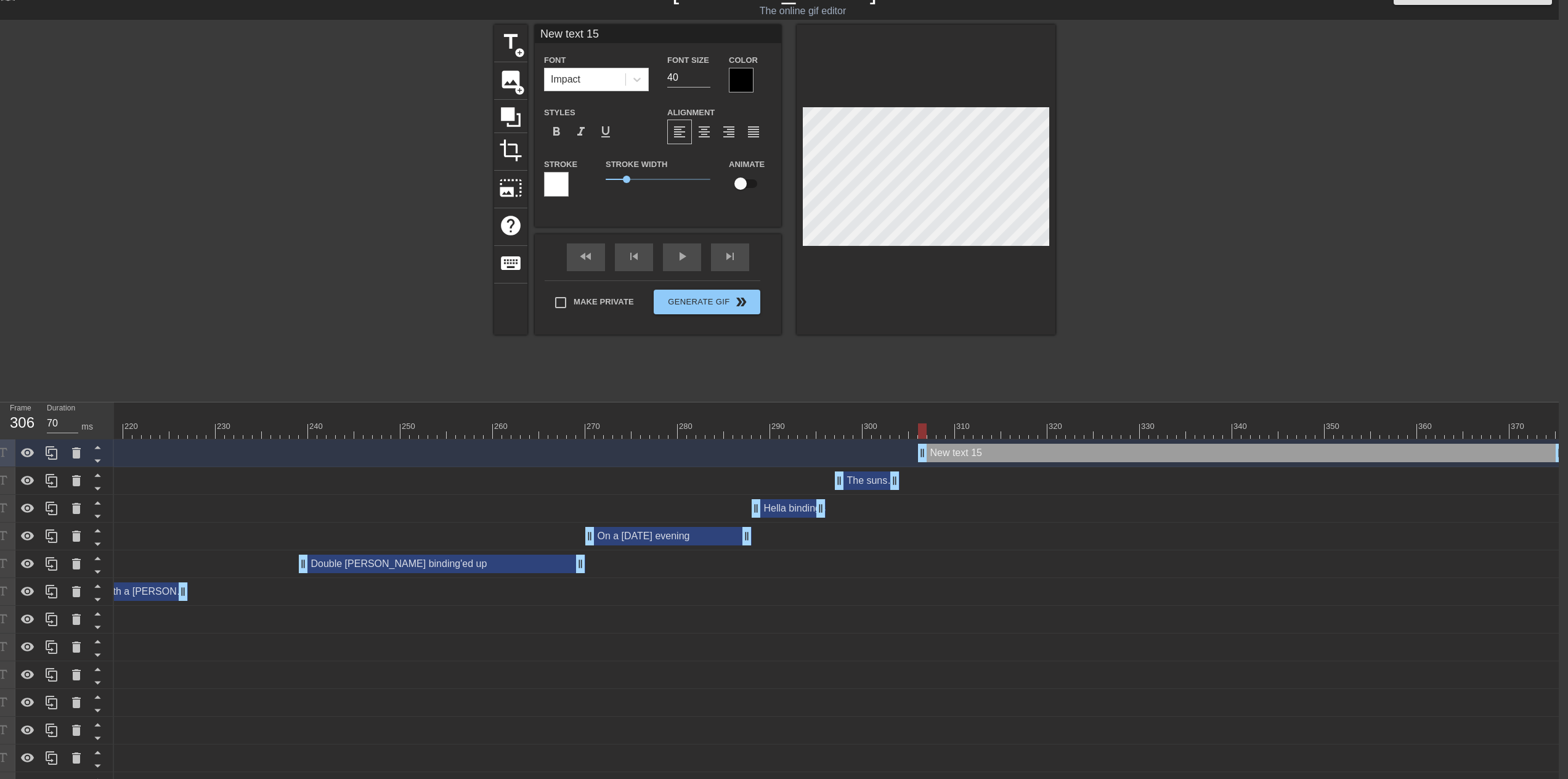
scroll to position [21, 9]
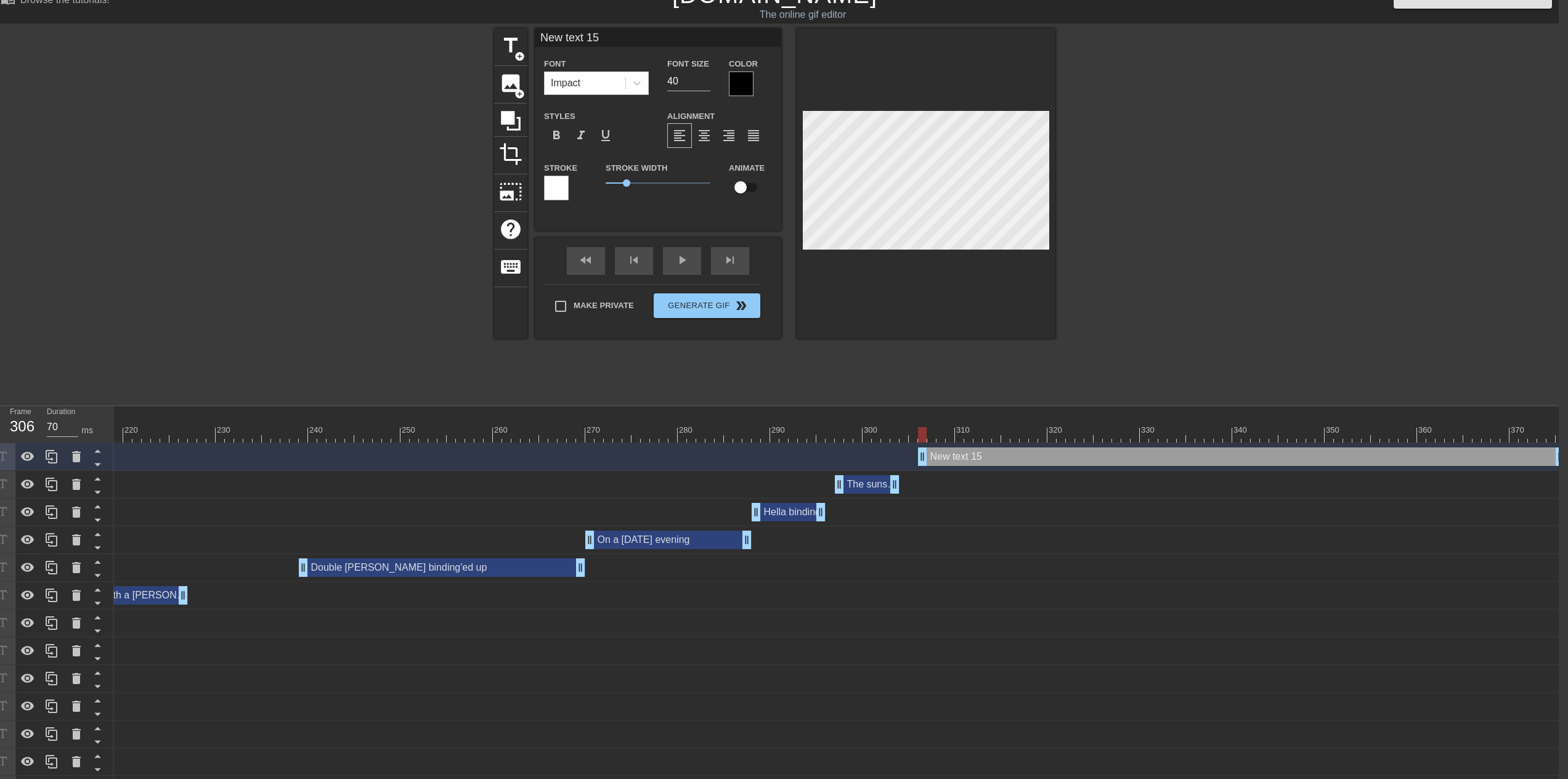
drag, startPoint x: 618, startPoint y: 9, endPoint x: 519, endPoint y: 15, distance: 99.2
click at [519, 15] on div "menu_book Browse the tutorials! [DOMAIN_NAME] The online gif editor Send Feedba…" at bounding box center [774, 405] width 1568 height 852
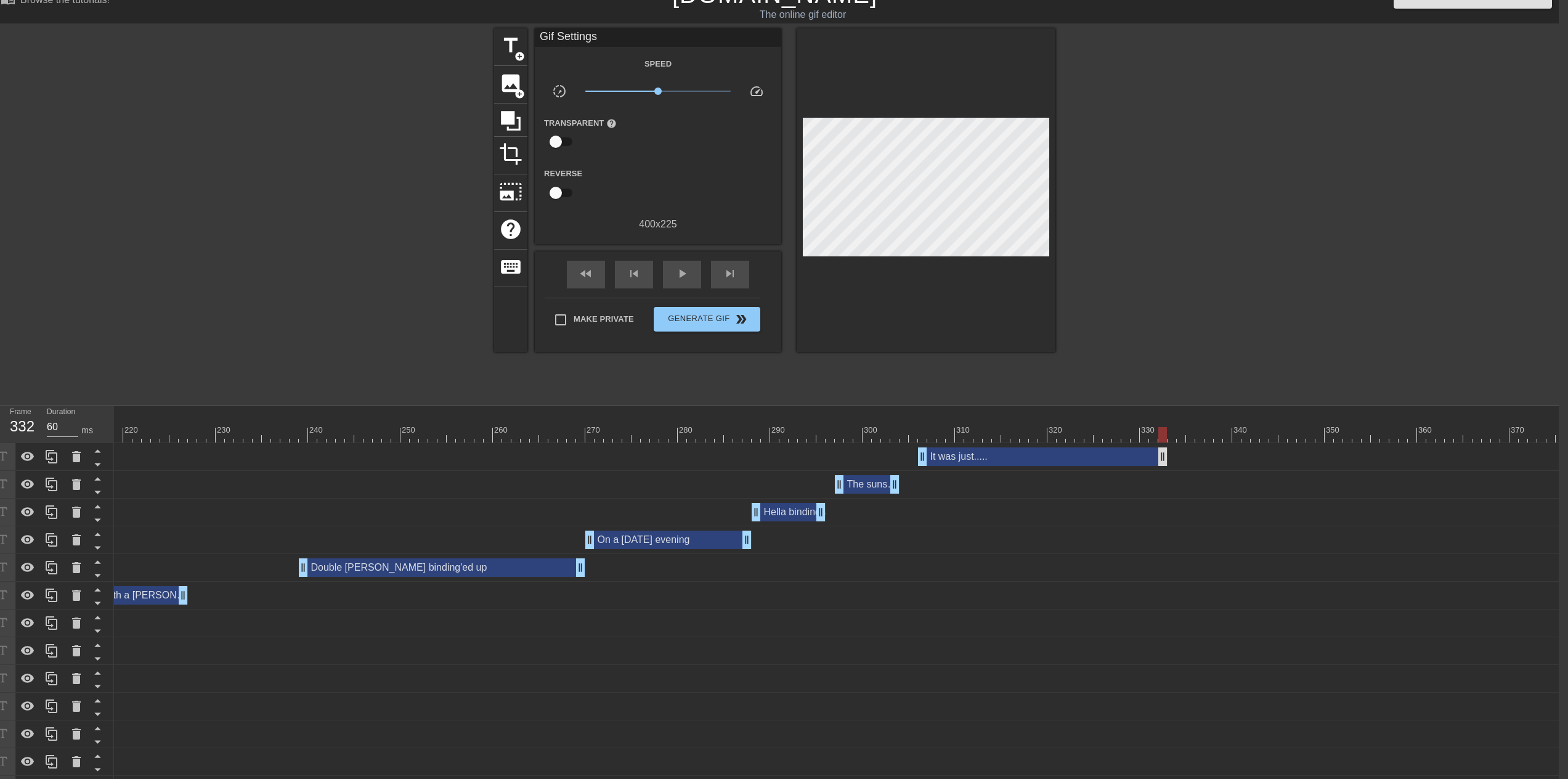
drag, startPoint x: 1559, startPoint y: 457, endPoint x: 1157, endPoint y: 459, distance: 402.0
drag, startPoint x: 921, startPoint y: 460, endPoint x: 1104, endPoint y: 458, distance: 183.0
drag, startPoint x: 896, startPoint y: 478, endPoint x: 1018, endPoint y: 481, distance: 122.0
drag, startPoint x: 1165, startPoint y: 456, endPoint x: 1223, endPoint y: 453, distance: 58.1
drag, startPoint x: 1174, startPoint y: 460, endPoint x: 1091, endPoint y: 459, distance: 83.0
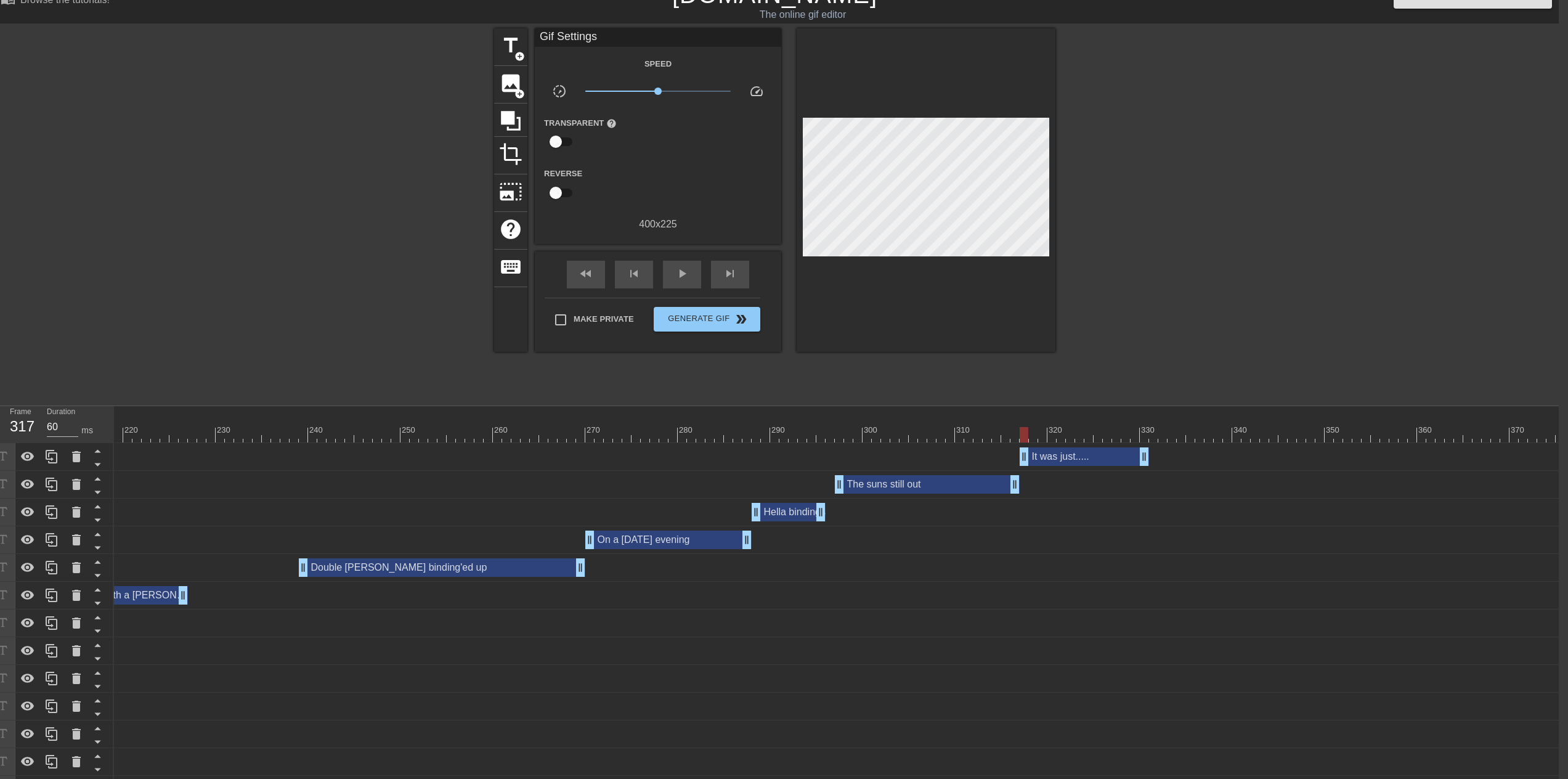
click at [1091, 459] on div "It was just..... drag_handle drag_handle" at bounding box center [1084, 457] width 129 height 18
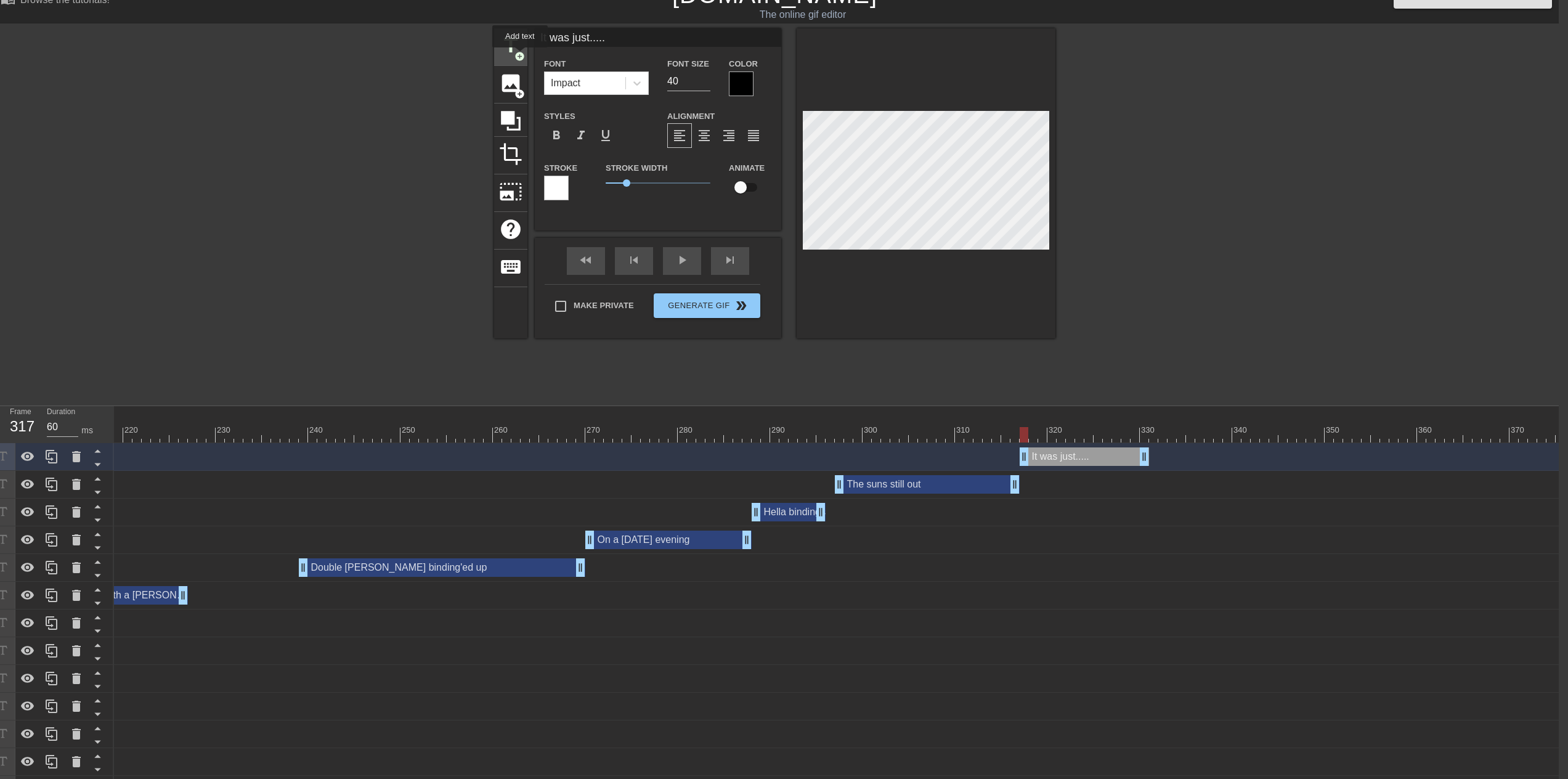
click at [520, 56] on span "add_circle" at bounding box center [519, 56] width 11 height 11
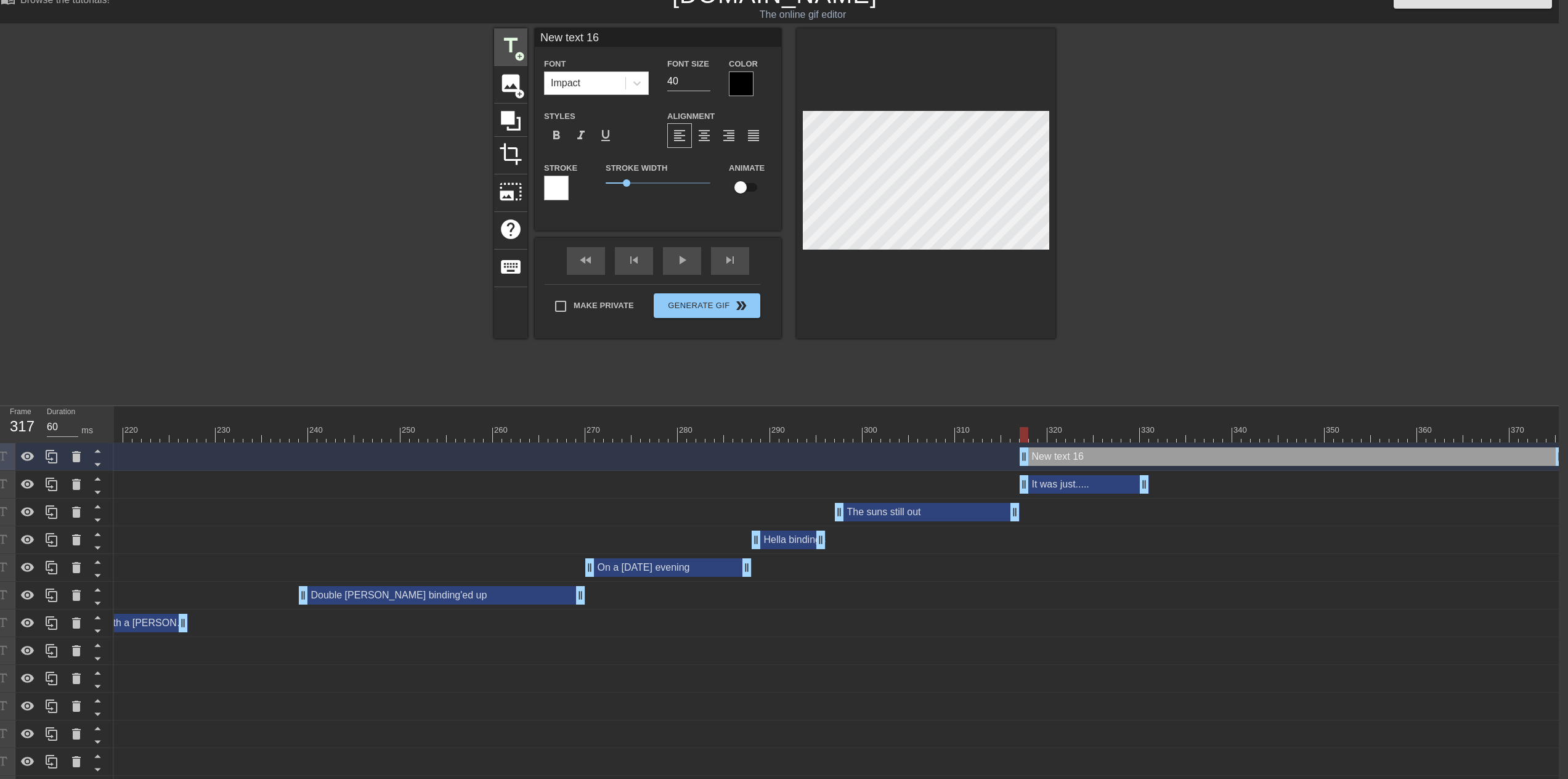
drag, startPoint x: 618, startPoint y: 40, endPoint x: 499, endPoint y: 41, distance: 119.0
click at [499, 41] on div "title add_circle image add_circle crop photo_size_select_large help keyboard Ne…" at bounding box center [774, 183] width 561 height 310
drag, startPoint x: 1026, startPoint y: 454, endPoint x: 1152, endPoint y: 458, distance: 126.1
drag, startPoint x: 1177, startPoint y: 458, endPoint x: 1207, endPoint y: 458, distance: 30.0
click at [1207, 458] on div "I don't know... drag_handle drag_handle" at bounding box center [1357, 457] width 416 height 18
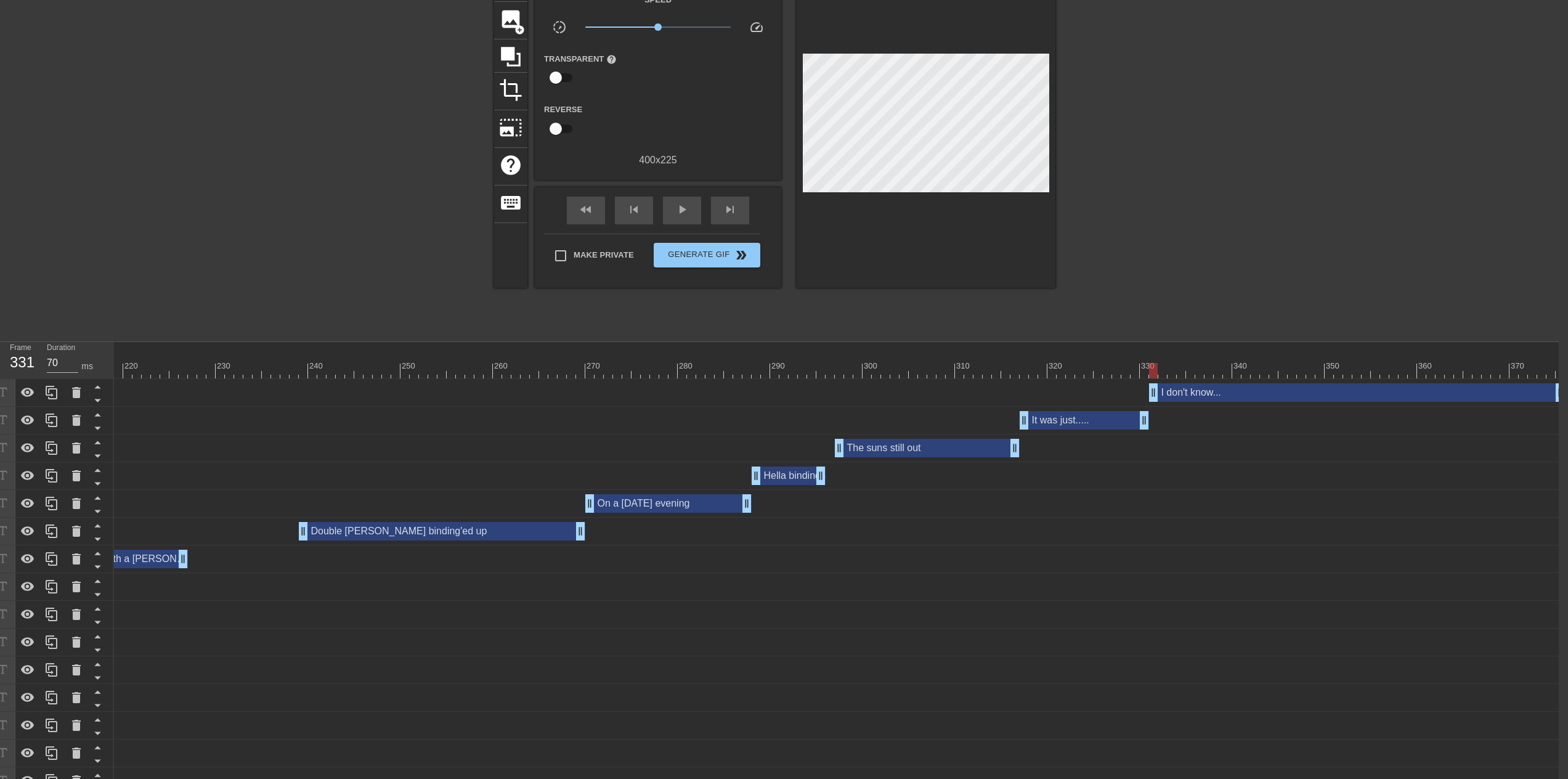
scroll to position [110, 9]
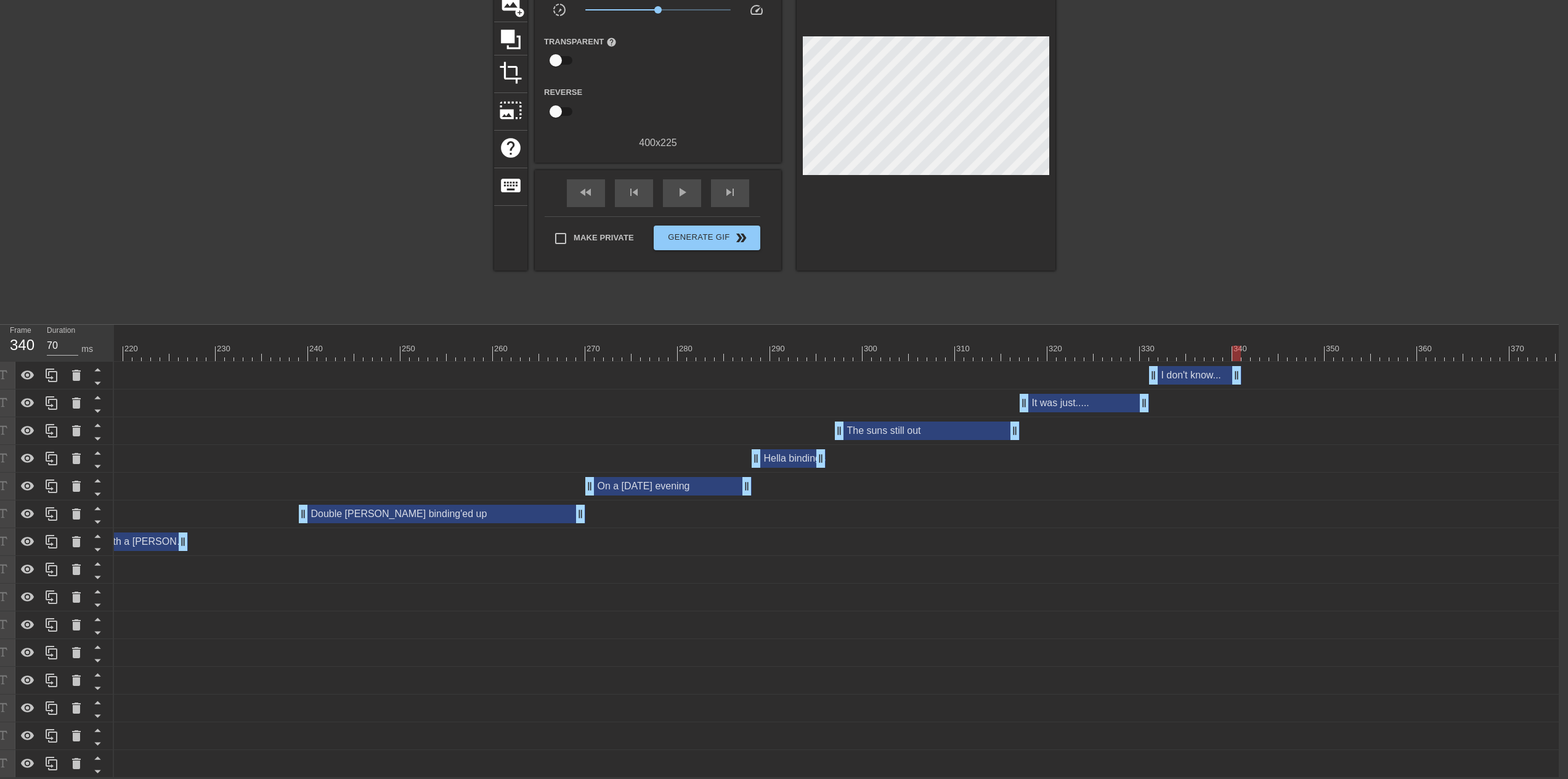
drag, startPoint x: 1557, startPoint y: 369, endPoint x: 1185, endPoint y: 366, distance: 372.0
click at [1185, 371] on div "I don't know... drag_handle drag_handle" at bounding box center [1195, 375] width 92 height 18
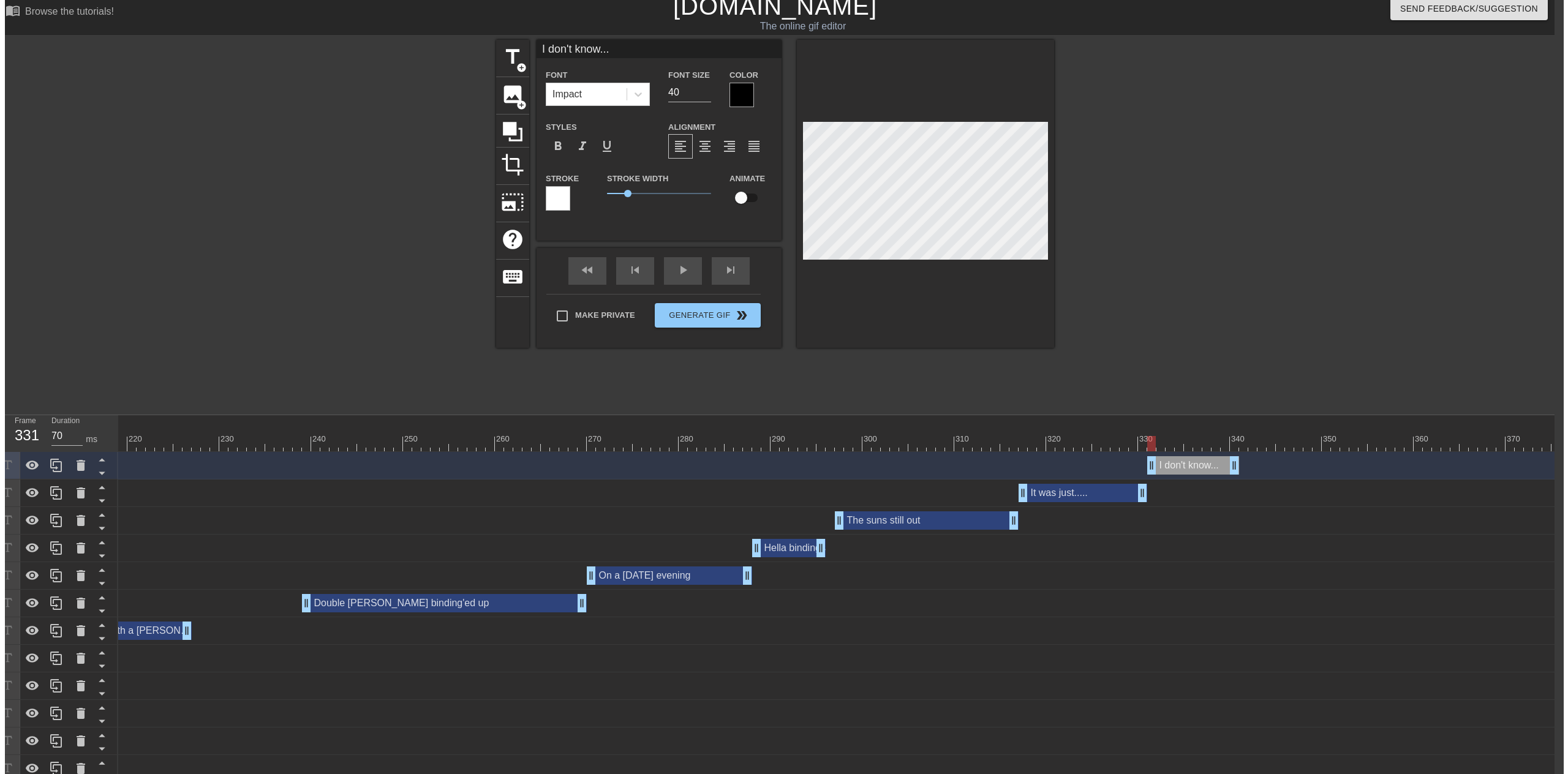
scroll to position [0, 9]
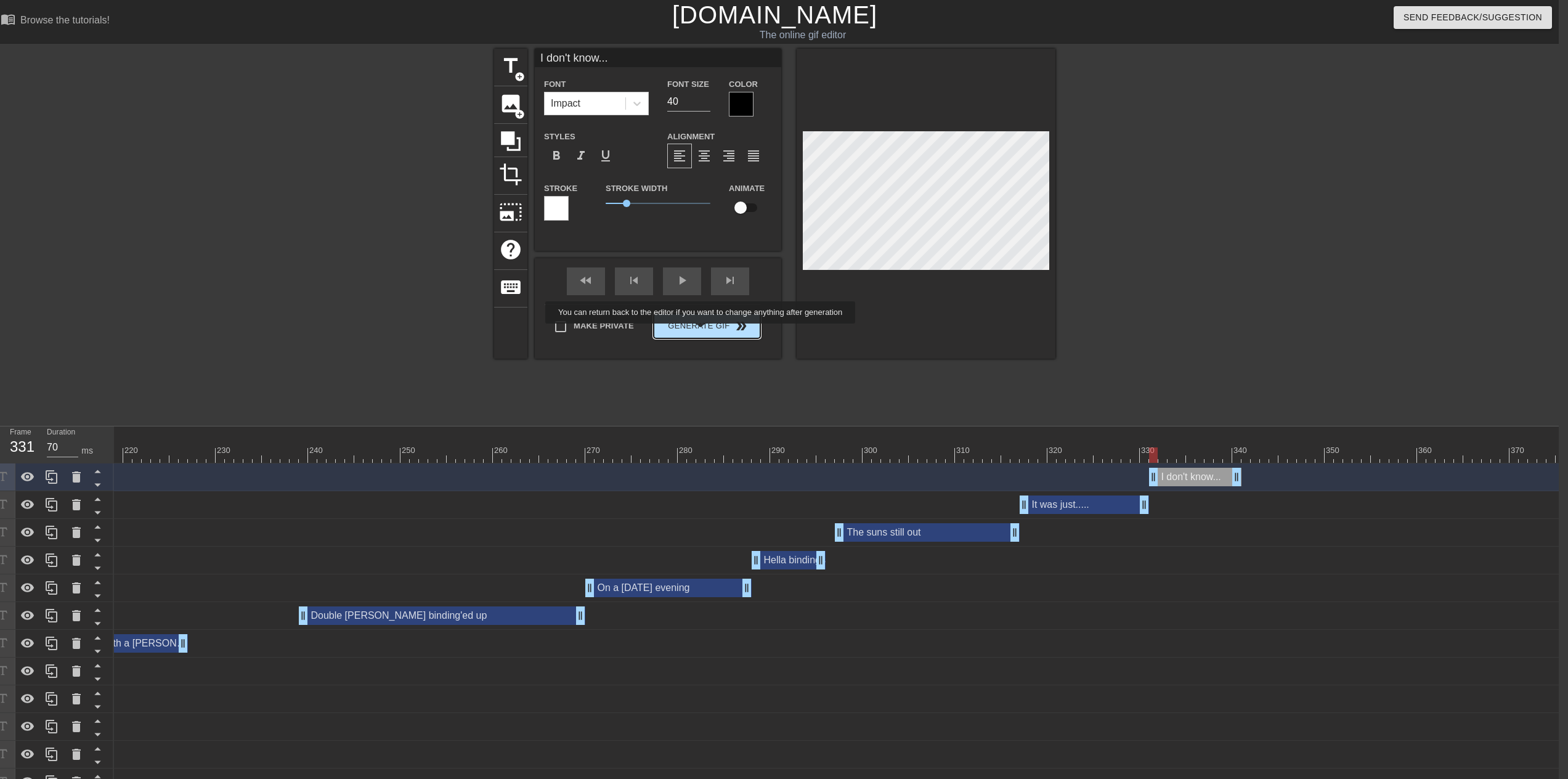
click at [701, 332] on span "Generate Gif double_arrow" at bounding box center [707, 326] width 96 height 15
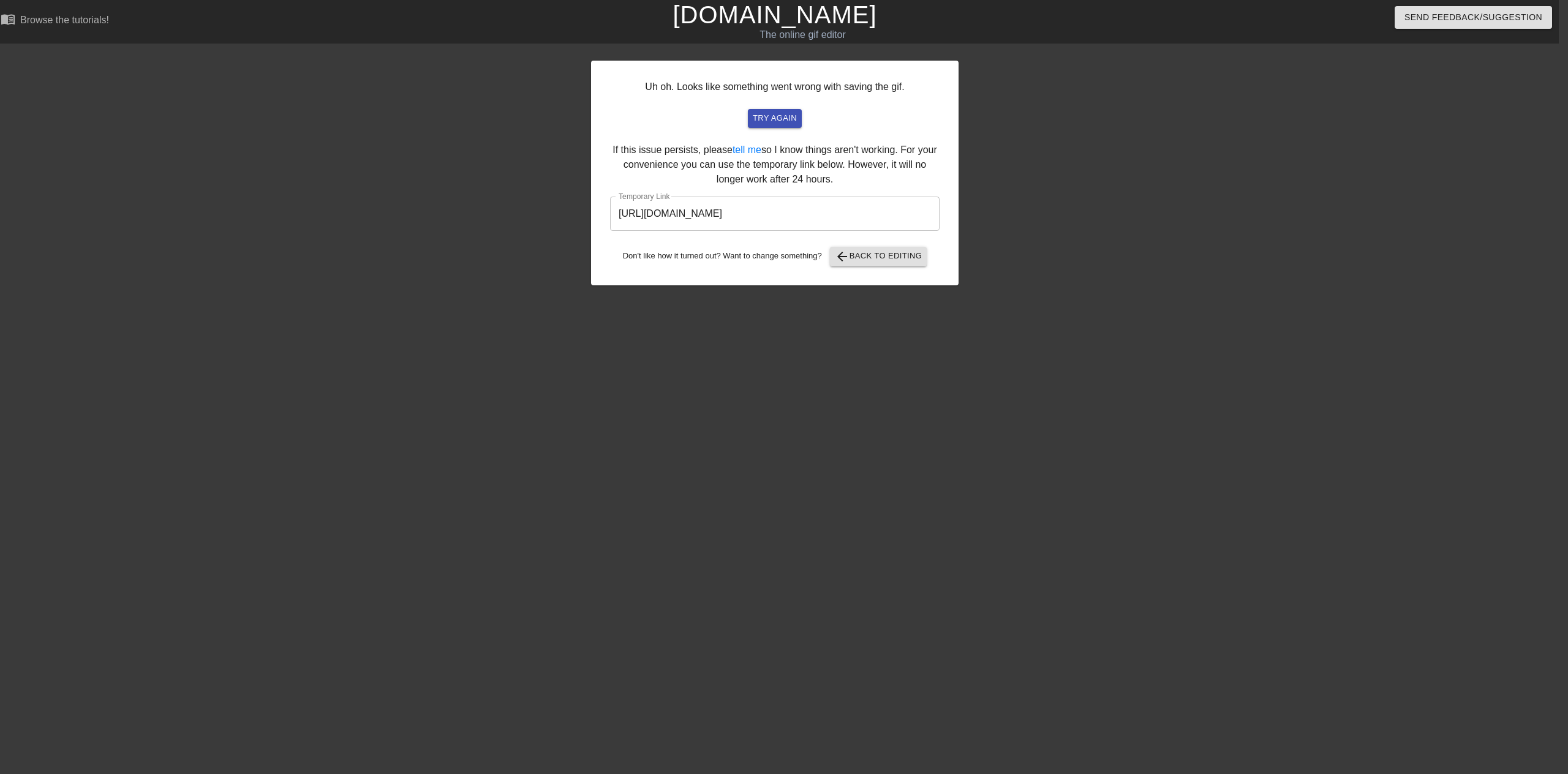
click at [1091, 251] on div at bounding box center [1065, 232] width 184 height 367
click at [852, 213] on input "[URL][DOMAIN_NAME]" at bounding box center [774, 214] width 329 height 35
